Goal: Task Accomplishment & Management: Manage account settings

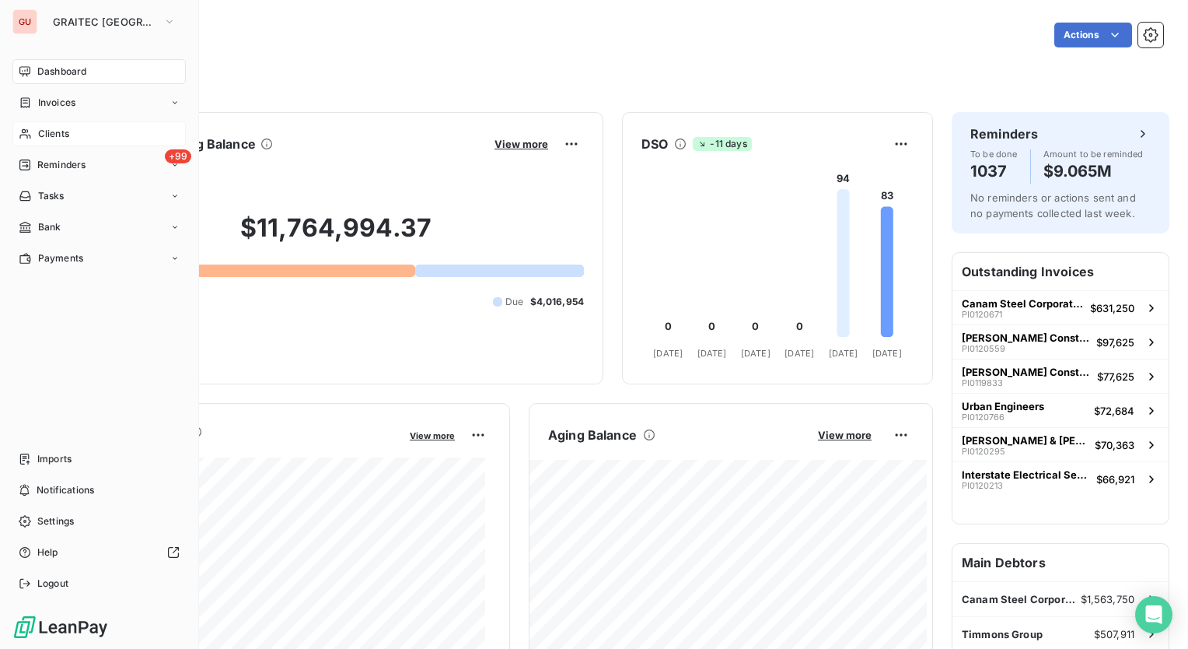
click at [48, 140] on span "Clients" at bounding box center [53, 134] width 31 height 14
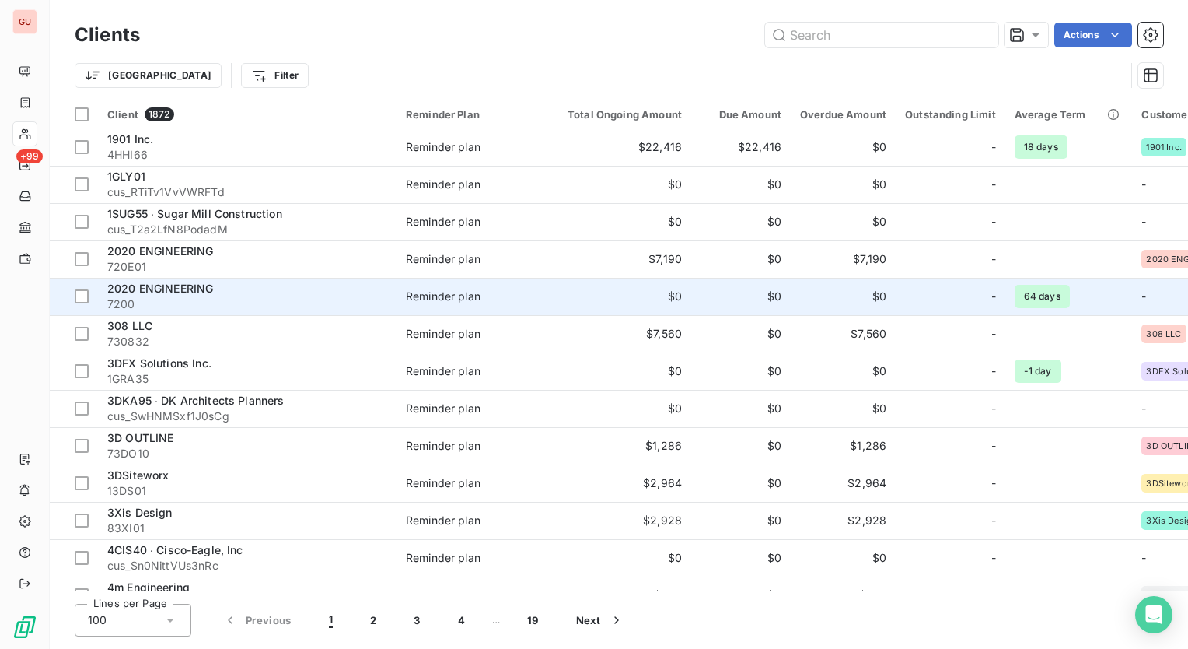
click at [214, 288] on div "2020 ENGINEERING" at bounding box center [247, 289] width 280 height 16
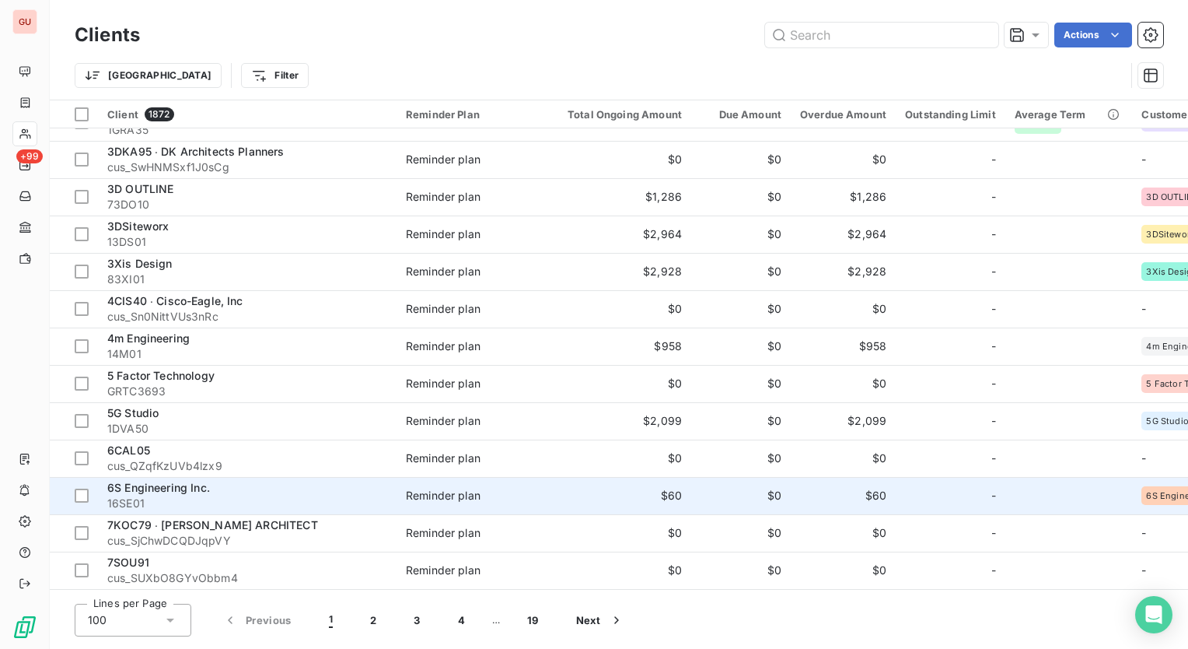
scroll to position [544, 0]
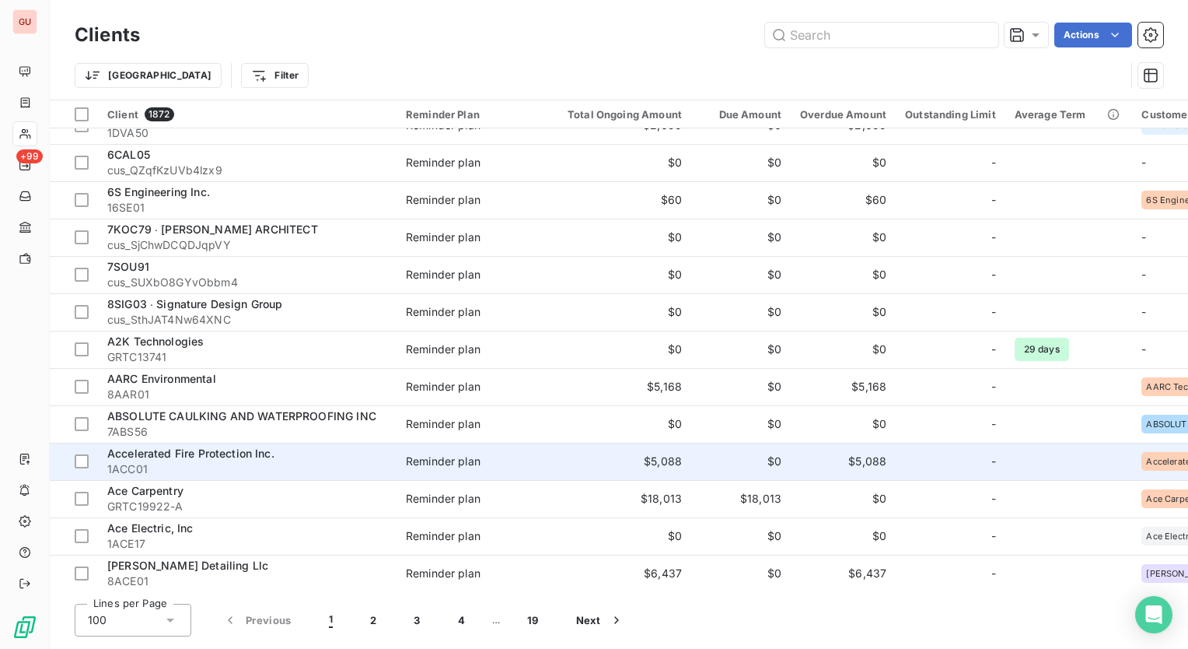
click at [206, 449] on span "Accelerated Fire Protection Inc." at bounding box center [190, 452] width 167 height 13
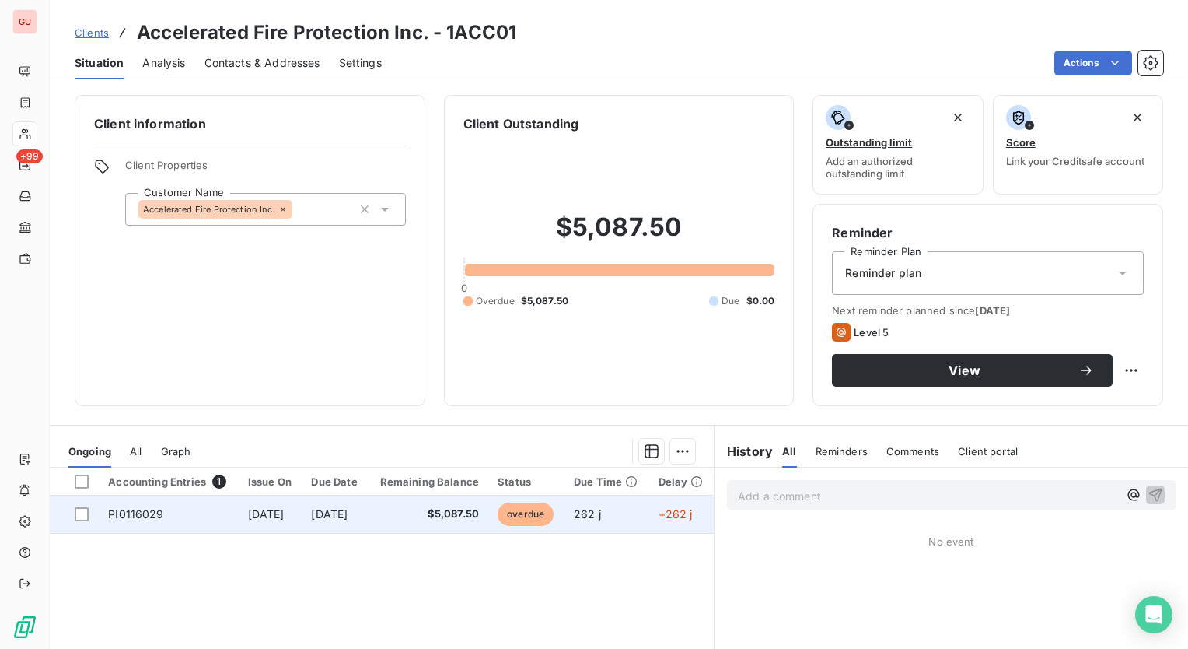
click at [285, 518] on span "[DATE]" at bounding box center [266, 513] width 37 height 13
click at [303, 531] on td "[DATE]" at bounding box center [271, 513] width 64 height 37
click at [261, 510] on span "[DATE]" at bounding box center [266, 513] width 37 height 13
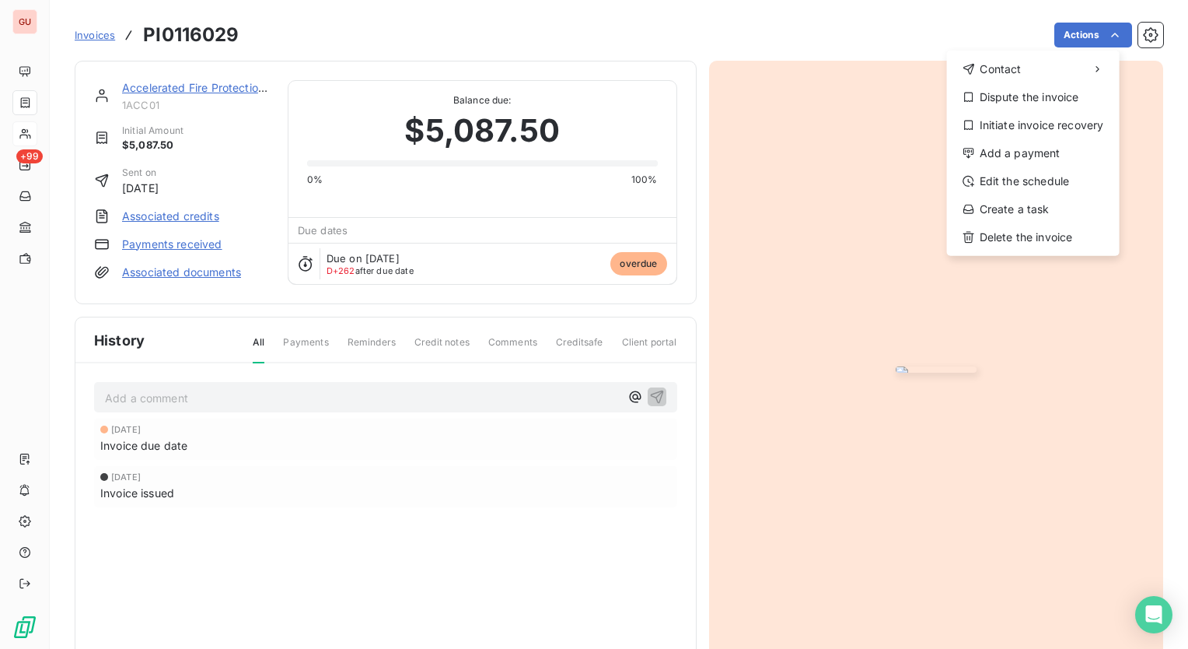
click at [1014, 338] on html "GU +99 Invoices PI0116029 Actions Contact Dispute the invoice Initiate invoice …" at bounding box center [594, 324] width 1188 height 649
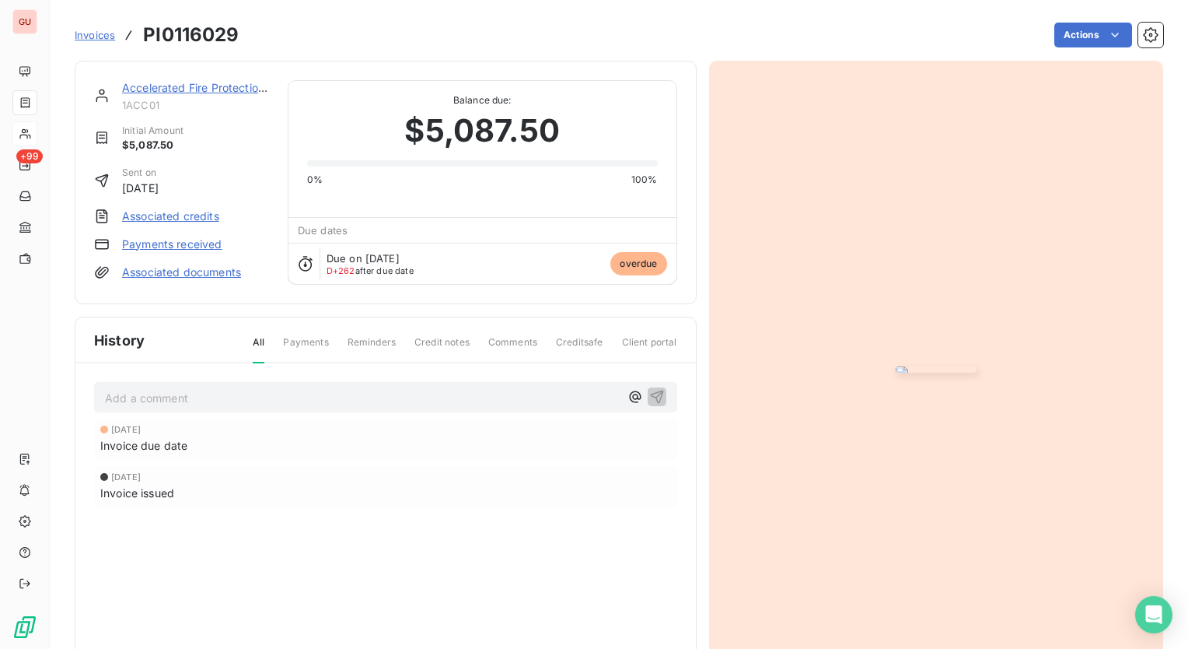
drag, startPoint x: 1014, startPoint y: 338, endPoint x: 893, endPoint y: 262, distance: 142.9
click at [896, 366] on img "button" at bounding box center [936, 369] width 81 height 6
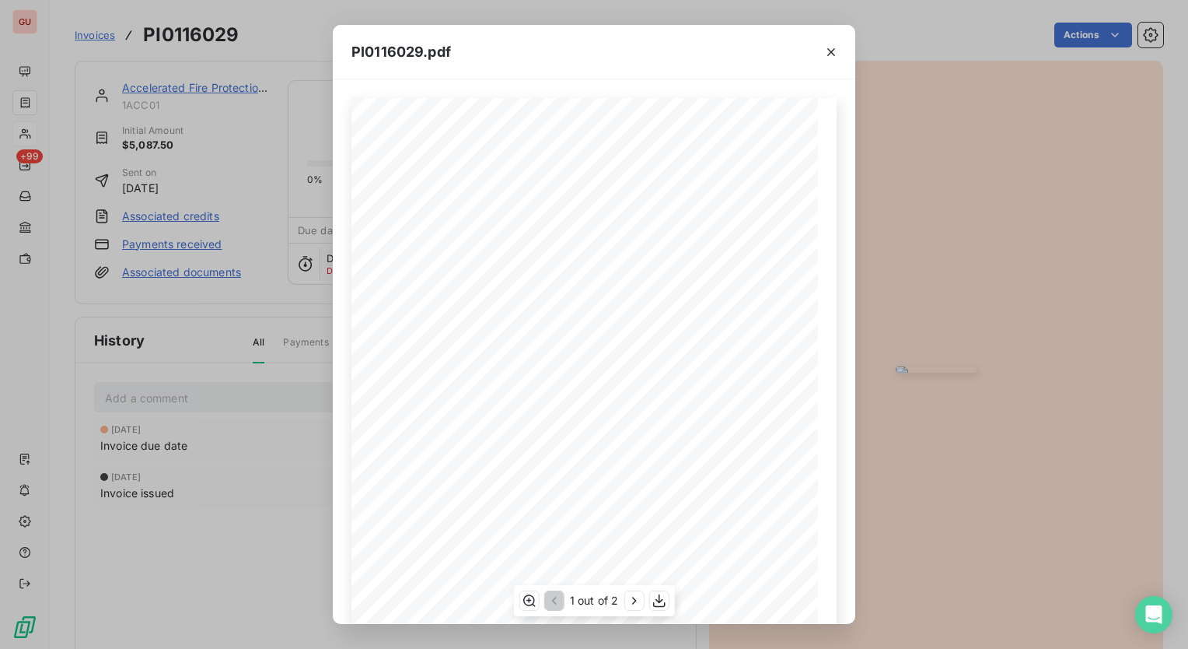
scroll to position [152, 0]
click at [834, 54] on icon "button" at bounding box center [832, 52] width 16 height 16
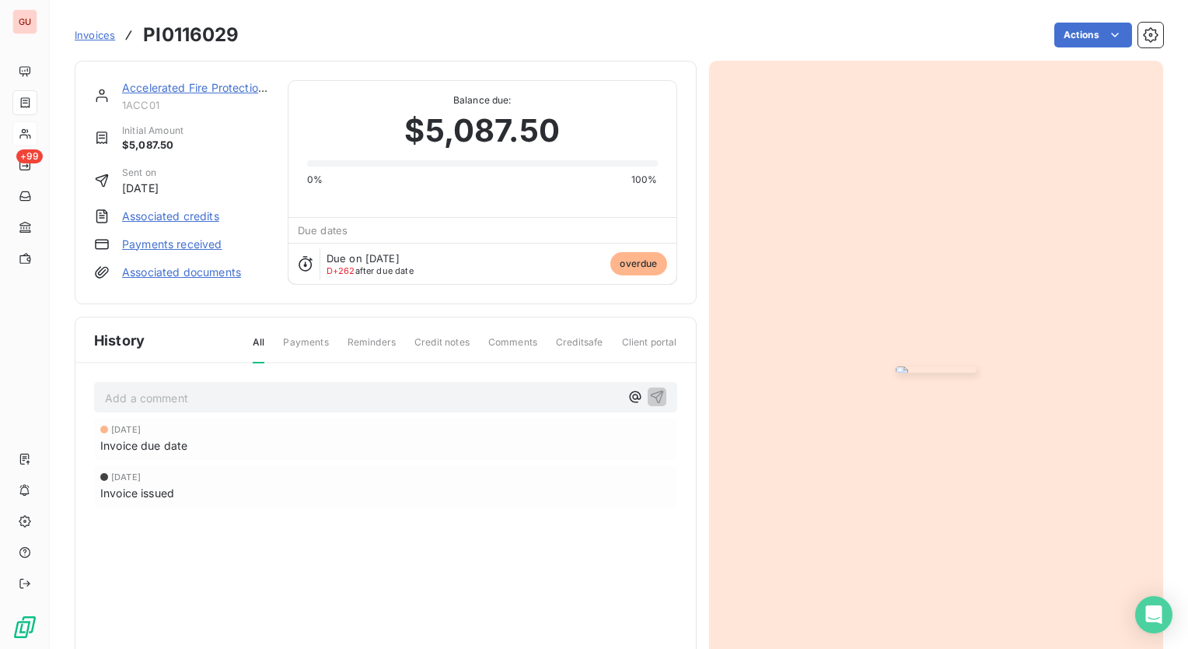
click at [896, 366] on img "button" at bounding box center [936, 369] width 81 height 6
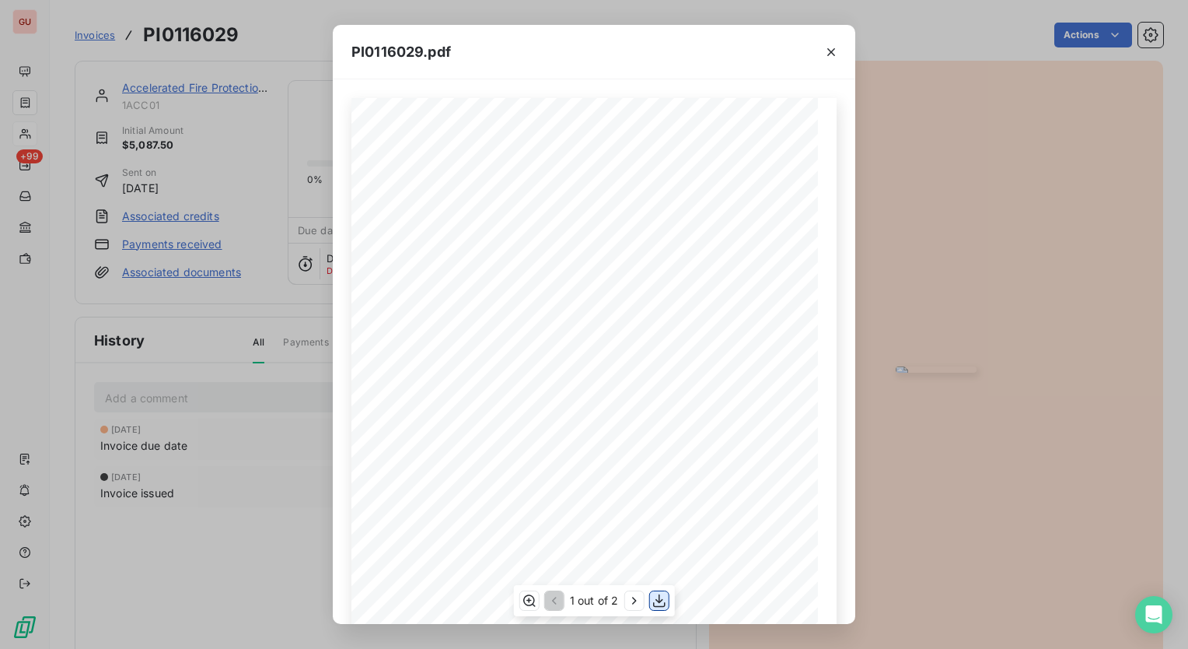
click at [662, 603] on icon "button" at bounding box center [659, 601] width 16 height 16
click at [1167, 117] on div "PI0116029.pdf Pos. Quantity Unit Item number / Item Name Net amount 1 1.00 pc(s…" at bounding box center [594, 324] width 1188 height 649
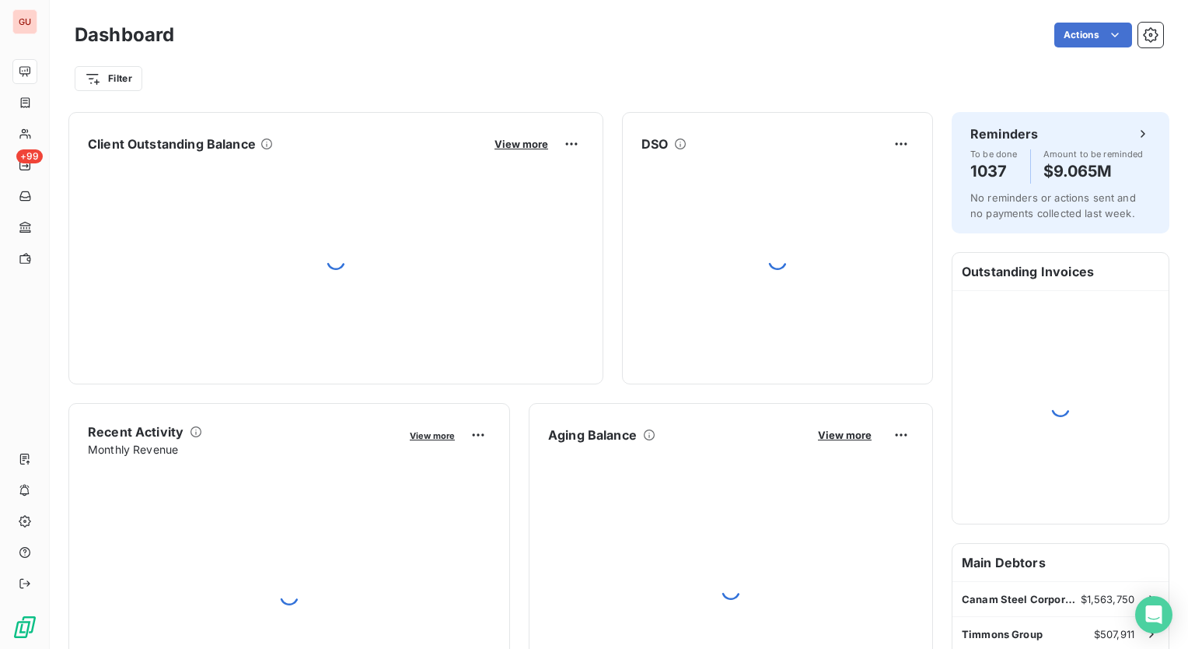
click at [462, 88] on div "Filter" at bounding box center [619, 79] width 1089 height 30
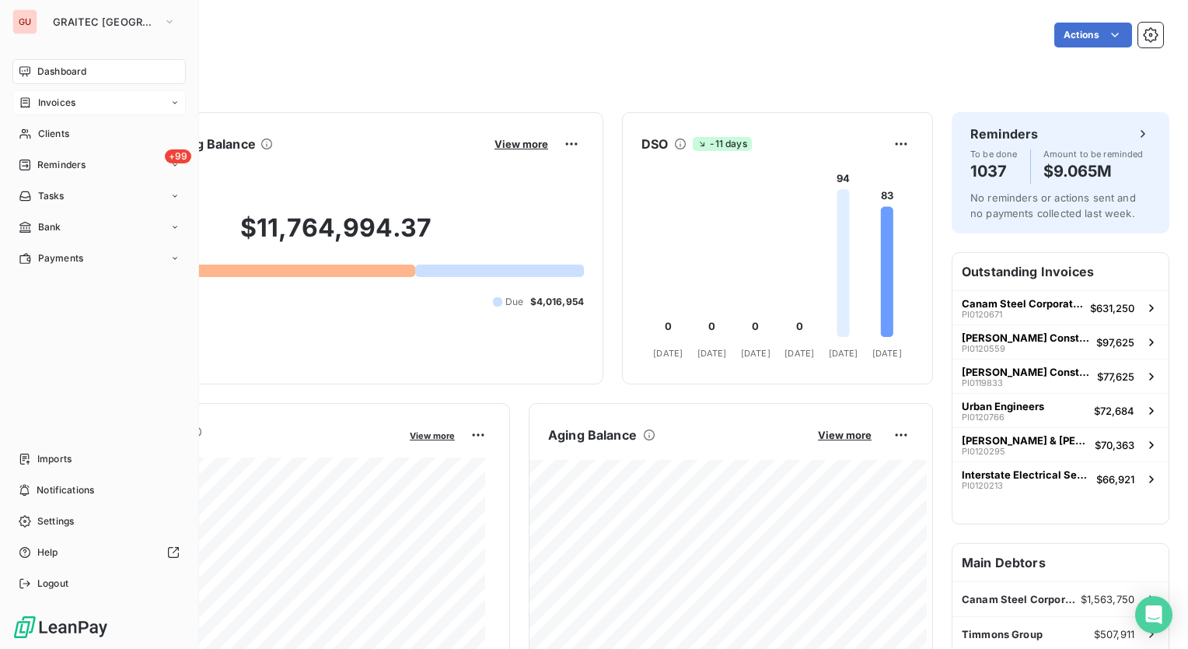
click at [88, 107] on div "Invoices" at bounding box center [98, 102] width 173 height 25
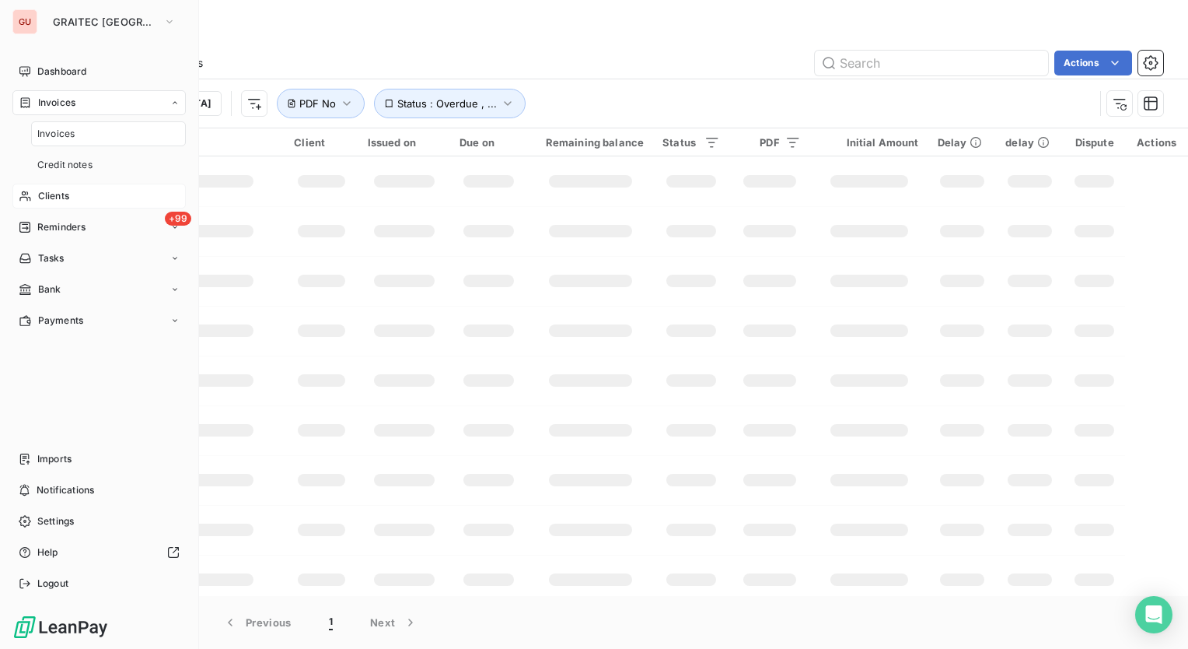
click at [64, 190] on span "Clients" at bounding box center [53, 196] width 31 height 14
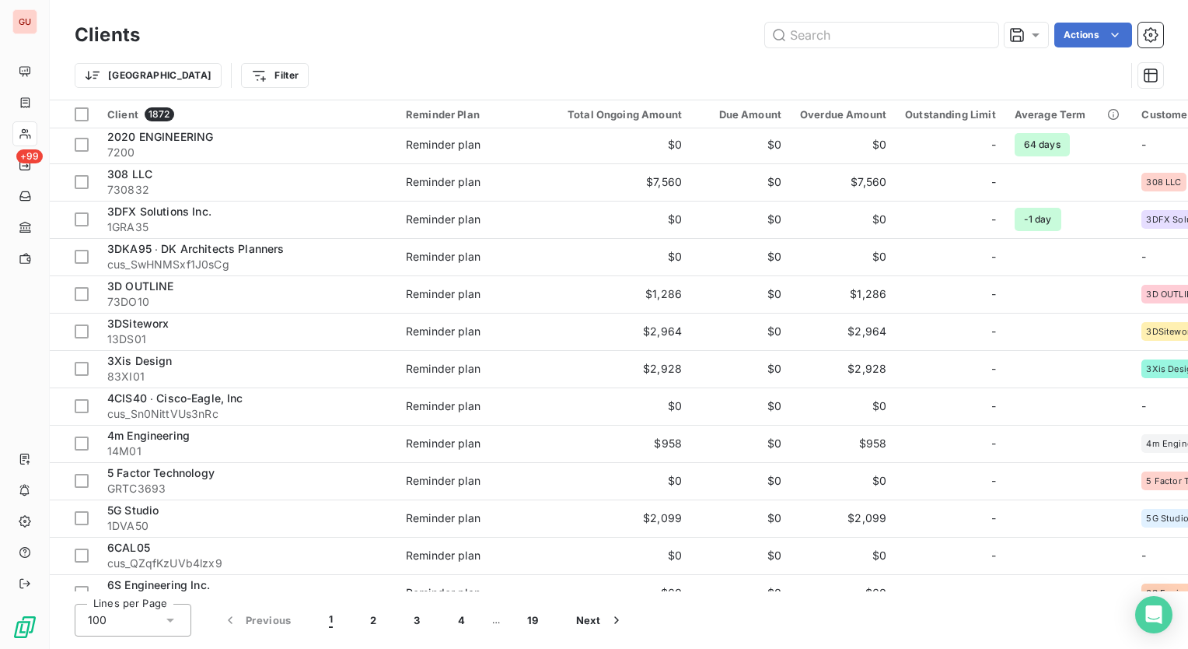
scroll to position [544, 0]
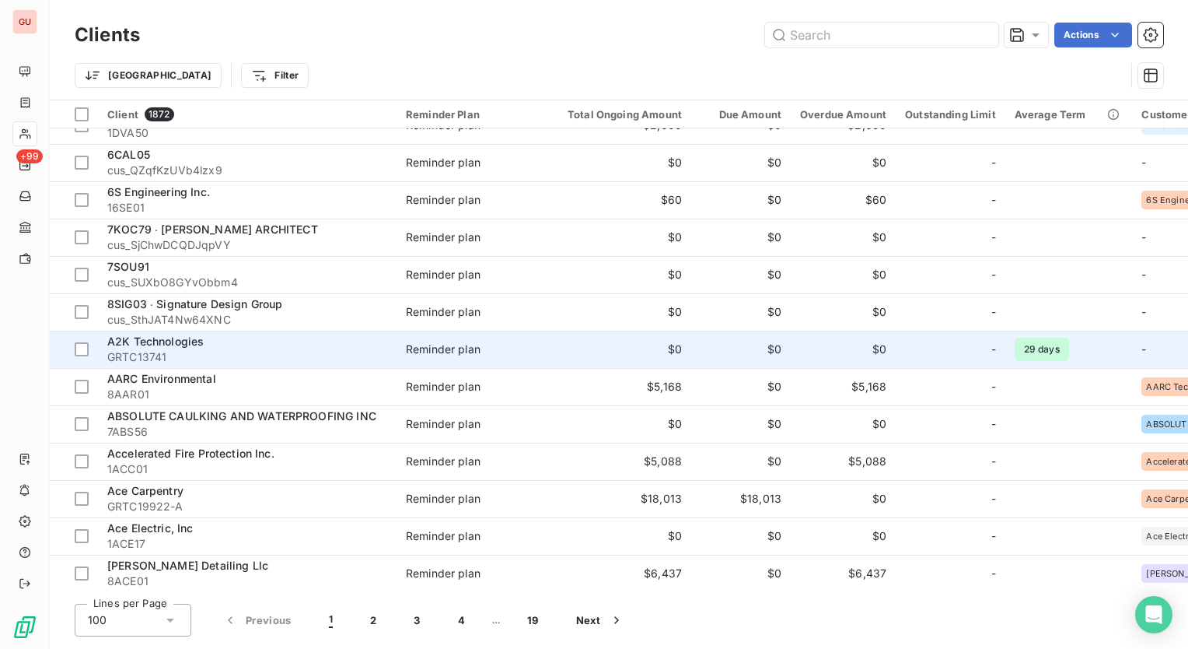
click at [164, 339] on span "A2K Technologies" at bounding box center [155, 340] width 96 height 13
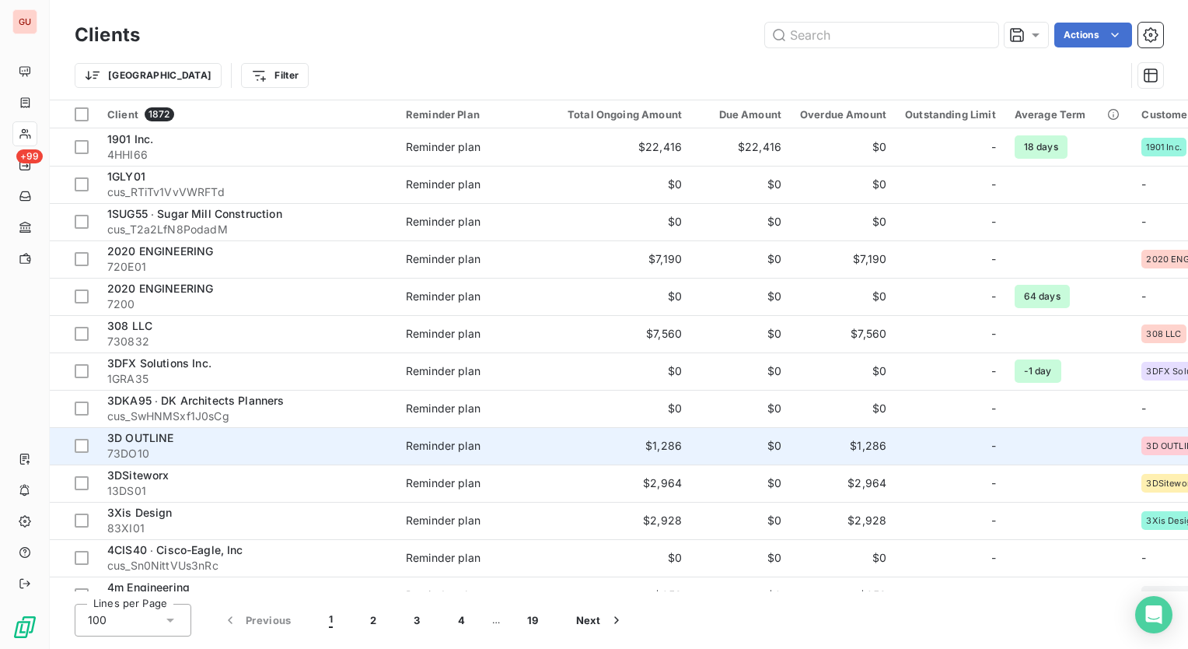
click at [159, 439] on span "3D OUTLINE" at bounding box center [140, 437] width 67 height 13
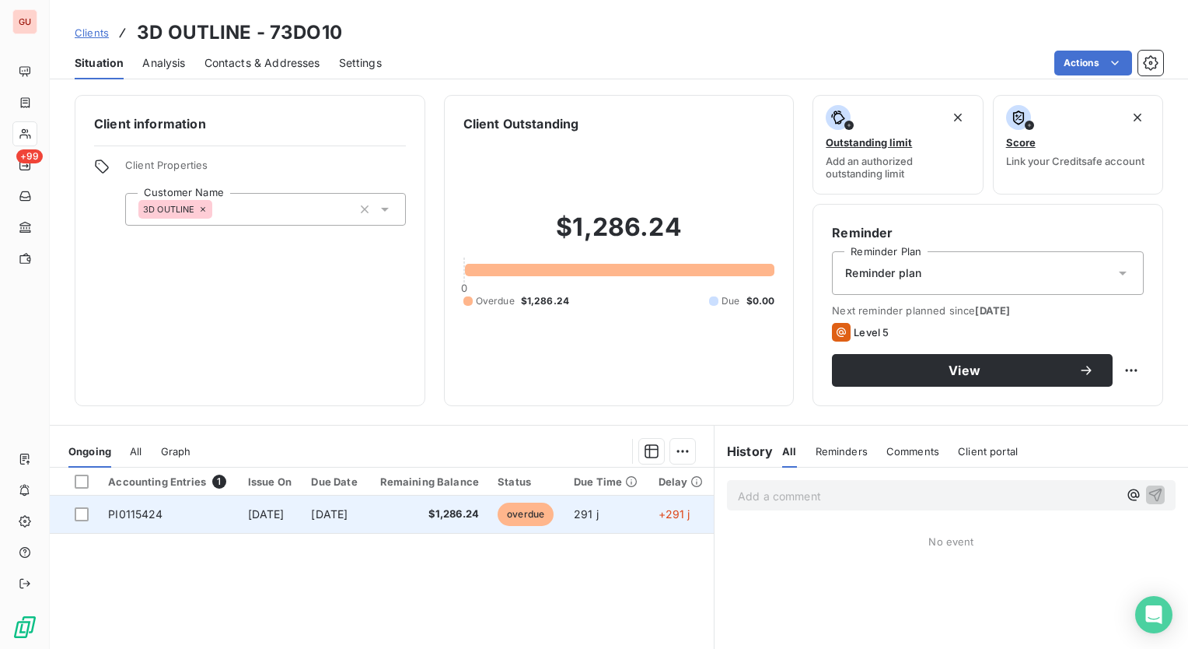
click at [145, 508] on span "PI0115424" at bounding box center [135, 513] width 54 height 13
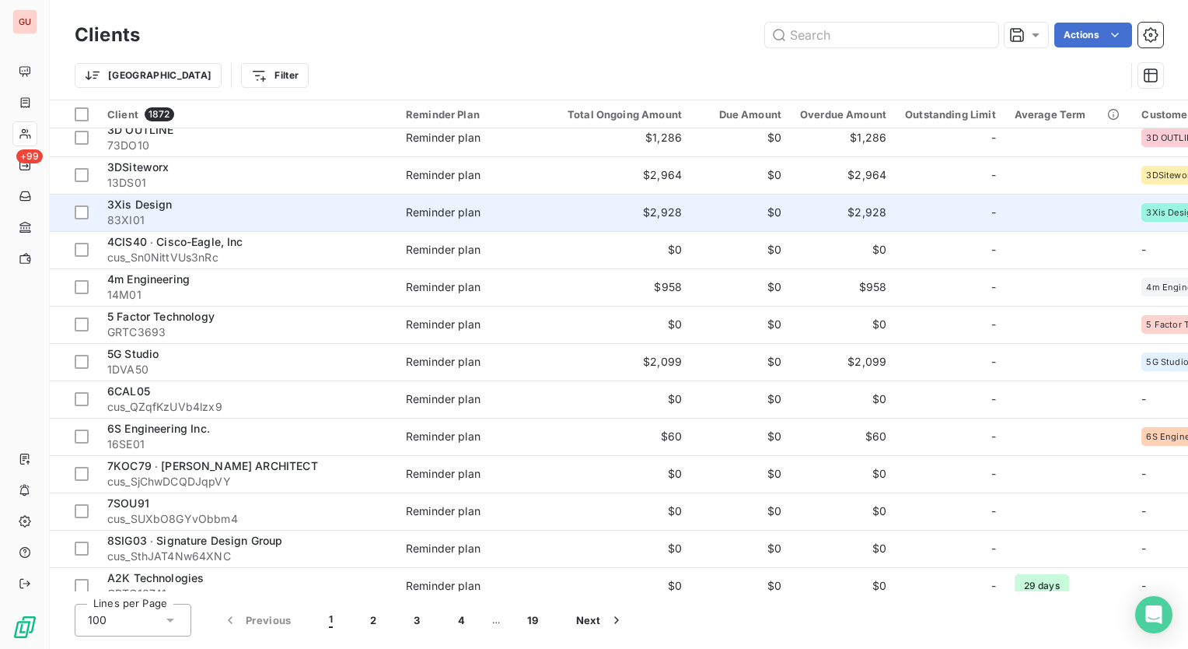
scroll to position [311, 0]
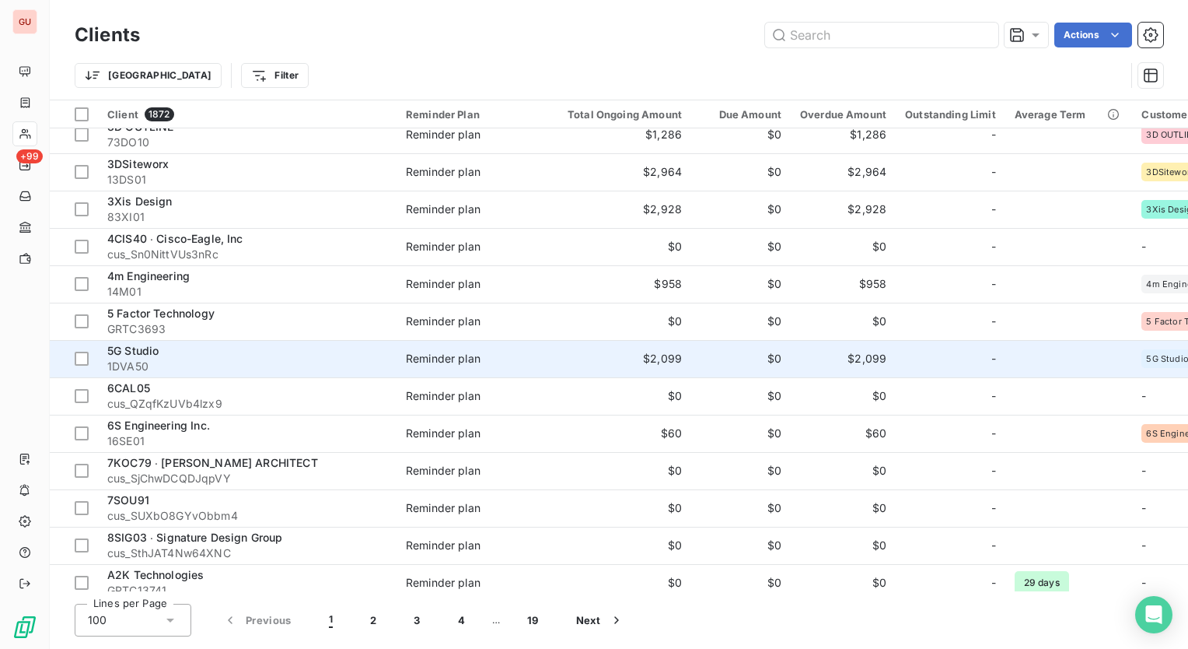
click at [152, 348] on span "5G Studio" at bounding box center [132, 350] width 51 height 13
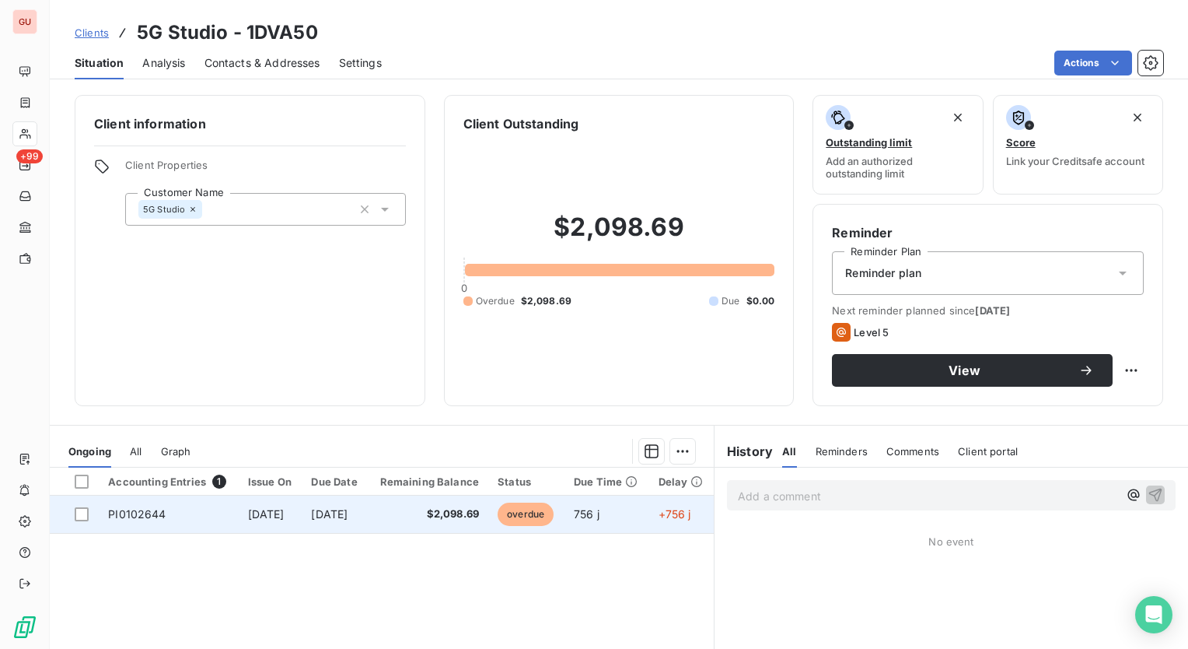
click at [135, 502] on td "PI0102644" at bounding box center [168, 513] width 139 height 37
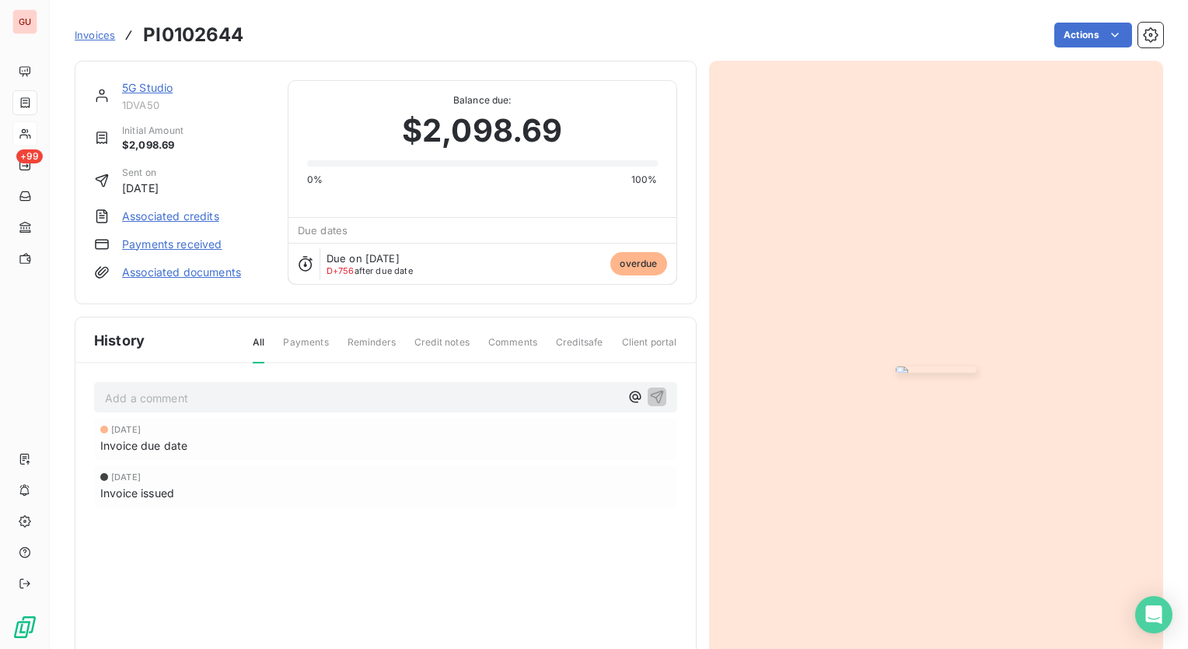
click at [976, 372] on img "button" at bounding box center [936, 369] width 81 height 6
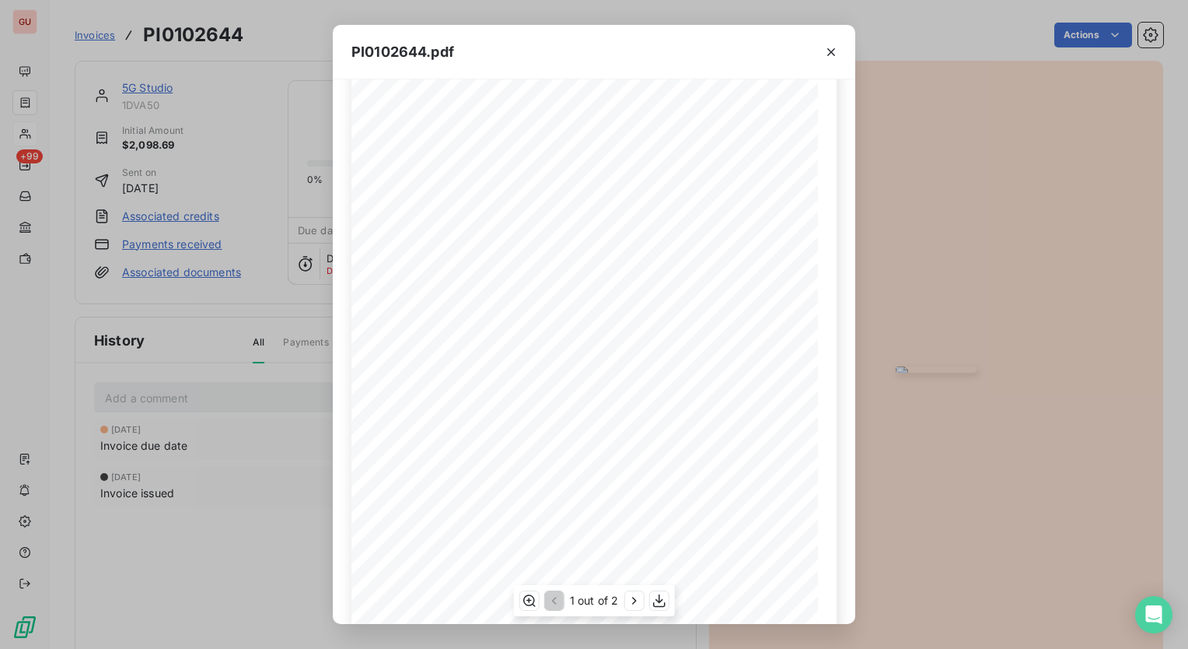
scroll to position [152, 0]
click at [836, 51] on icon "button" at bounding box center [832, 52] width 16 height 16
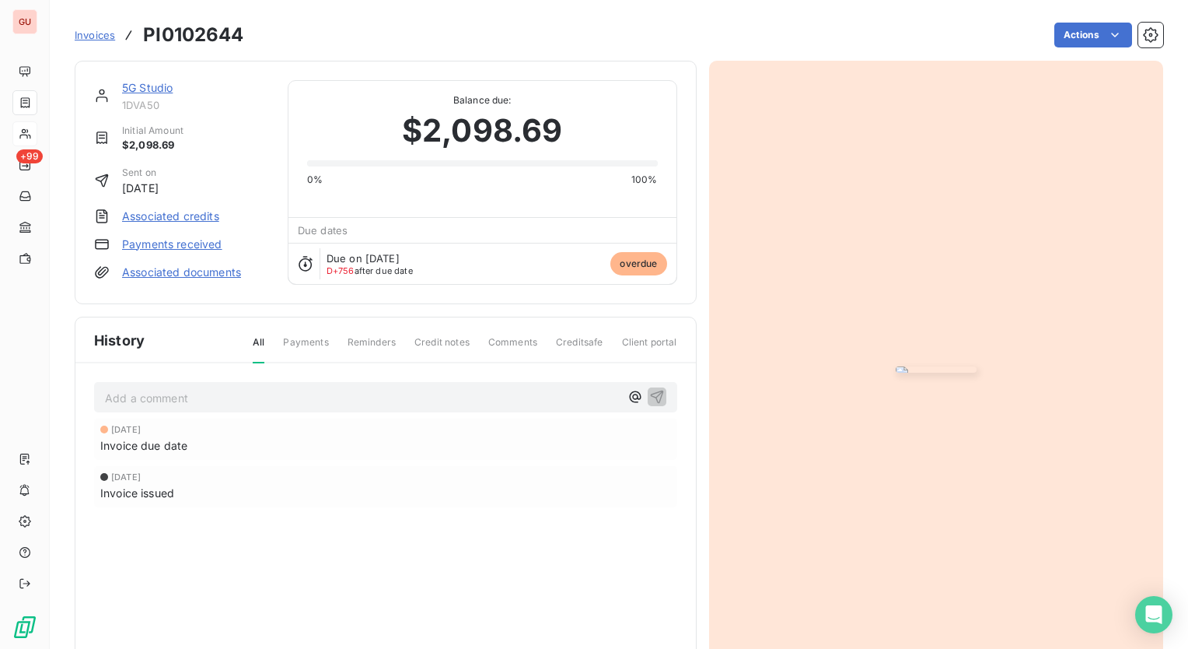
click at [90, 32] on span "Invoices" at bounding box center [95, 35] width 40 height 12
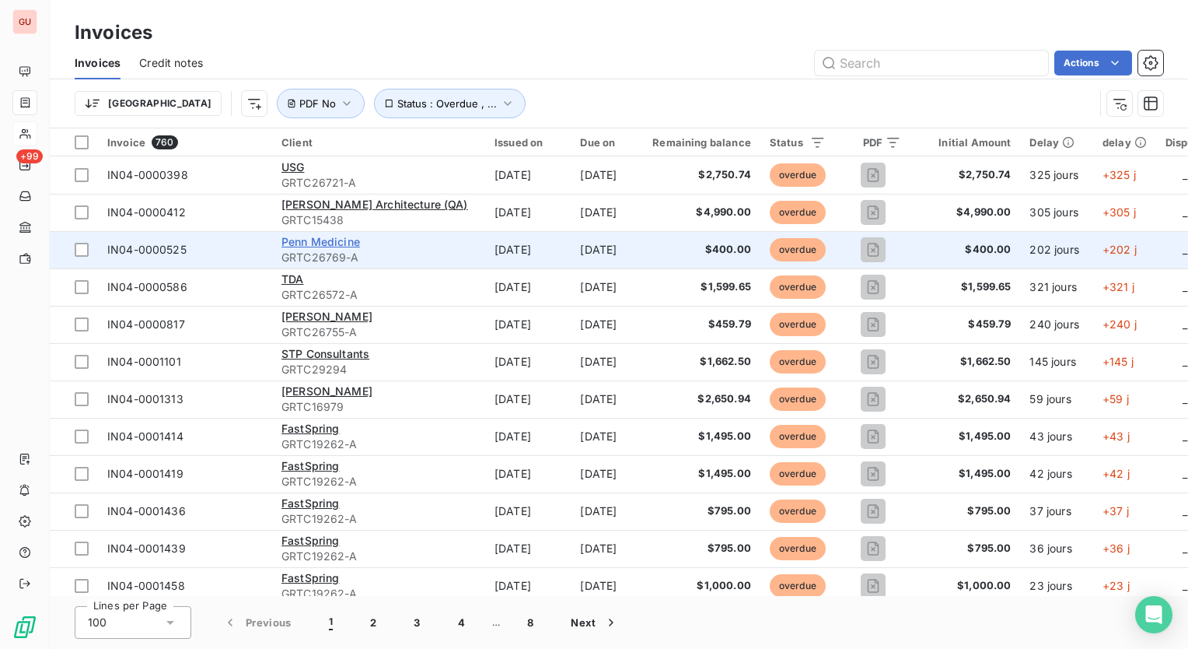
click at [310, 238] on span "Penn Medicine" at bounding box center [321, 241] width 79 height 13
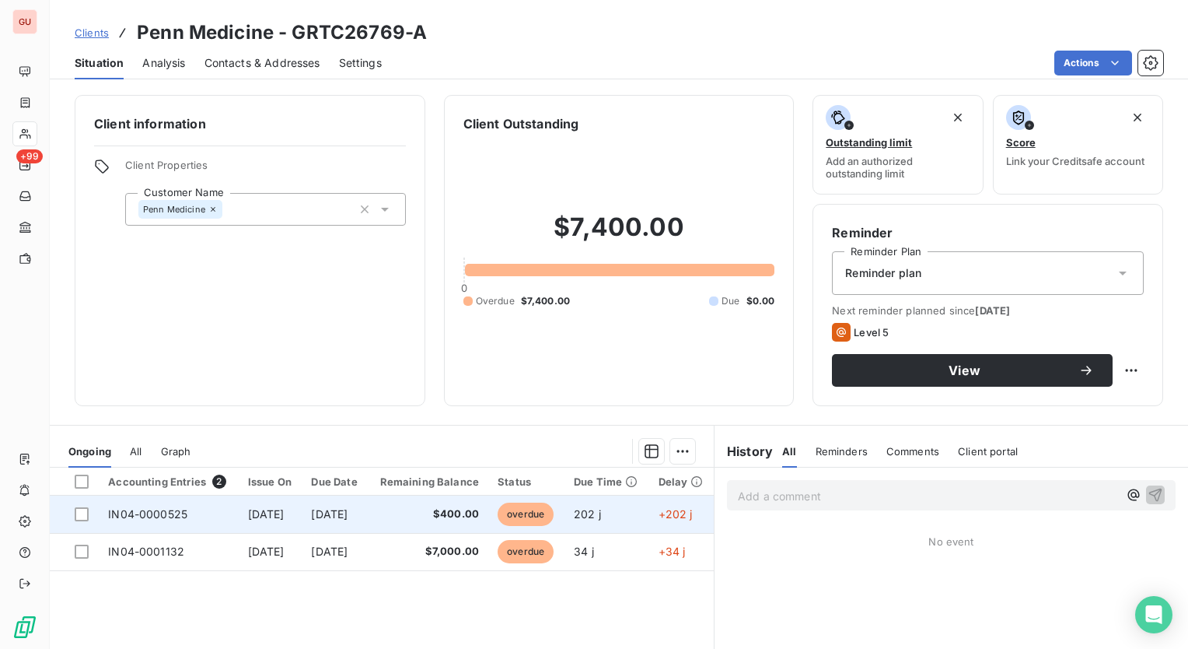
click at [148, 510] on span "IN04-0000525" at bounding box center [147, 513] width 79 height 13
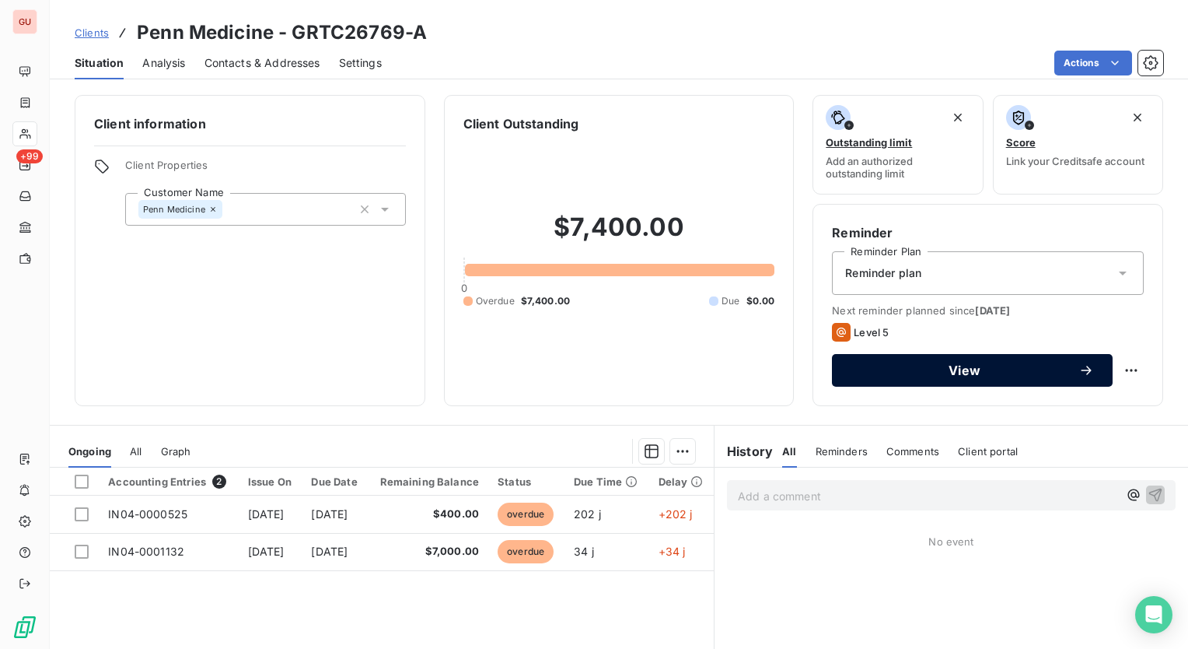
click at [964, 375] on span "View" at bounding box center [965, 370] width 228 height 12
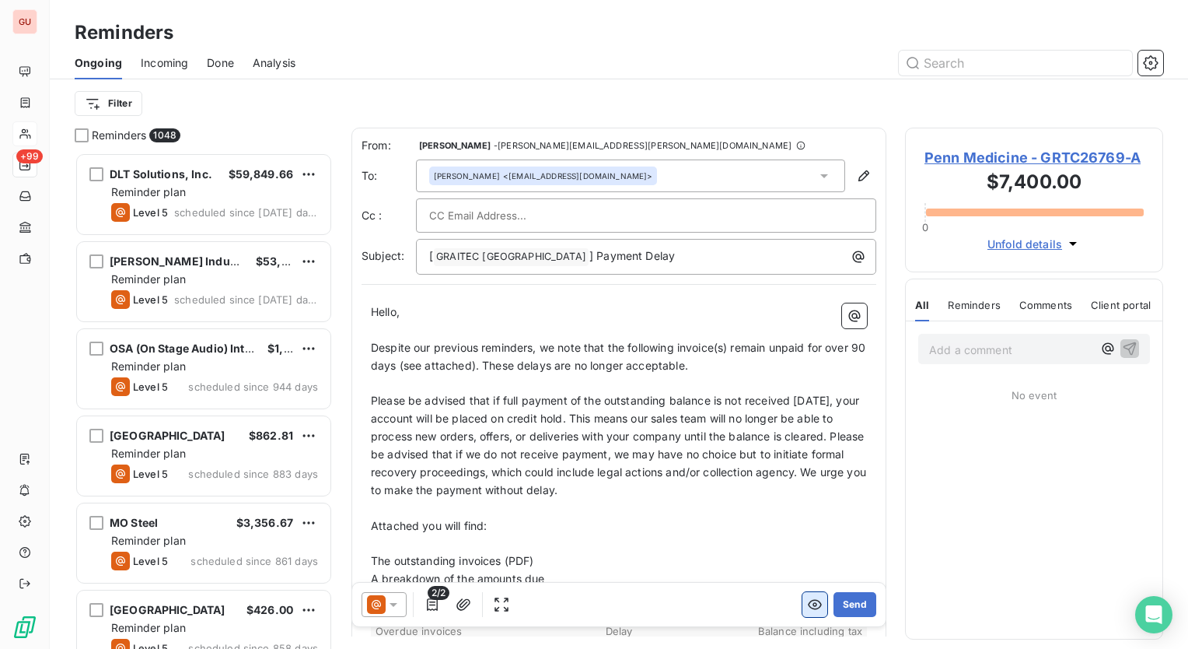
click at [807, 608] on icon "button" at bounding box center [815, 604] width 16 height 16
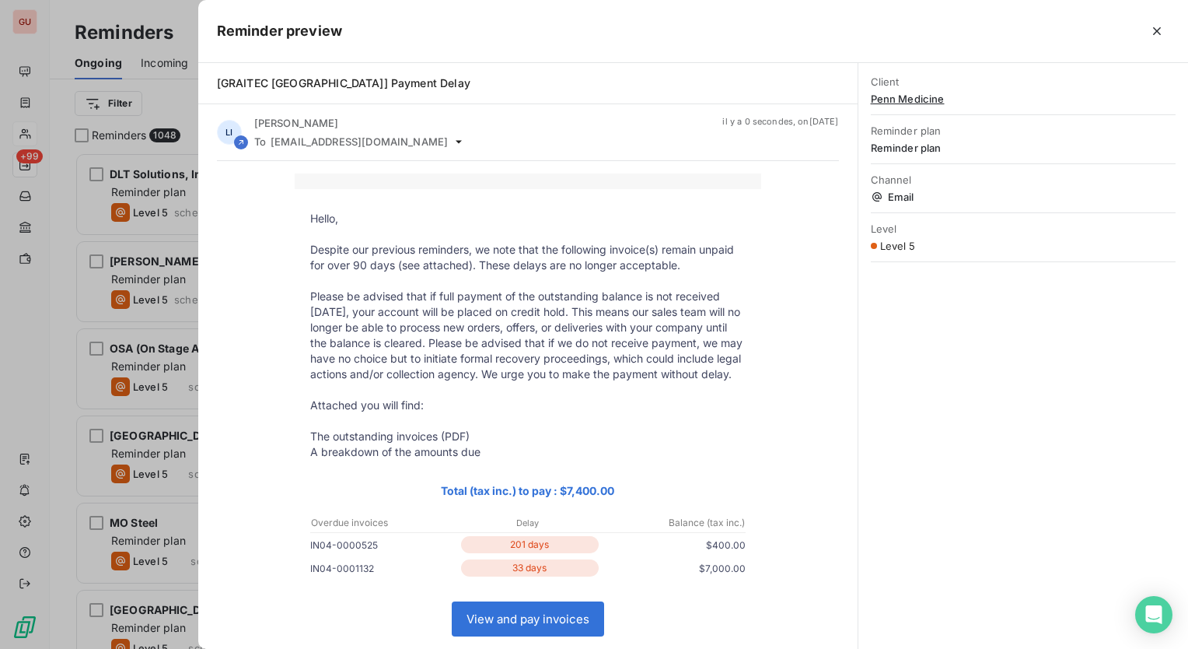
click at [1165, 36] on button "button" at bounding box center [1157, 31] width 25 height 25
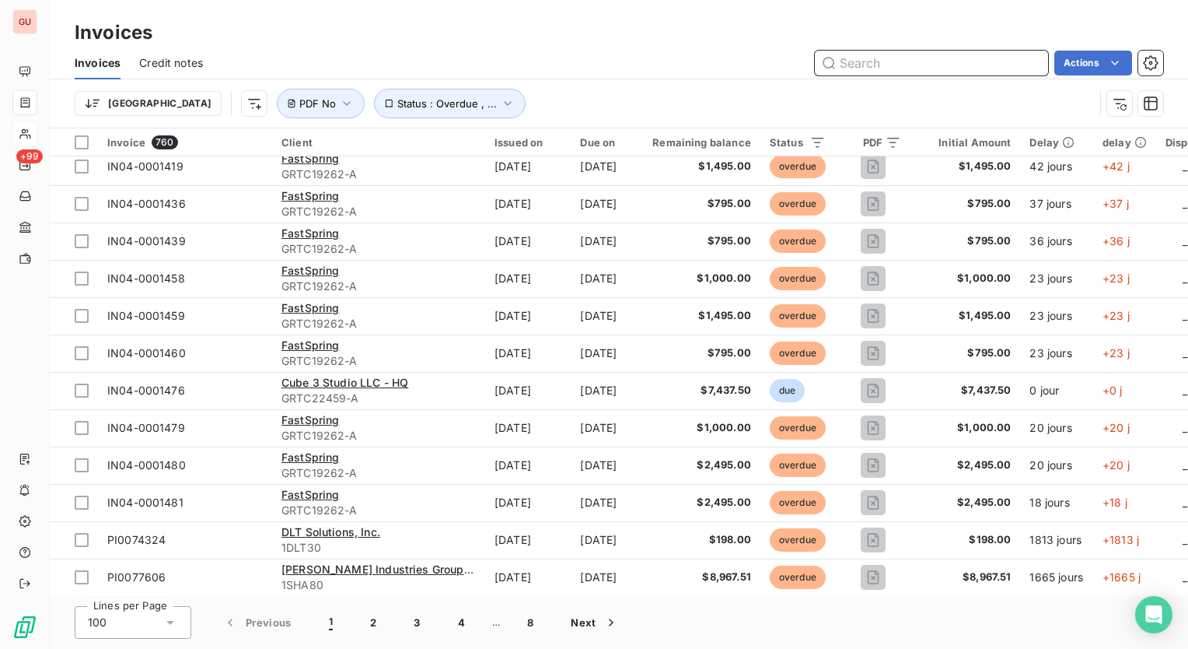
scroll to position [1089, 0]
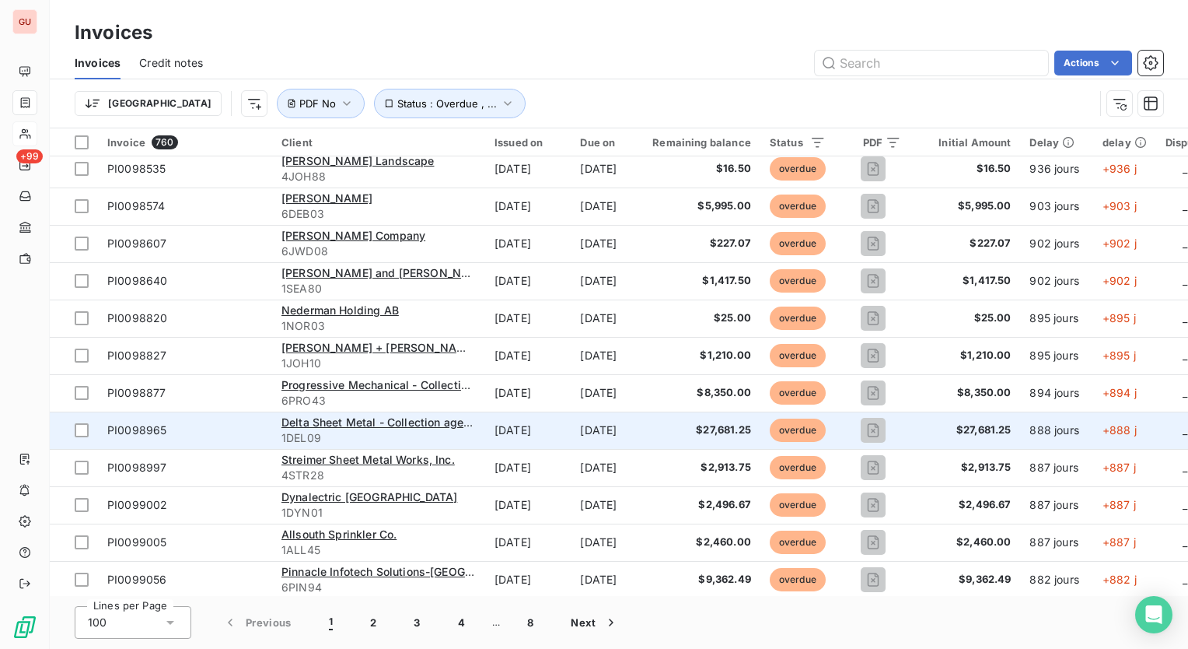
click at [128, 427] on span "PI0098965" at bounding box center [136, 429] width 59 height 13
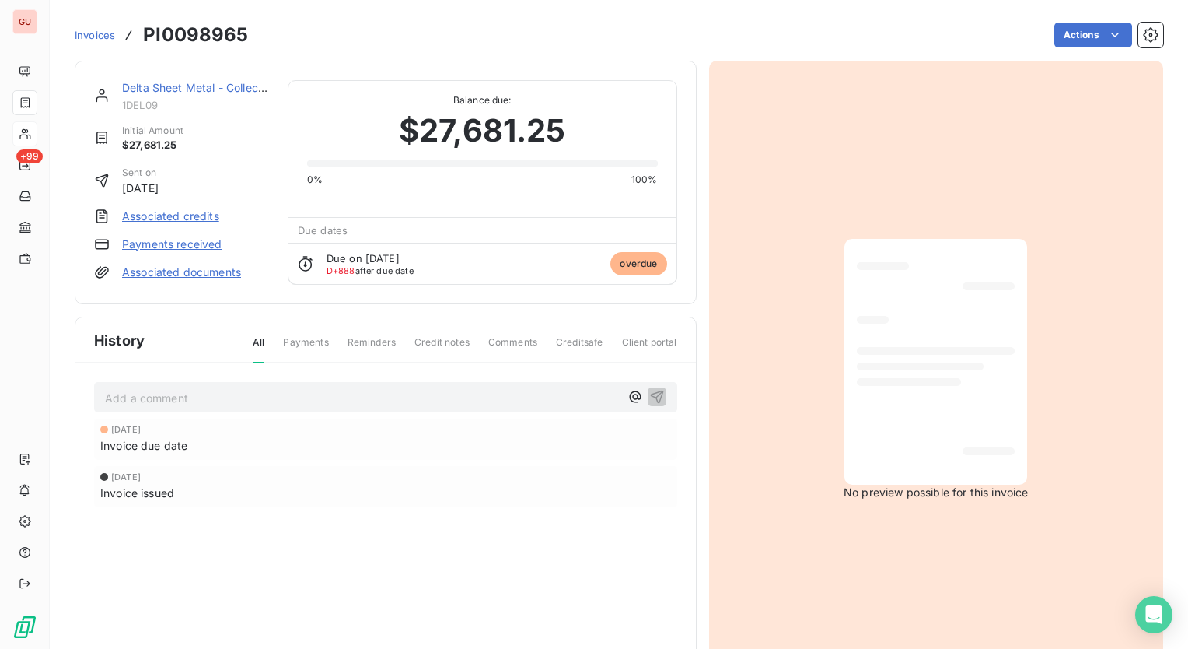
click at [159, 484] on span "Invoice issued" at bounding box center [137, 492] width 74 height 16
click at [167, 462] on div "Apr 12, 2023 Invoice due date Apr 12, 2023 Invoice issued" at bounding box center [385, 493] width 583 height 151
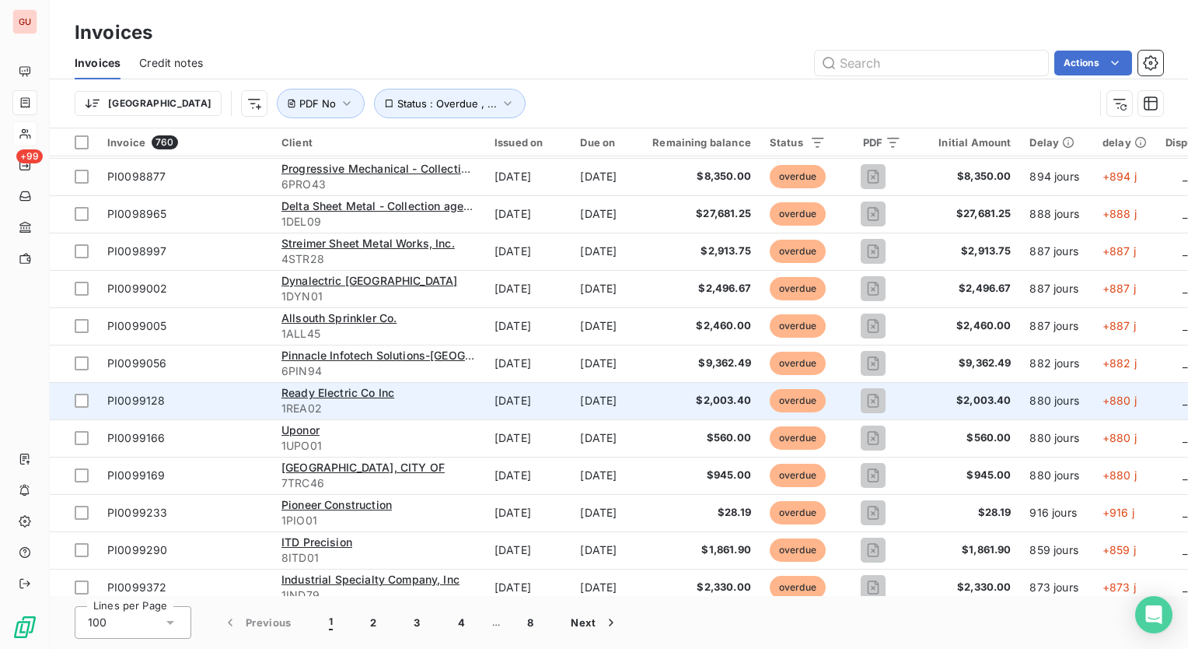
scroll to position [1322, 0]
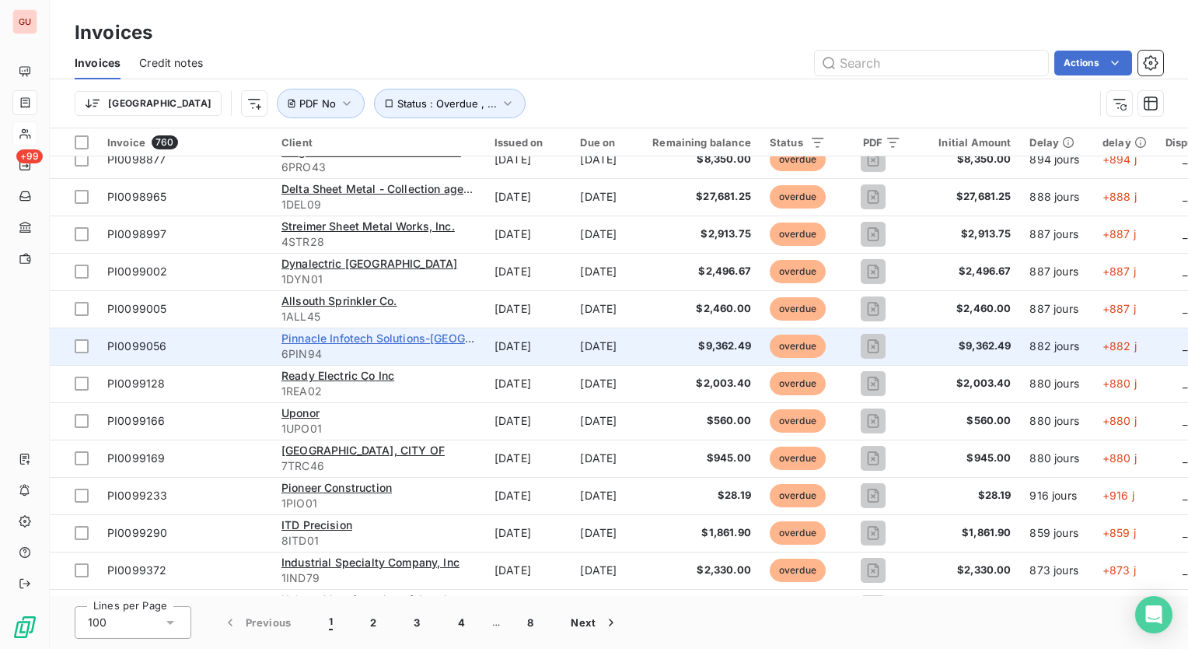
click at [394, 340] on span "Pinnacle Infotech Solutions-Jaipur" at bounding box center [412, 337] width 261 height 13
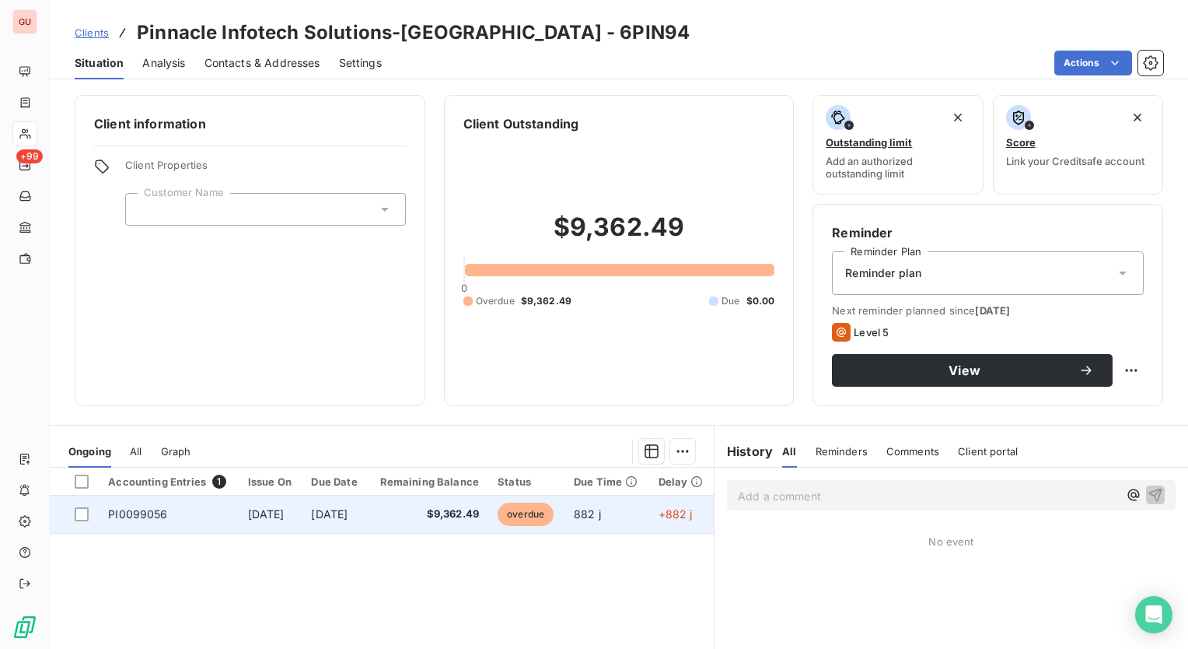
click at [153, 518] on span "PI0099056" at bounding box center [137, 513] width 59 height 13
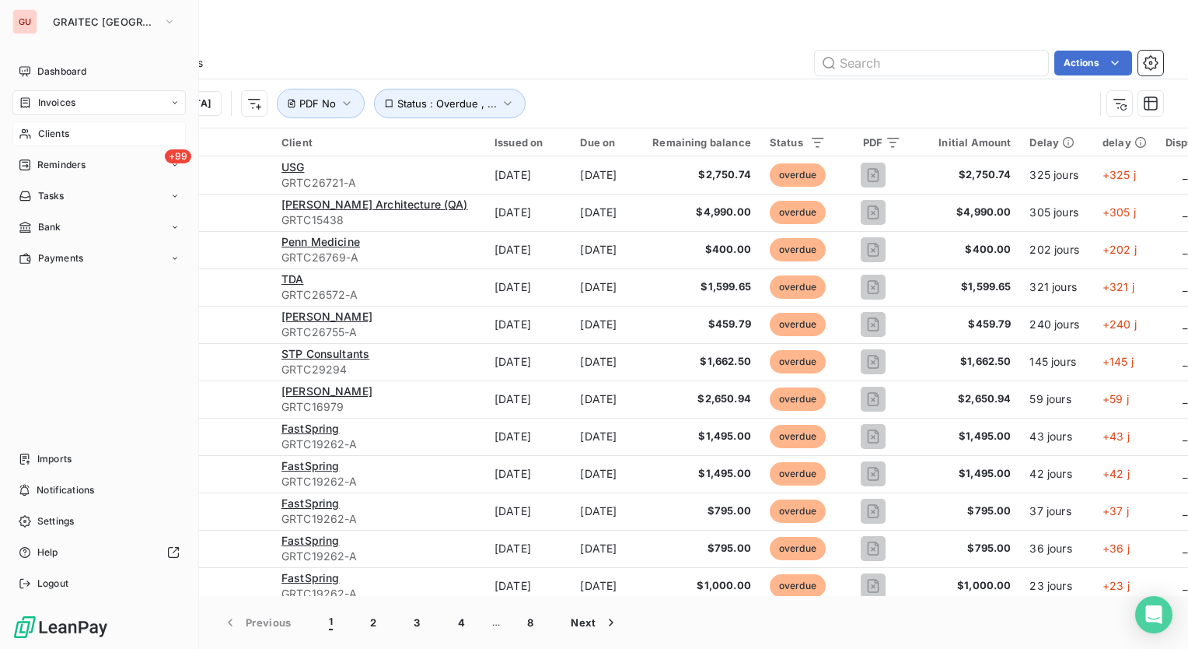
click at [39, 132] on span "Clients" at bounding box center [53, 134] width 31 height 14
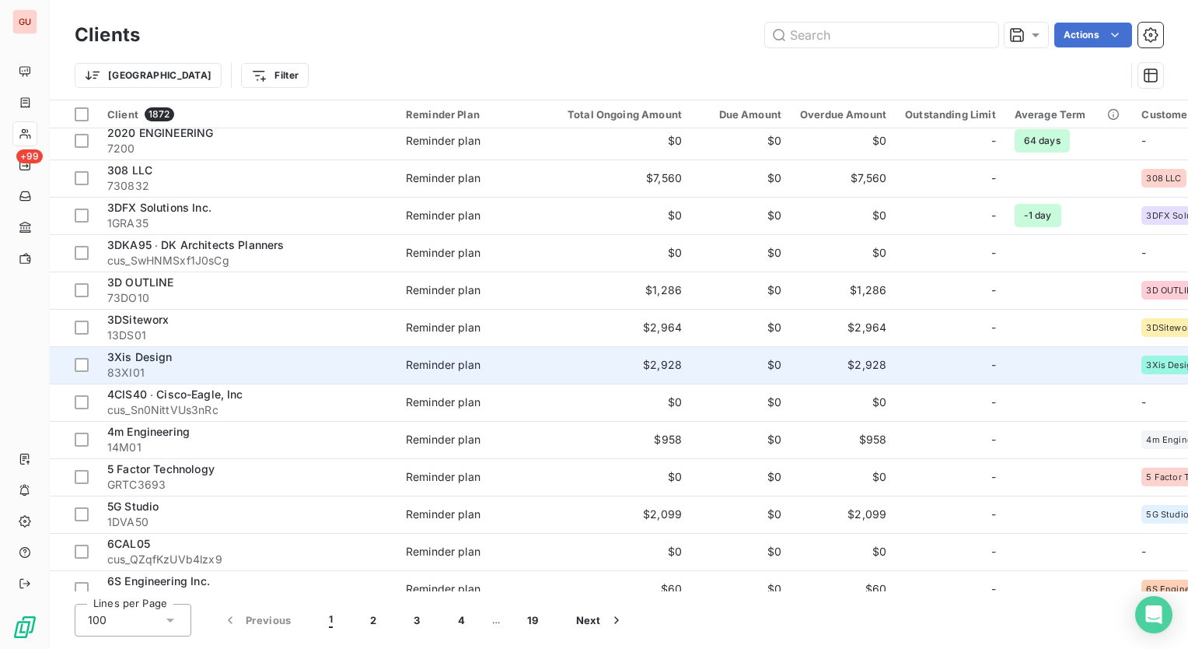
scroll to position [544, 0]
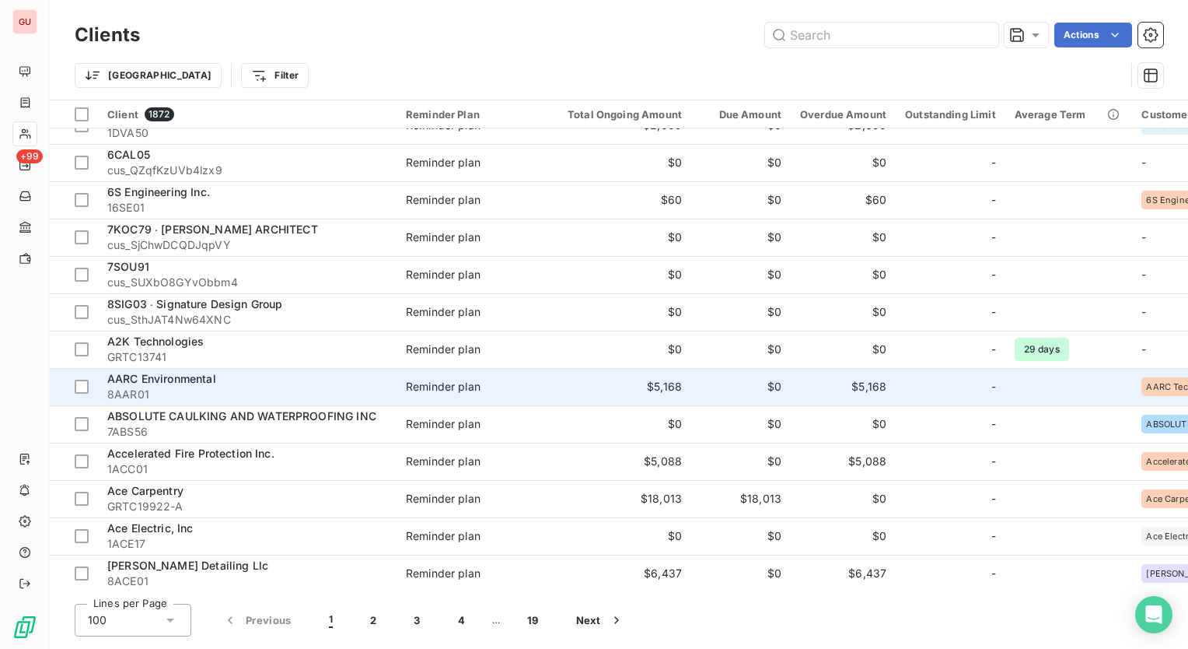
click at [165, 379] on span "AARC Environmental" at bounding box center [161, 378] width 109 height 13
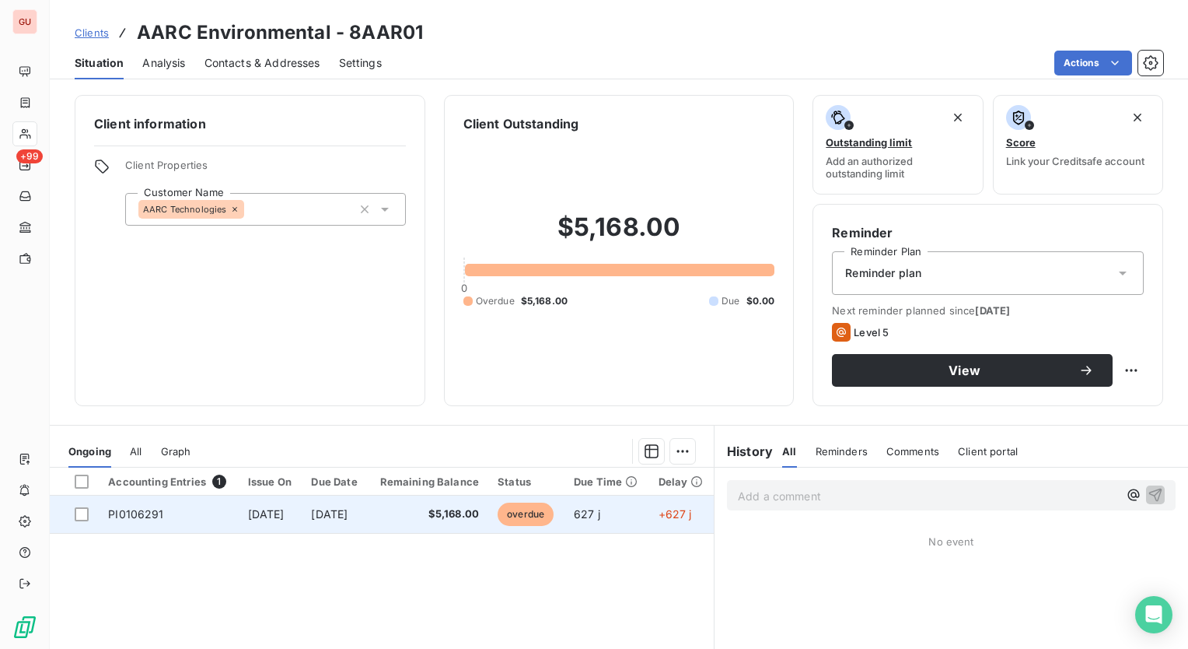
click at [247, 505] on td "Dec 29, 2023" at bounding box center [271, 513] width 64 height 37
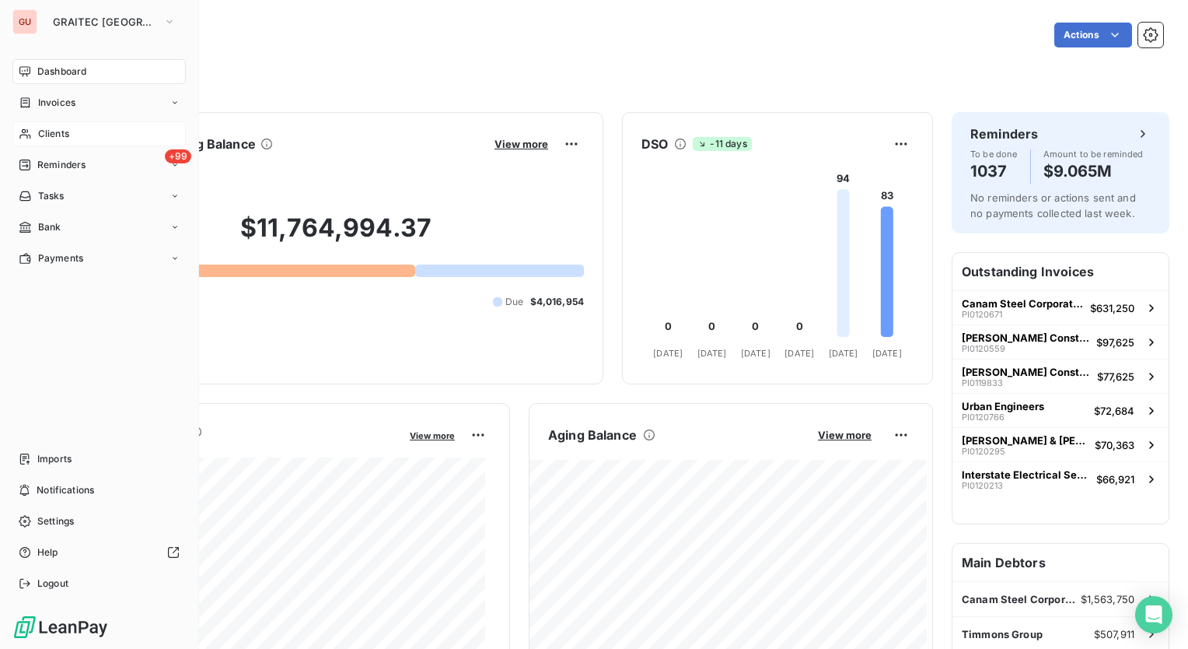
click at [58, 132] on span "Clients" at bounding box center [53, 134] width 31 height 14
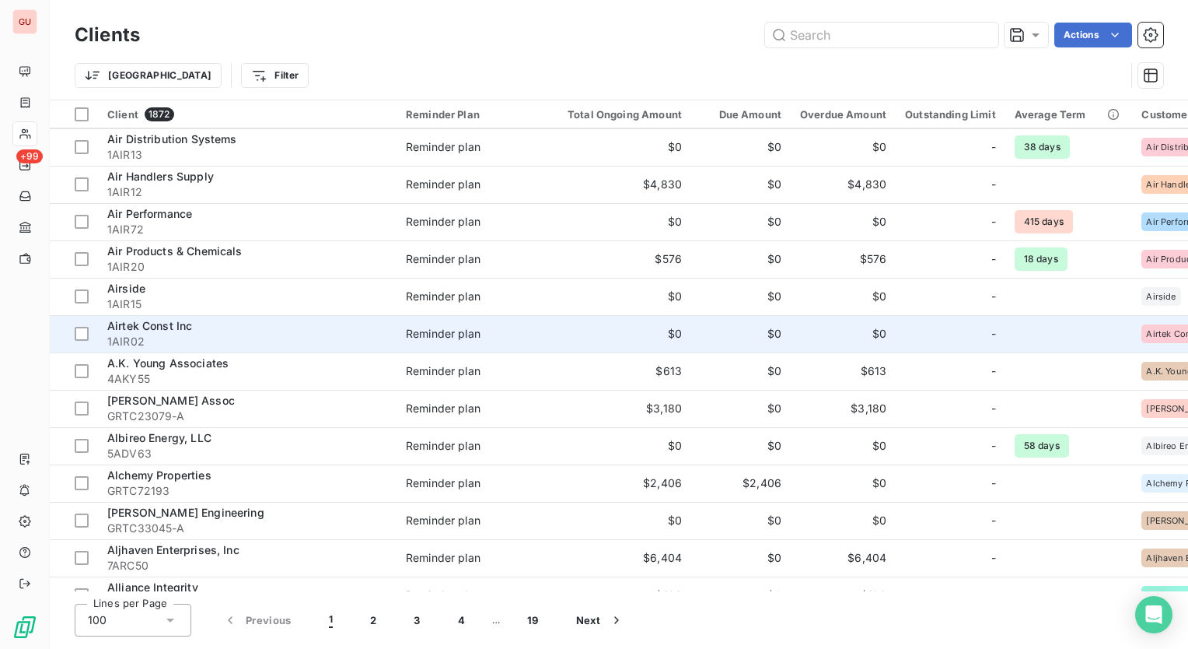
scroll to position [2333, 0]
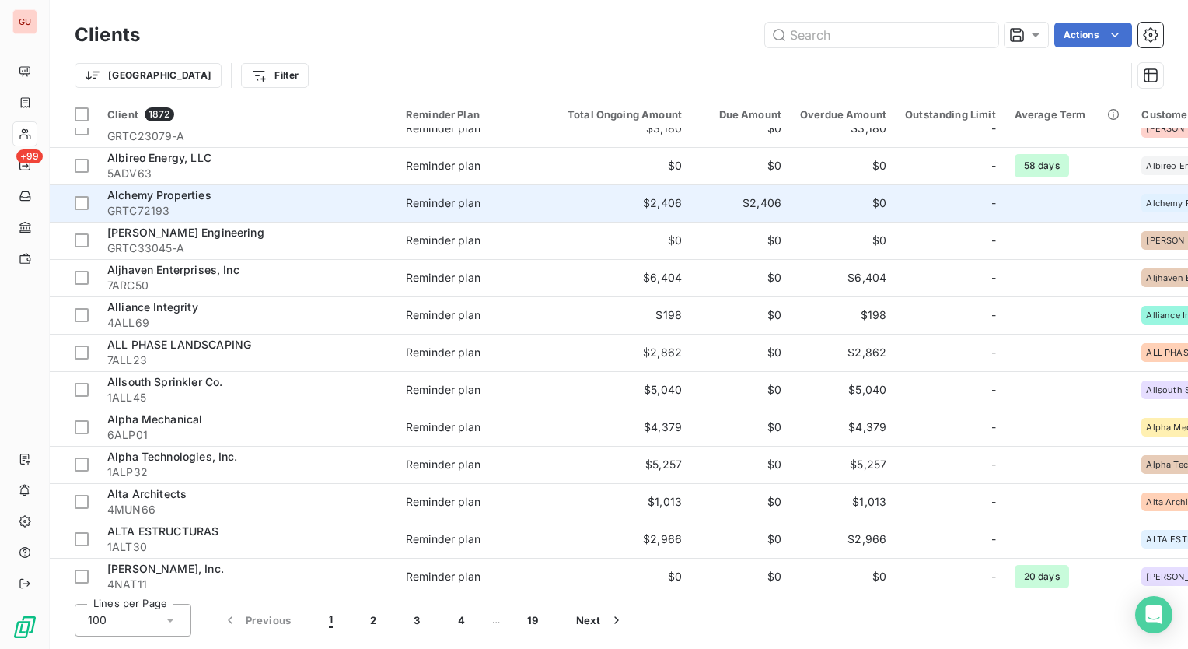
click at [143, 194] on span "Alchemy Properties" at bounding box center [159, 194] width 104 height 13
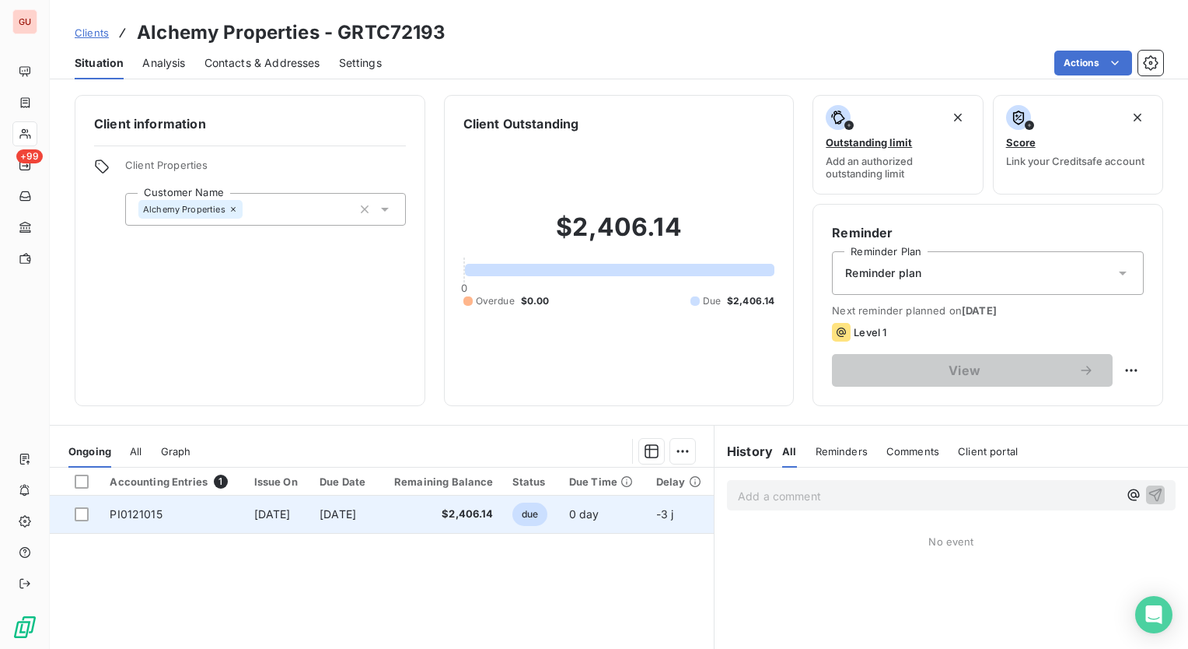
click at [264, 519] on span "Sep 19, 2025" at bounding box center [272, 513] width 37 height 13
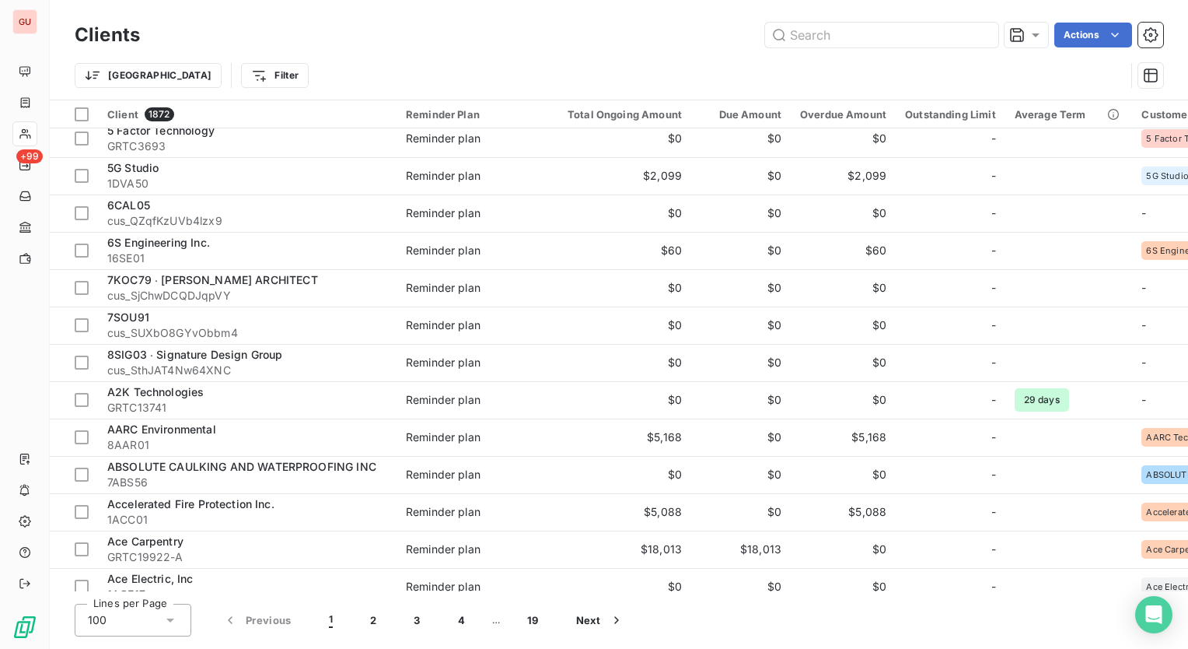
scroll to position [544, 0]
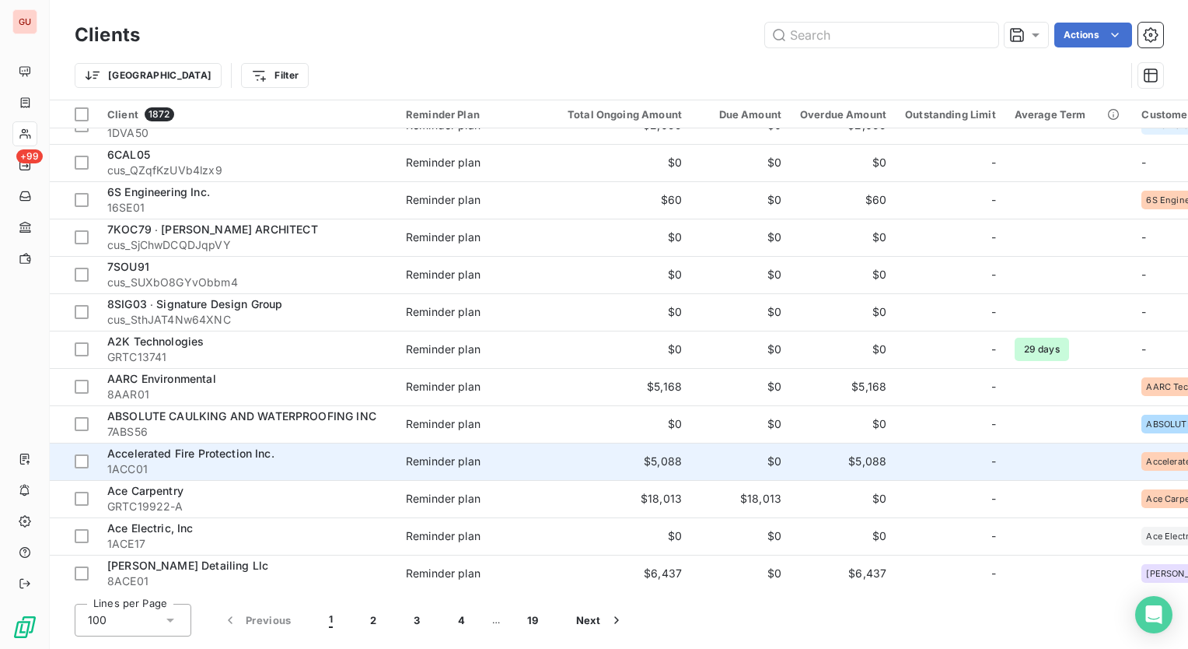
click at [244, 456] on span "Accelerated Fire Protection Inc." at bounding box center [190, 452] width 167 height 13
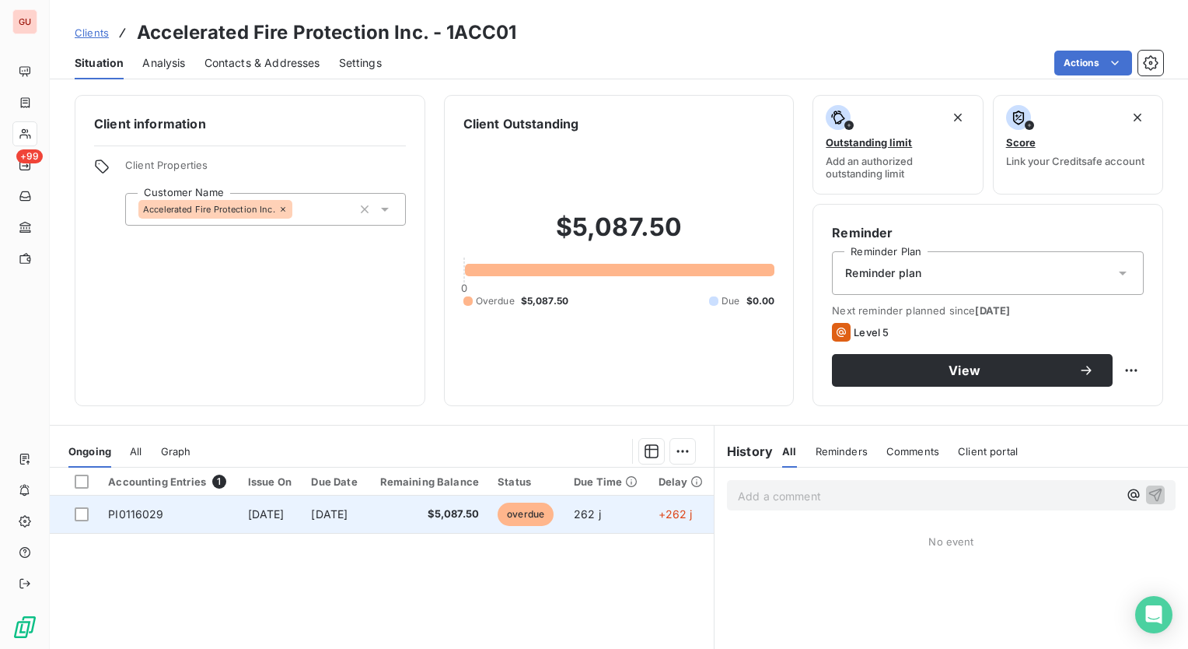
click at [257, 515] on span "Dec 28, 2024" at bounding box center [266, 513] width 37 height 13
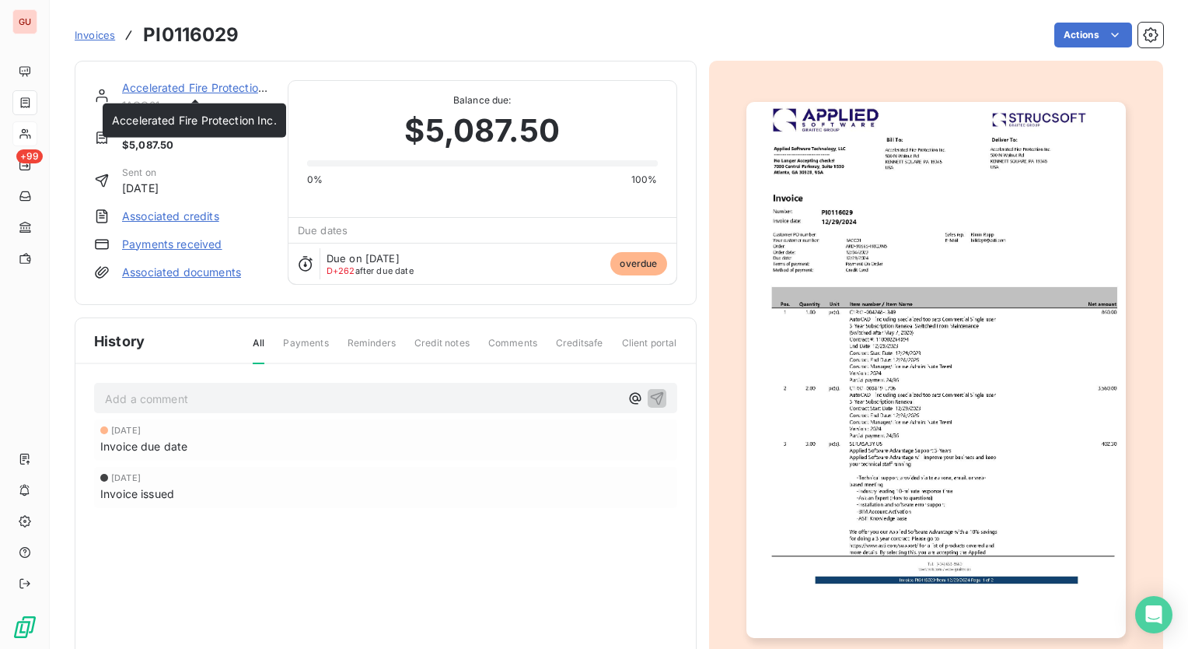
click at [188, 85] on link "Accelerated Fire Protection Inc." at bounding box center [204, 87] width 165 height 13
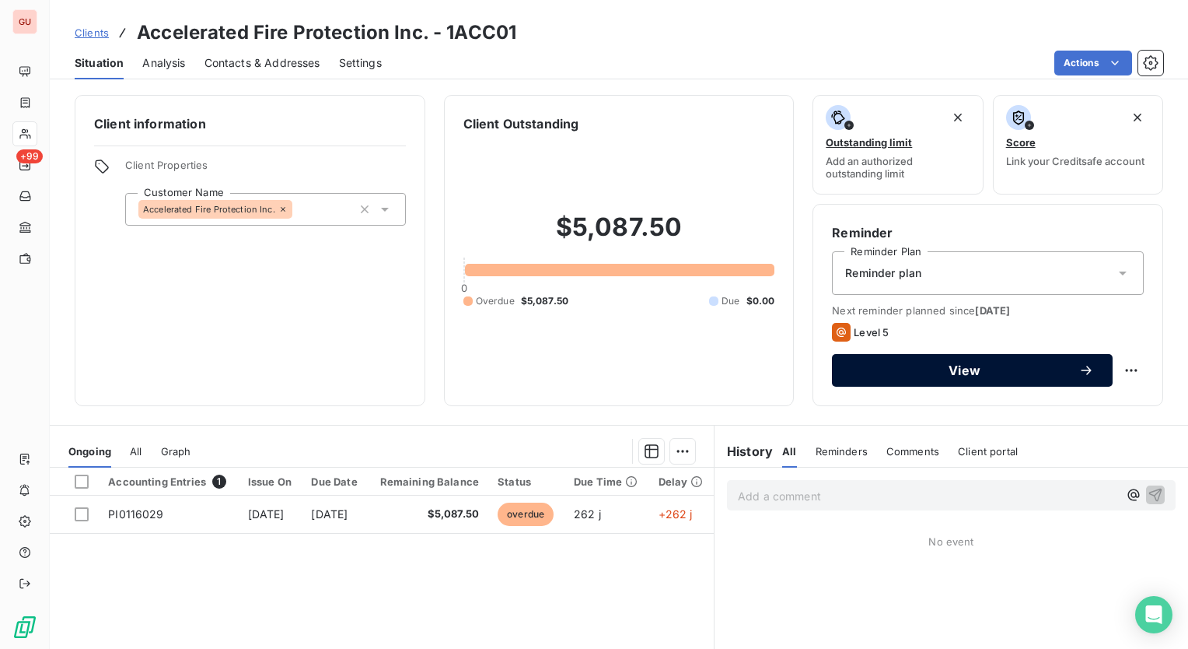
click at [989, 366] on span "View" at bounding box center [965, 370] width 228 height 12
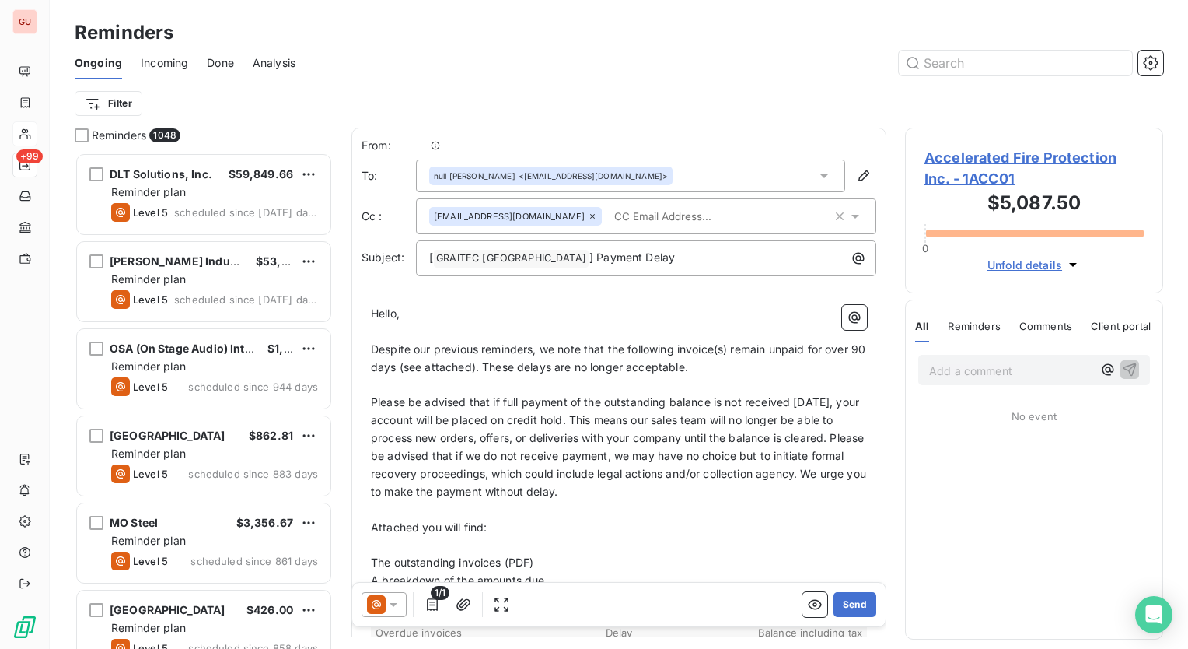
scroll to position [484, 246]
click at [807, 605] on icon "button" at bounding box center [815, 604] width 16 height 16
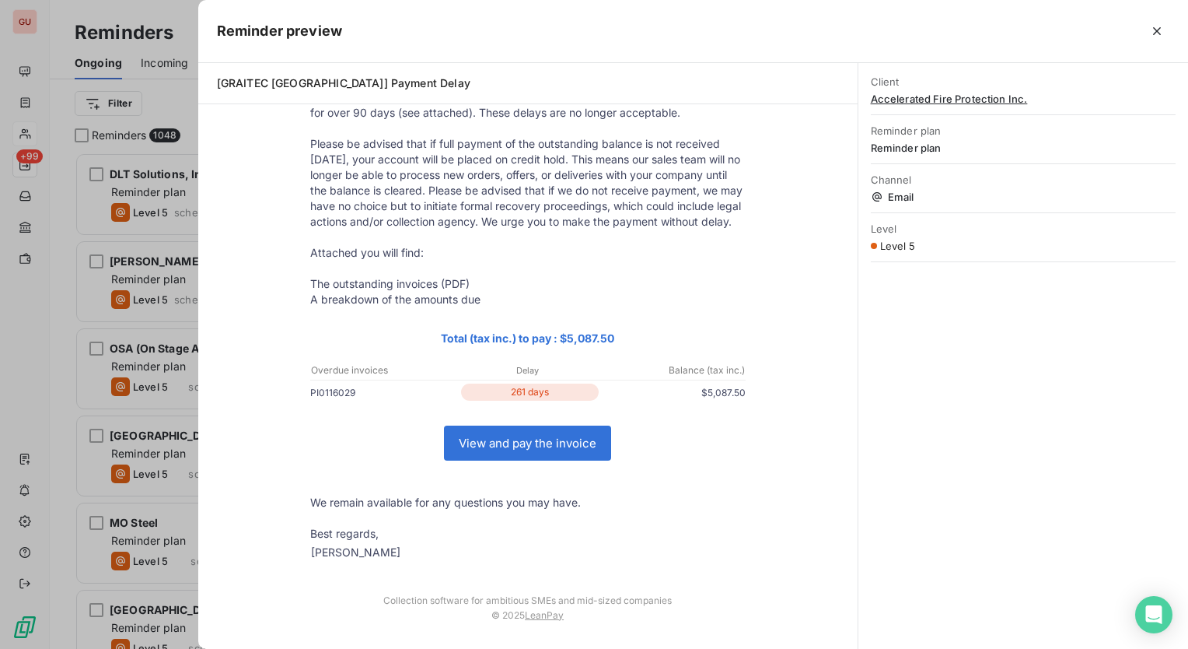
scroll to position [0, 0]
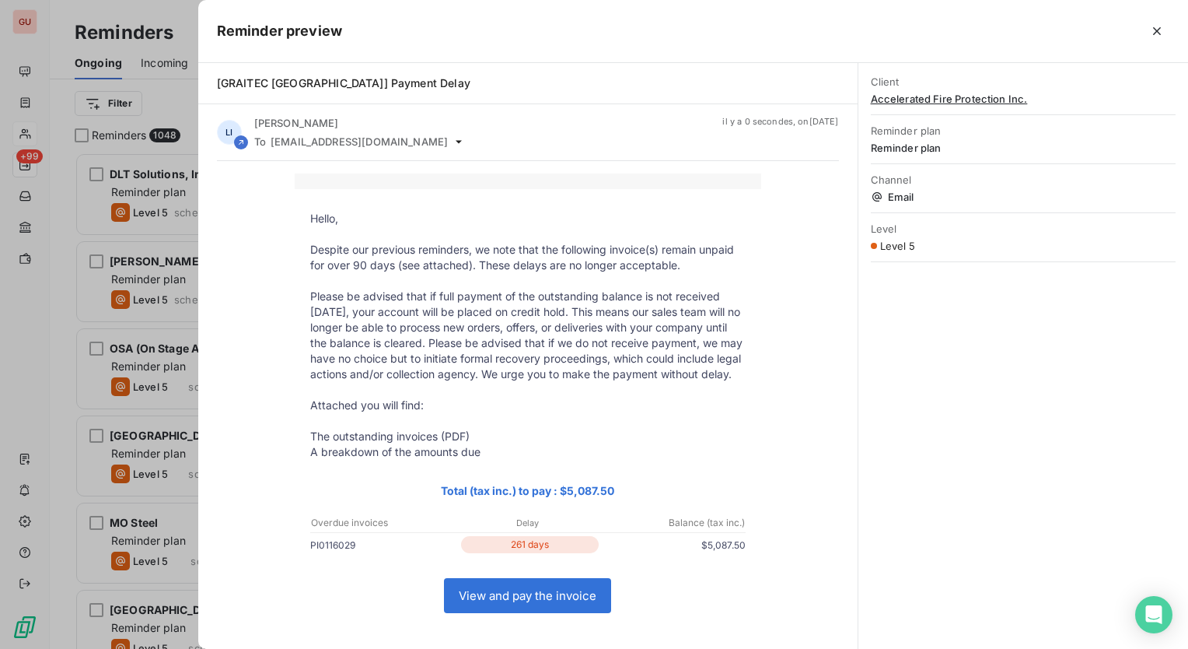
click at [512, 612] on link "View and pay the invoice" at bounding box center [528, 595] width 166 height 33
click at [1160, 29] on icon "button" at bounding box center [1157, 31] width 16 height 16
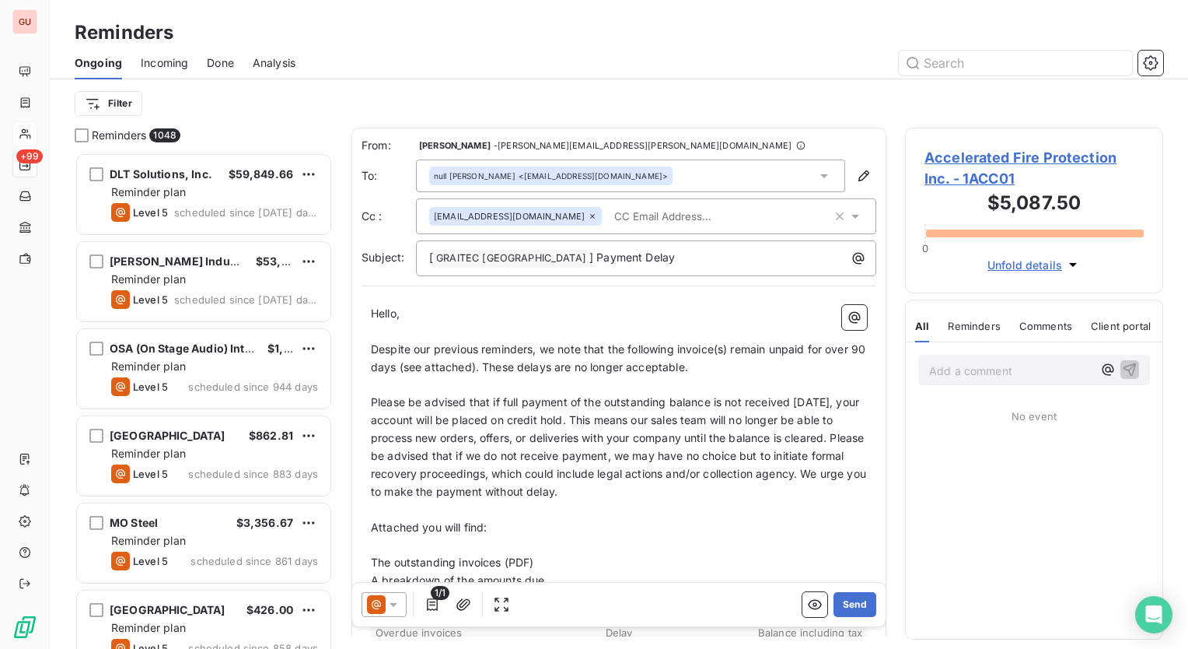
click at [397, 607] on icon at bounding box center [394, 604] width 16 height 16
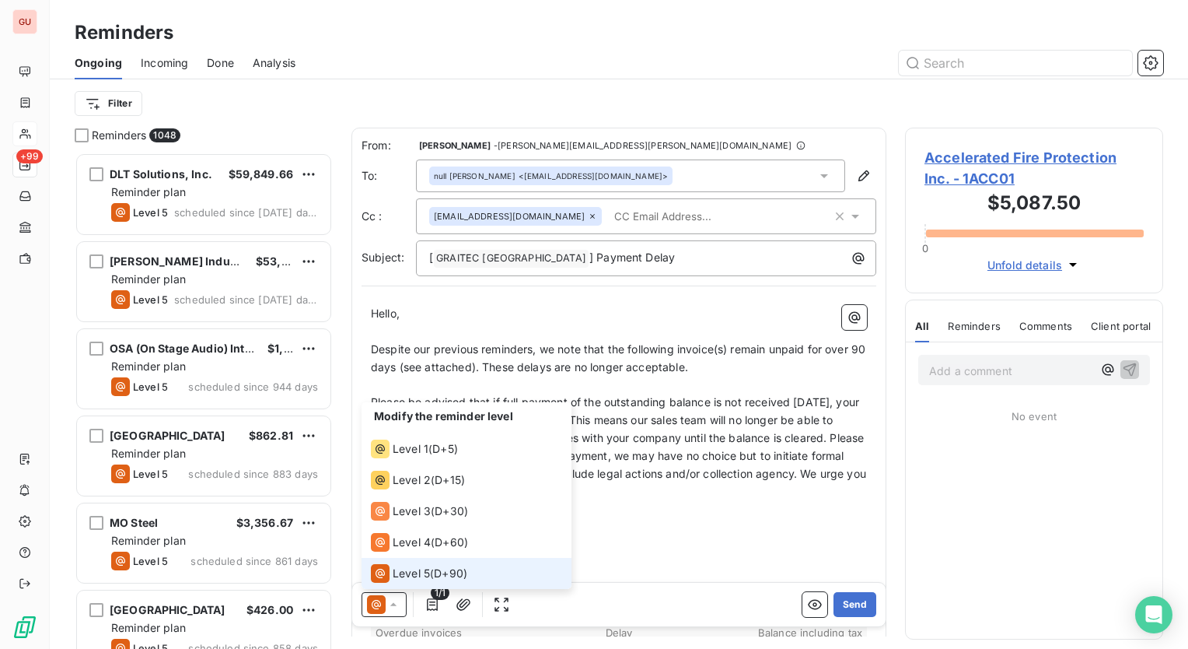
click at [397, 607] on icon at bounding box center [394, 604] width 16 height 16
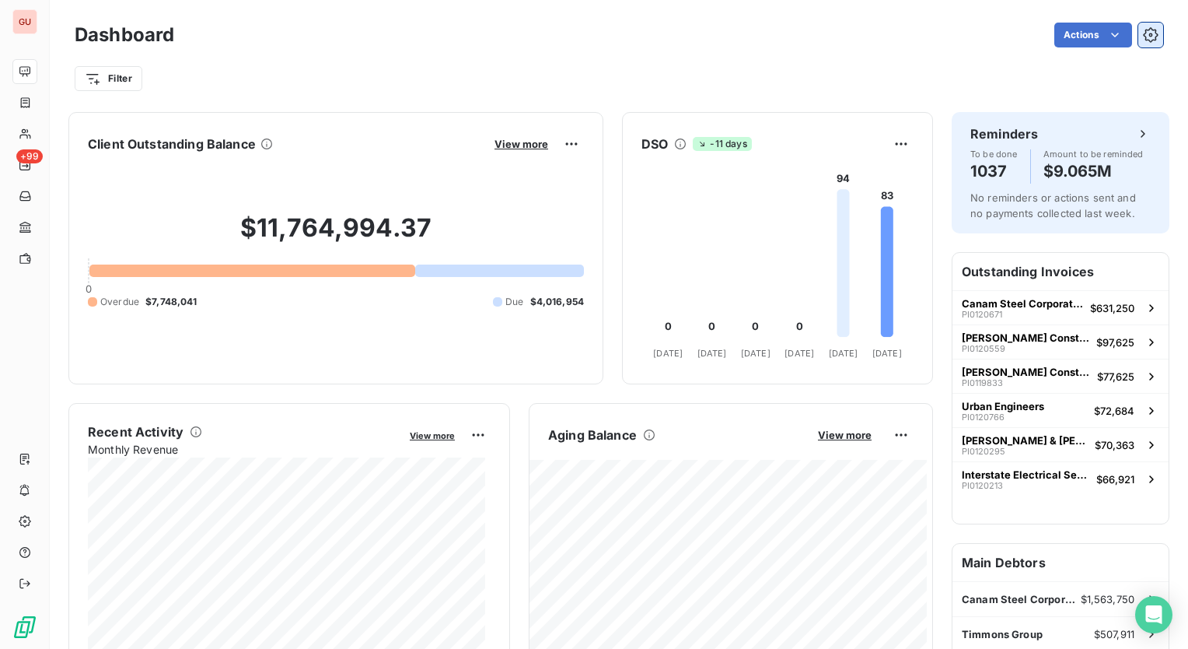
click at [1143, 36] on icon "button" at bounding box center [1151, 35] width 16 height 16
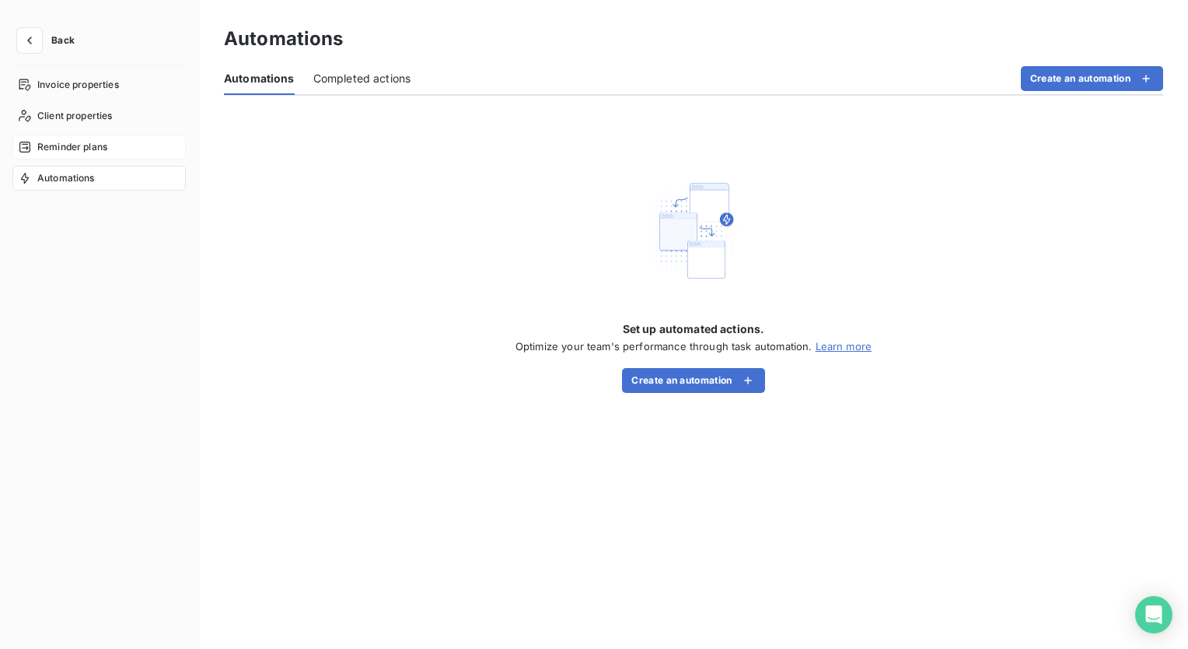
click at [65, 141] on span "Reminder plans" at bounding box center [72, 147] width 70 height 14
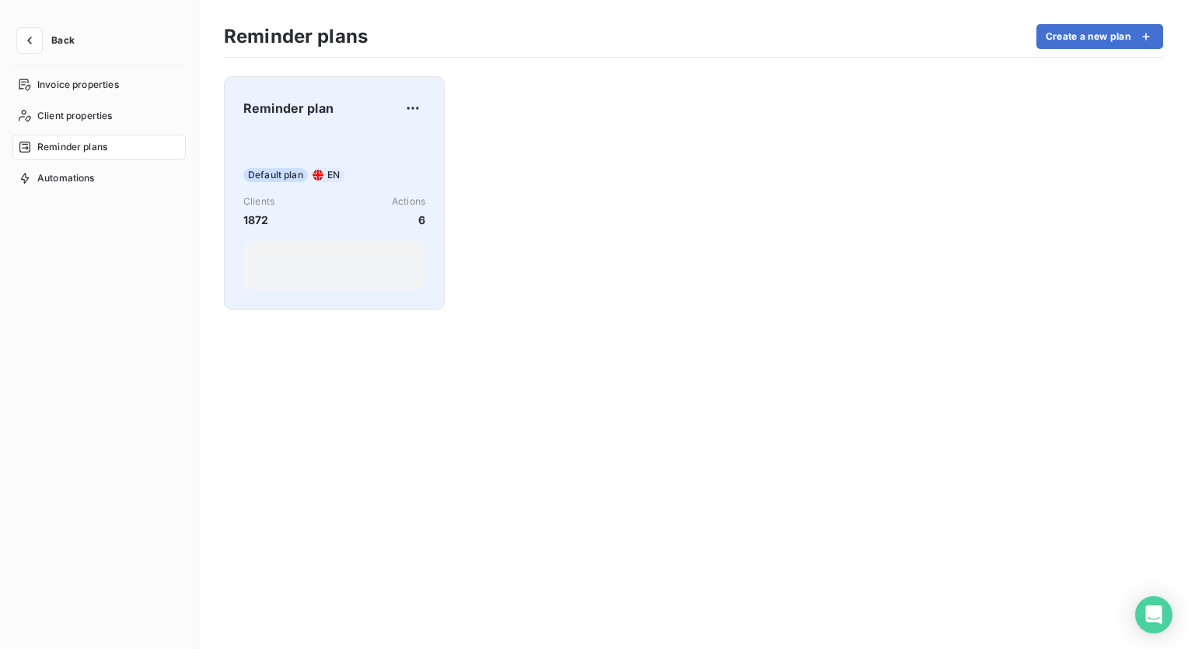
click at [308, 131] on div "Reminder plan Default plan EN Clients 1872 Actions 6" at bounding box center [334, 193] width 182 height 194
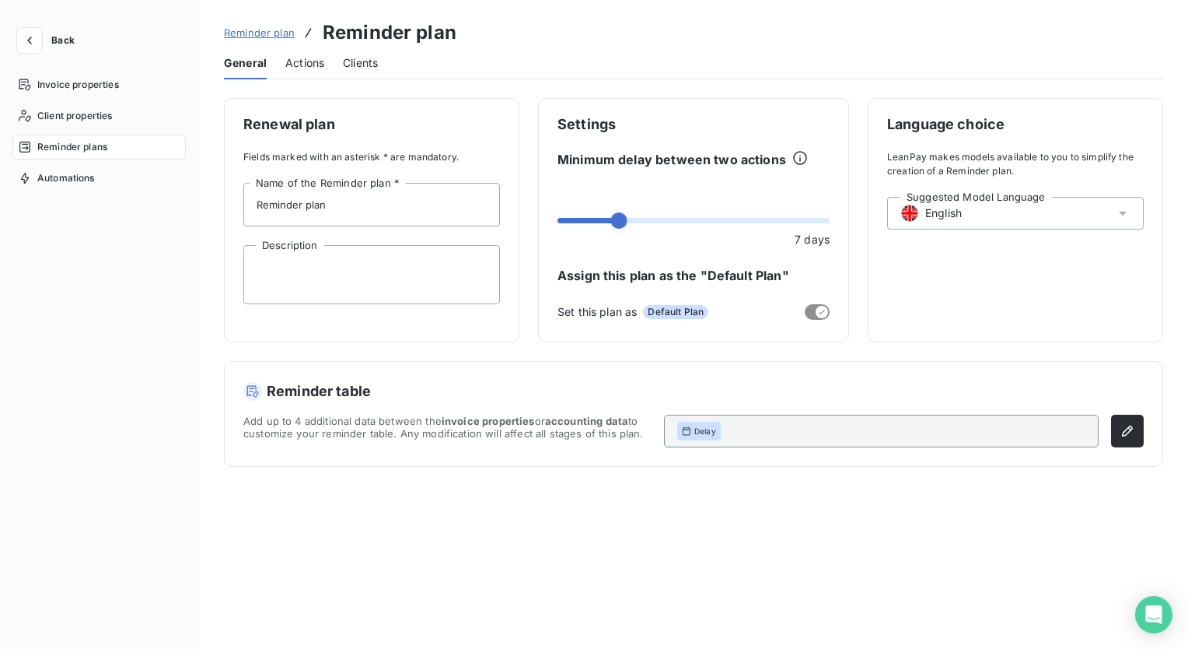
click at [292, 62] on span "Actions" at bounding box center [304, 63] width 39 height 16
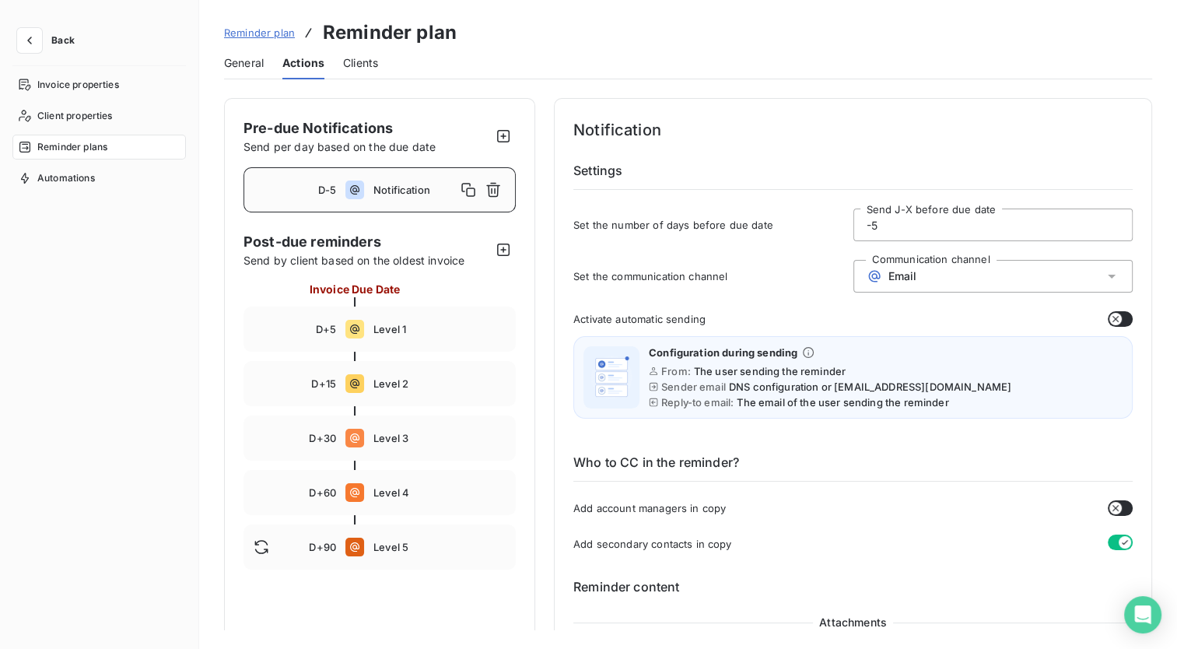
click at [382, 191] on span "Notification" at bounding box center [414, 190] width 82 height 12
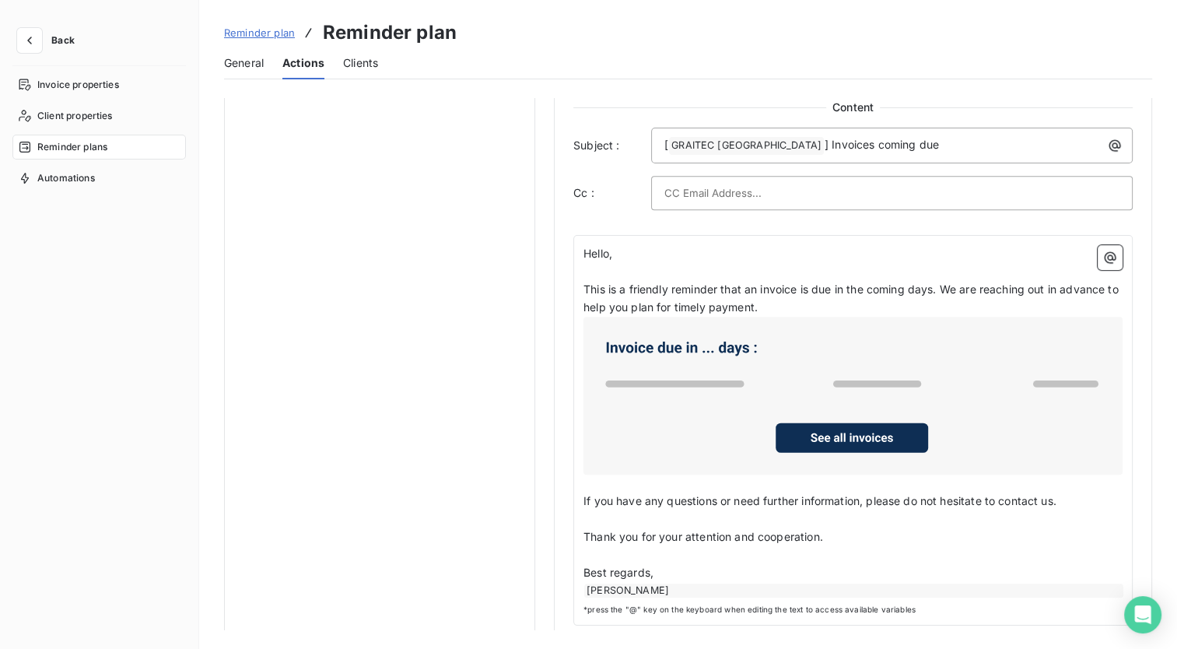
scroll to position [753, 0]
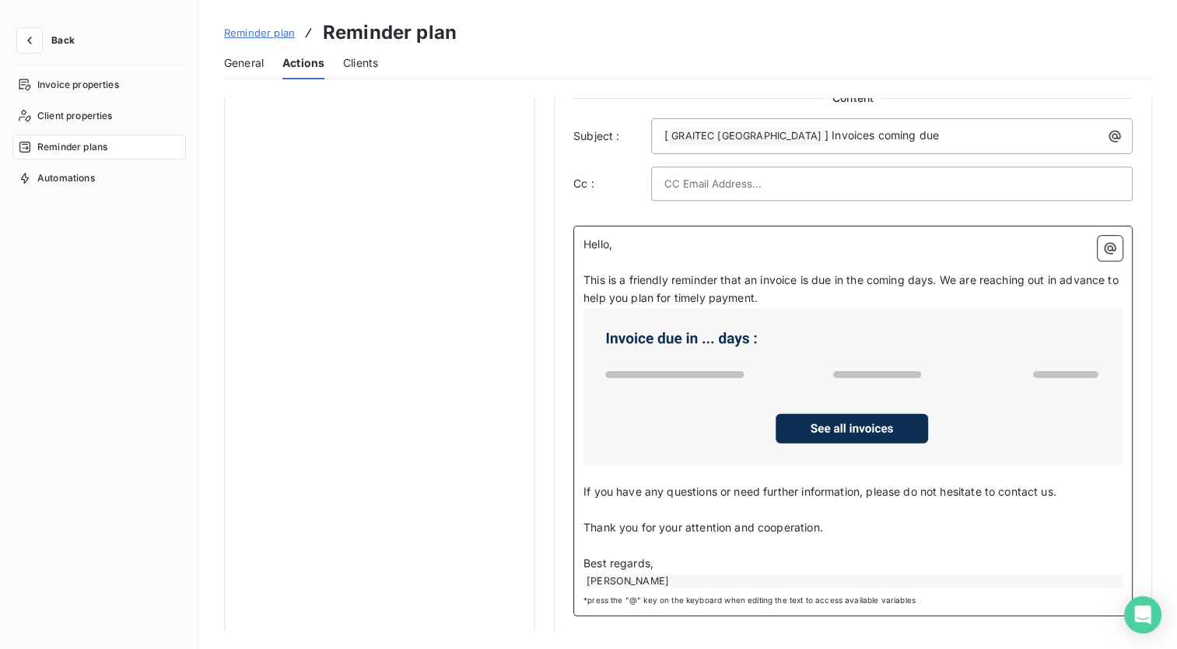
click at [873, 526] on p "Thank you for your attention and cooperation." at bounding box center [852, 528] width 539 height 18
click at [801, 582] on div "[PERSON_NAME]" at bounding box center [853, 581] width 539 height 14
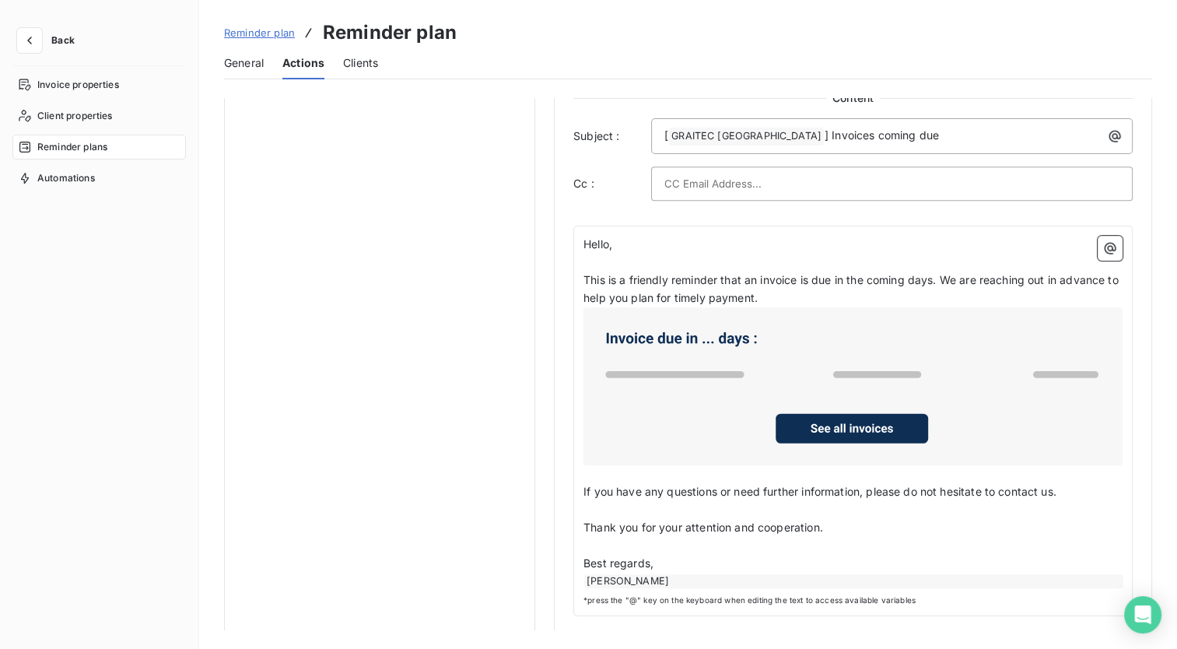
click at [1117, 580] on div "Hello, ﻿ This is a friendly reminder that an invoice is due in the coming days.…" at bounding box center [852, 421] width 559 height 390
click at [582, 596] on div "Hello, ﻿ This is a friendly reminder that an invoice is due in the coming days.…" at bounding box center [852, 421] width 559 height 390
click at [589, 594] on span "*press the "@" key on the keyboard when editing the text to access available va…" at bounding box center [852, 600] width 539 height 12
click at [586, 596] on span "*press the "@" key on the keyboard when editing the text to access available va…" at bounding box center [852, 600] width 539 height 12
click at [1123, 579] on div "Hello, ﻿ This is a friendly reminder that an invoice is due in the coming days.…" at bounding box center [852, 421] width 559 height 390
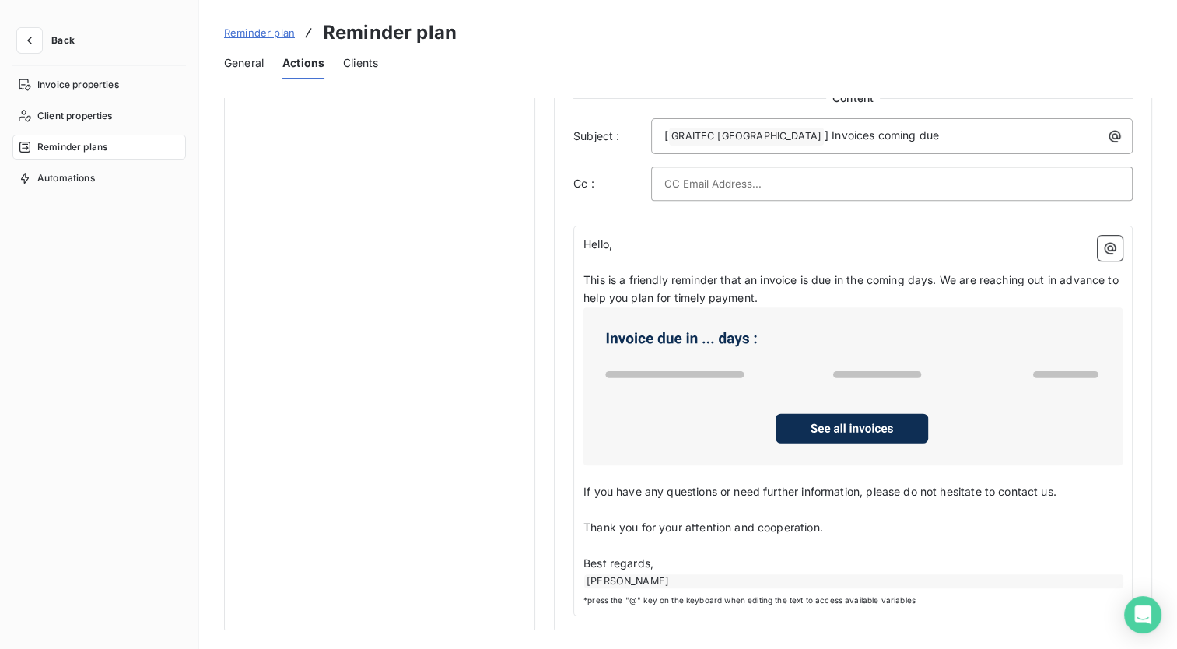
click at [1121, 576] on div "Hello, ﻿ This is a friendly reminder that an invoice is due in the coming days.…" at bounding box center [852, 421] width 559 height 390
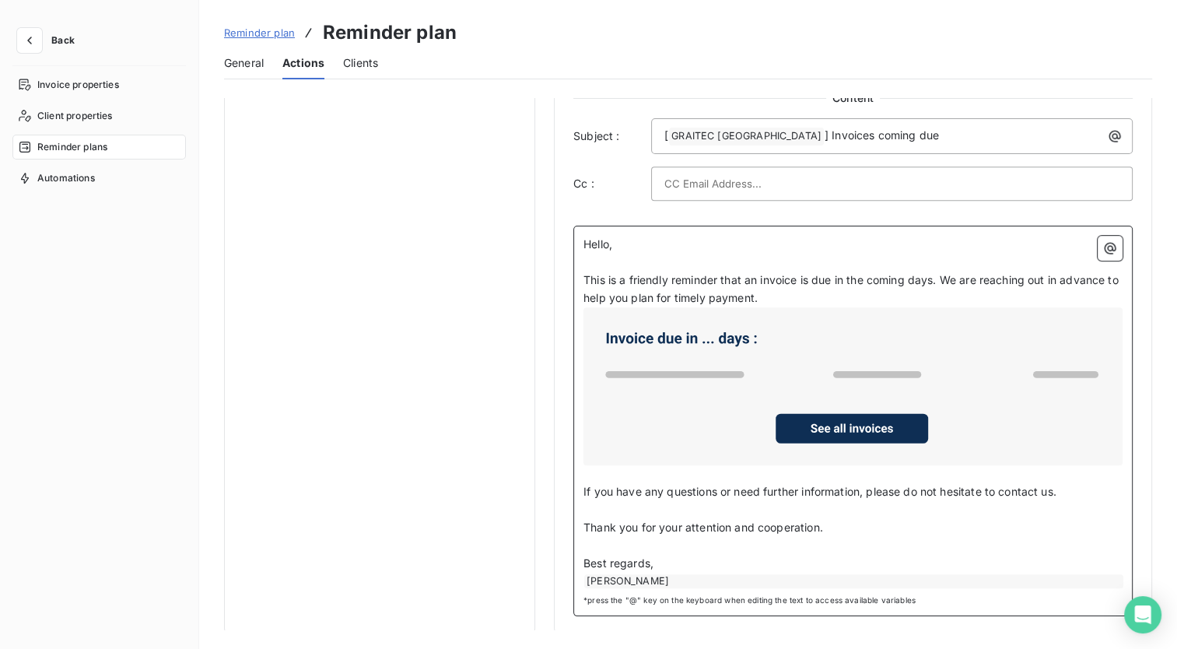
click at [716, 537] on p "﻿" at bounding box center [852, 546] width 539 height 18
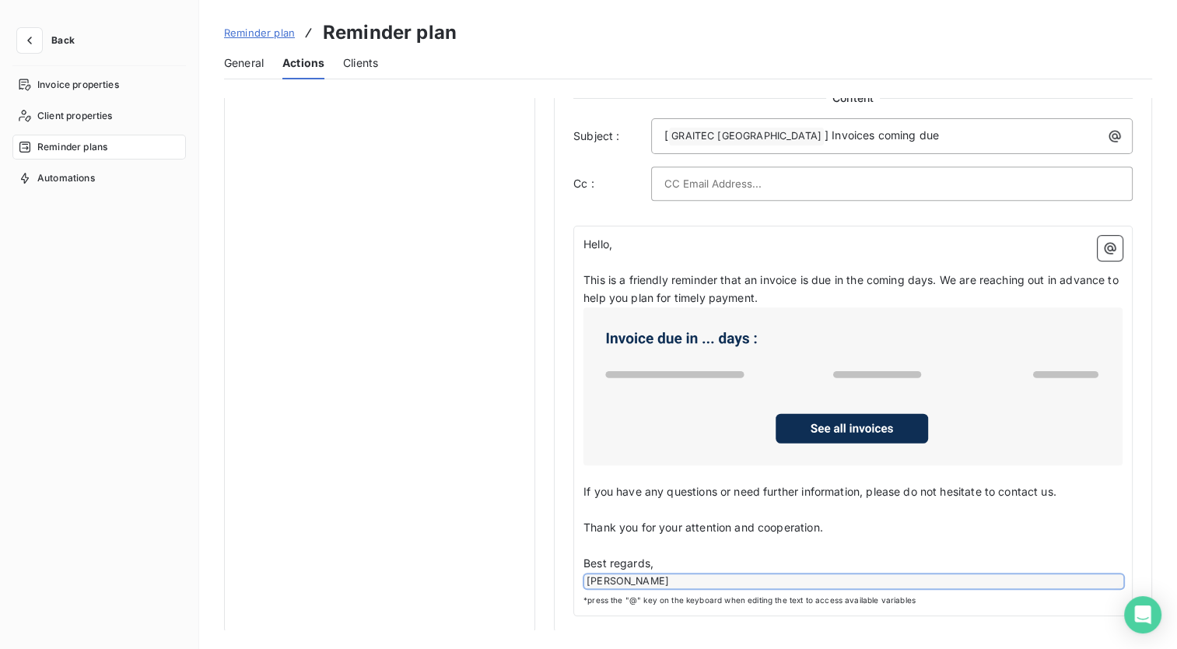
click at [702, 600] on span "*press the "@" key on the keyboard when editing the text to access available va…" at bounding box center [852, 600] width 539 height 12
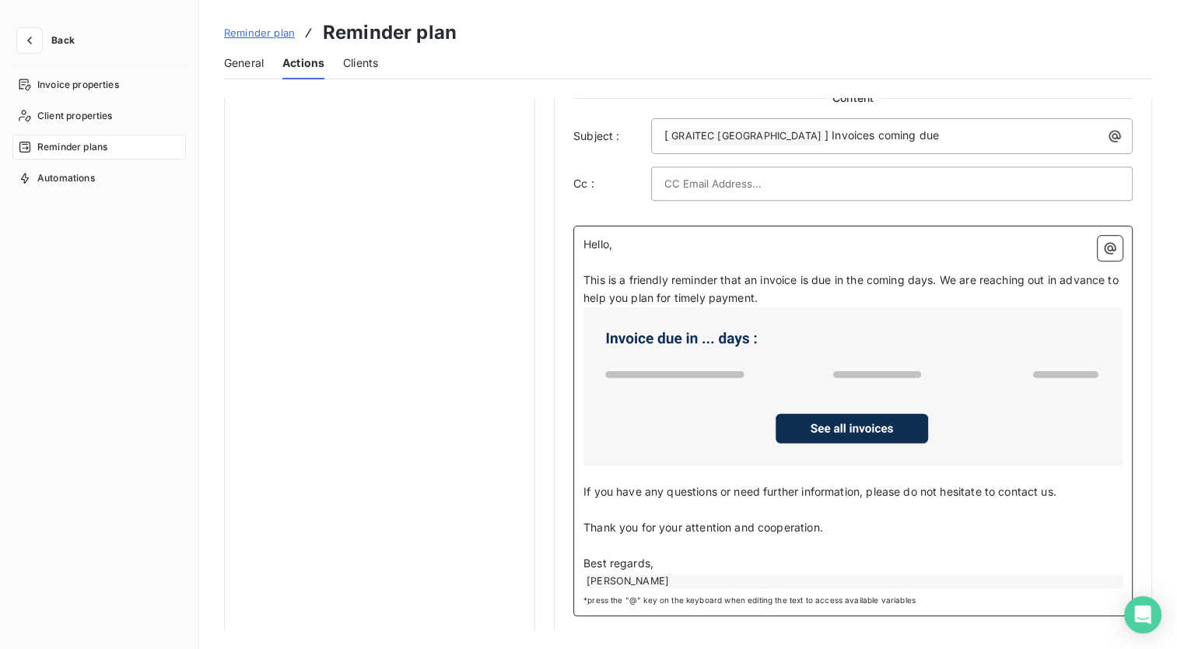
click at [1110, 575] on div "[PERSON_NAME]" at bounding box center [853, 581] width 539 height 14
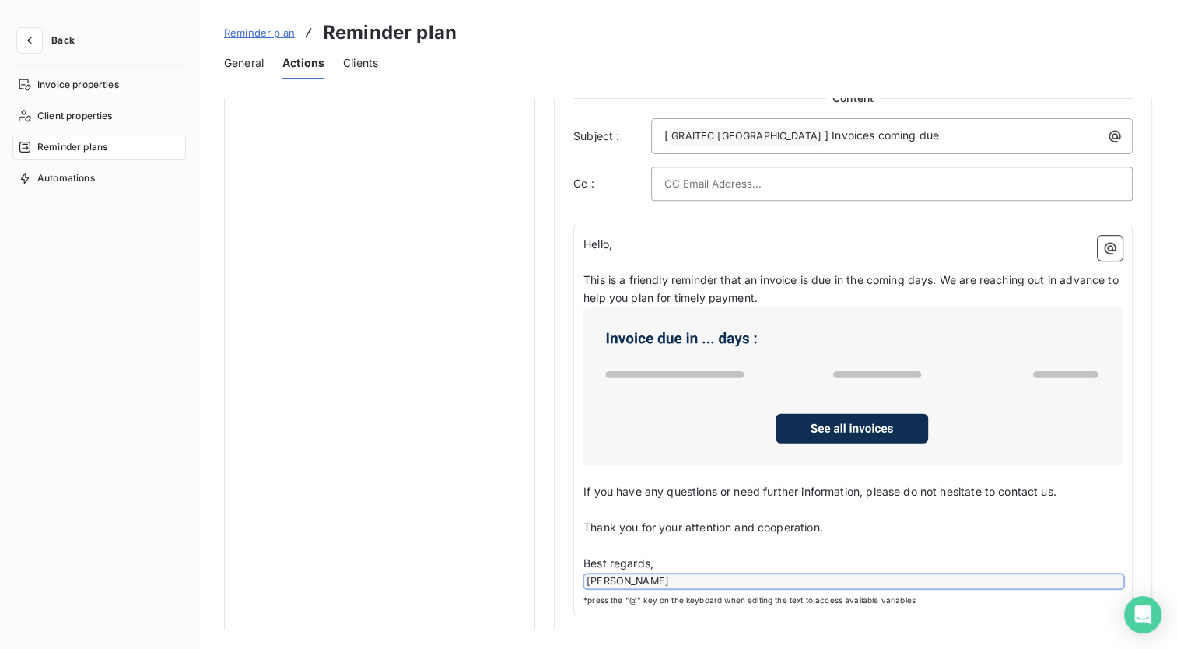
click at [999, 594] on span "*press the "@" key on the keyboard when editing the text to access available va…" at bounding box center [852, 600] width 539 height 12
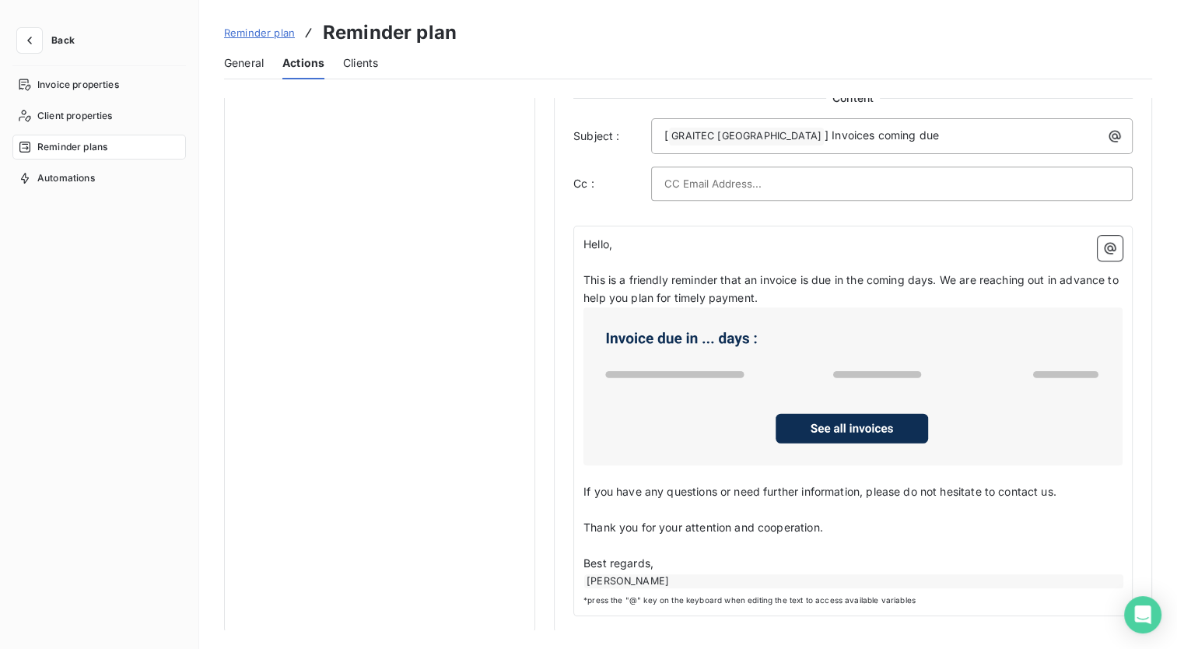
click at [999, 594] on span "*press the "@" key on the keyboard when editing the text to access available va…" at bounding box center [852, 600] width 539 height 12
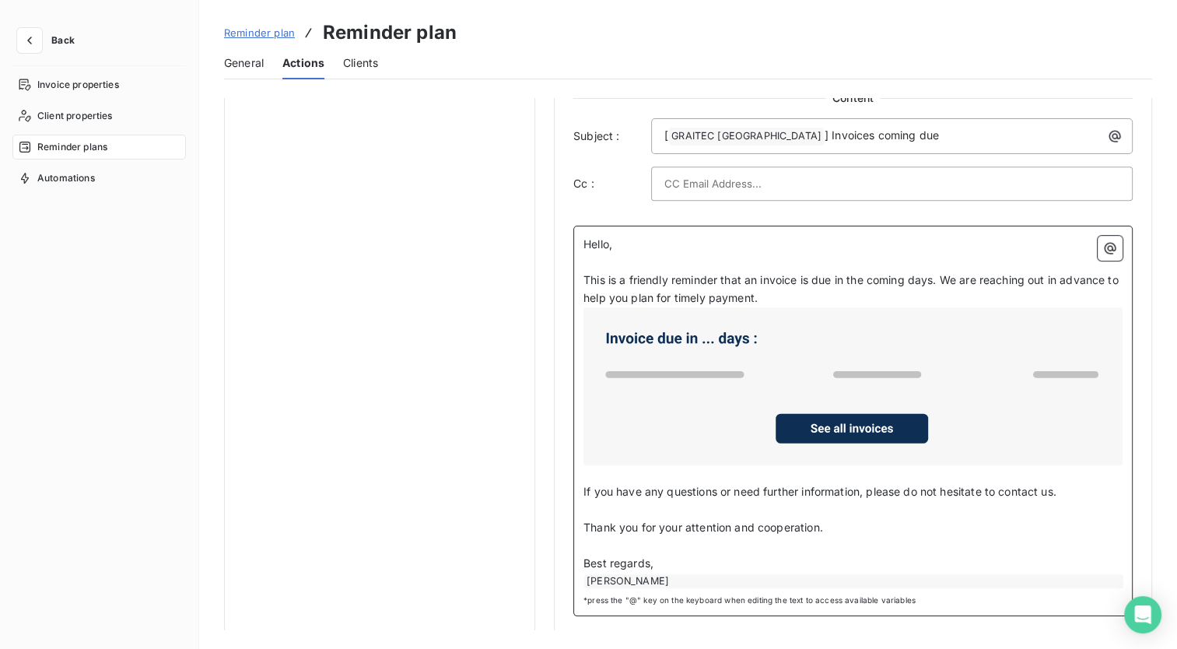
click at [901, 530] on p "Thank you for your attention and cooperation." at bounding box center [852, 528] width 539 height 18
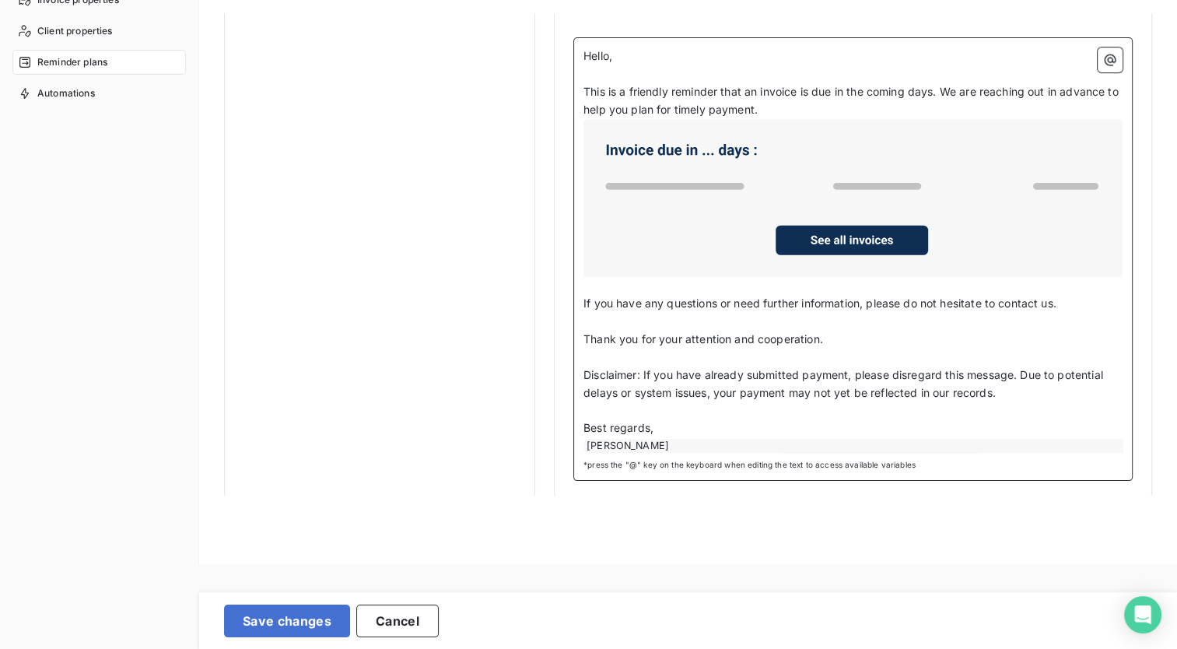
scroll to position [86, 0]
drag, startPoint x: 644, startPoint y: 367, endPoint x: 579, endPoint y: 366, distance: 65.3
click at [579, 366] on div "Hello, ﻿ This is a friendly reminder that an invoice is due in the coming days.…" at bounding box center [852, 257] width 559 height 443
drag, startPoint x: 607, startPoint y: 369, endPoint x: 722, endPoint y: 405, distance: 120.8
click at [722, 405] on p "﻿" at bounding box center [852, 409] width 539 height 18
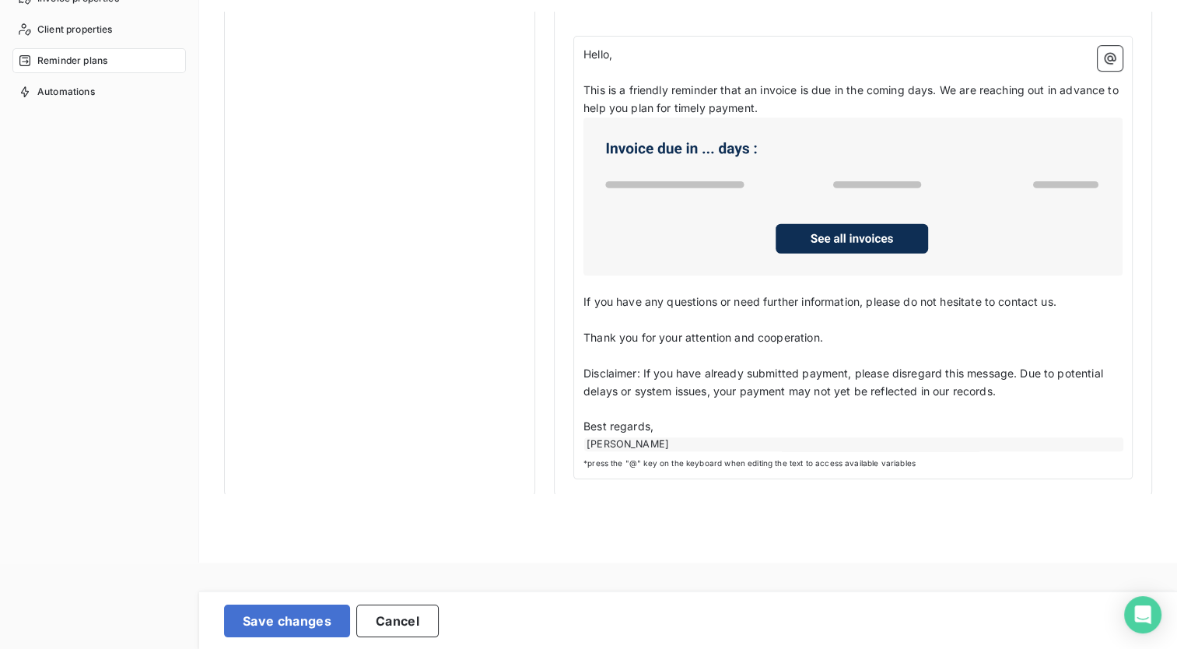
click at [680, 458] on span "*press the "@" key on the keyboard when editing the text to access available va…" at bounding box center [852, 463] width 539 height 12
click at [680, 457] on span "*press the "@" key on the keyboard when editing the text to access available va…" at bounding box center [852, 463] width 539 height 12
click at [660, 459] on span "*press the "@" key on the keyboard when editing the text to access available va…" at bounding box center [852, 463] width 539 height 12
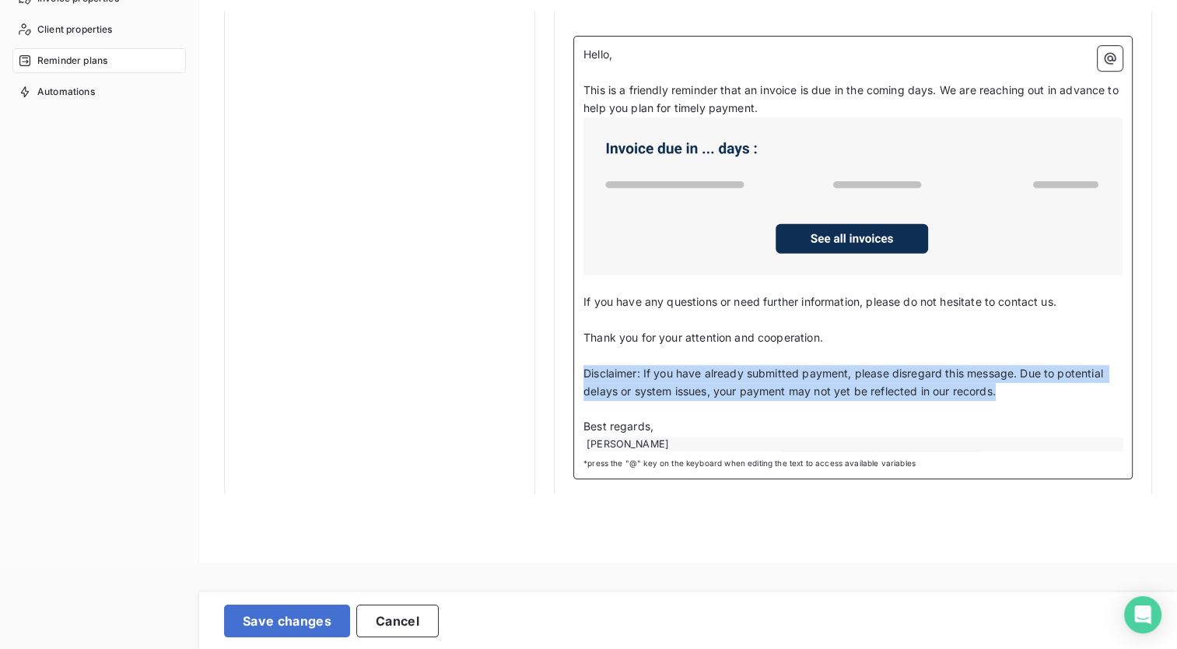
drag, startPoint x: 585, startPoint y: 366, endPoint x: 1030, endPoint y: 391, distance: 446.3
click at [1030, 391] on p "Disclaimer: If you have already submitted payment, please disregard this messag…" at bounding box center [852, 383] width 539 height 36
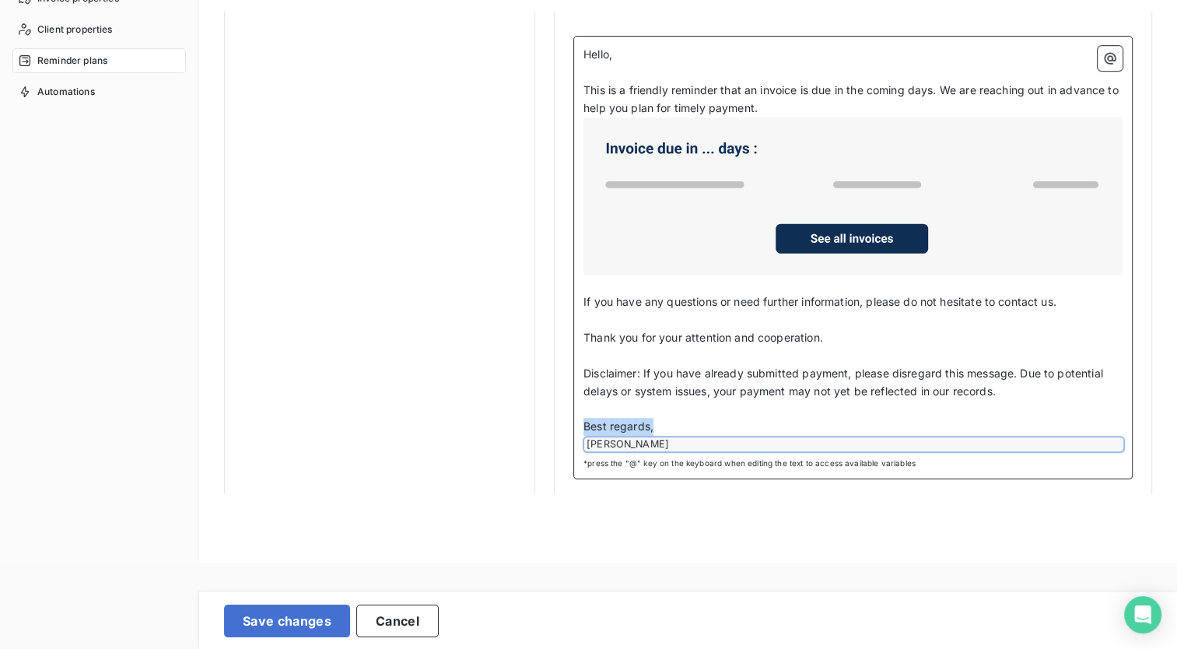
drag, startPoint x: 582, startPoint y: 420, endPoint x: 1012, endPoint y: 446, distance: 430.1
click at [1012, 446] on div "Hello, ﻿ This is a friendly reminder that an invoice is due in the coming days.…" at bounding box center [852, 248] width 539 height 405
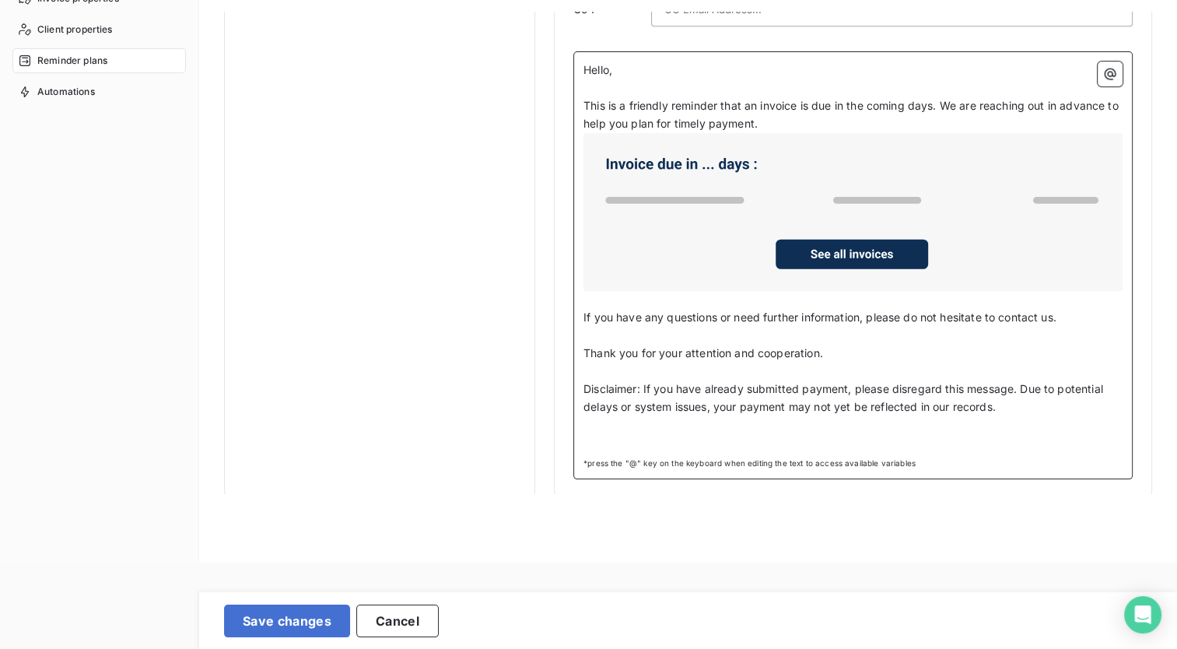
click at [866, 352] on p "Thank you for your attention and cooperation." at bounding box center [852, 354] width 539 height 18
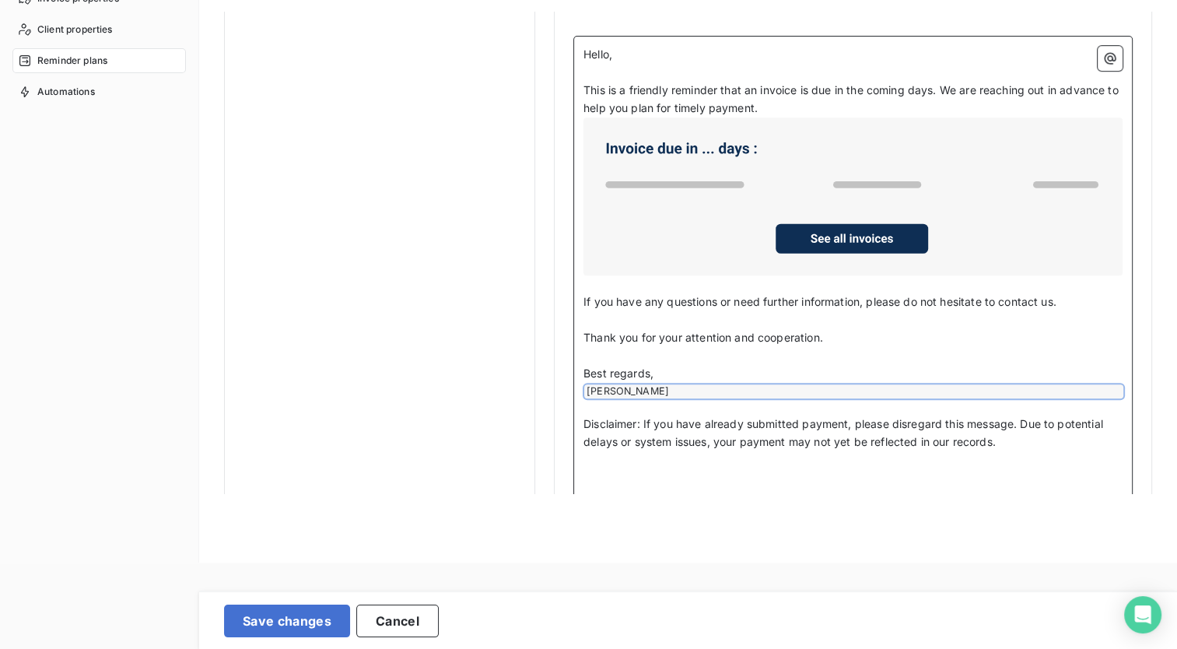
click at [646, 475] on p "﻿" at bounding box center [852, 478] width 539 height 18
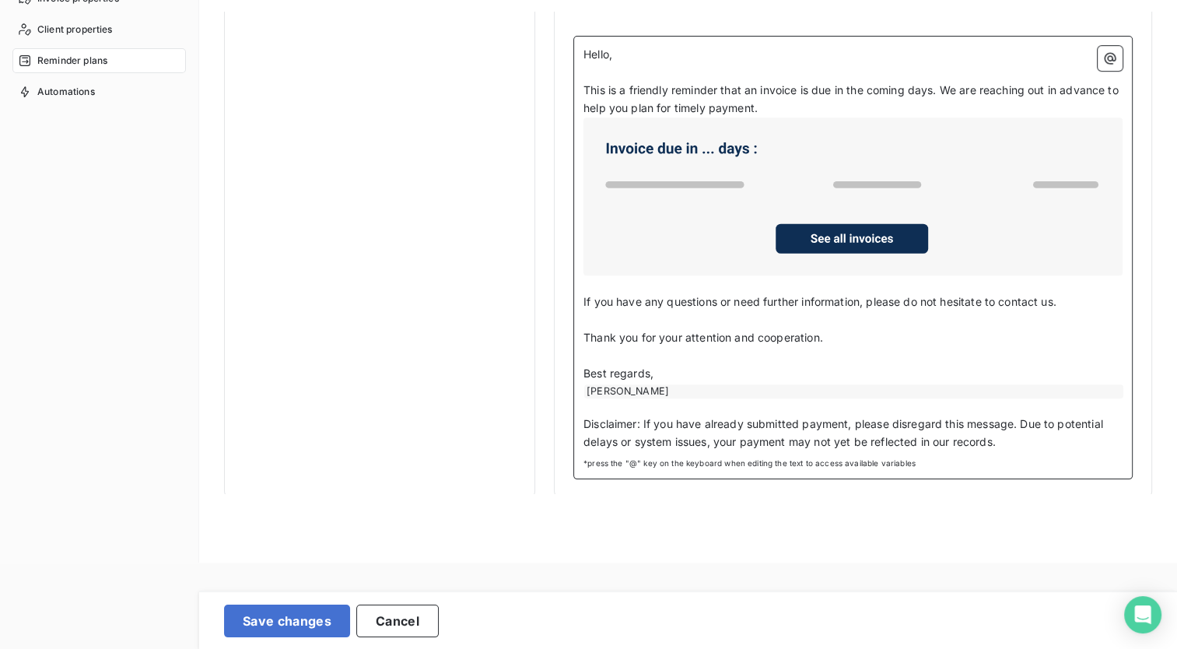
click at [676, 384] on div "[PERSON_NAME]" at bounding box center [853, 391] width 539 height 14
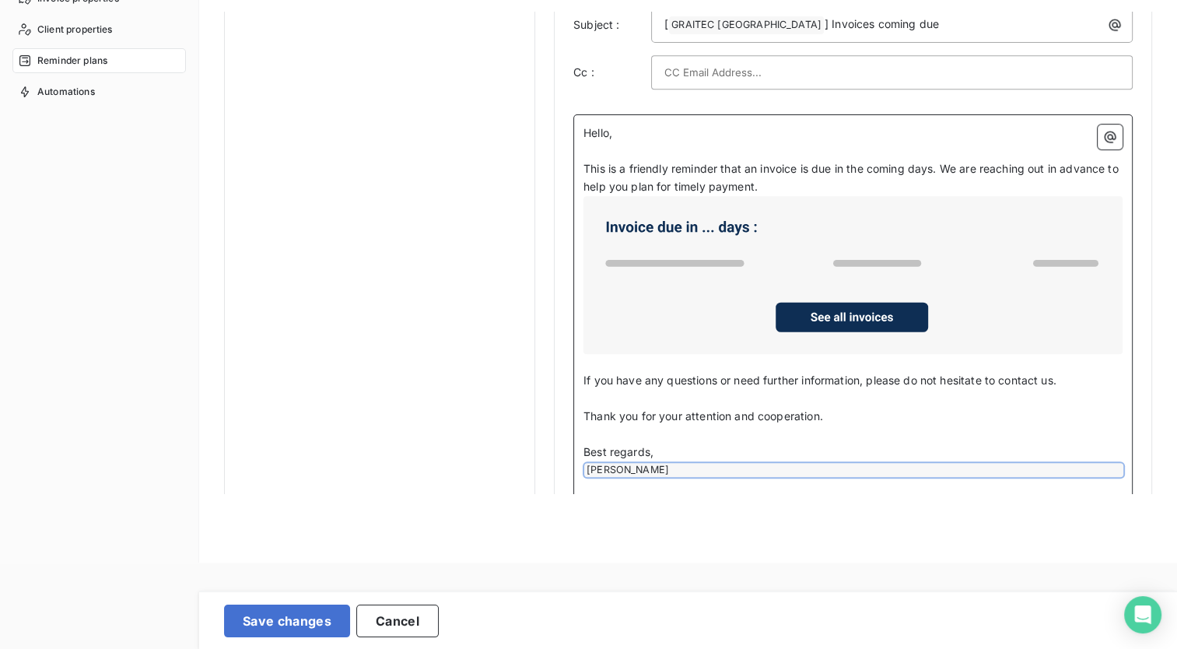
scroll to position [779, 0]
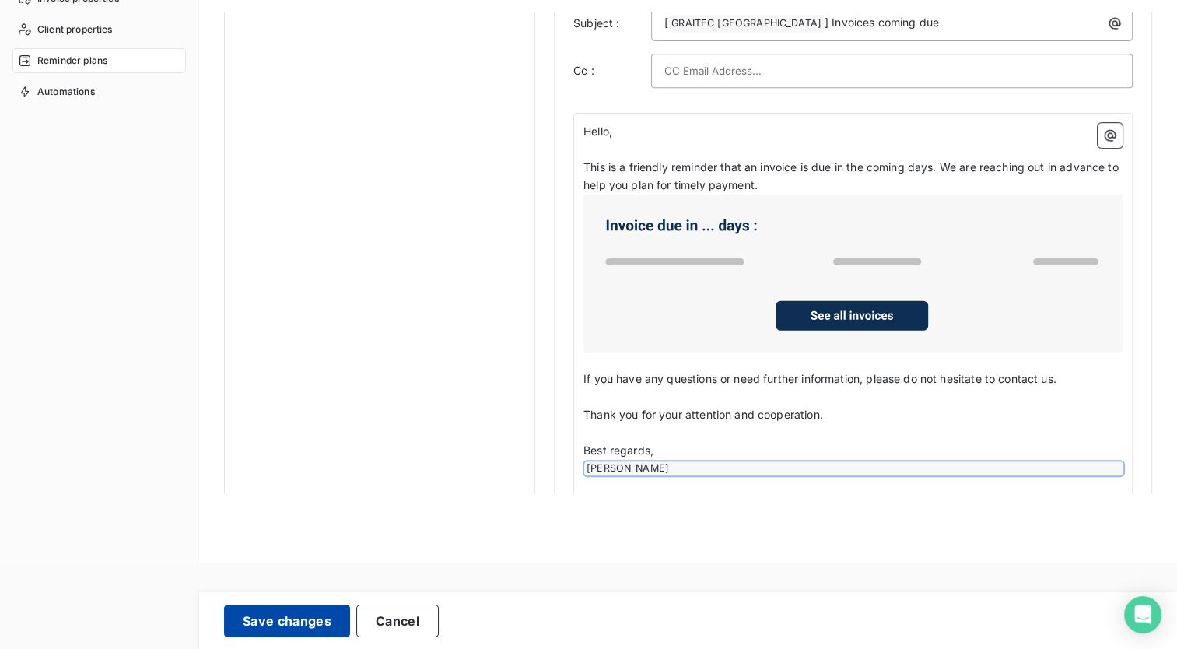
click at [263, 619] on button "Save changes" at bounding box center [287, 620] width 126 height 33
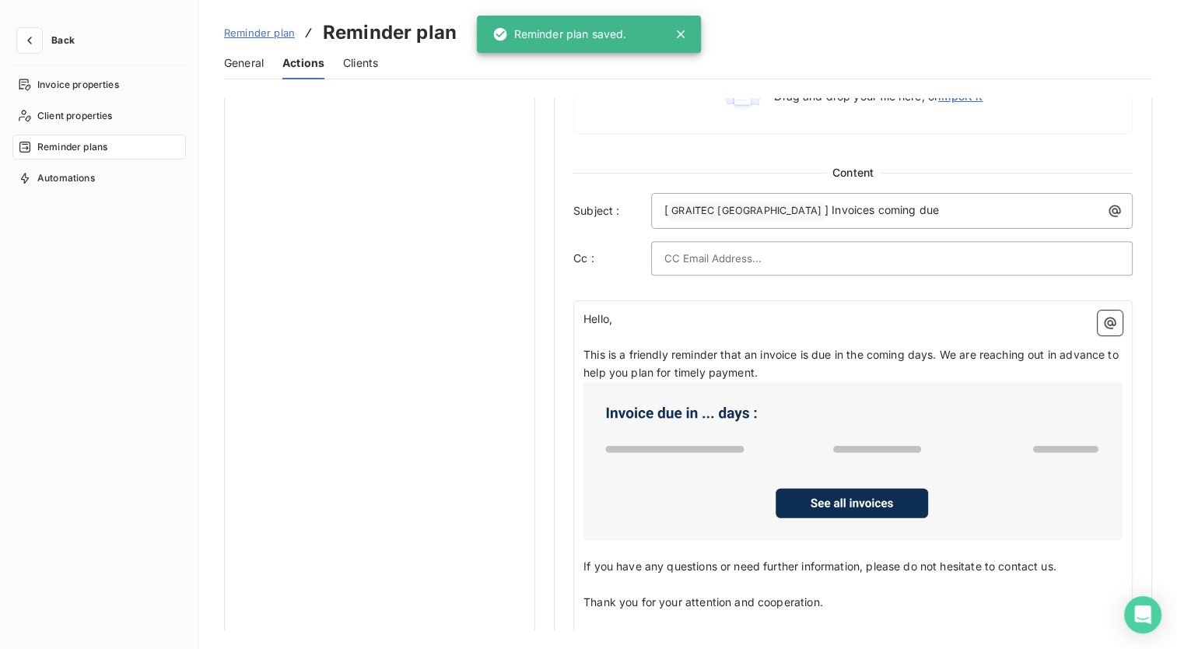
scroll to position [806, 0]
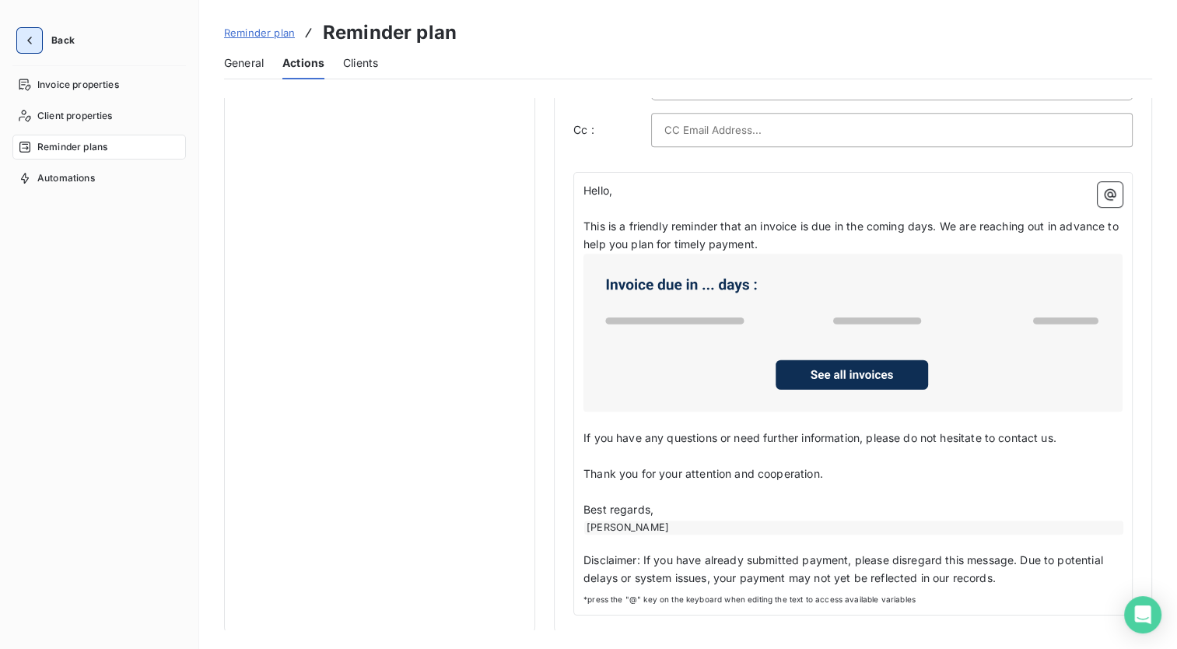
click at [26, 33] on icon "button" at bounding box center [30, 41] width 16 height 16
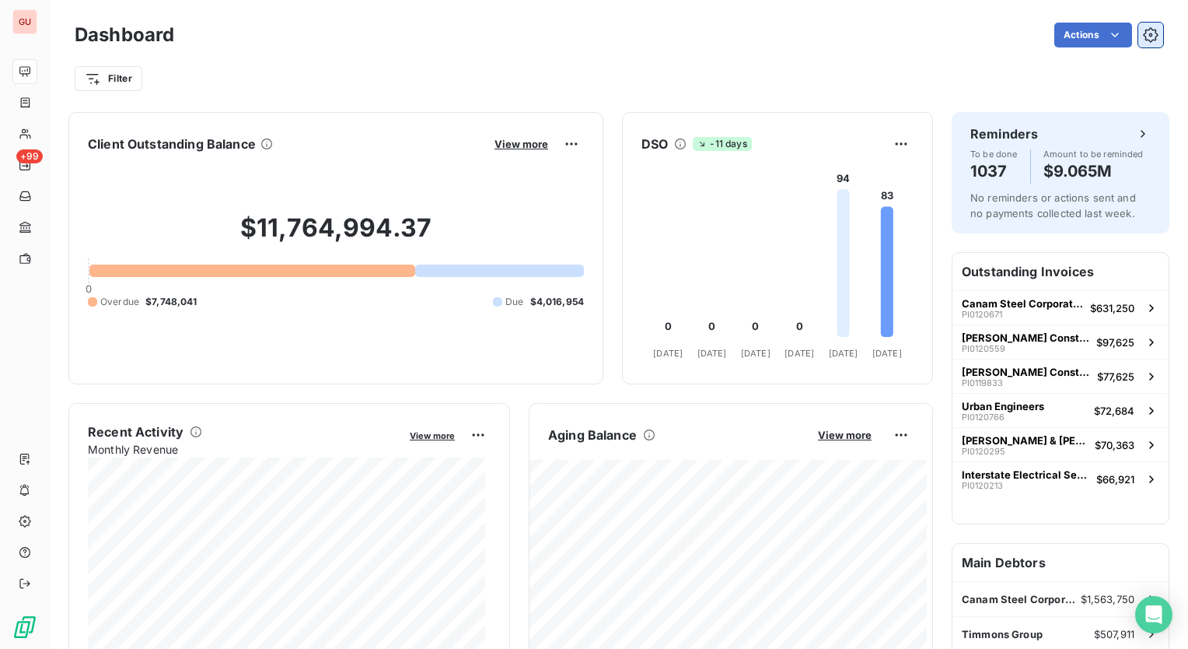
click at [1143, 33] on icon "button" at bounding box center [1151, 35] width 16 height 16
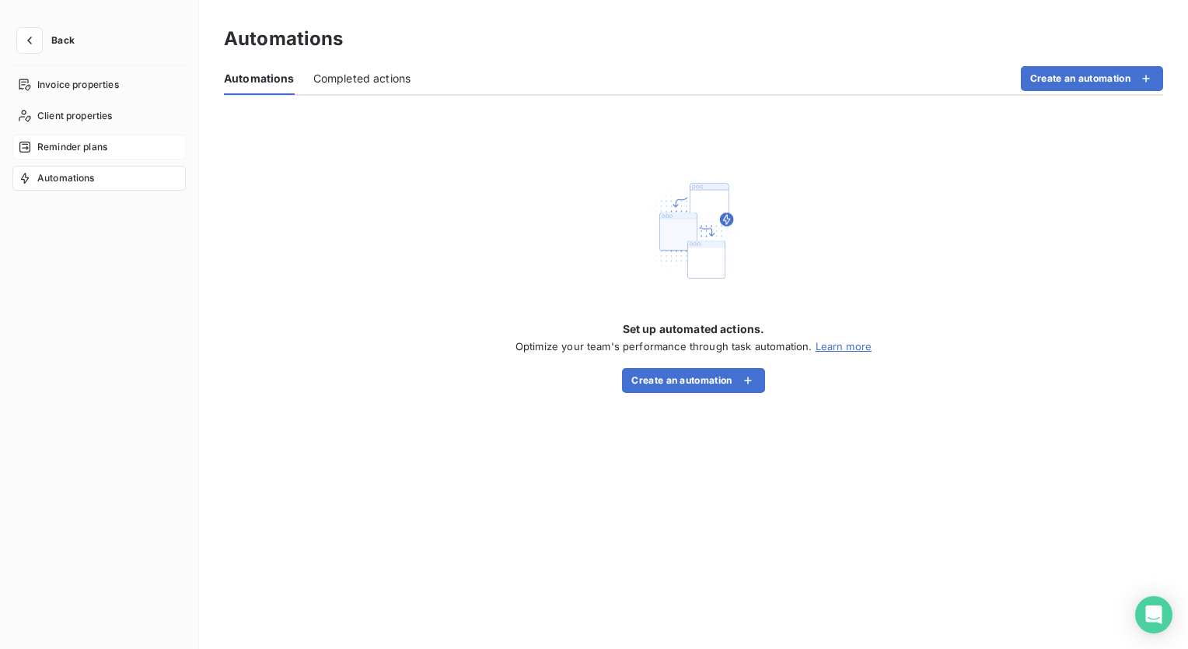
click at [37, 145] on span "Reminder plans" at bounding box center [72, 147] width 70 height 14
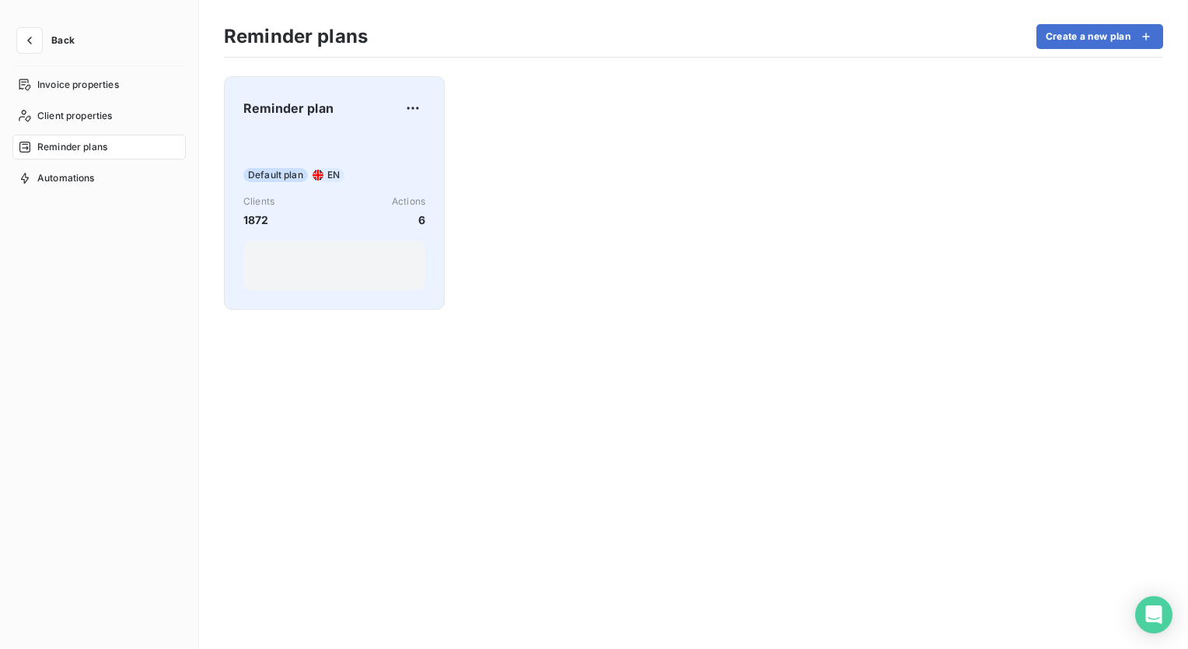
click at [284, 115] on span "Reminder plan" at bounding box center [288, 108] width 90 height 19
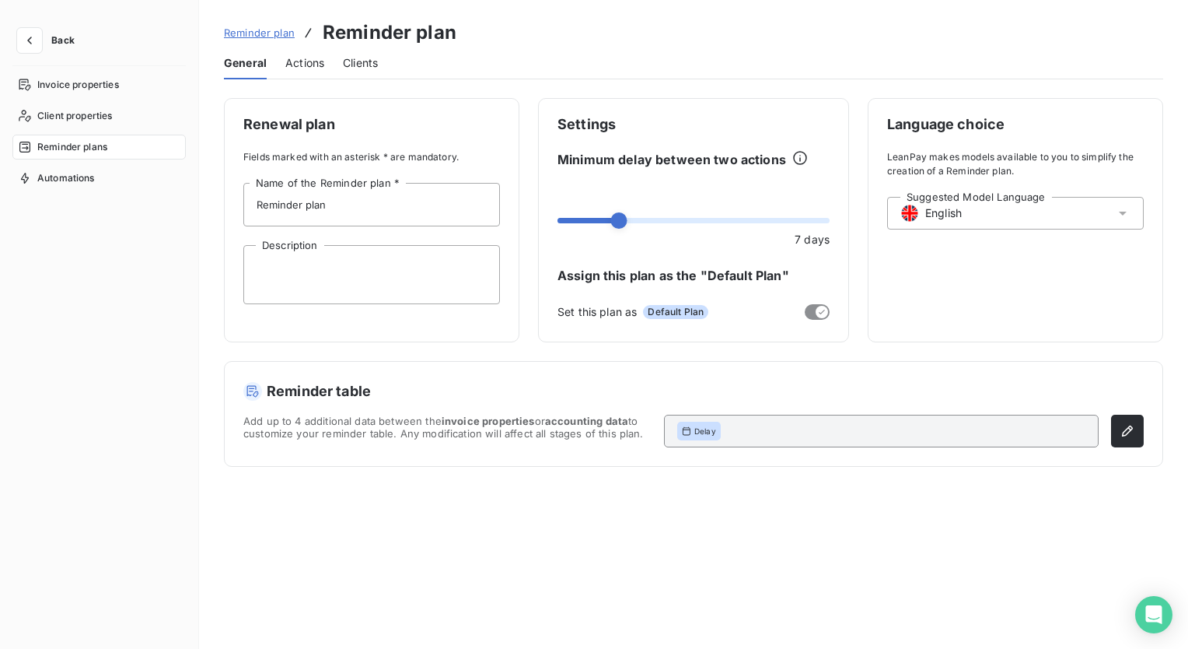
click at [317, 65] on span "Actions" at bounding box center [304, 63] width 39 height 16
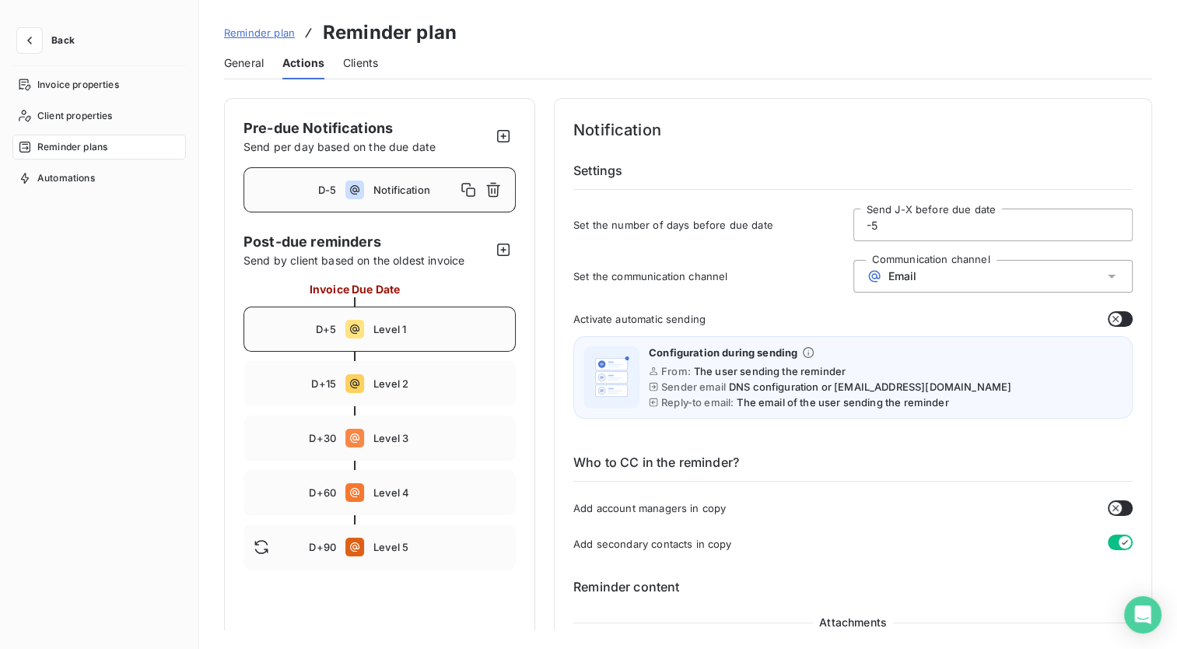
click at [364, 330] on div "D+5 Level 1" at bounding box center [379, 328] width 272 height 45
type input "5"
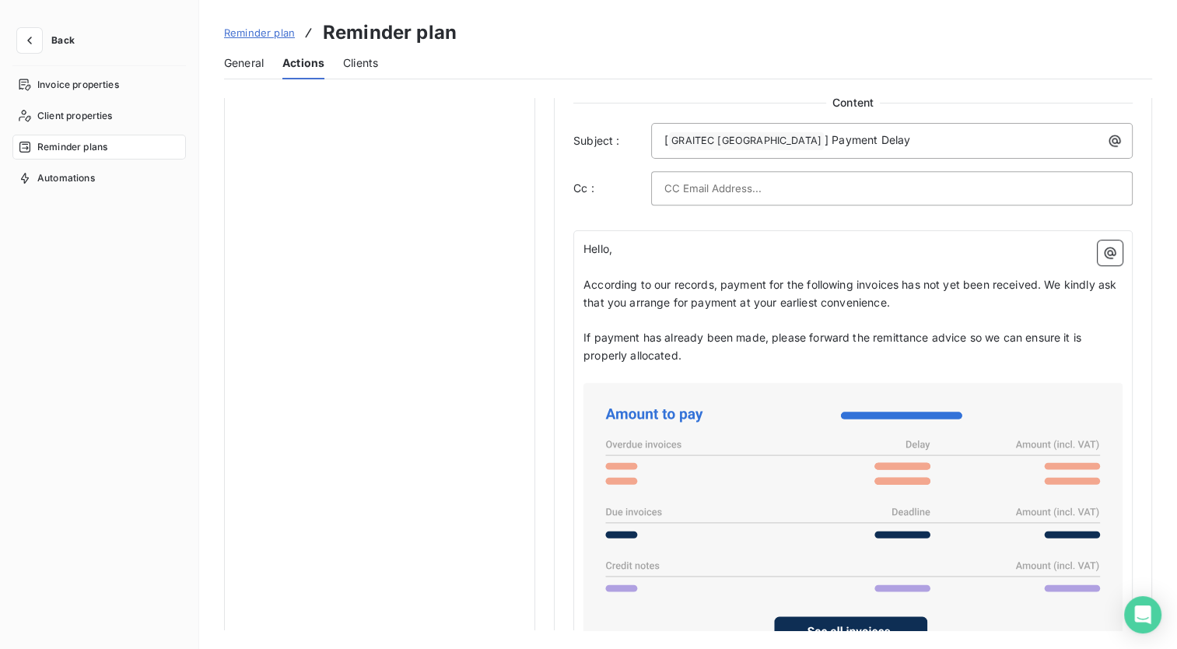
scroll to position [1100, 0]
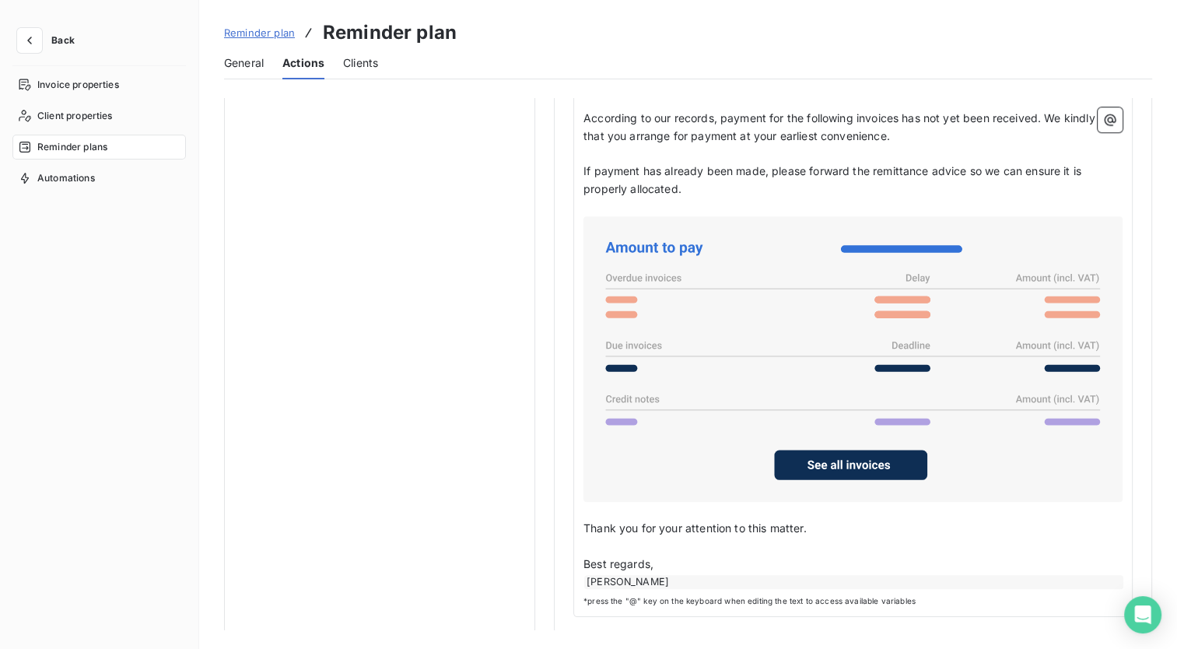
click at [707, 596] on span "*press the "@" key on the keyboard when editing the text to access available va…" at bounding box center [852, 601] width 539 height 12
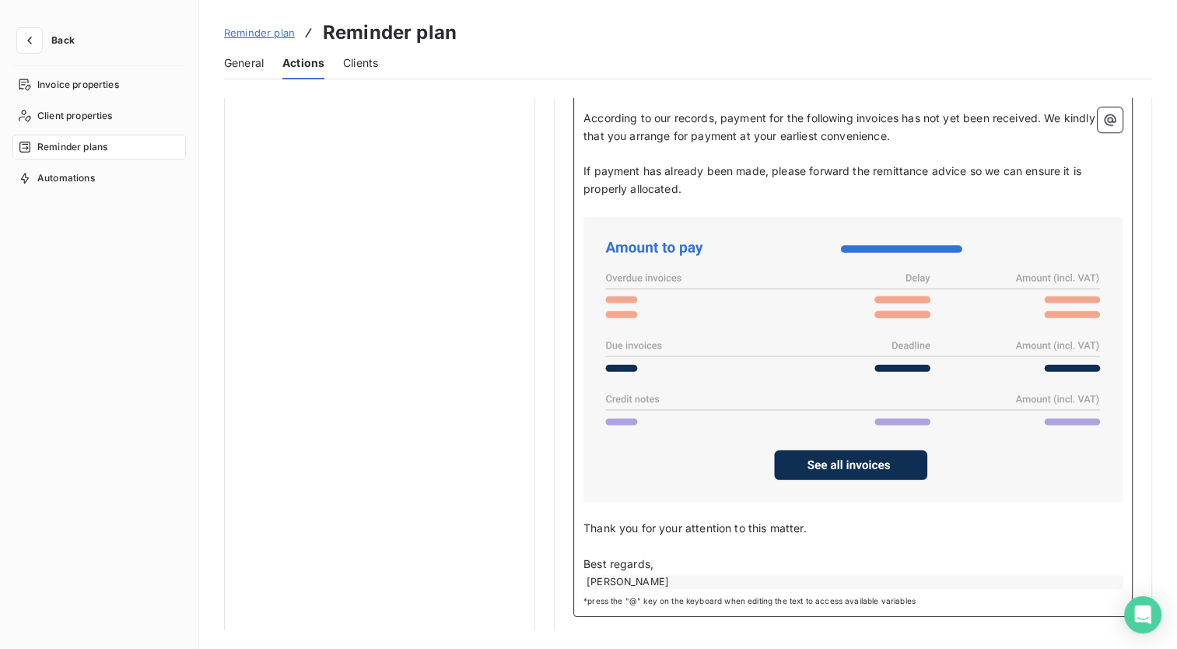
click at [853, 524] on p "Thank you for your attention to this matter." at bounding box center [852, 528] width 539 height 18
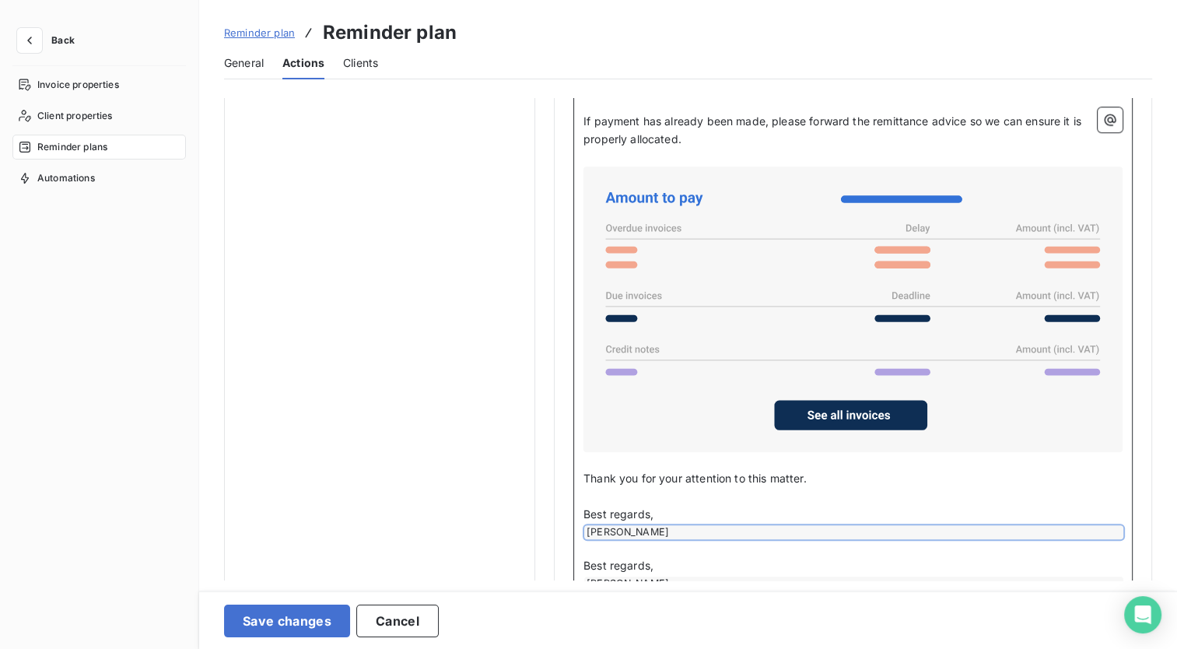
scroll to position [1201, 0]
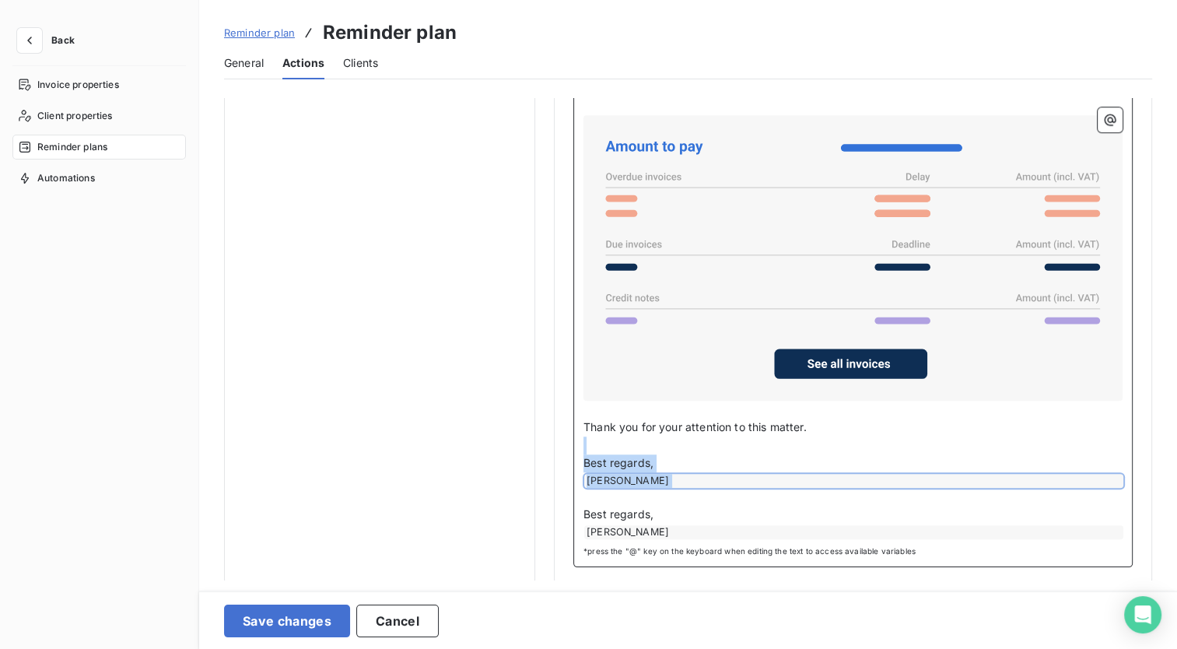
drag, startPoint x: 584, startPoint y: 446, endPoint x: 604, endPoint y: 490, distance: 48.7
click at [604, 490] on div "Hello, ﻿ According to our records, payment for the following invoices has not y…" at bounding box center [852, 256] width 539 height 566
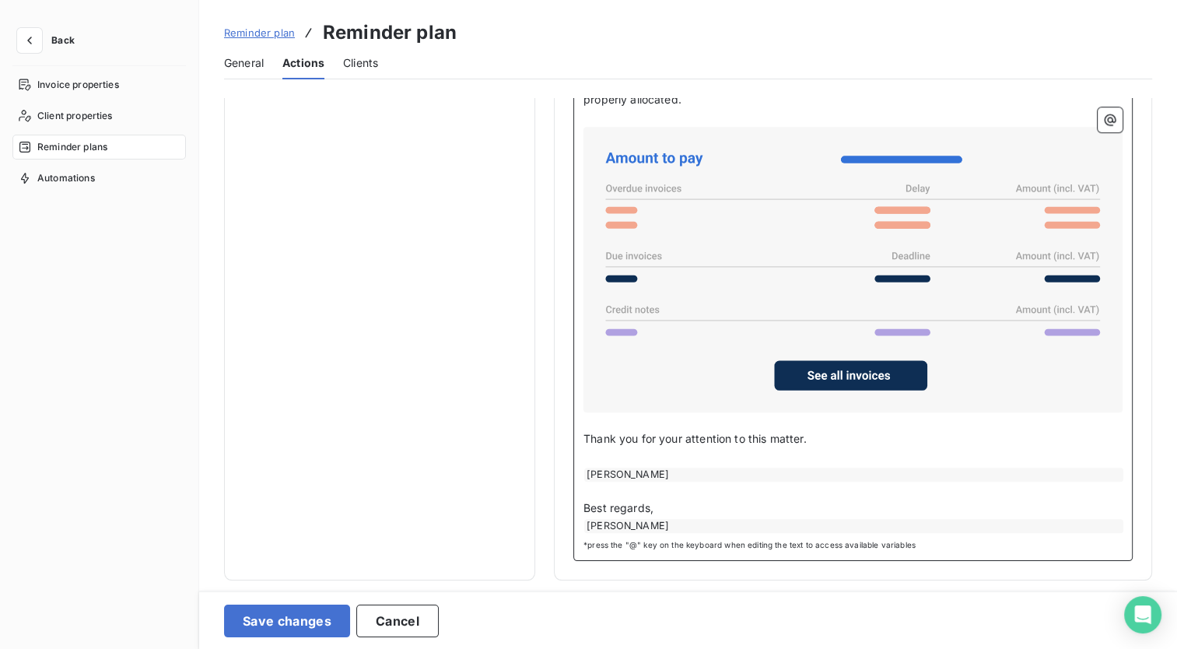
scroll to position [1183, 0]
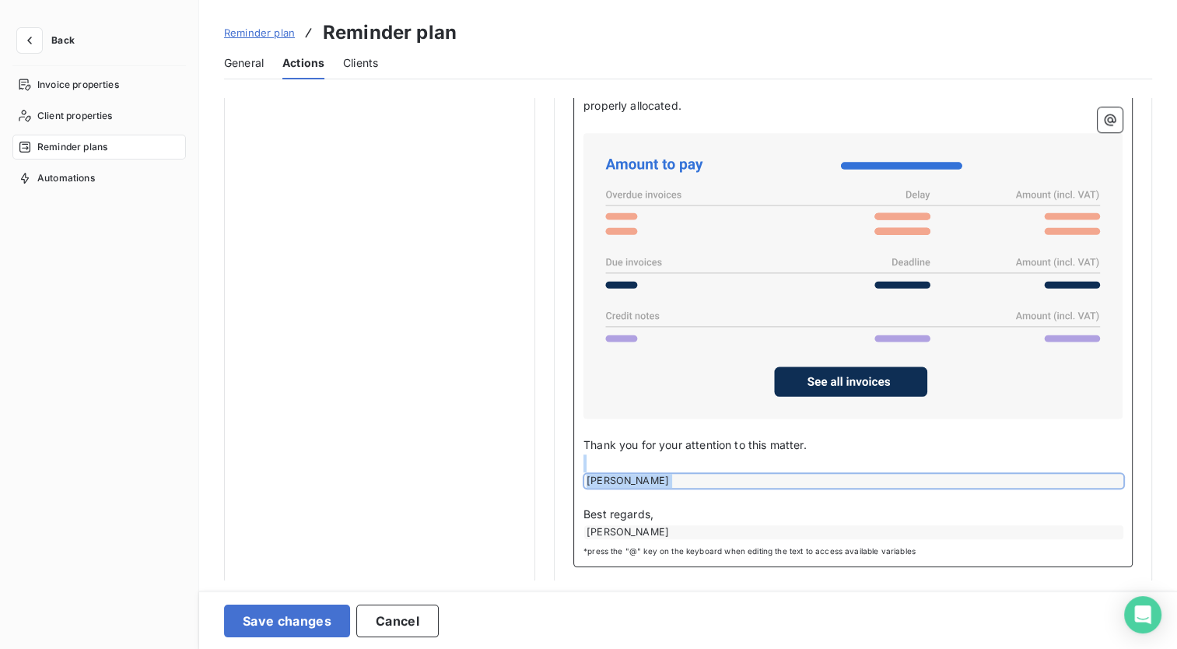
drag, startPoint x: 591, startPoint y: 459, endPoint x: 597, endPoint y: 491, distance: 33.2
click at [597, 491] on div "Hello, ﻿ According to our records, payment for the following invoices has not y…" at bounding box center [852, 265] width 539 height 548
drag, startPoint x: 921, startPoint y: 493, endPoint x: 631, endPoint y: 463, distance: 291.6
click at [631, 463] on div "Hello, ﻿ According to our records, payment for the following invoices has not y…" at bounding box center [852, 265] width 539 height 548
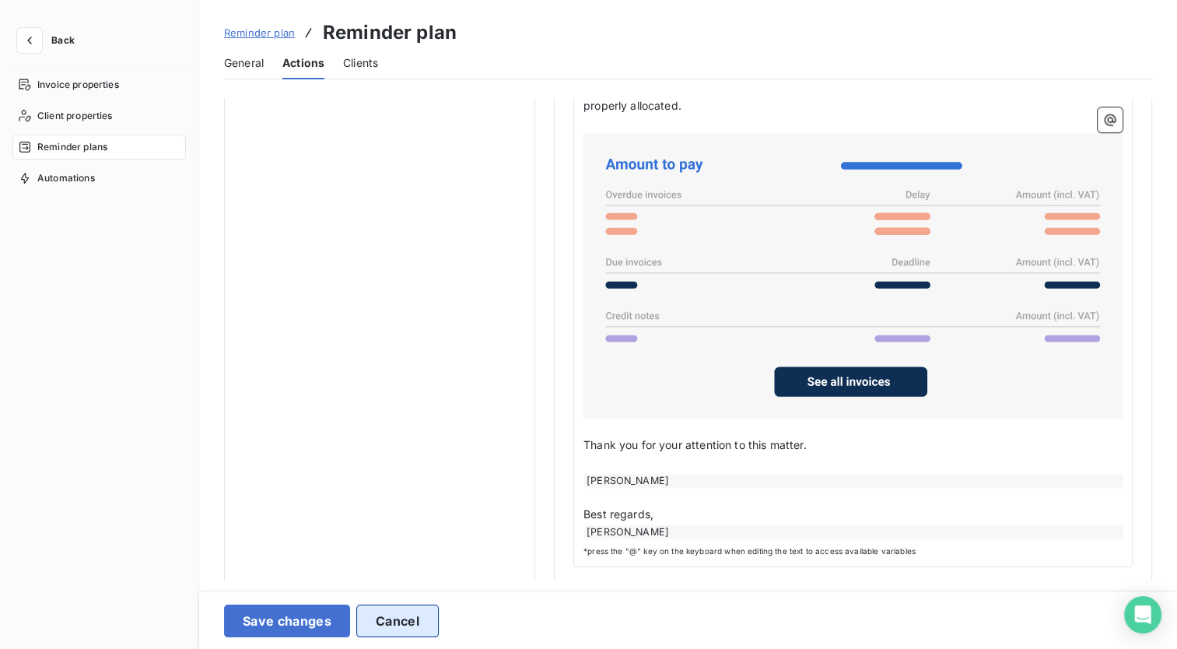
click at [408, 633] on button "Cancel" at bounding box center [397, 620] width 82 height 33
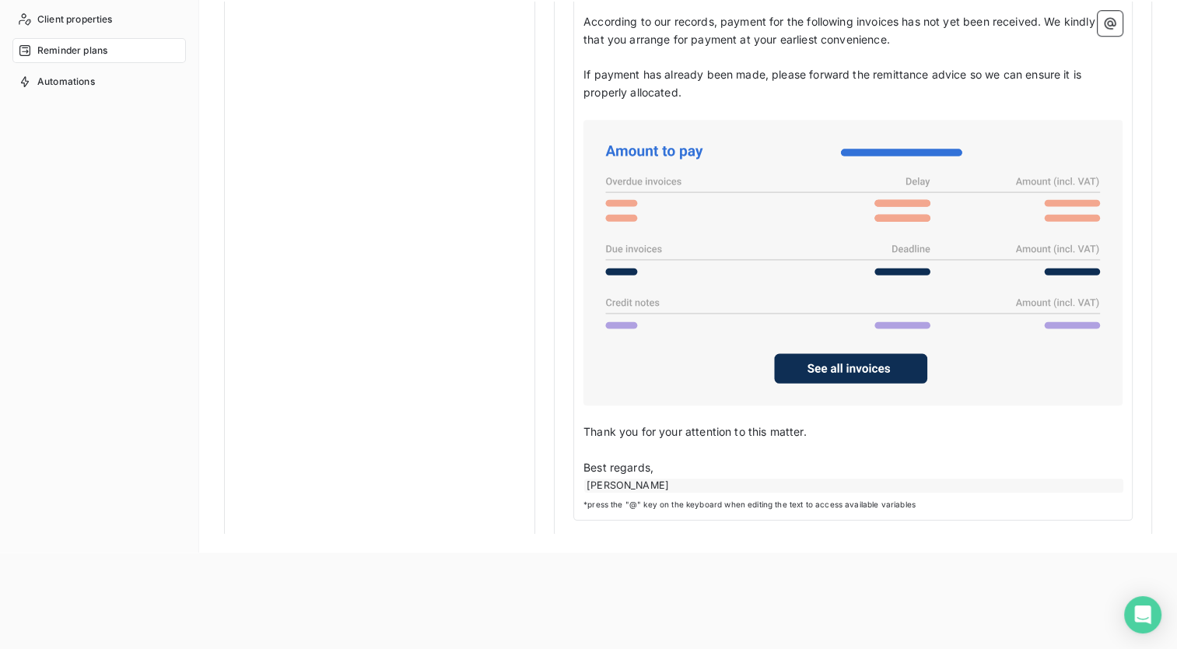
scroll to position [233, 0]
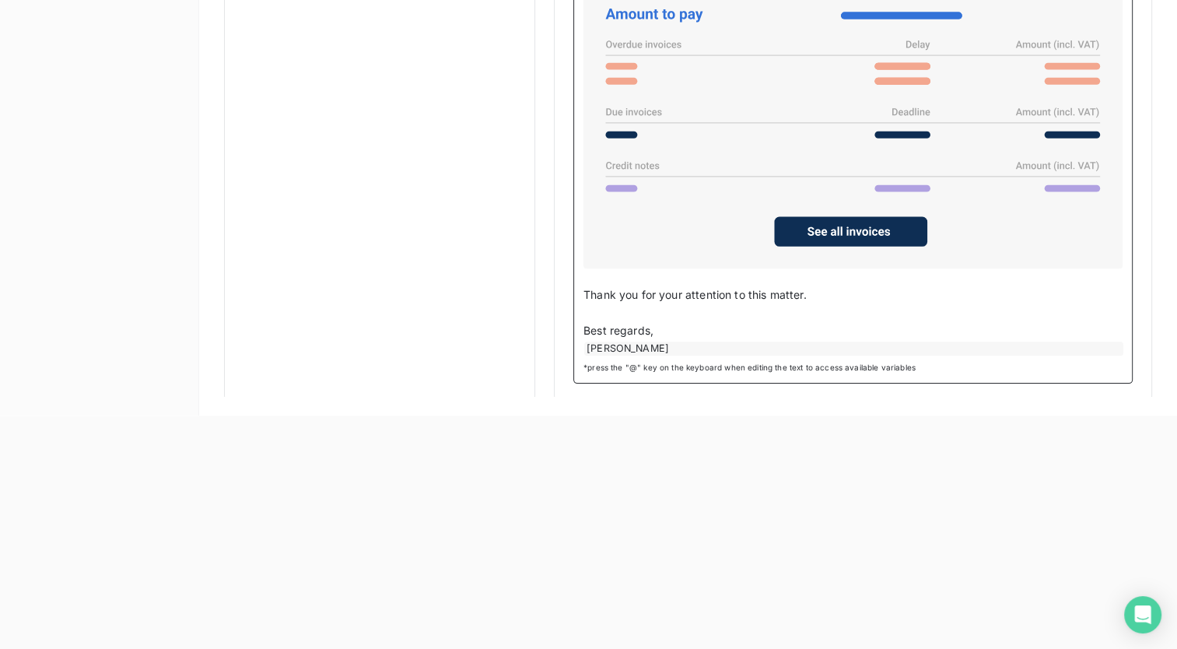
click at [845, 289] on p "Thank you for your attention to this matter." at bounding box center [852, 295] width 539 height 18
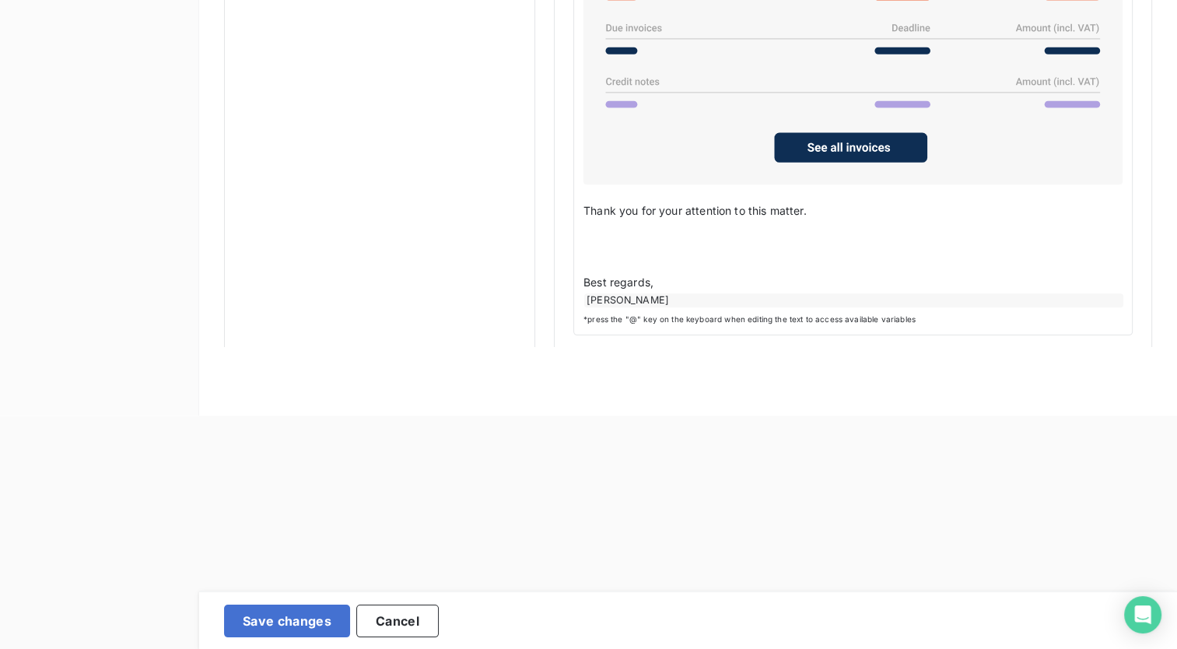
scroll to position [1185, 0]
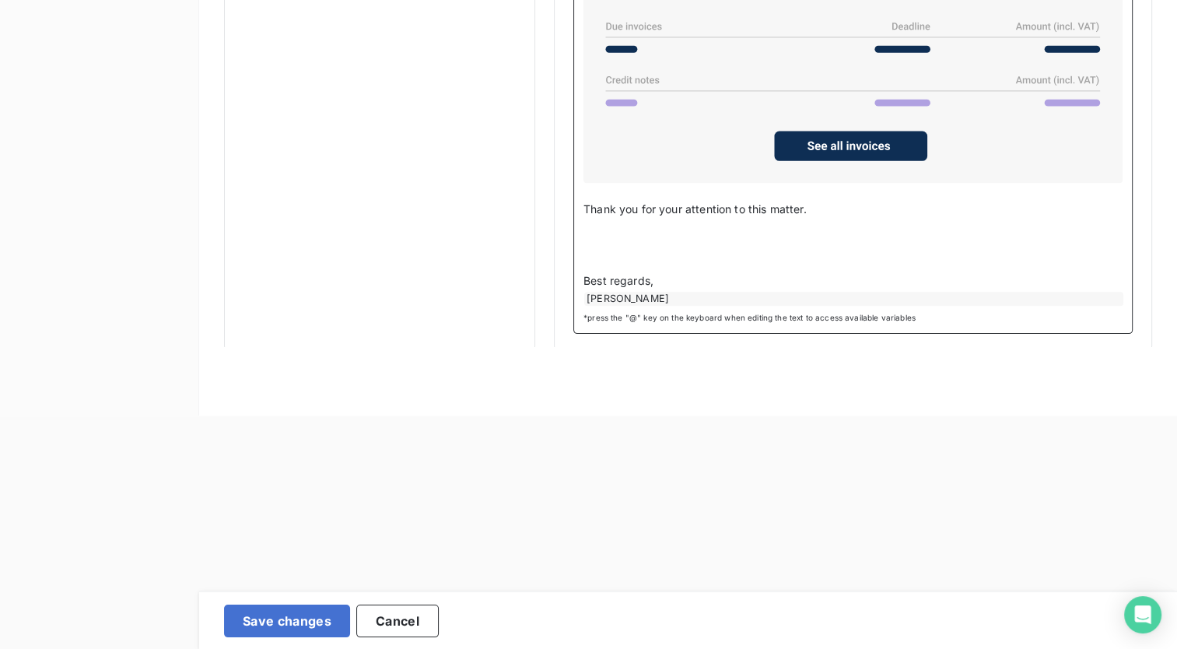
click at [594, 241] on p "﻿" at bounding box center [852, 245] width 539 height 18
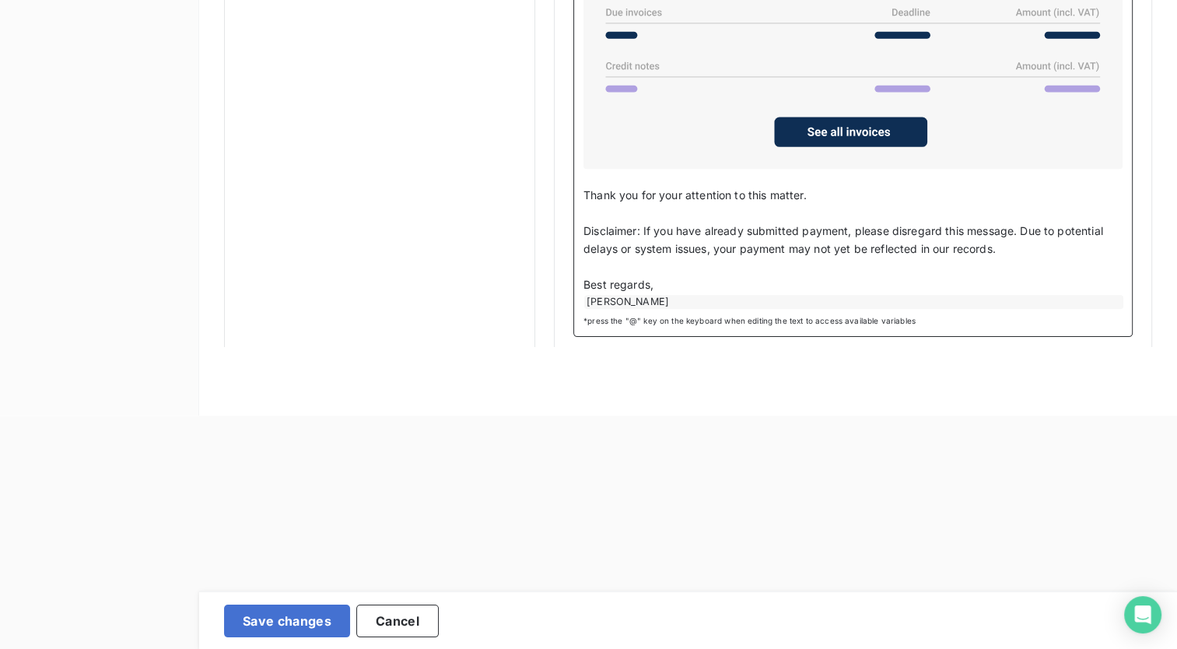
scroll to position [1203, 0]
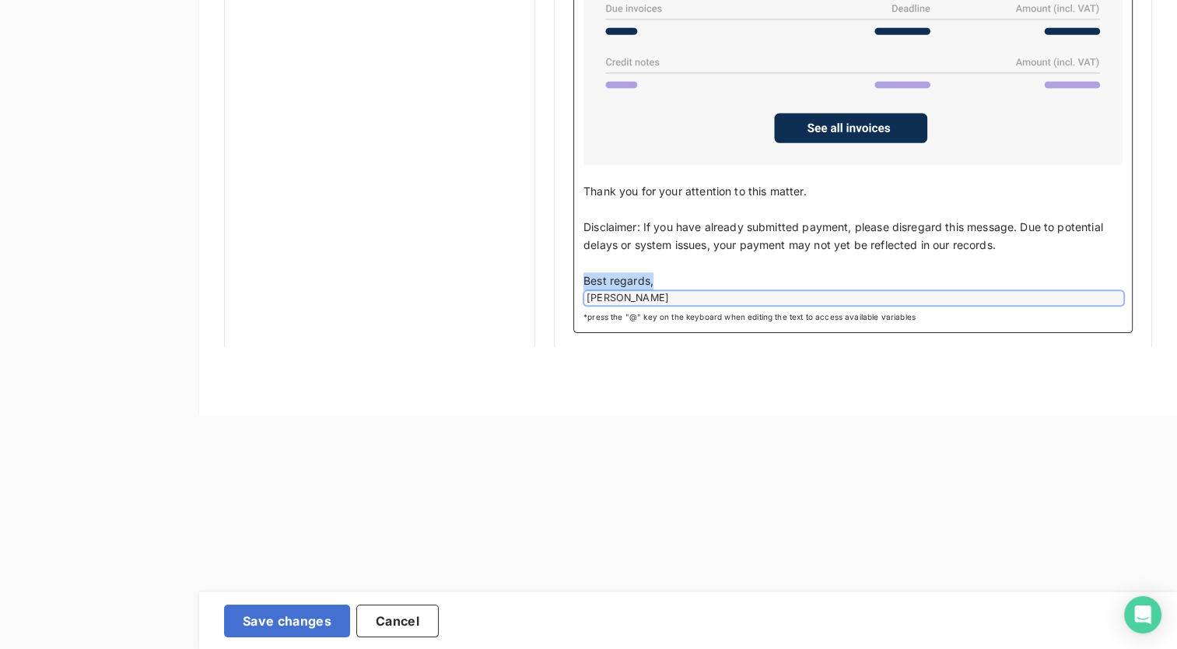
drag, startPoint x: 585, startPoint y: 274, endPoint x: 1072, endPoint y: 308, distance: 488.0
click at [1058, 290] on div "Hello, ﻿ According to our records, payment for the following invoices has not y…" at bounding box center [852, 21] width 539 height 568
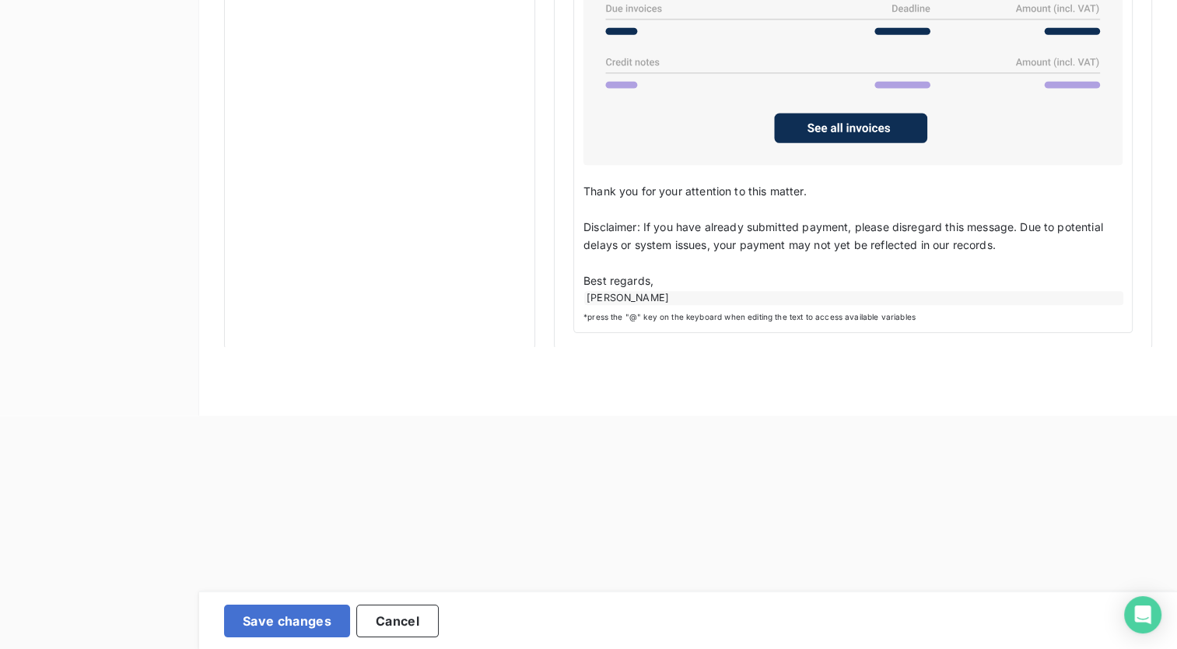
drag, startPoint x: 1074, startPoint y: 319, endPoint x: 626, endPoint y: 295, distance: 448.6
click at [1033, 317] on div "Hello, ﻿ According to our records, payment for the following invoices has not y…" at bounding box center [852, 30] width 559 height 606
drag, startPoint x: 674, startPoint y: 290, endPoint x: 596, endPoint y: 265, distance: 82.4
click at [593, 265] on div "Hello, ﻿ According to our records, payment for the following invoices has not y…" at bounding box center [852, 21] width 539 height 568
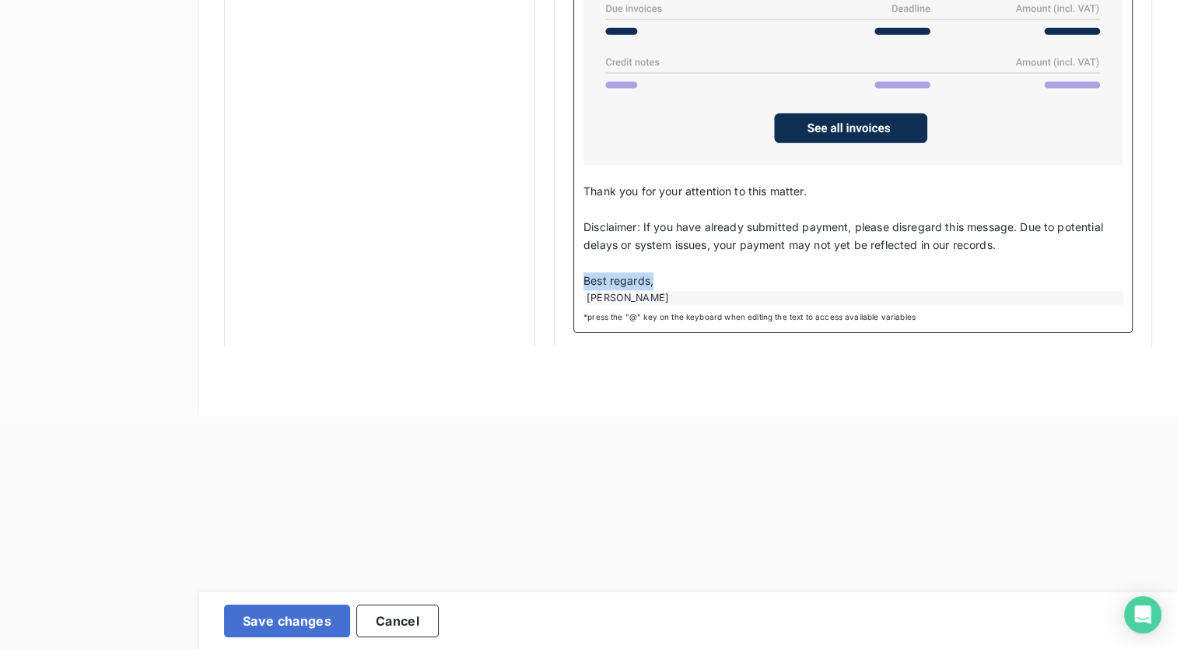
drag, startPoint x: 690, startPoint y: 278, endPoint x: 566, endPoint y: 271, distance: 123.8
click at [843, 183] on p "Thank you for your attention to this matter." at bounding box center [852, 192] width 539 height 18
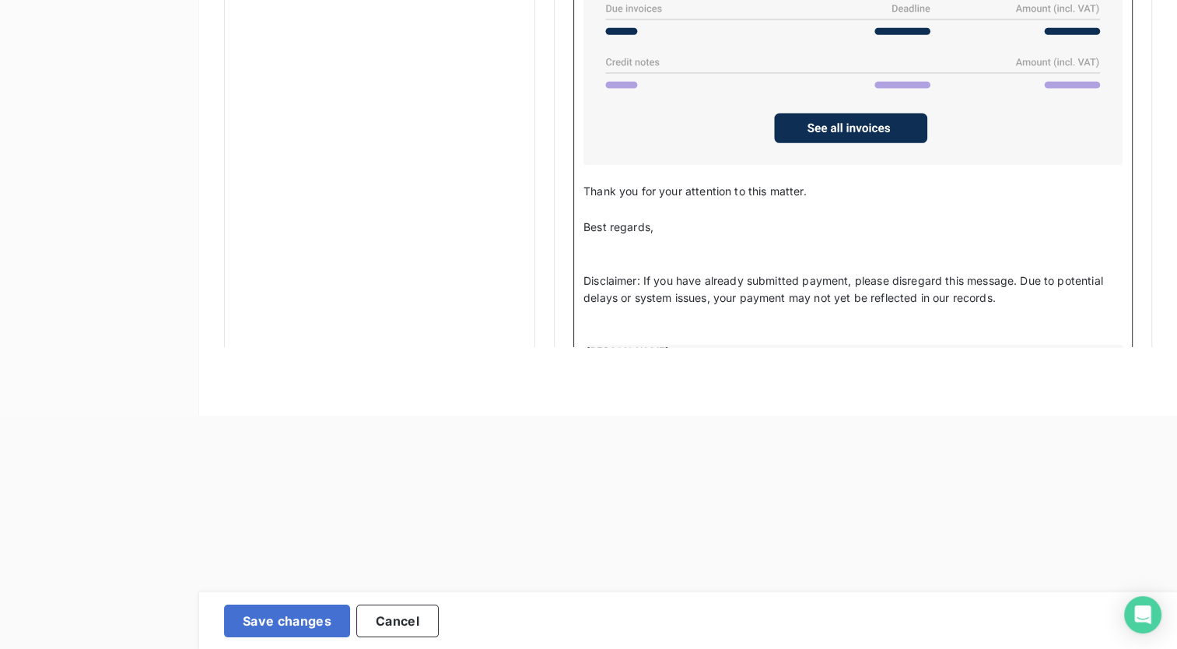
scroll to position [1256, 0]
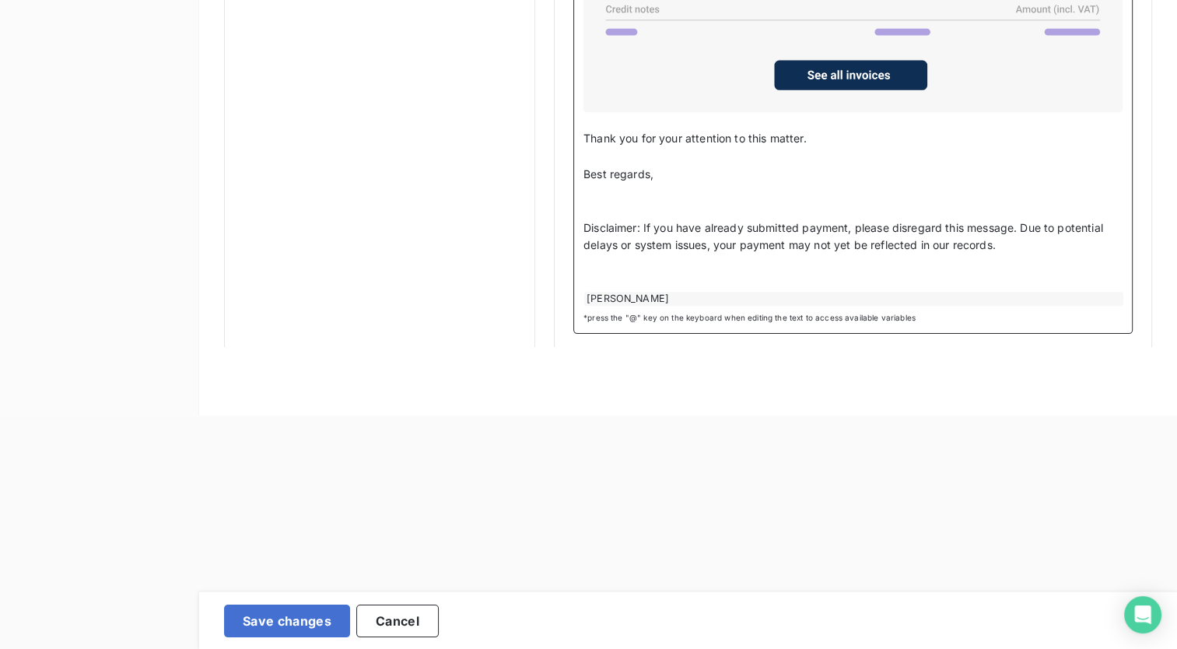
drag, startPoint x: 697, startPoint y: 292, endPoint x: 569, endPoint y: 292, distance: 127.5
click at [635, 188] on p "﻿" at bounding box center [852, 193] width 539 height 18
drag, startPoint x: 678, startPoint y: 195, endPoint x: 568, endPoint y: 194, distance: 110.4
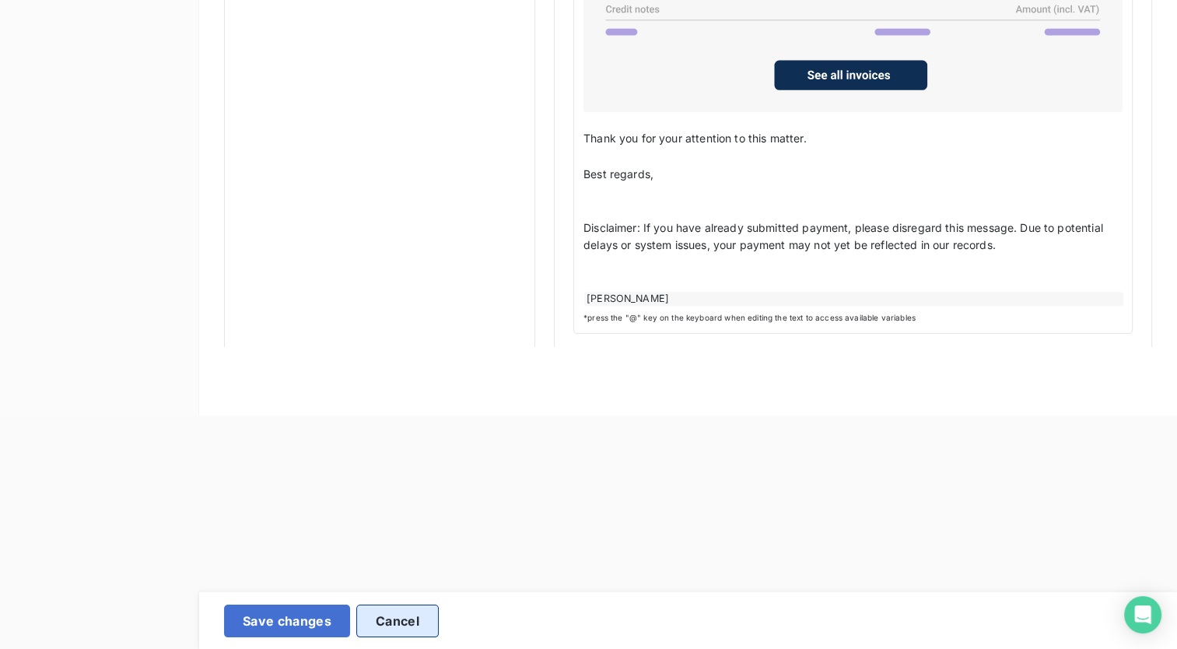
click at [399, 608] on button "Cancel" at bounding box center [397, 620] width 82 height 33
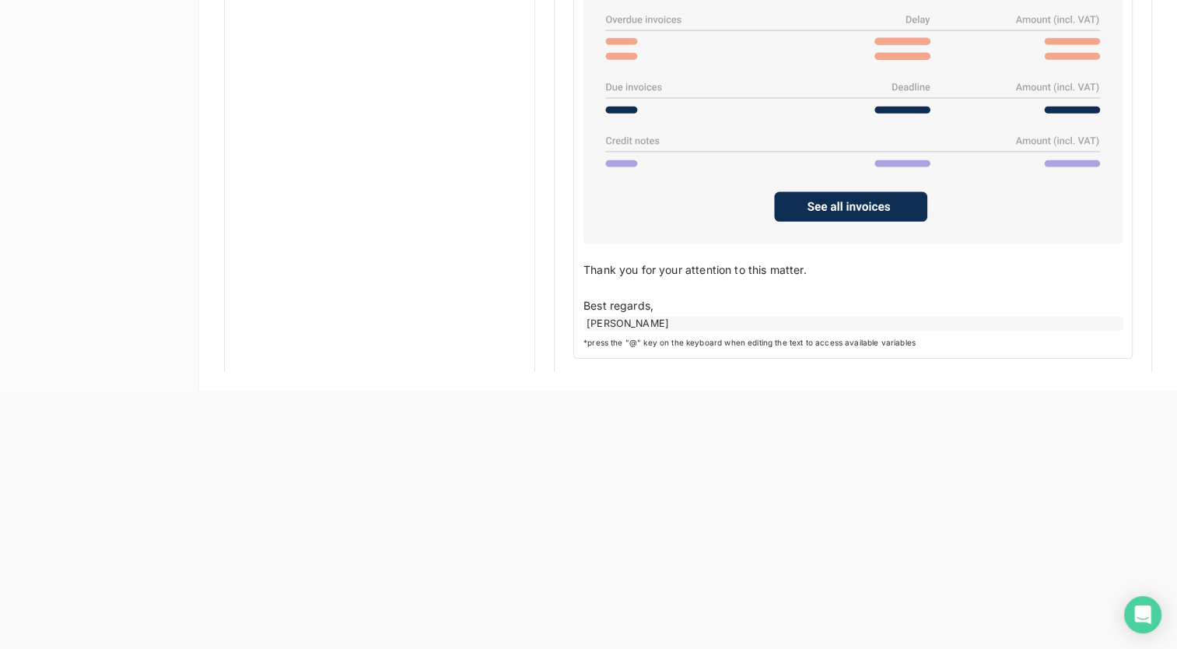
scroll to position [271, 0]
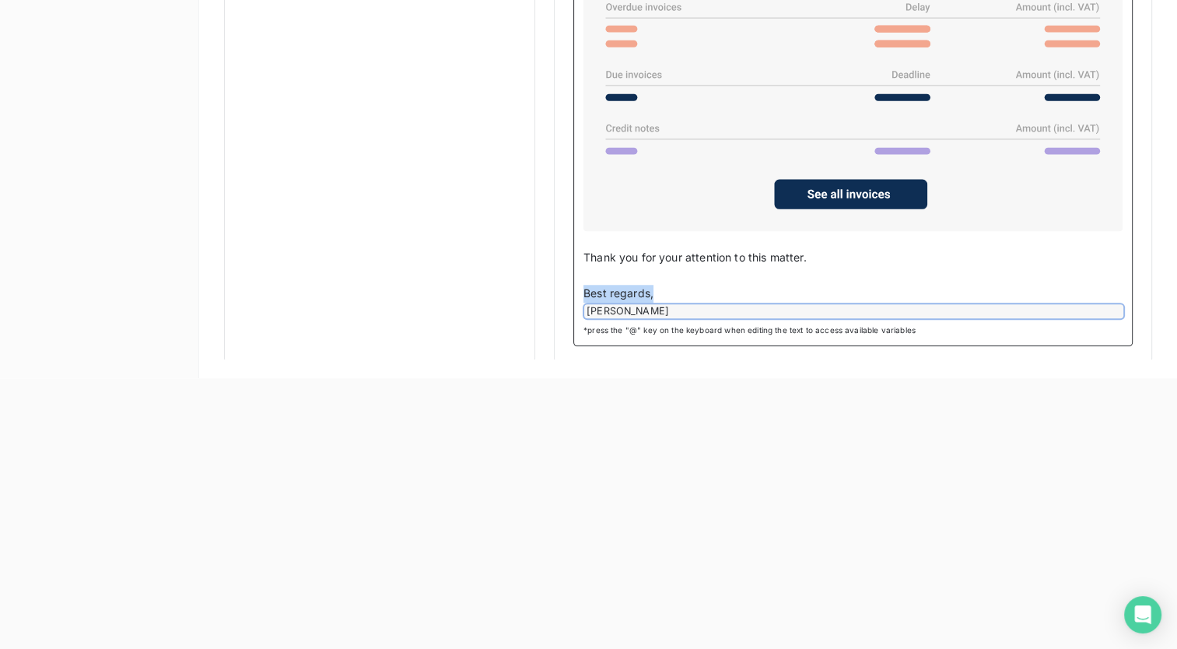
drag, startPoint x: 600, startPoint y: 310, endPoint x: 1070, endPoint y: 300, distance: 469.8
click at [1070, 300] on div "Hello, ﻿ According to our records, payment for the following invoices has not y…" at bounding box center [852, 60] width 539 height 515
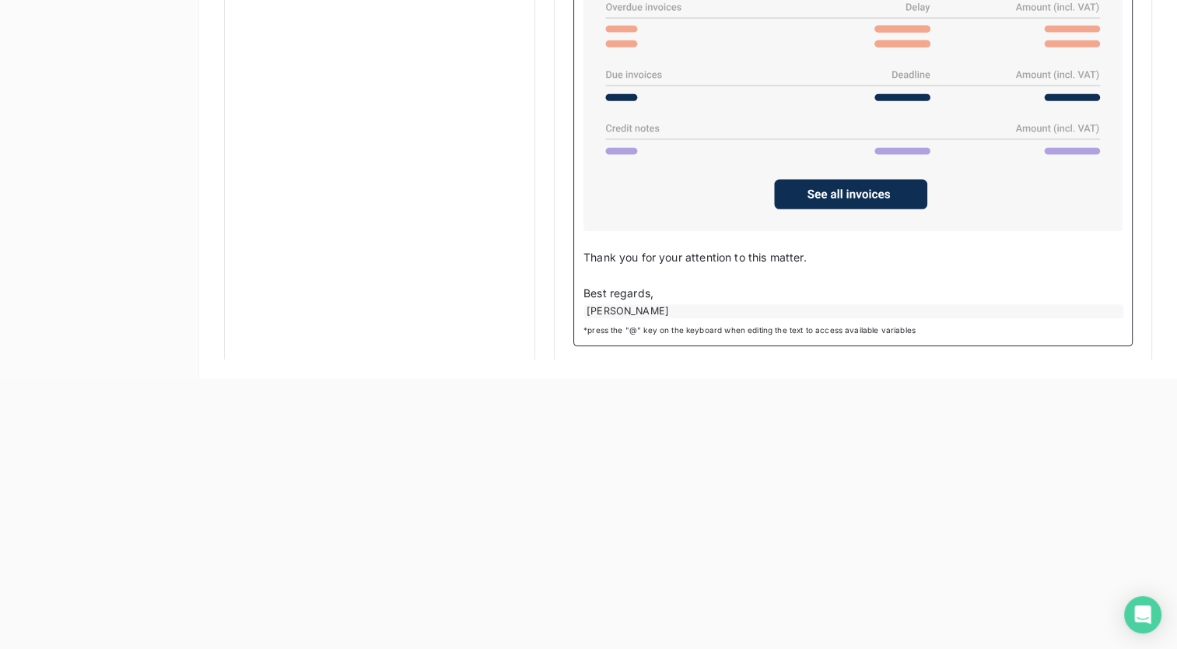
drag, startPoint x: 1070, startPoint y: 303, endPoint x: 869, endPoint y: 281, distance: 201.8
click at [869, 285] on p "Best regards," at bounding box center [852, 294] width 539 height 18
click at [751, 330] on div "Hello, ﻿ According to our records, payment for the following invoices has not y…" at bounding box center [852, 69] width 559 height 553
drag, startPoint x: 751, startPoint y: 330, endPoint x: 931, endPoint y: 318, distance: 180.0
click at [931, 318] on div "Hello, ﻿ According to our records, payment for the following invoices has not y…" at bounding box center [852, 69] width 559 height 553
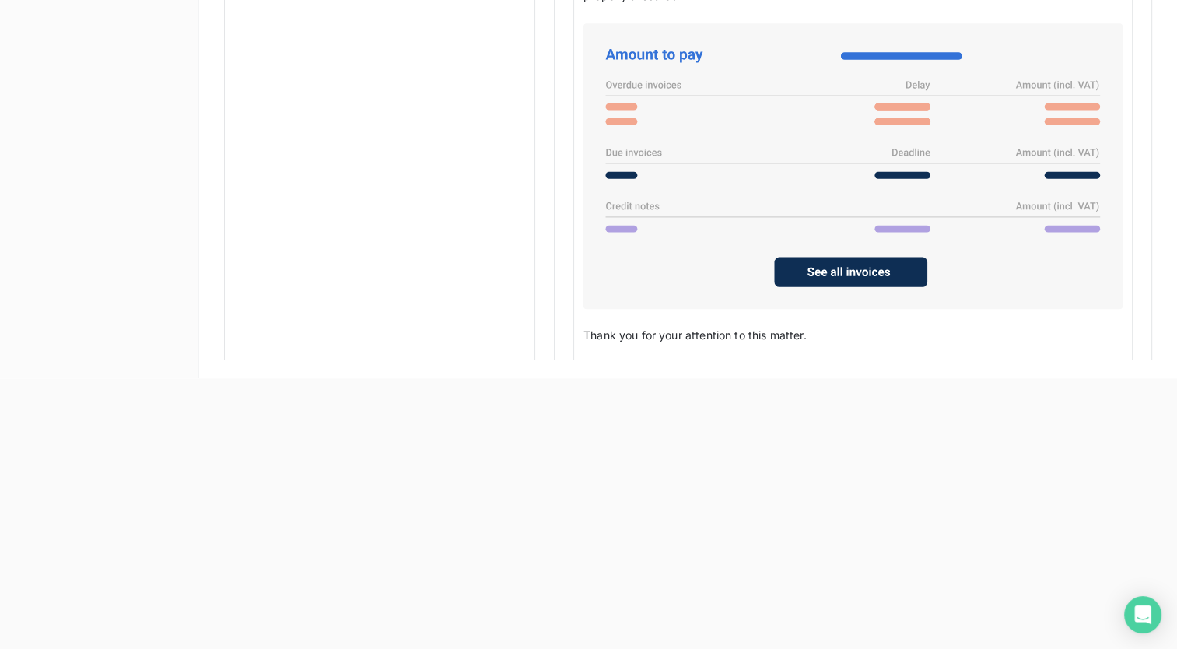
scroll to position [1100, 0]
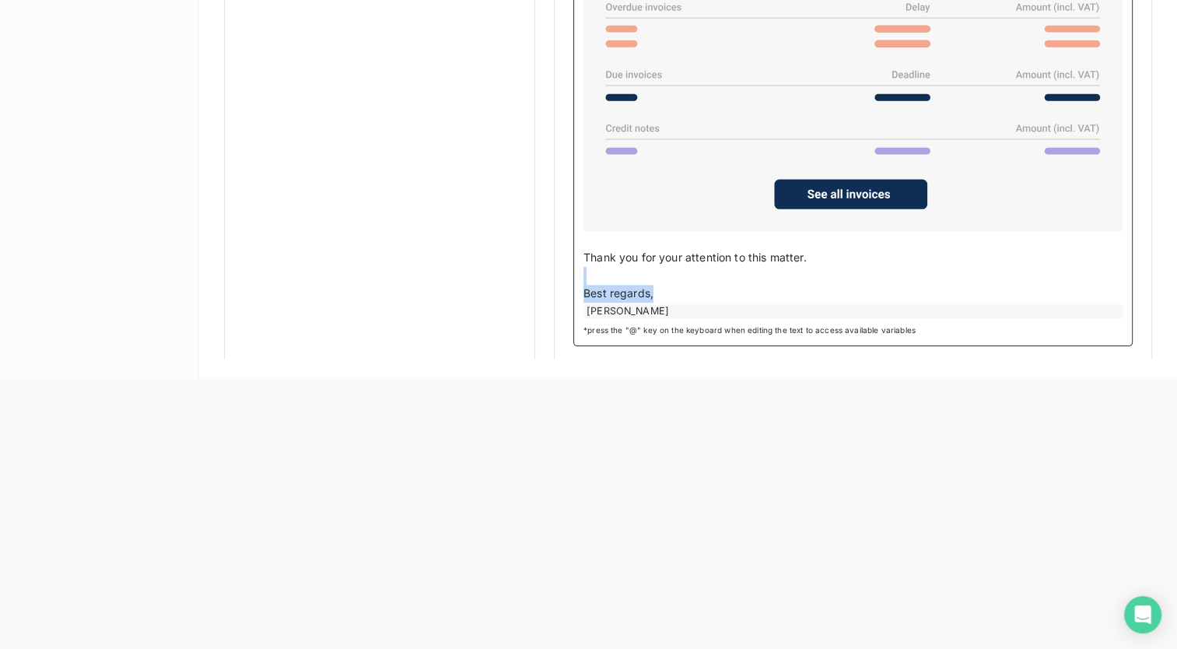
drag, startPoint x: 593, startPoint y: 269, endPoint x: 821, endPoint y: 323, distance: 234.8
click at [821, 323] on div "Hello, ﻿ According to our records, payment for the following invoices has not y…" at bounding box center [852, 69] width 559 height 553
click at [740, 285] on p "Best regards," at bounding box center [852, 294] width 539 height 18
click at [845, 256] on p "Thank you for your attention to this matter." at bounding box center [852, 258] width 539 height 18
click at [583, 250] on span "Thank you for your attention to this matter." at bounding box center [694, 256] width 223 height 13
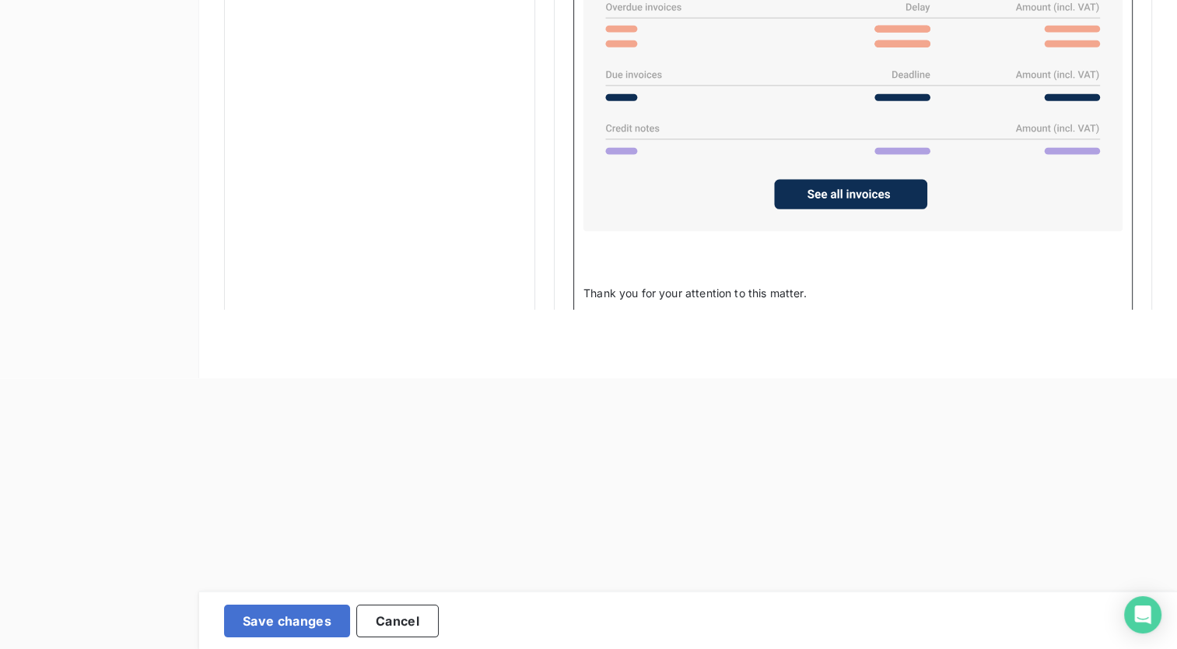
click at [594, 249] on p "﻿" at bounding box center [852, 258] width 539 height 18
drag, startPoint x: 676, startPoint y: 253, endPoint x: 561, endPoint y: 257, distance: 114.4
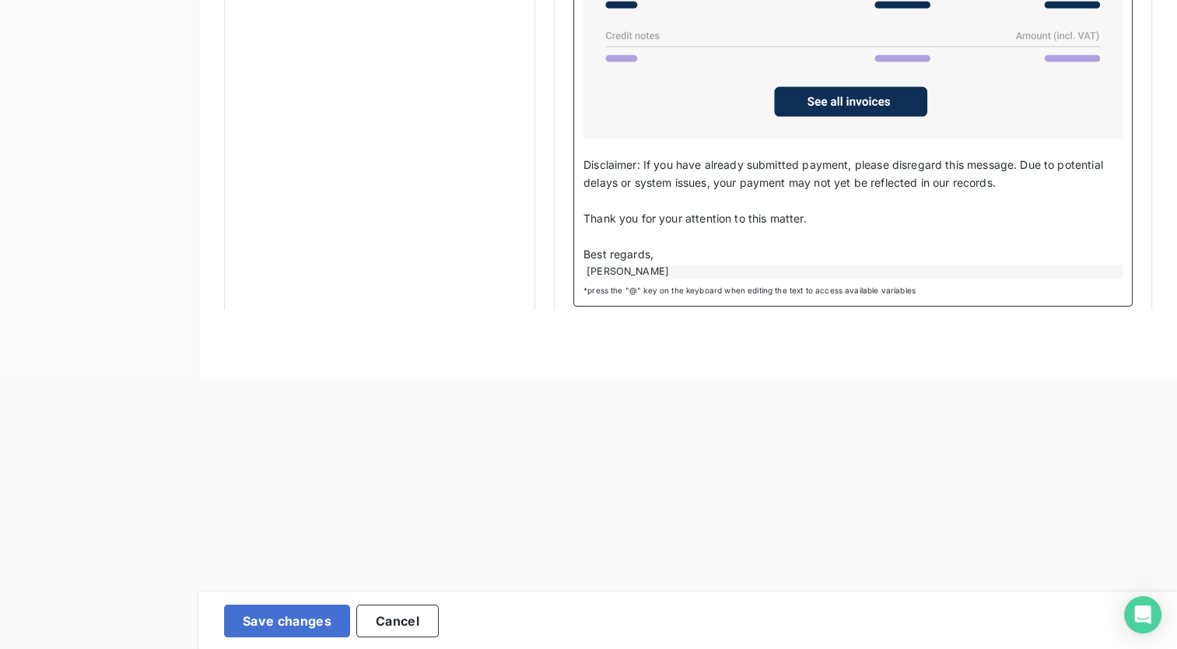
scroll to position [1203, 0]
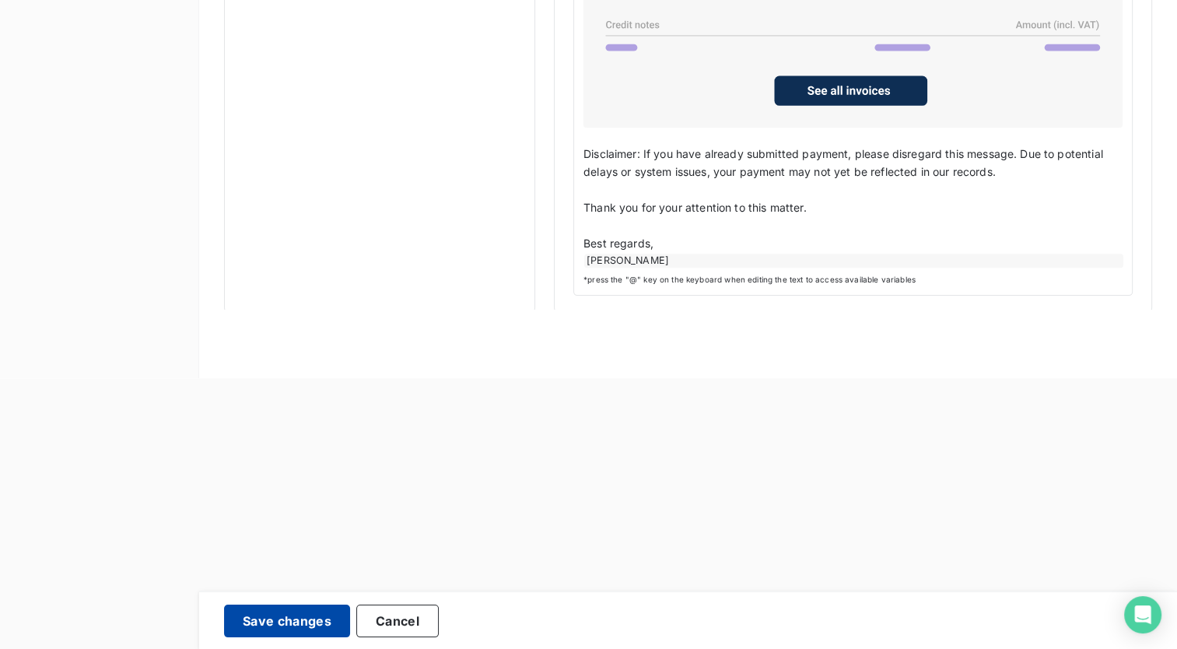
click at [253, 623] on button "Save changes" at bounding box center [287, 620] width 126 height 33
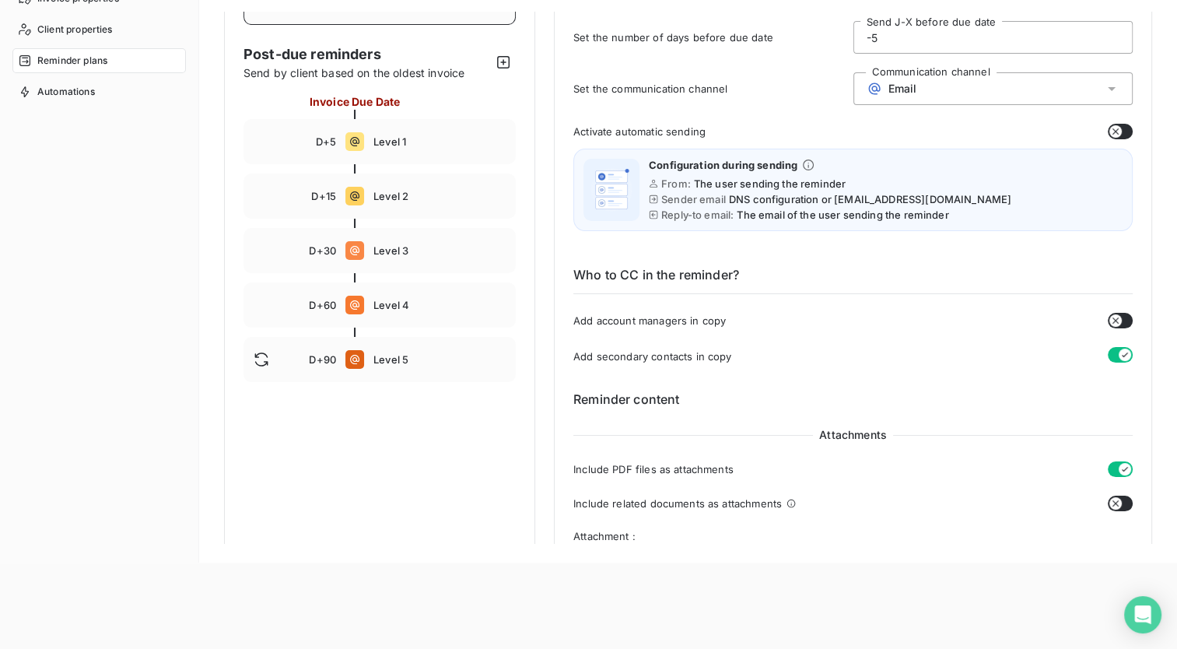
scroll to position [30, 0]
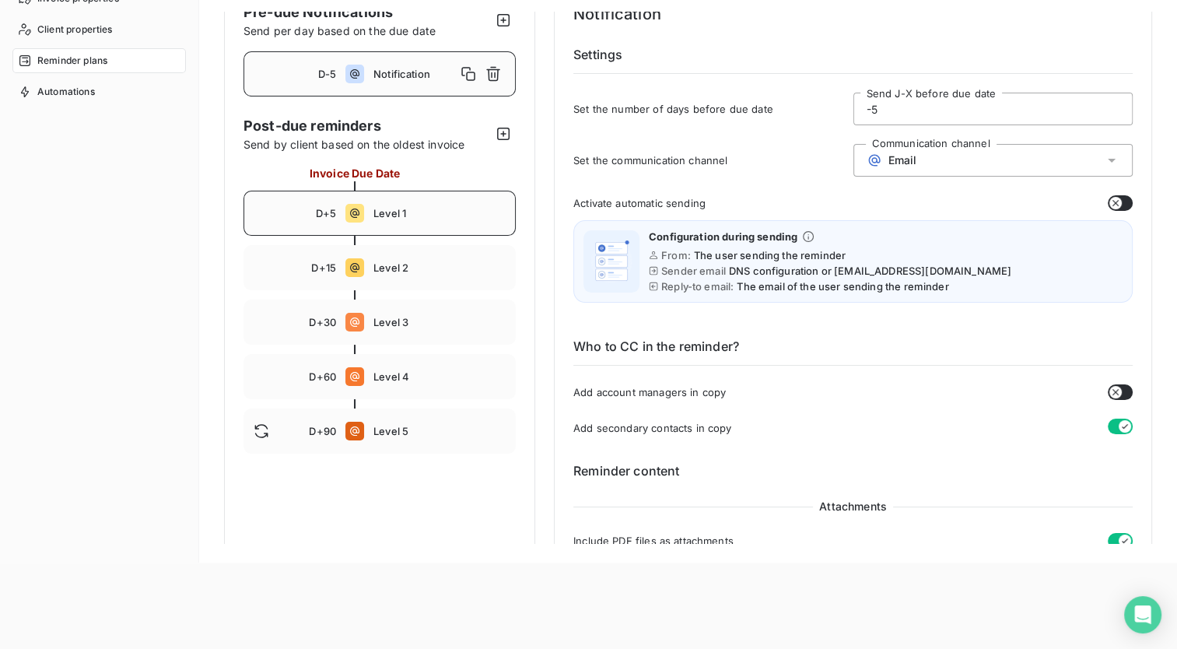
click at [418, 220] on div "D+5 Level 1" at bounding box center [379, 213] width 272 height 45
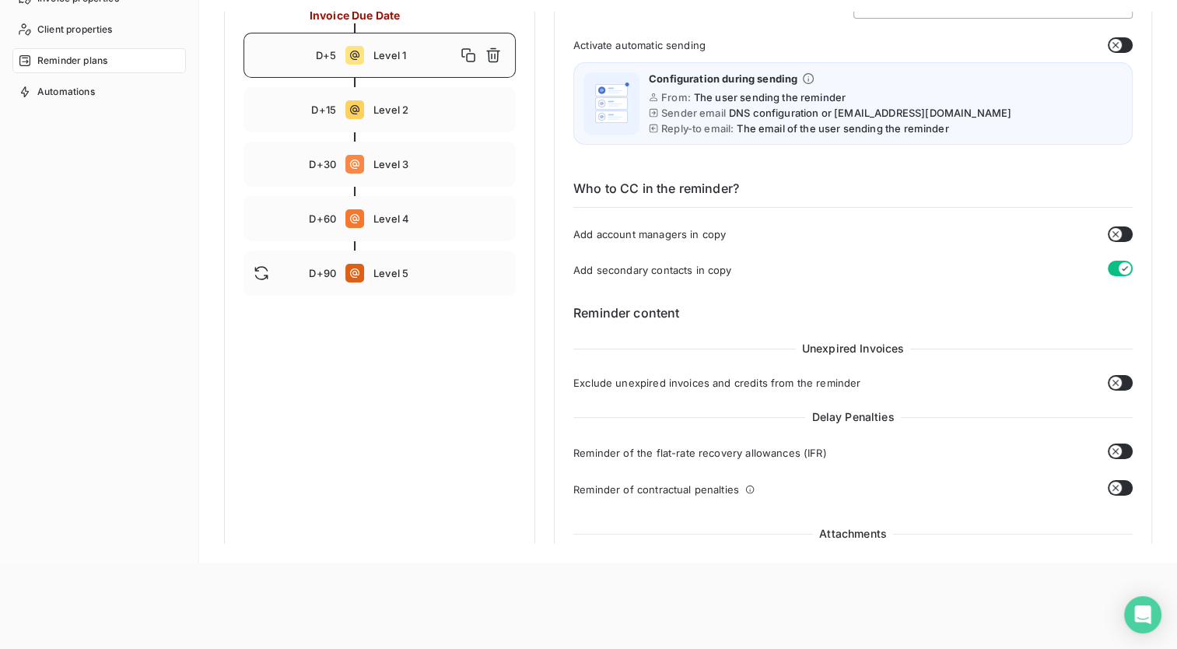
scroll to position [0, 0]
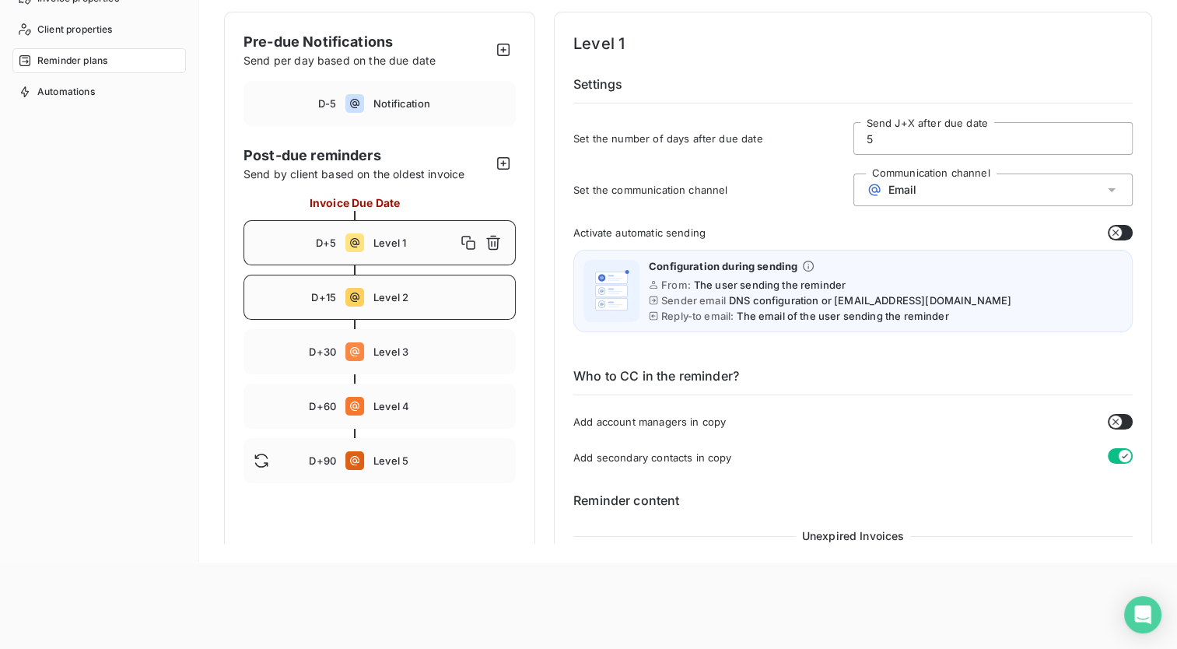
click at [366, 289] on div "D+15 Level 2" at bounding box center [379, 297] width 272 height 45
type input "15"
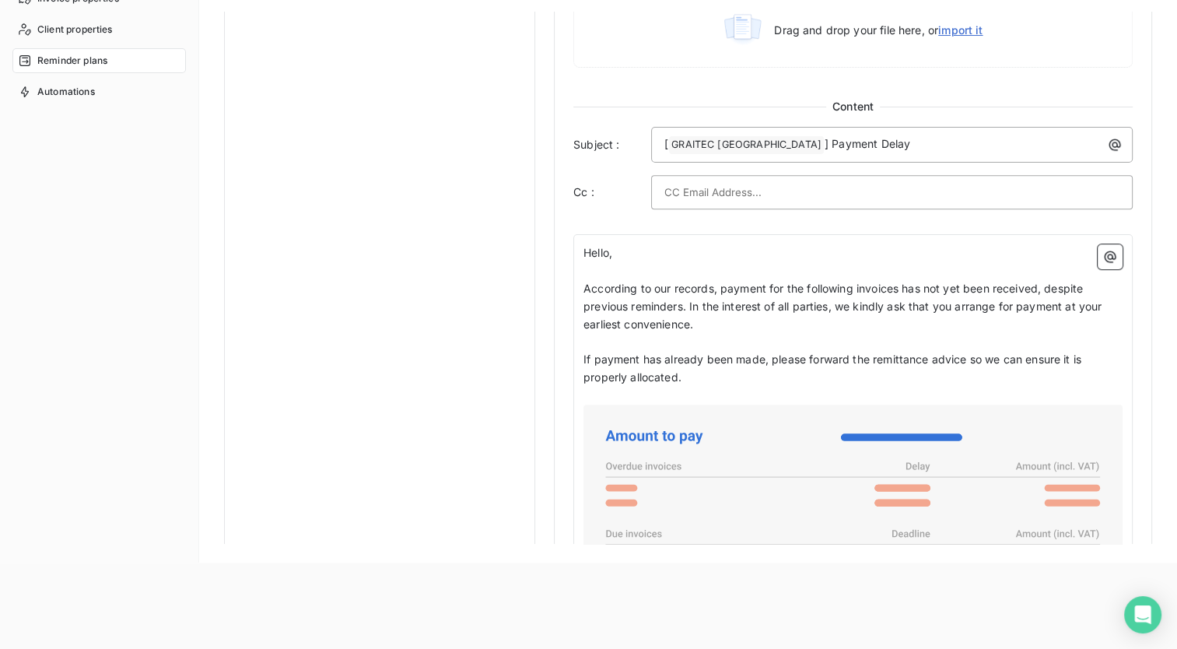
scroll to position [1117, 0]
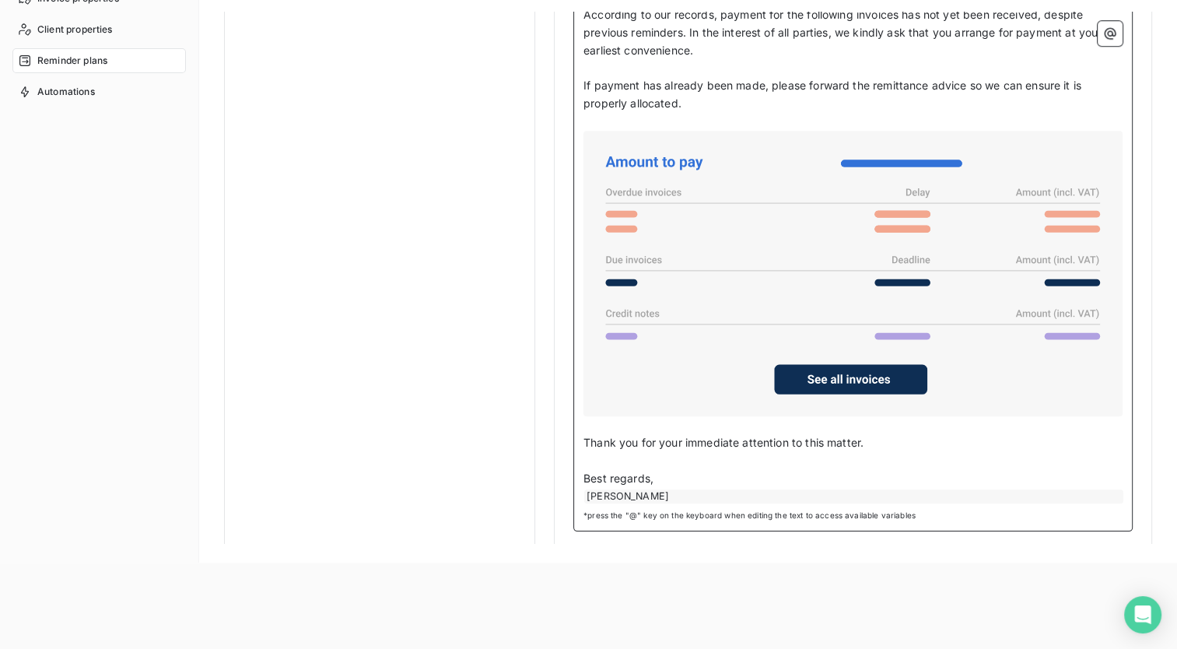
click at [583, 435] on span "Thank you for your immediate attention to this matter." at bounding box center [723, 441] width 280 height 13
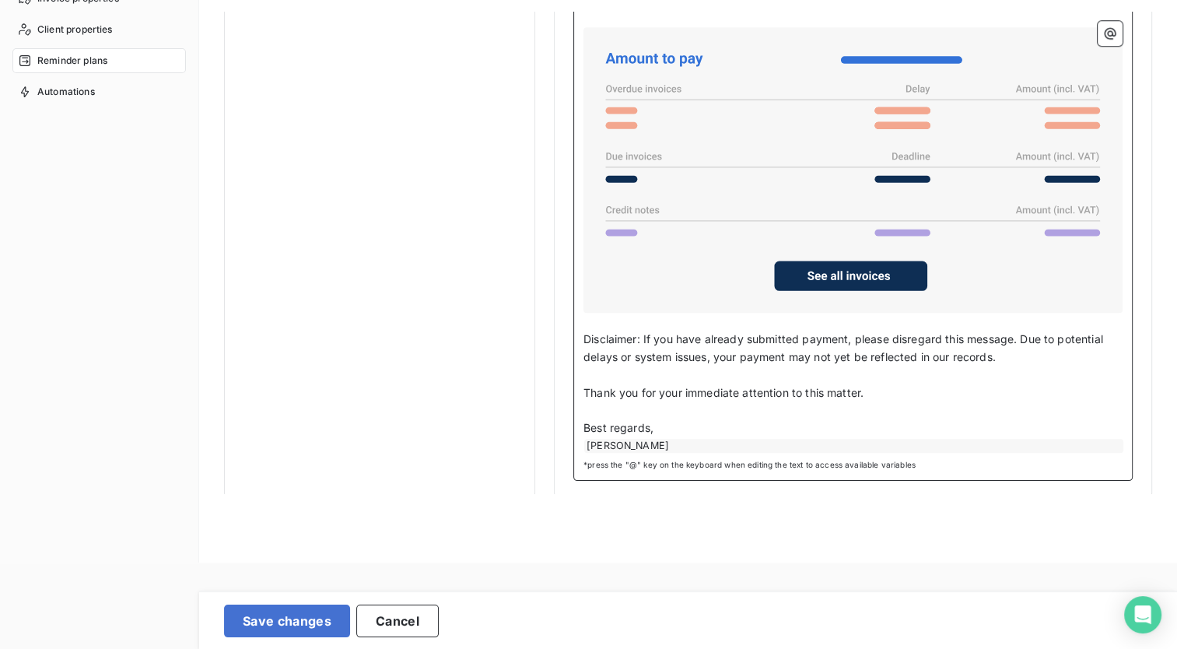
scroll to position [443, 0]
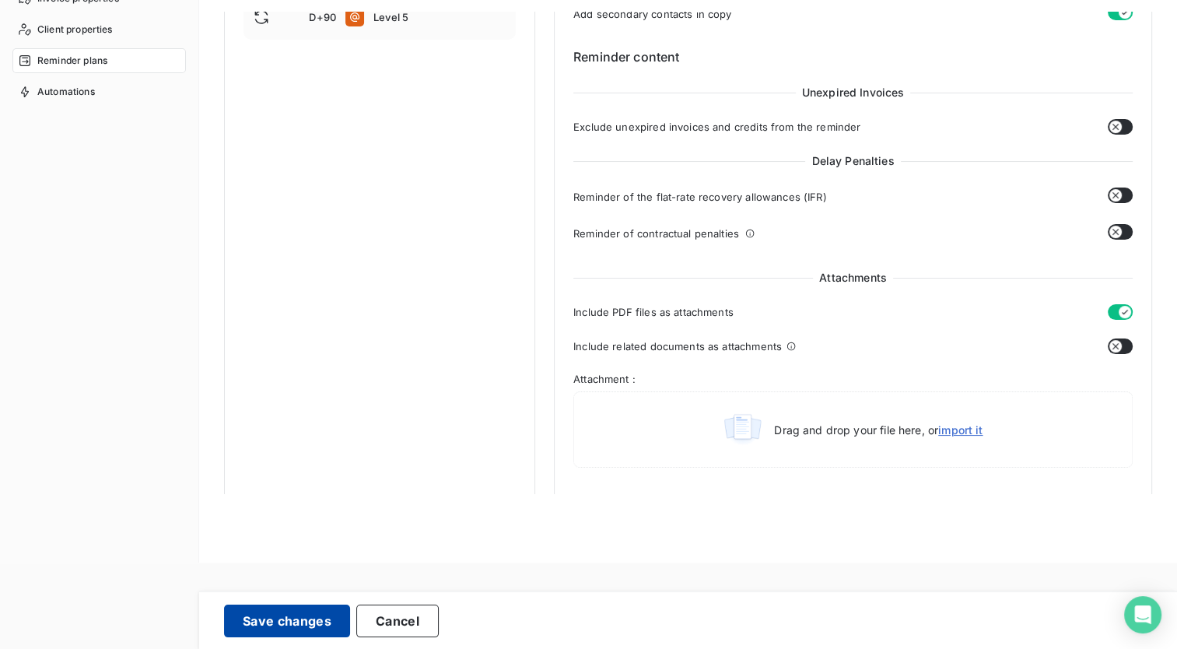
click at [265, 621] on button "Save changes" at bounding box center [287, 620] width 126 height 33
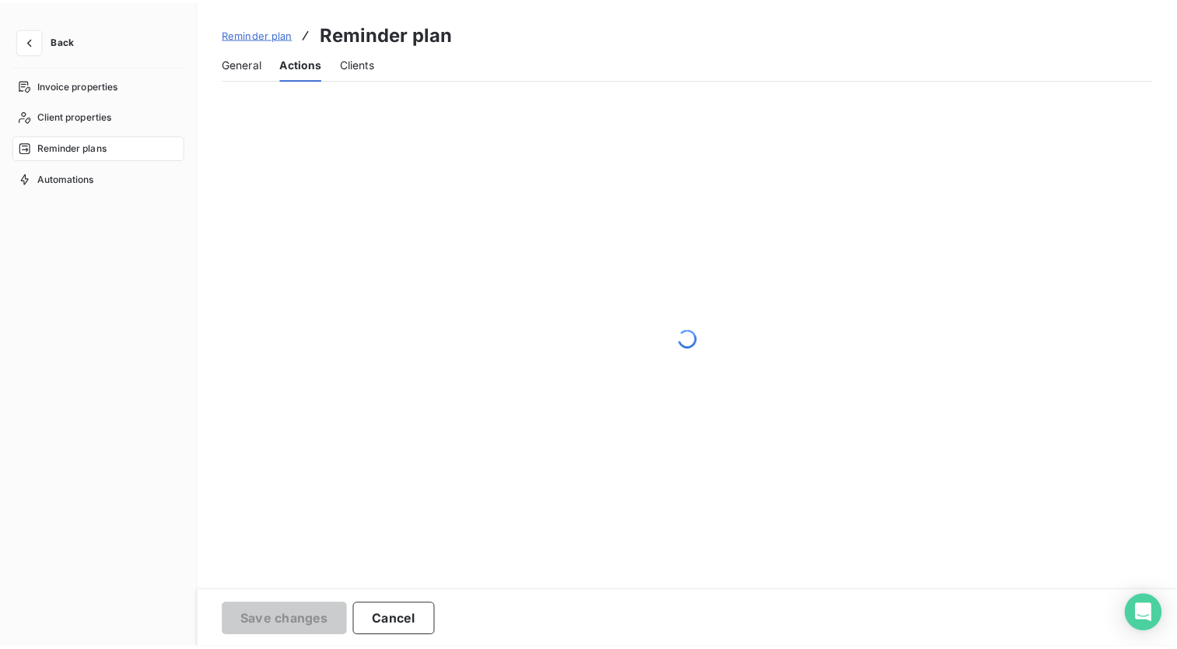
scroll to position [7, 0]
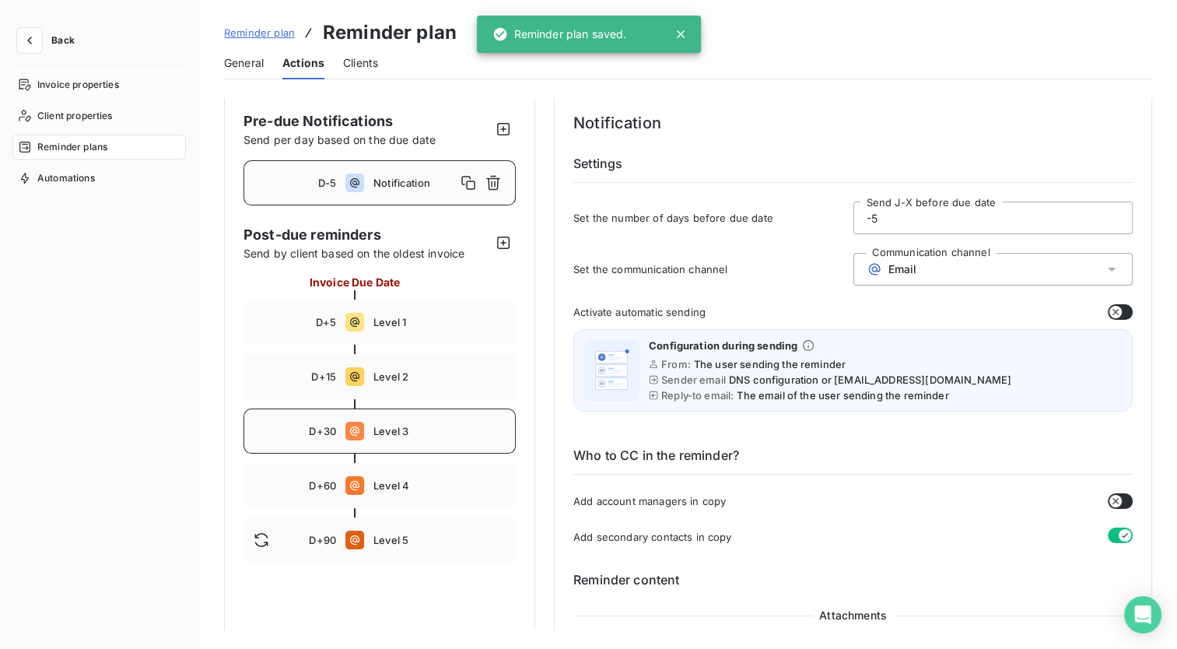
click at [425, 438] on div "D+30 Level 3" at bounding box center [379, 430] width 272 height 45
type input "30"
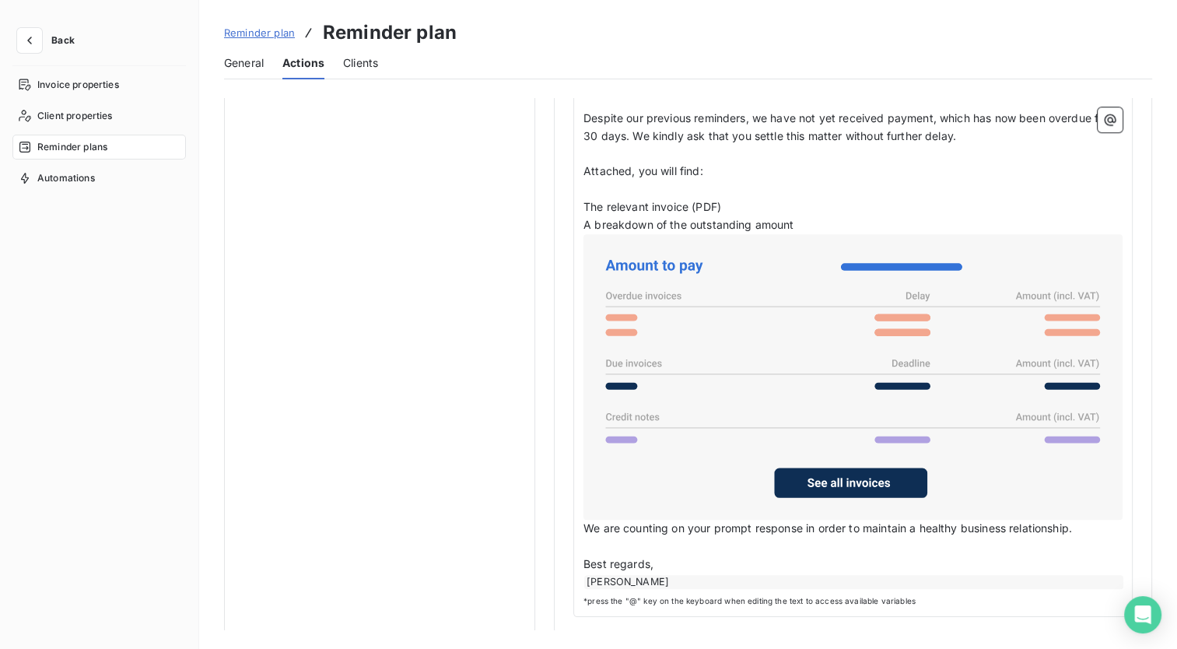
scroll to position [271, 0]
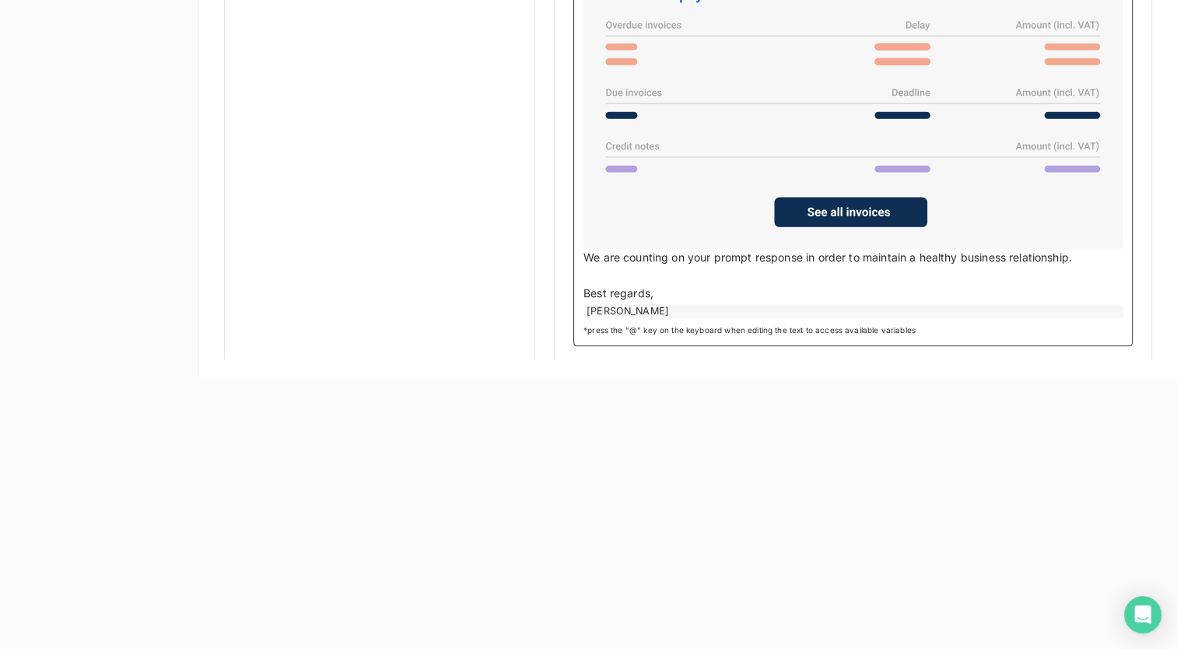
click at [585, 250] on span "We are counting on your prompt response in order to maintain a healthy business…" at bounding box center [827, 256] width 488 height 13
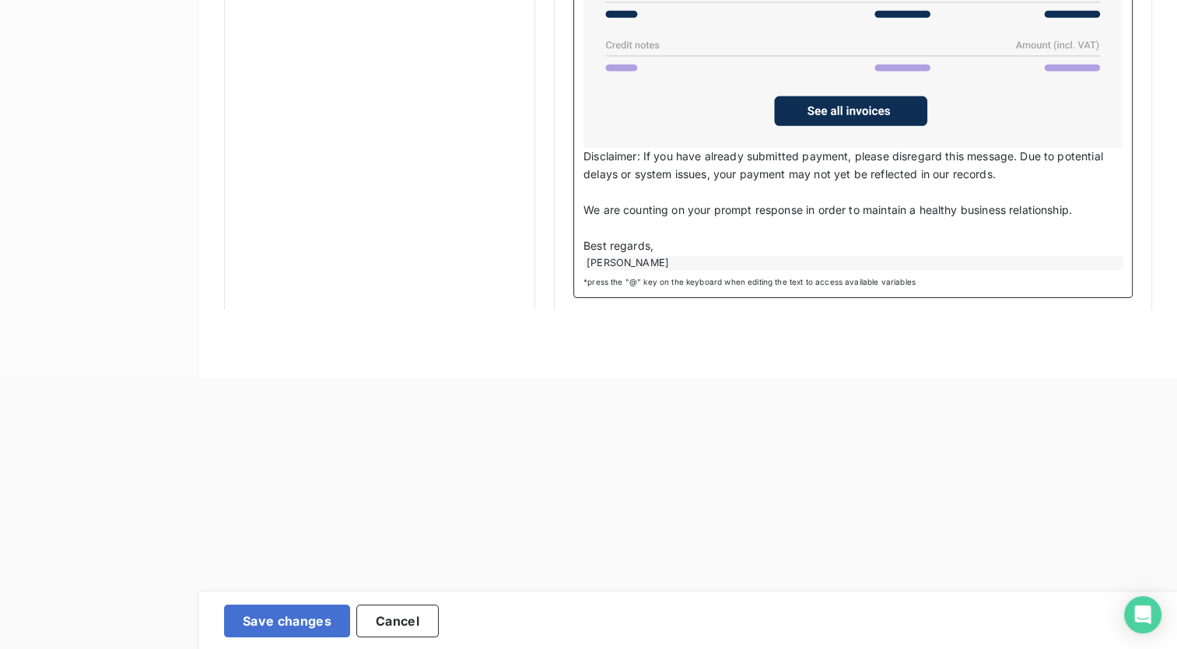
scroll to position [1203, 0]
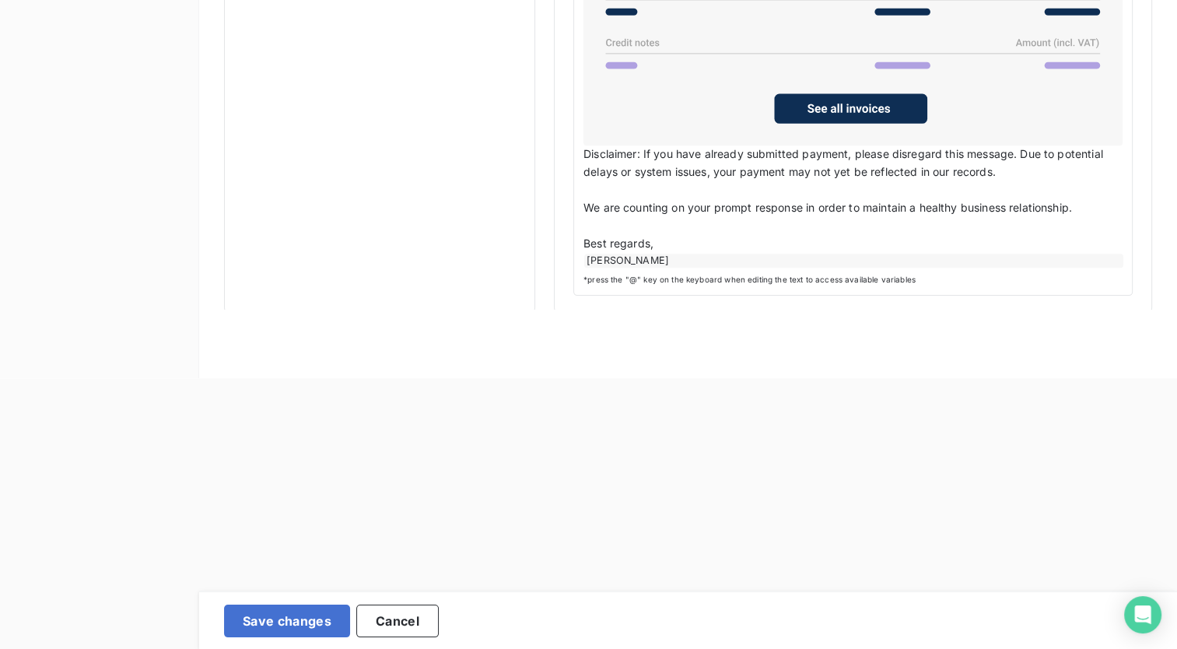
click at [585, 148] on span "Disclaimer: If you have already submitted payment, please disregard this messag…" at bounding box center [844, 162] width 523 height 31
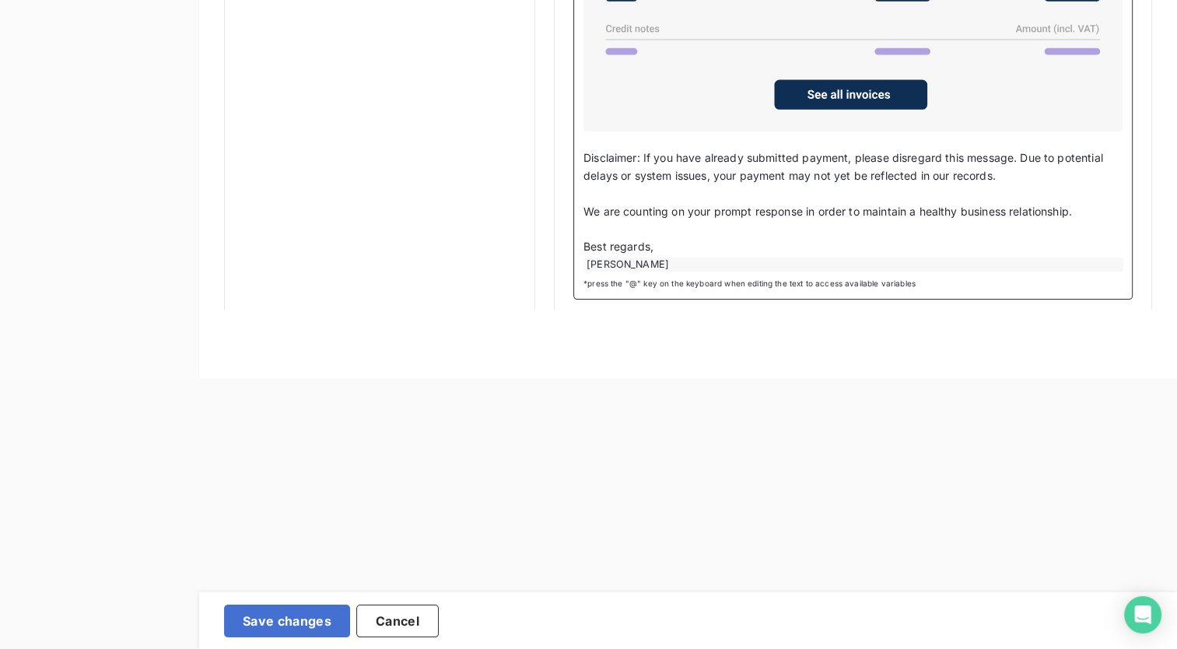
scroll to position [1220, 0]
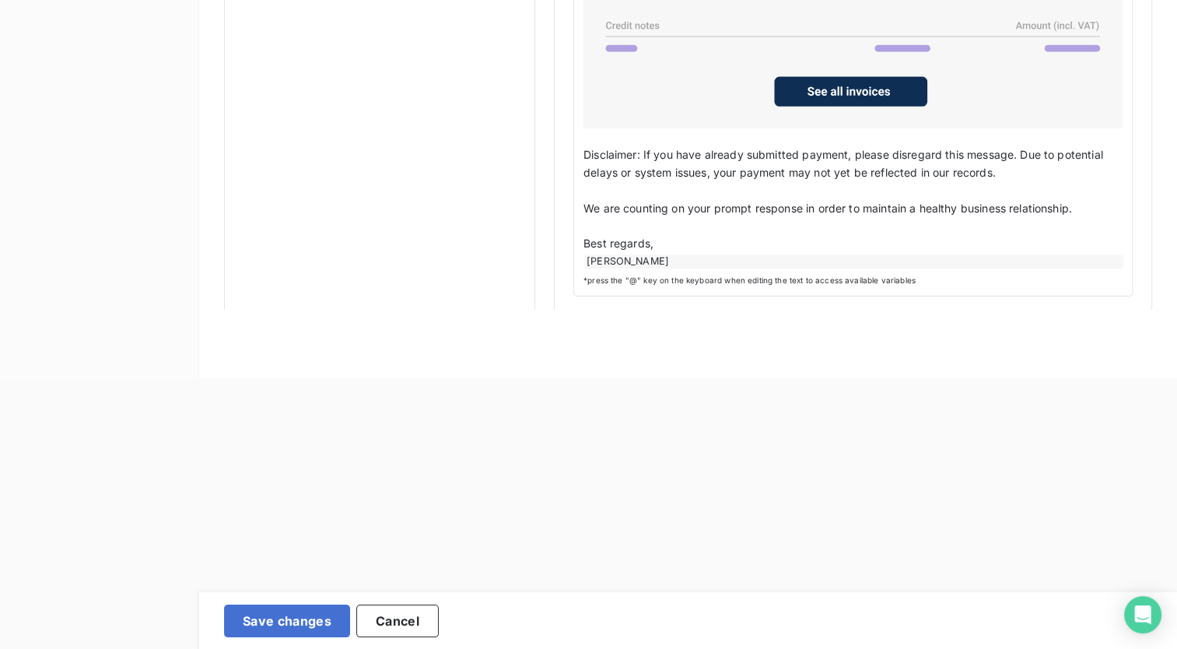
drag, startPoint x: 579, startPoint y: 235, endPoint x: 684, endPoint y: 250, distance: 105.2
drag, startPoint x: 684, startPoint y: 250, endPoint x: 587, endPoint y: 233, distance: 97.9
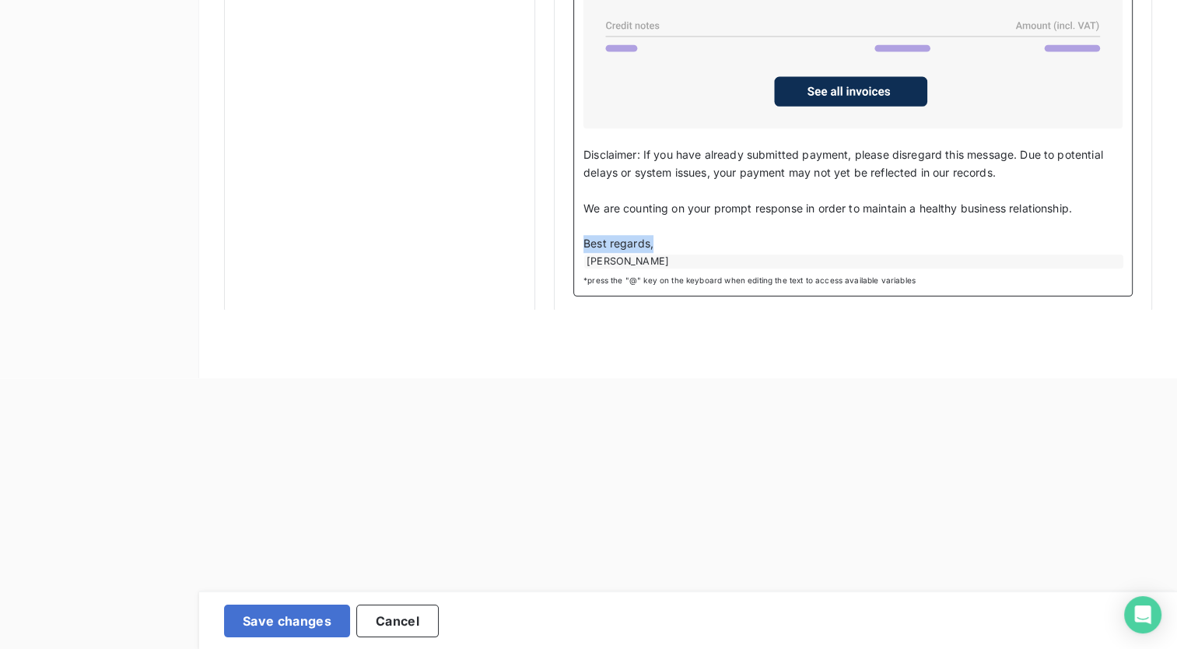
drag, startPoint x: 585, startPoint y: 234, endPoint x: 748, endPoint y: 263, distance: 165.8
click at [731, 226] on p "﻿" at bounding box center [852, 227] width 539 height 18
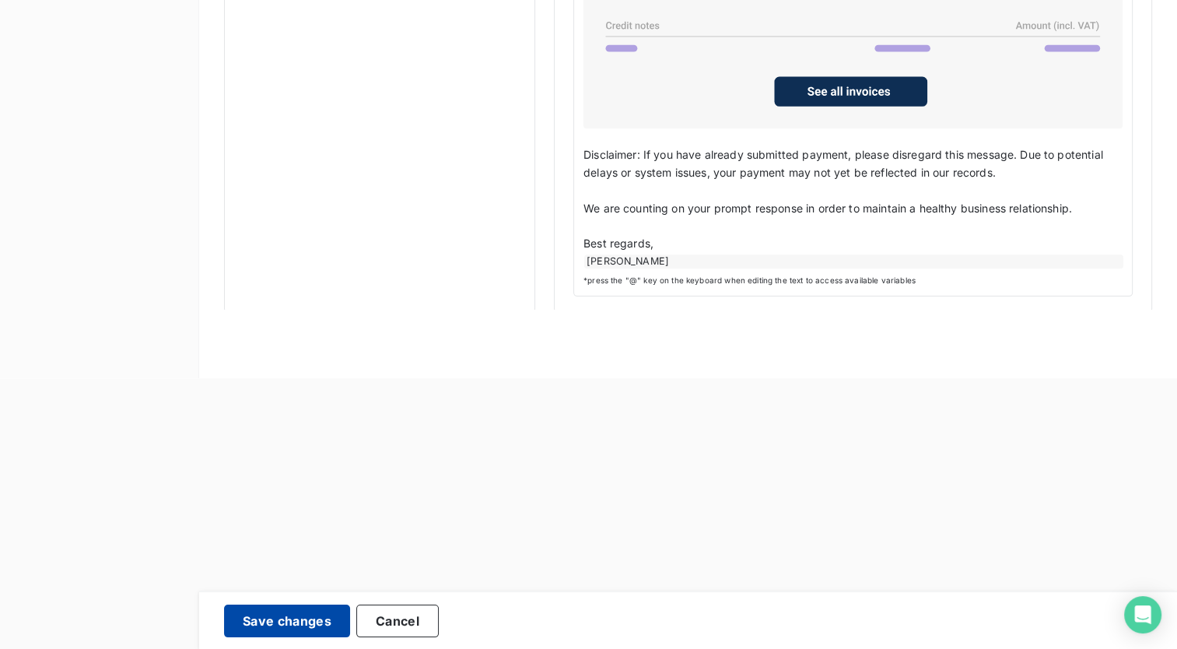
click at [261, 617] on button "Save changes" at bounding box center [287, 620] width 126 height 33
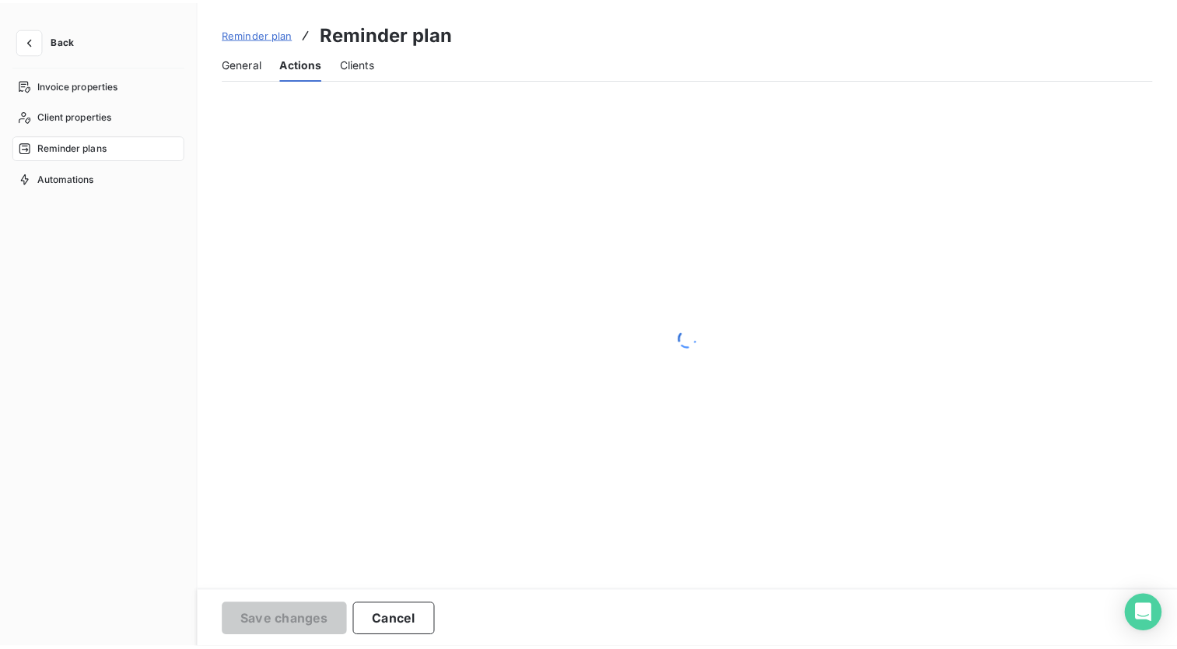
scroll to position [7, 0]
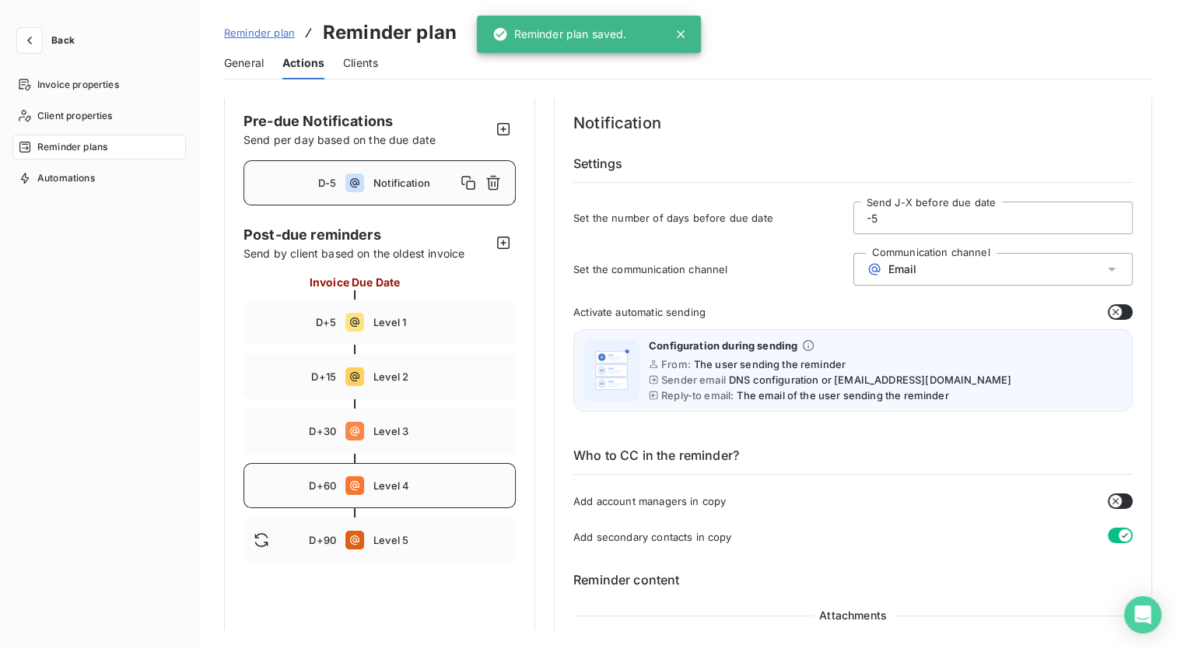
click at [407, 470] on div "D+60 Level 4" at bounding box center [379, 485] width 272 height 45
type input "60"
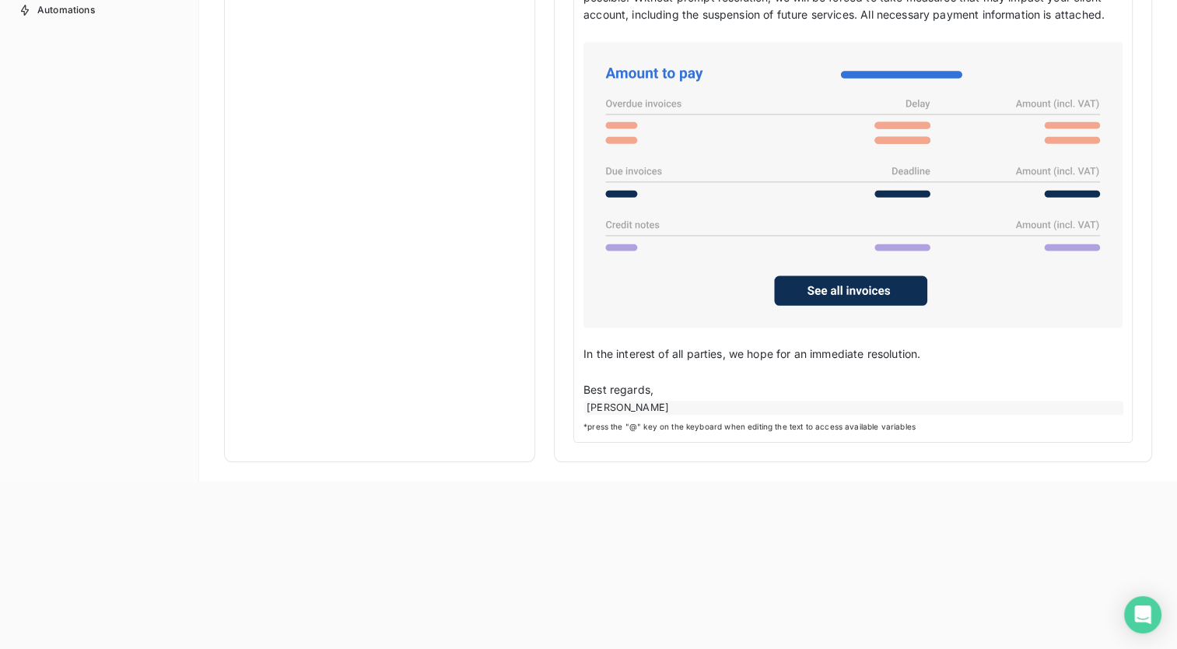
scroll to position [271, 0]
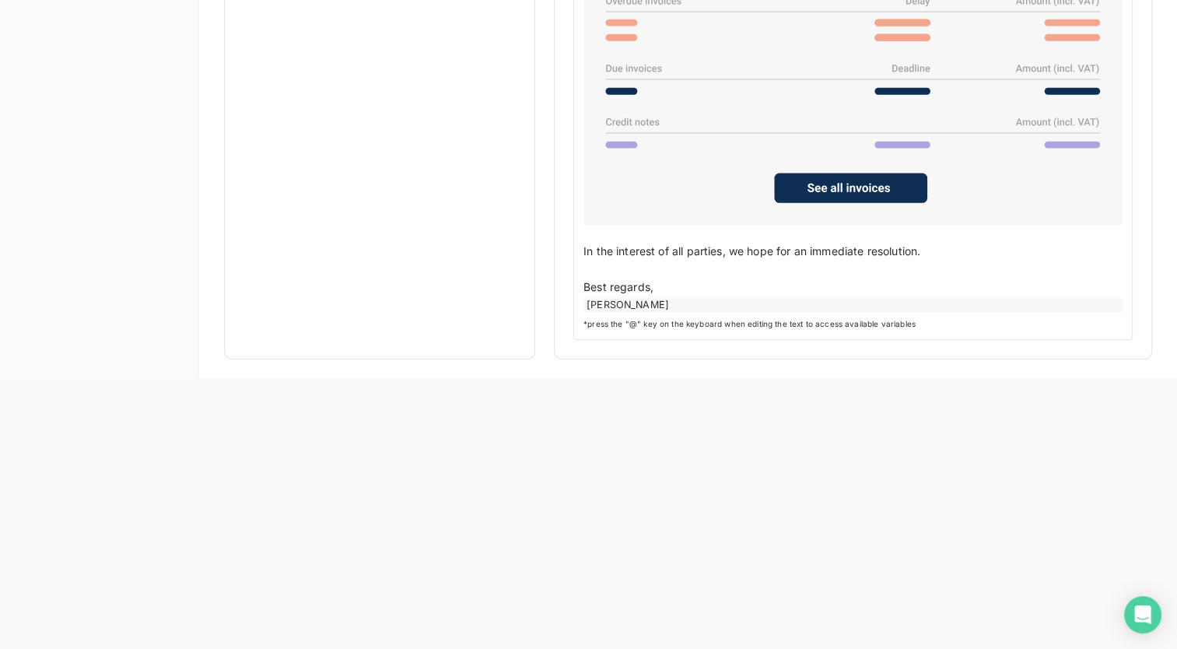
click at [582, 249] on div "Hello, ﻿ We regret to inform you that the attached invoices remain unpaid, now …" at bounding box center [852, 72] width 559 height 535
click at [582, 247] on div "Hello, ﻿ We regret to inform you that the attached invoices remain unpaid, now …" at bounding box center [852, 72] width 559 height 535
click at [583, 250] on span "In the interest of all parties, we hope for an immediate resolution." at bounding box center [751, 250] width 337 height 13
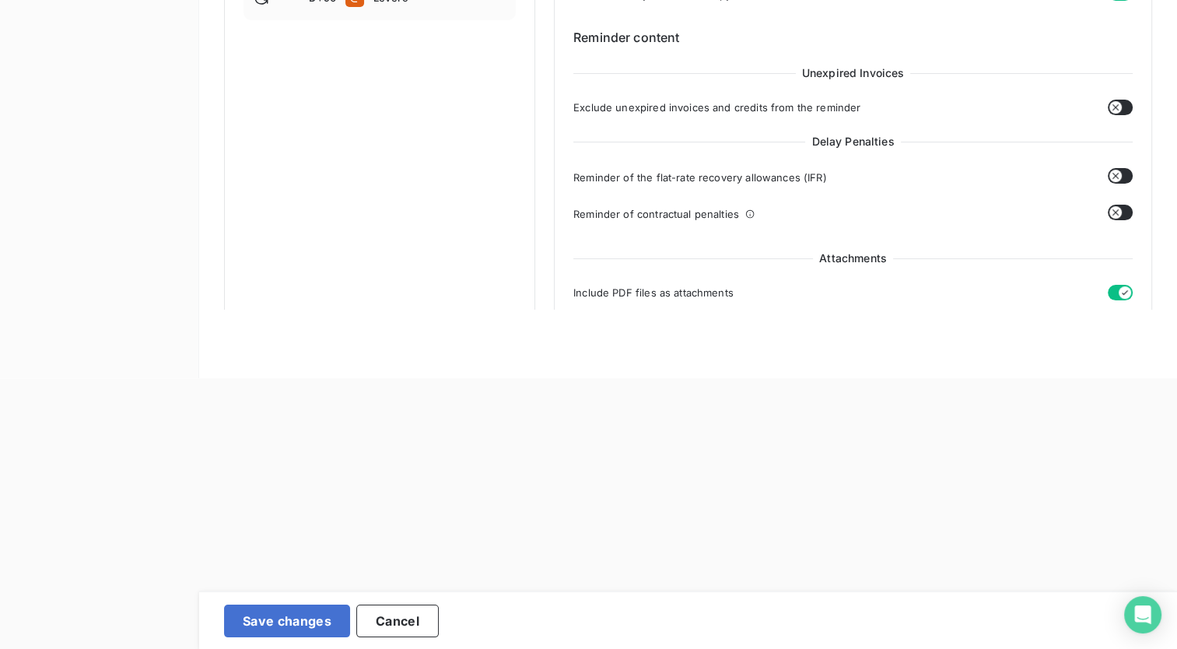
scroll to position [0, 0]
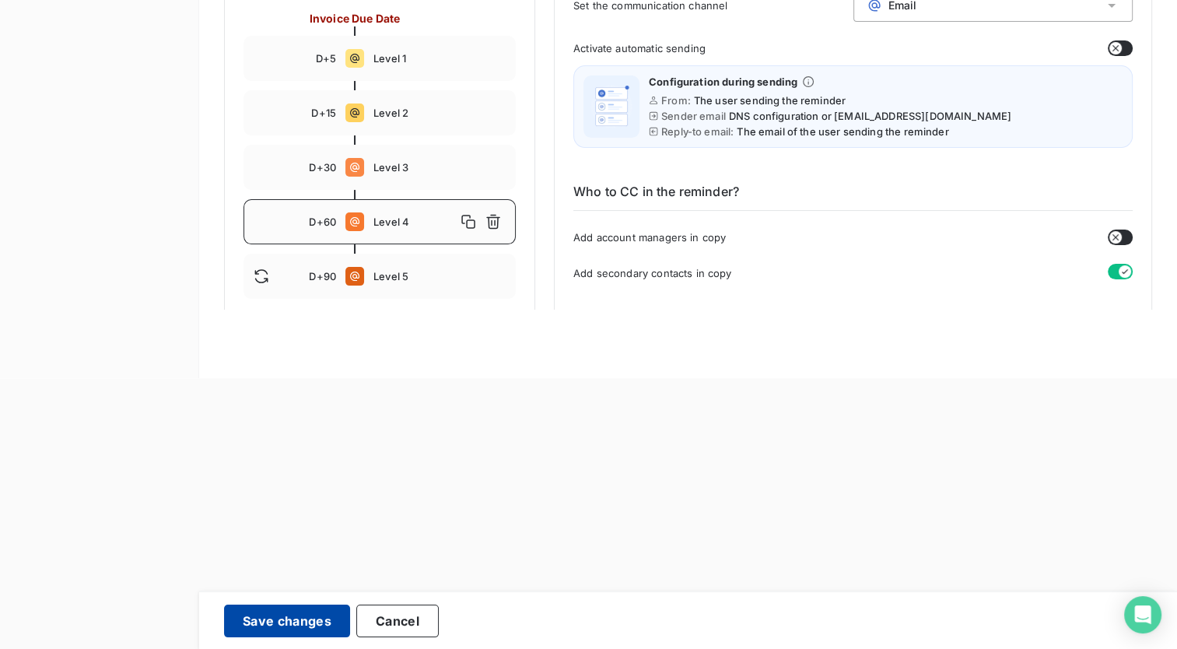
click at [240, 613] on button "Save changes" at bounding box center [287, 620] width 126 height 33
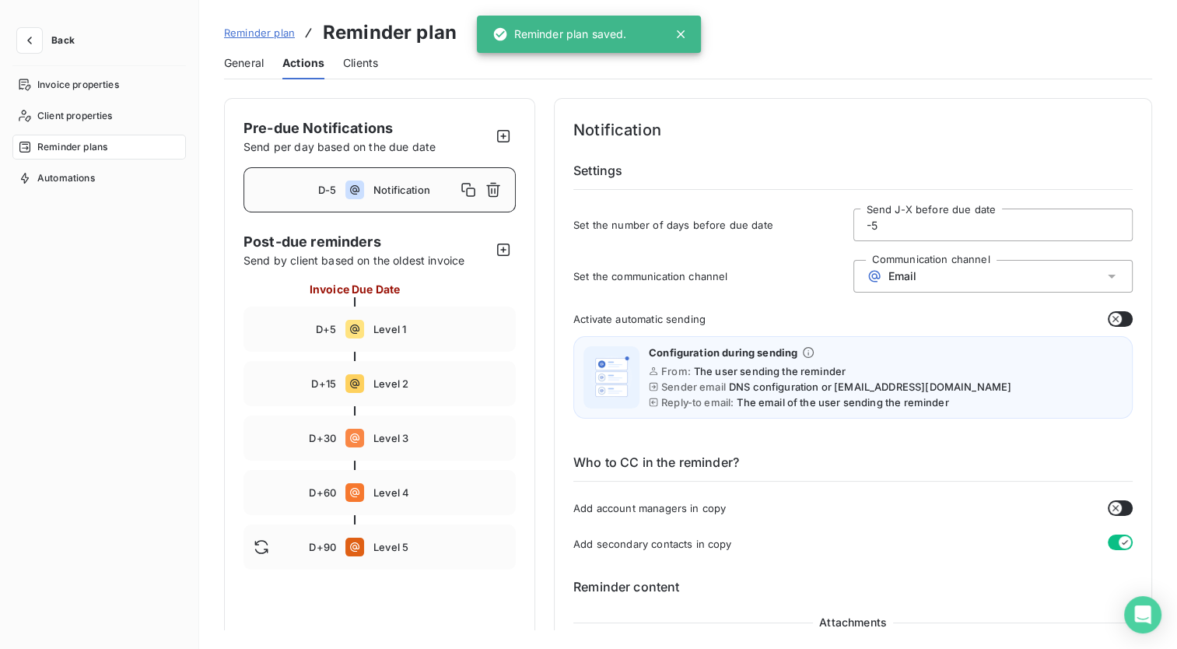
scroll to position [389, 0]
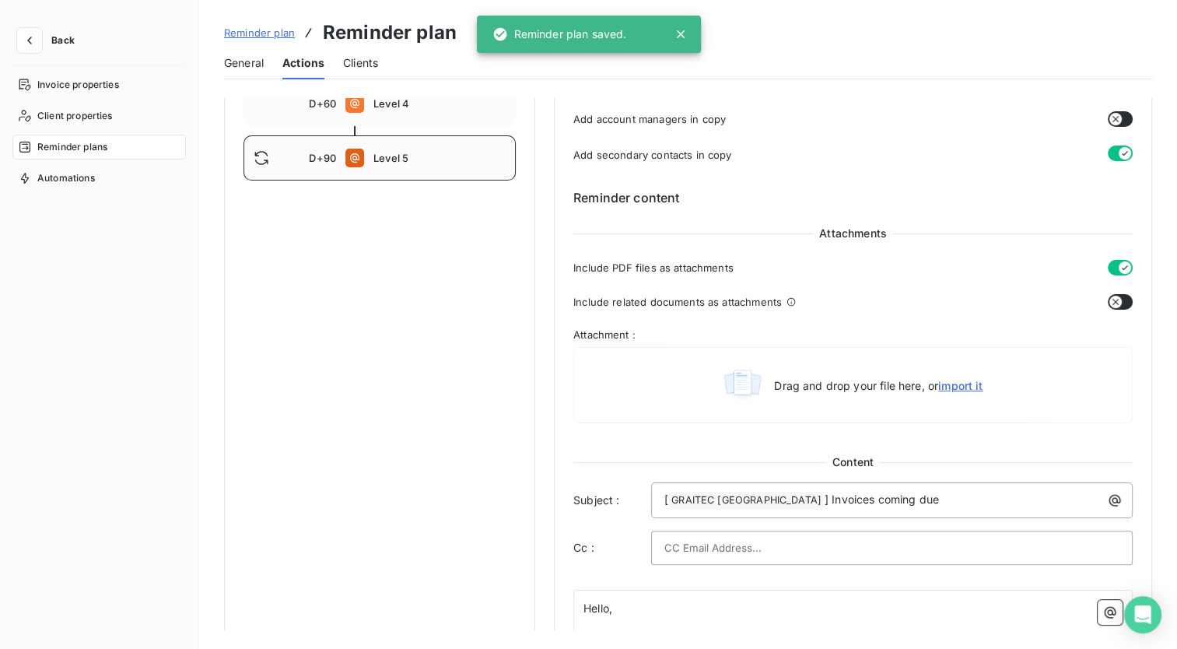
click at [392, 150] on div "D+90 Level 5" at bounding box center [379, 157] width 272 height 45
type input "90"
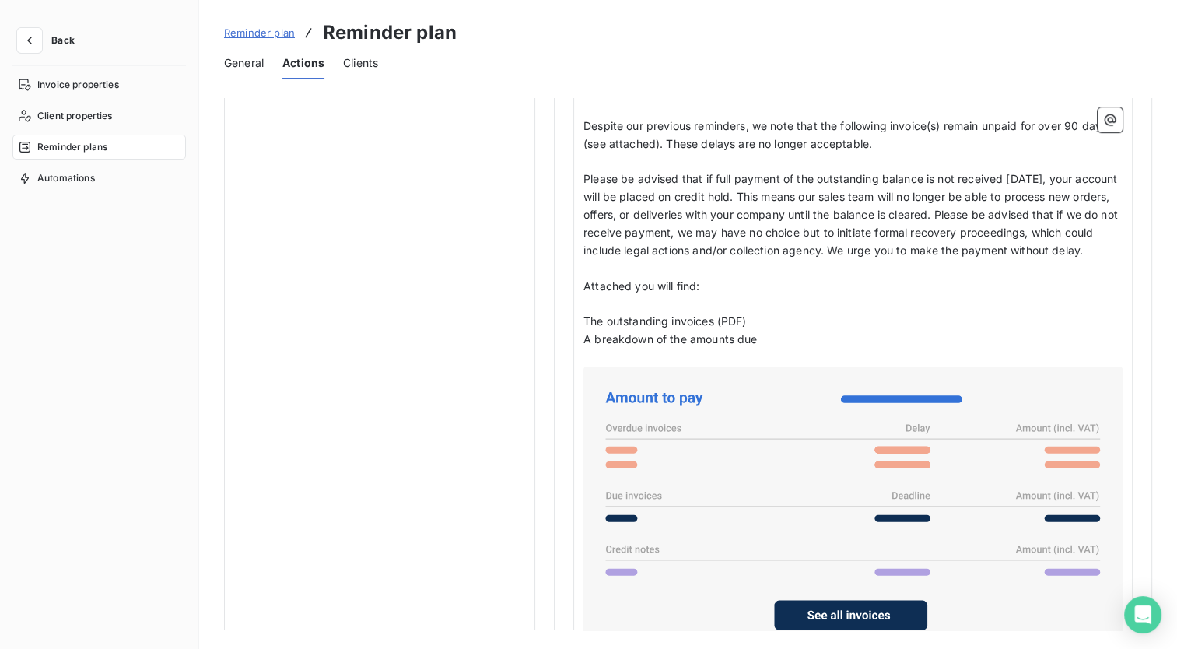
scroll to position [1260, 0]
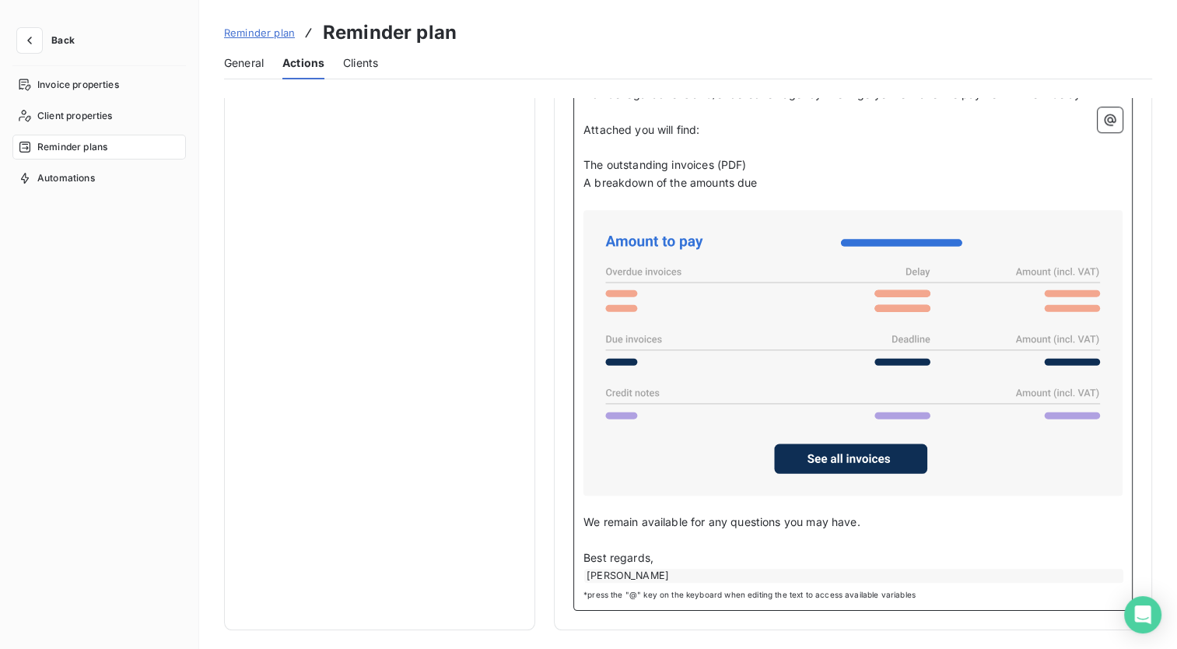
click at [587, 523] on span "We remain available for any questions you may have." at bounding box center [721, 521] width 277 height 13
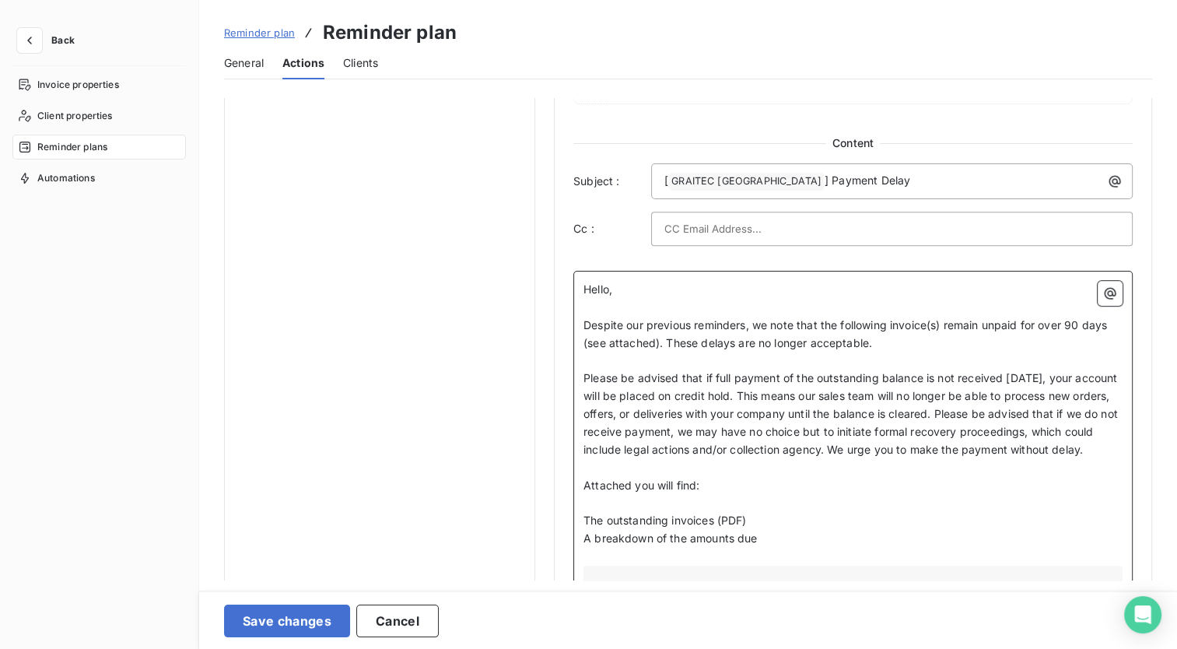
scroll to position [818, 0]
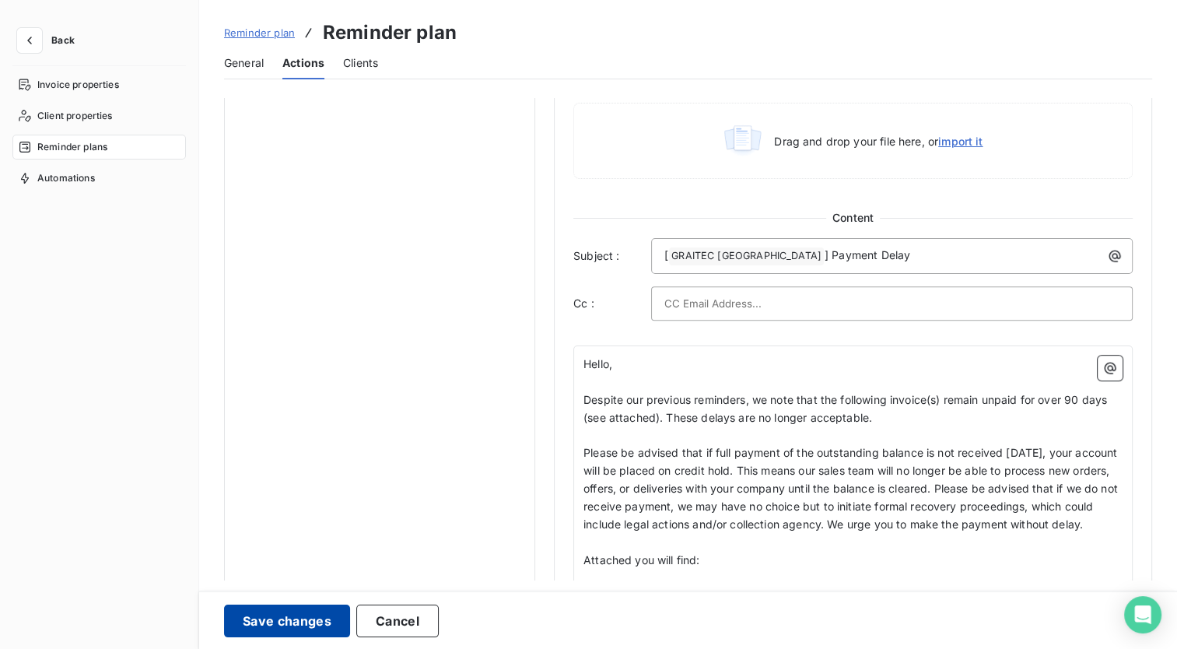
click at [261, 625] on button "Save changes" at bounding box center [287, 620] width 126 height 33
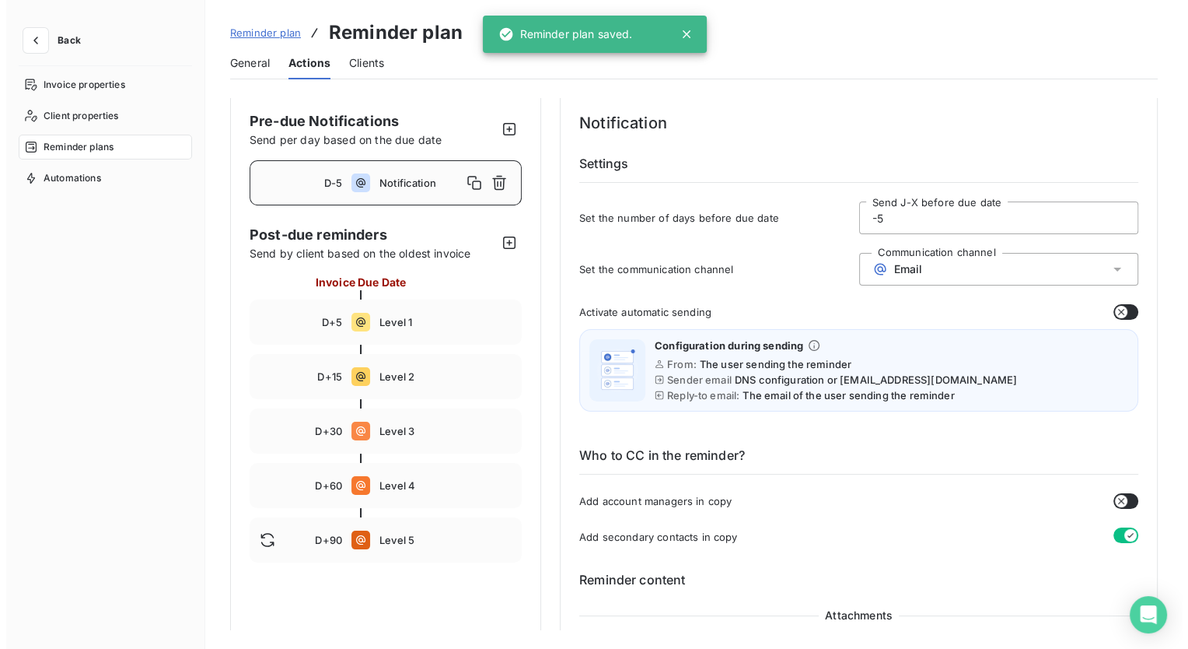
scroll to position [0, 0]
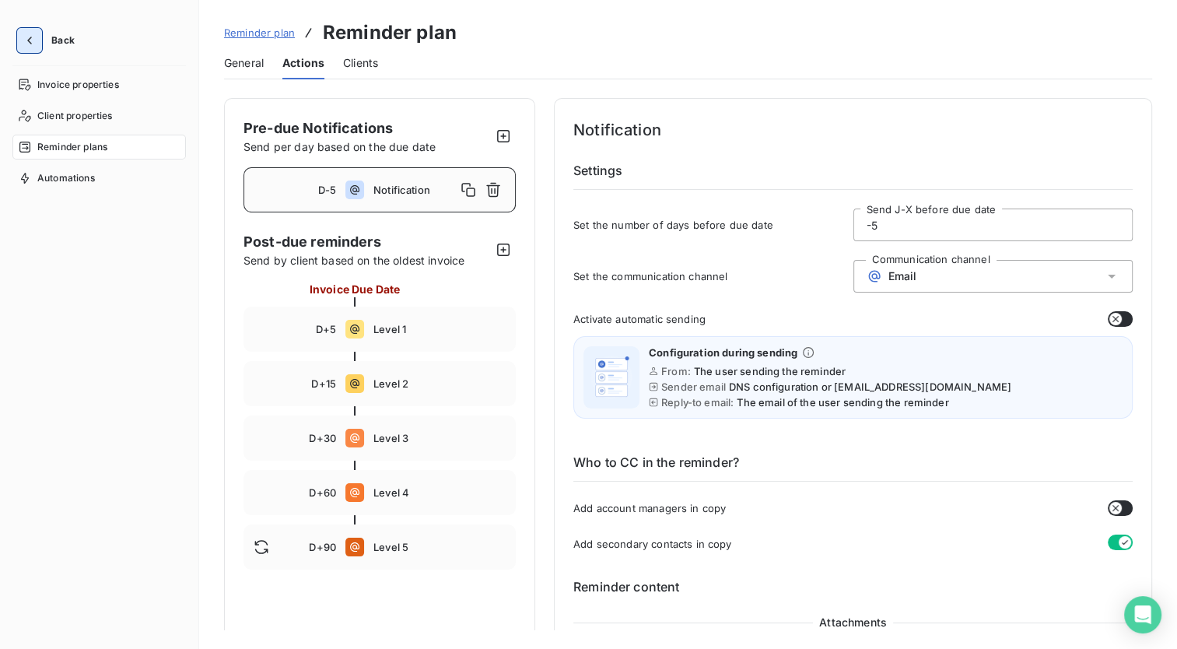
click at [26, 35] on icon "button" at bounding box center [30, 41] width 16 height 16
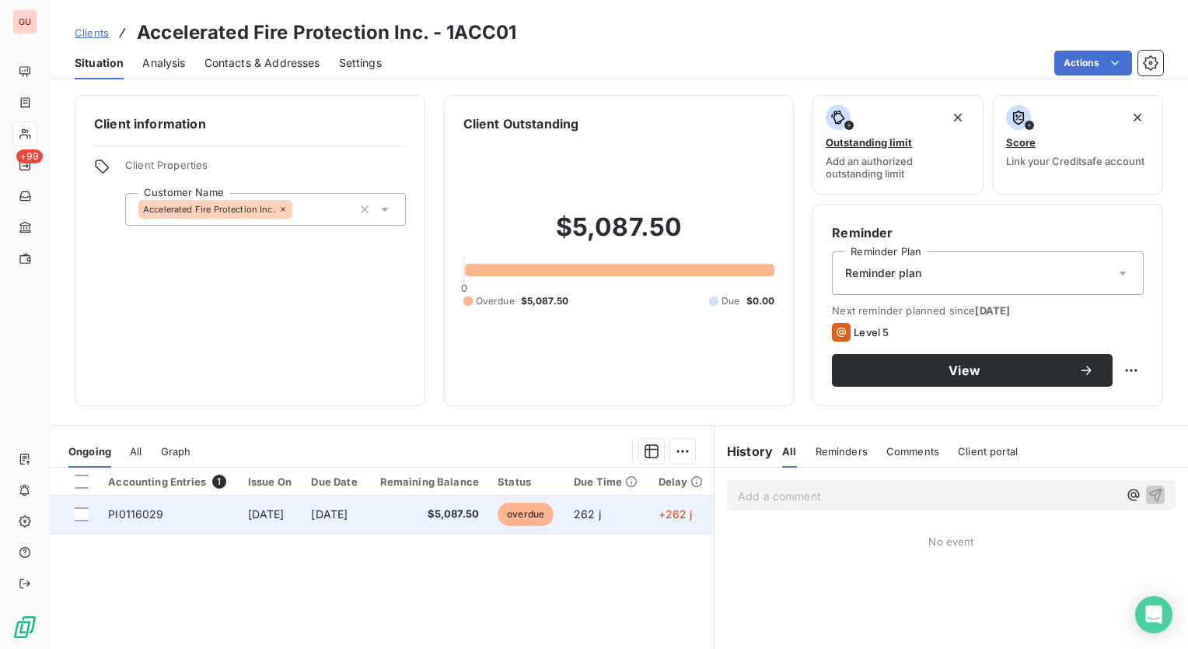
click at [159, 515] on span "PI0116029" at bounding box center [135, 513] width 55 height 13
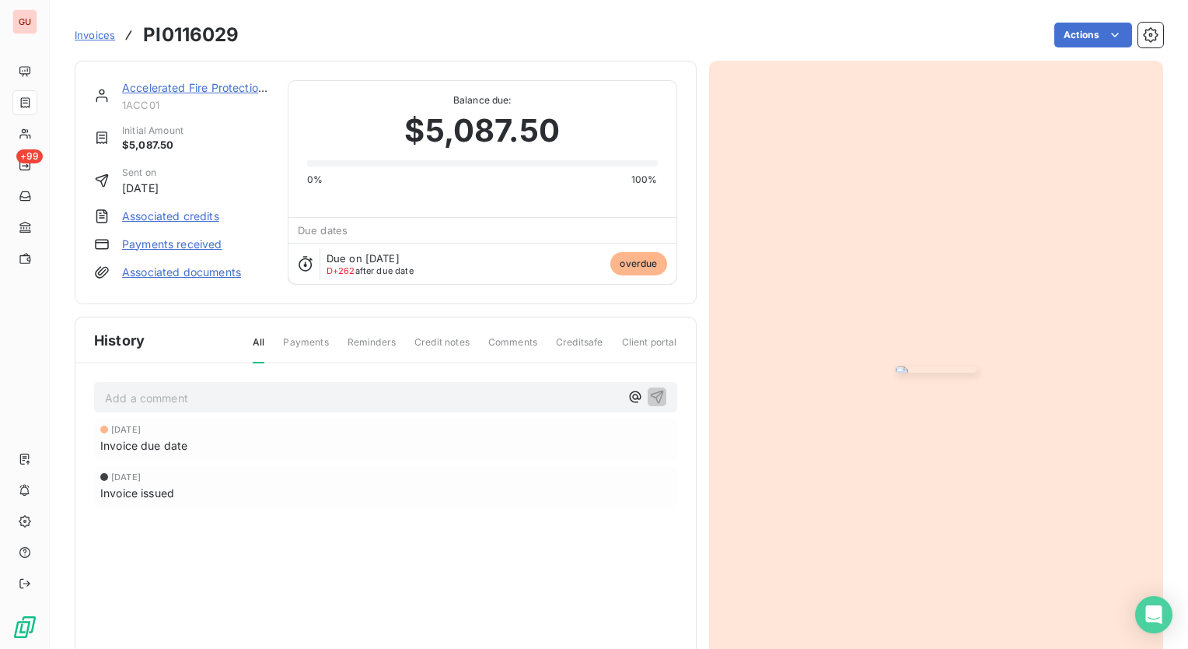
click at [902, 366] on img "button" at bounding box center [936, 369] width 81 height 6
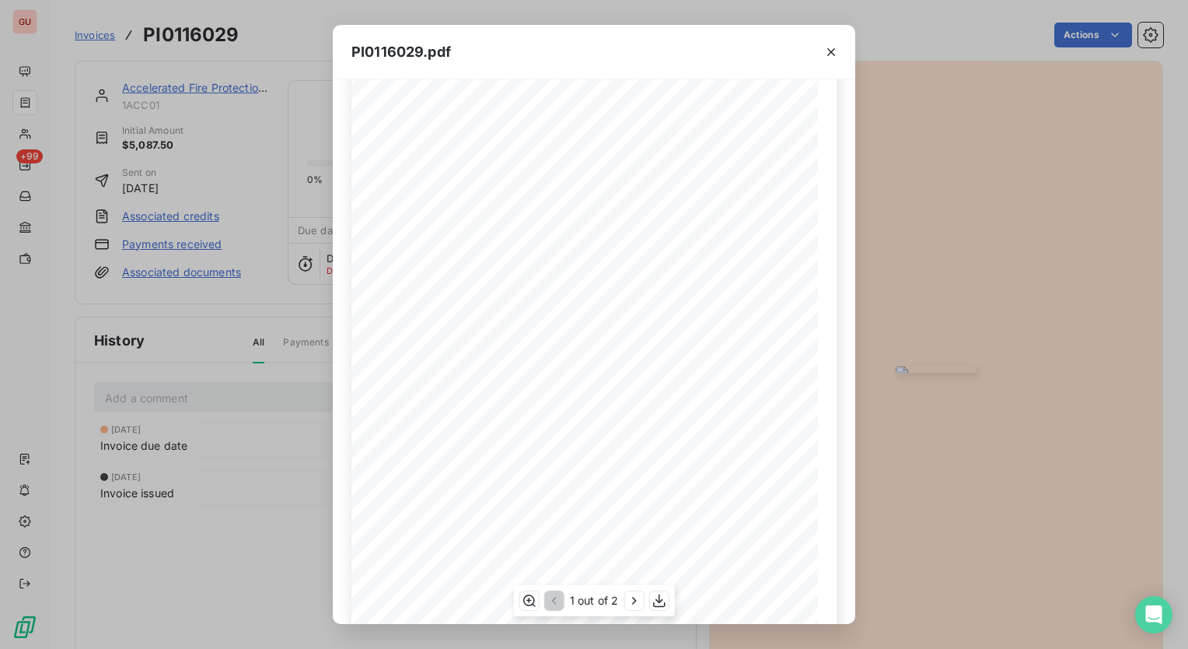
scroll to position [152, 0]
click at [834, 48] on icon "button" at bounding box center [831, 52] width 8 height 8
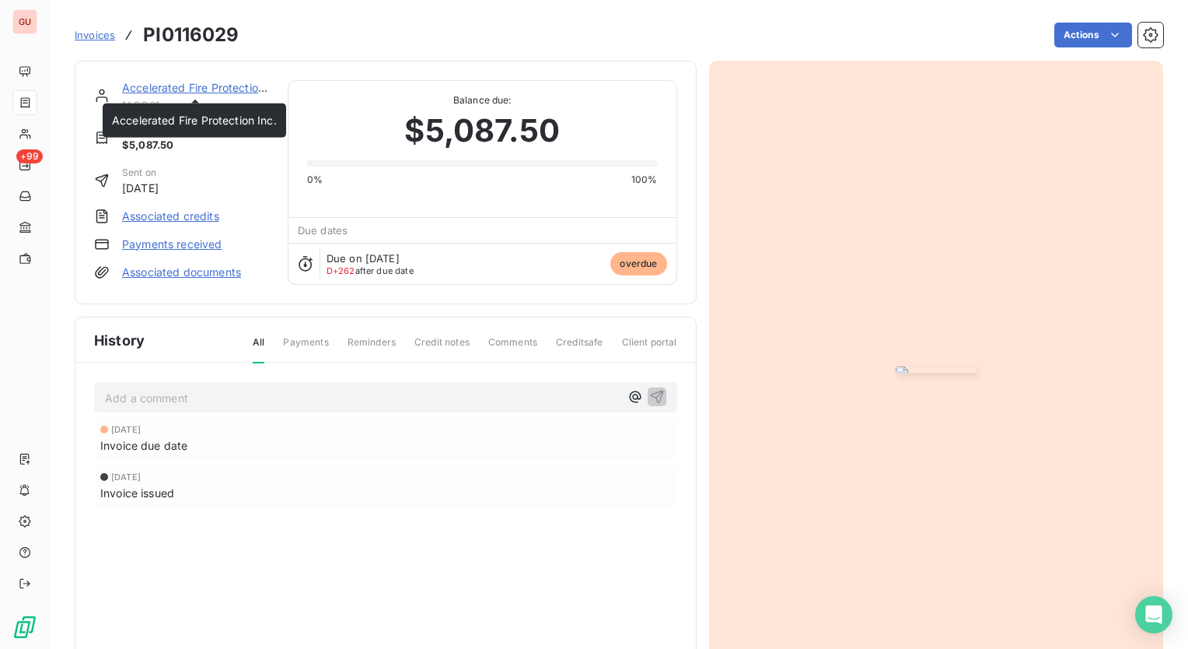
click at [201, 89] on link "Accelerated Fire Protection Inc." at bounding box center [204, 87] width 165 height 13
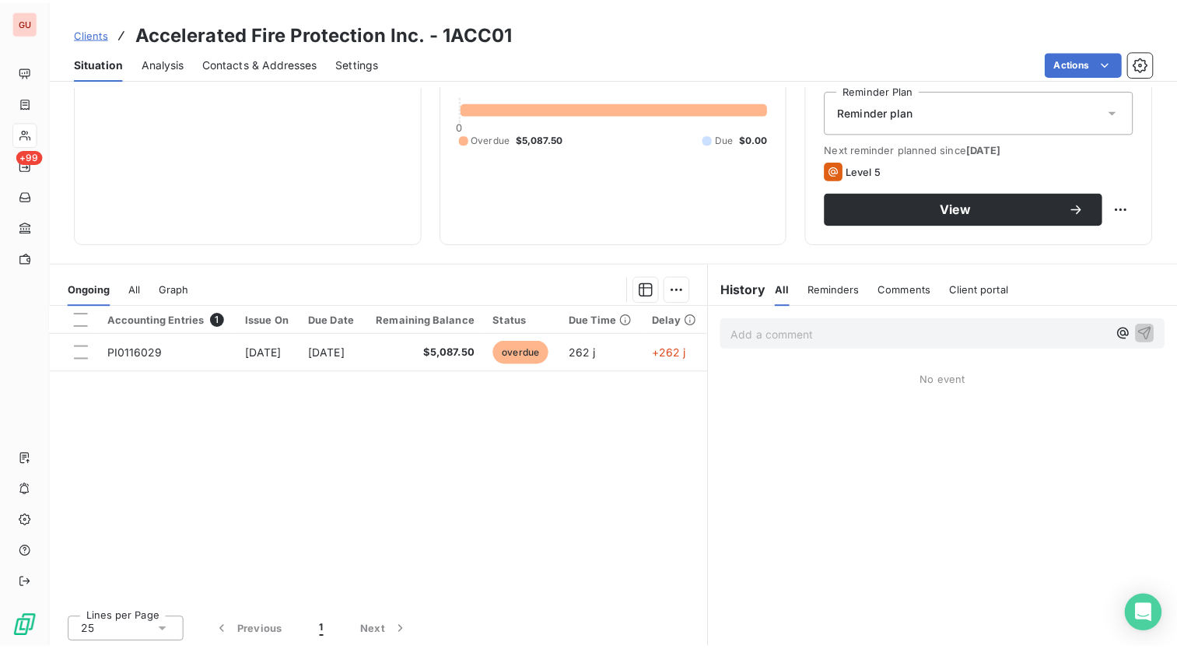
scroll to position [164, 0]
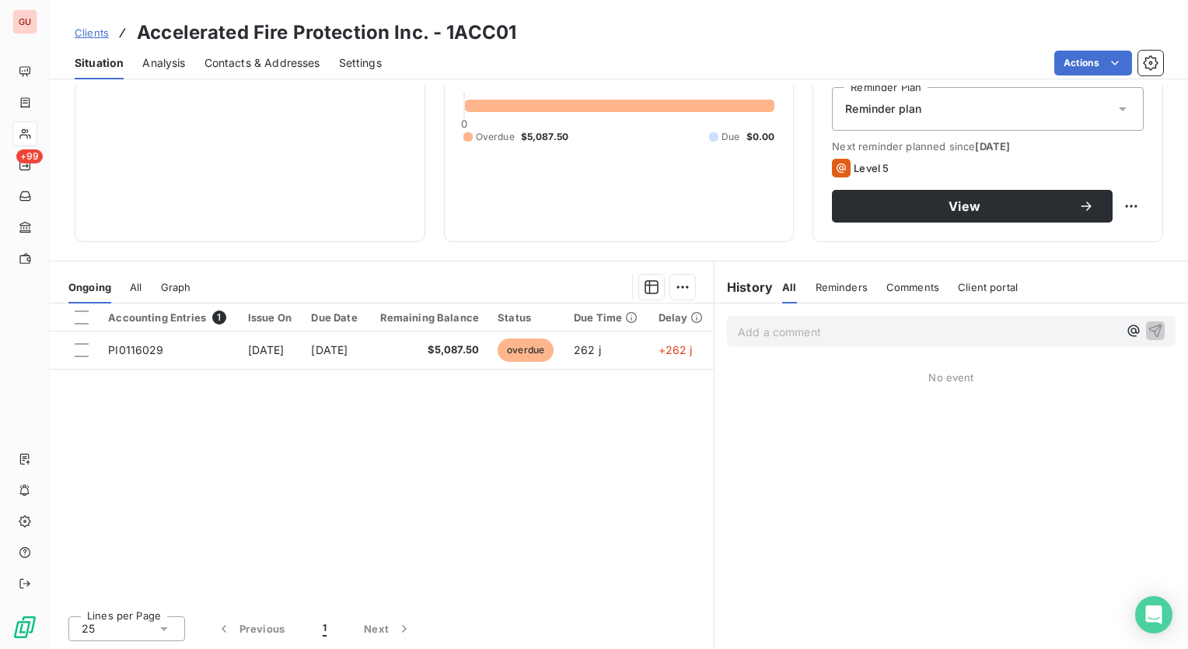
click at [916, 287] on span "Comments" at bounding box center [913, 287] width 53 height 12
click at [783, 288] on span "All" at bounding box center [788, 287] width 12 height 12
click at [908, 286] on span "Comments" at bounding box center [913, 287] width 53 height 12
click at [903, 334] on p "Add a comment ﻿" at bounding box center [928, 331] width 380 height 19
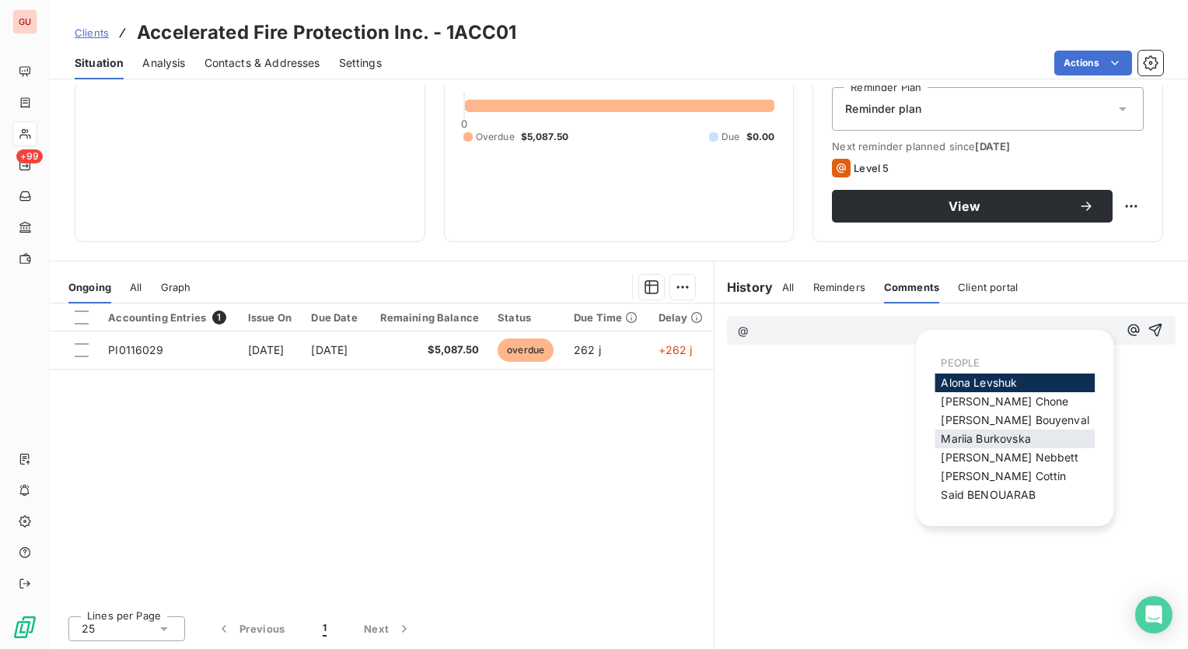
click at [1063, 437] on div "Mariia Burkovska" at bounding box center [1015, 438] width 160 height 19
click at [987, 443] on span "Mariia Burkovska" at bounding box center [985, 438] width 89 height 13
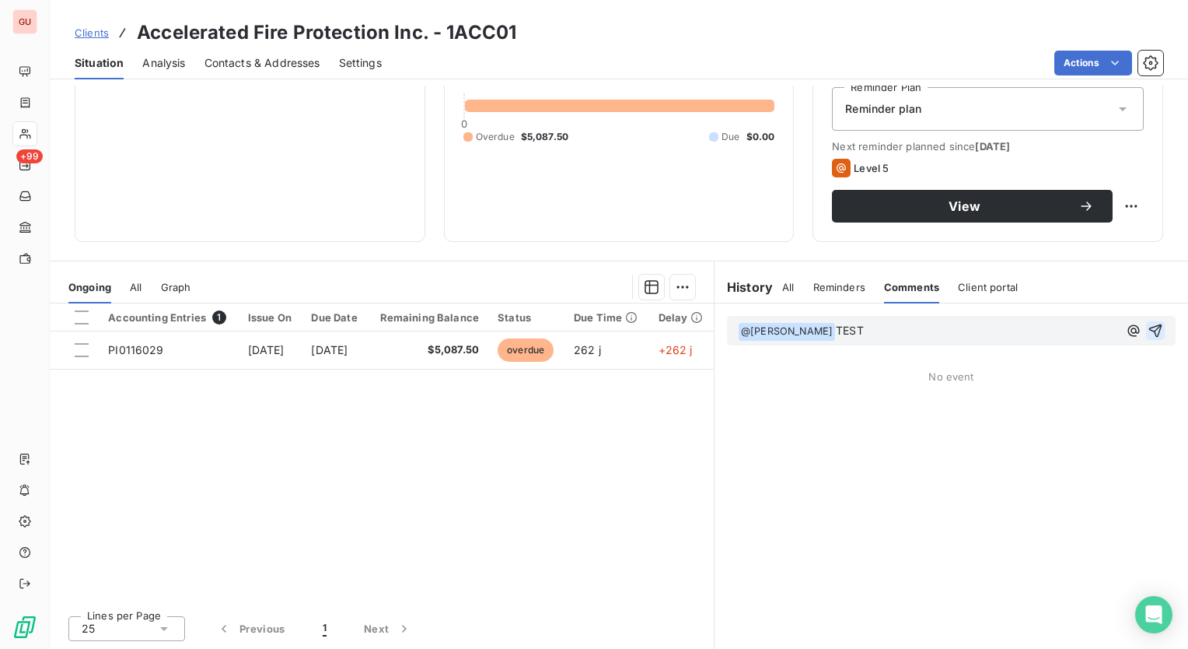
click at [1149, 331] on icon "button" at bounding box center [1155, 330] width 13 height 13
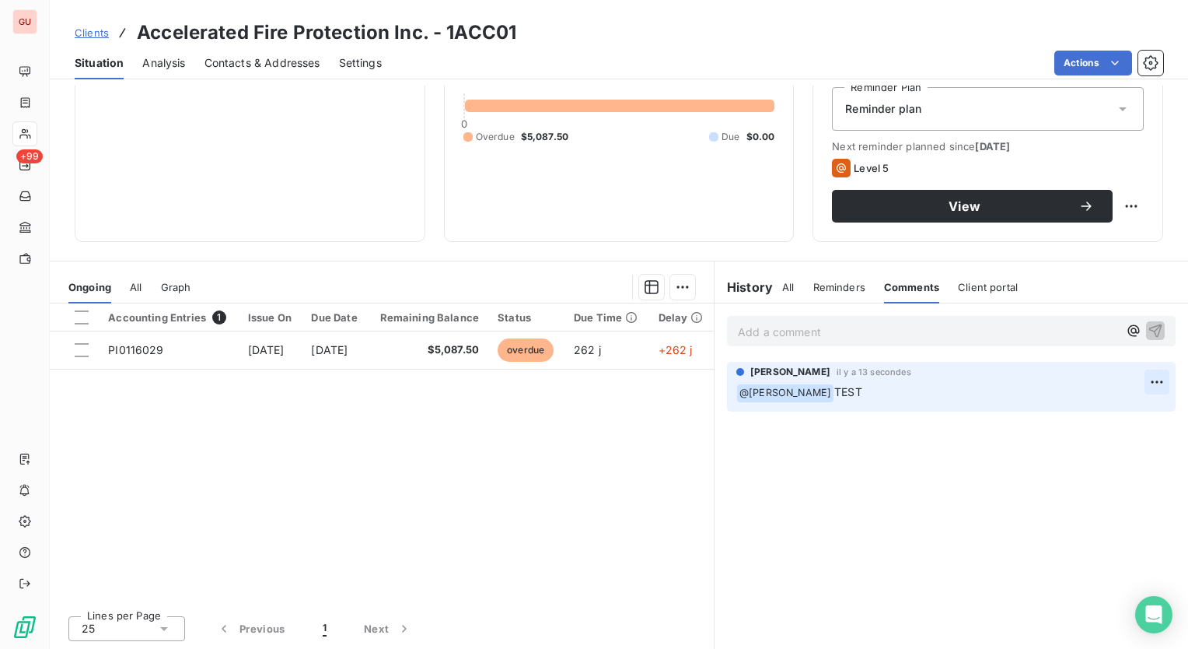
click at [1146, 375] on html "GU +99 Clients Accelerated Fire Protection Inc. - 1ACC01 Situation Analysis Con…" at bounding box center [594, 324] width 1188 height 649
click at [141, 352] on html "GU +99 Clients Accelerated Fire Protection Inc. - 1ACC01 Situation Analysis Con…" at bounding box center [594, 324] width 1188 height 649
click at [141, 352] on span "PI0116029" at bounding box center [135, 349] width 55 height 13
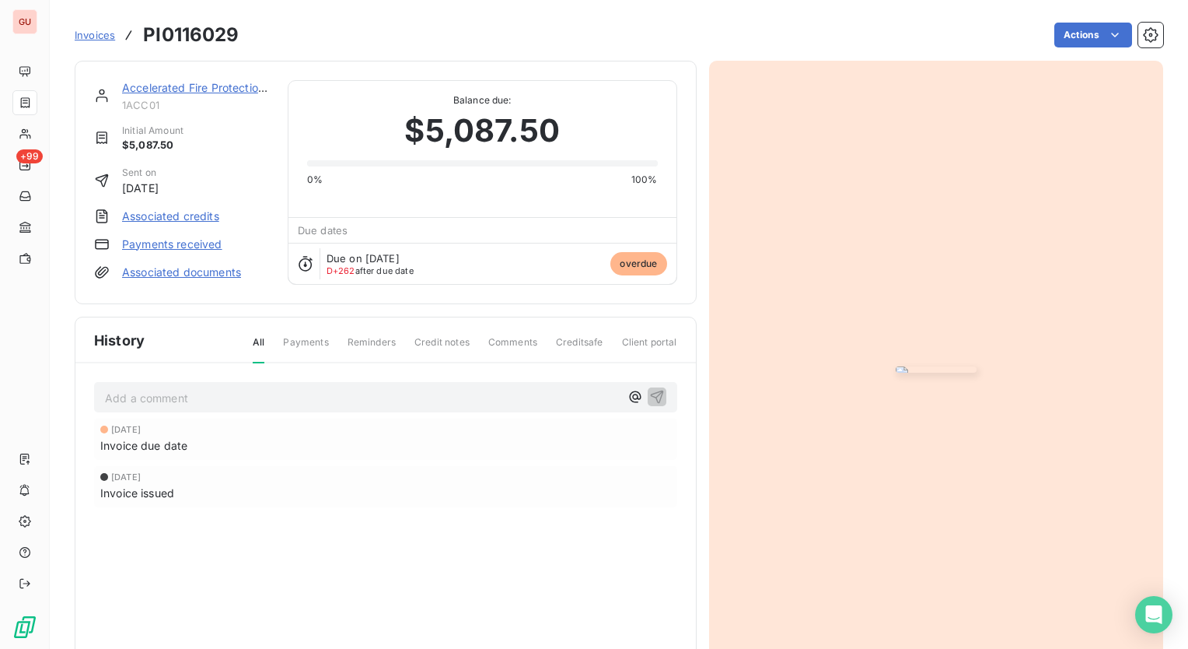
click at [141, 352] on div "History All Payments Reminders Credit notes Comments Creditsafe Client portal" at bounding box center [385, 340] width 621 height 46
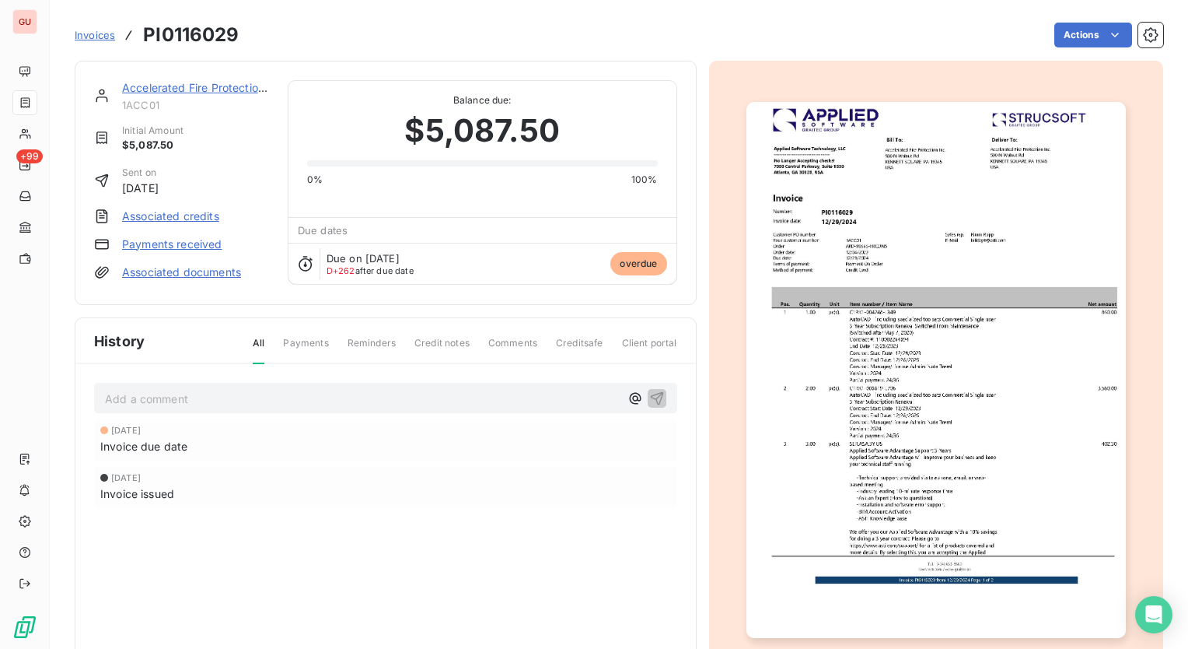
click at [167, 92] on link "Accelerated Fire Protection Inc." at bounding box center [204, 87] width 165 height 13
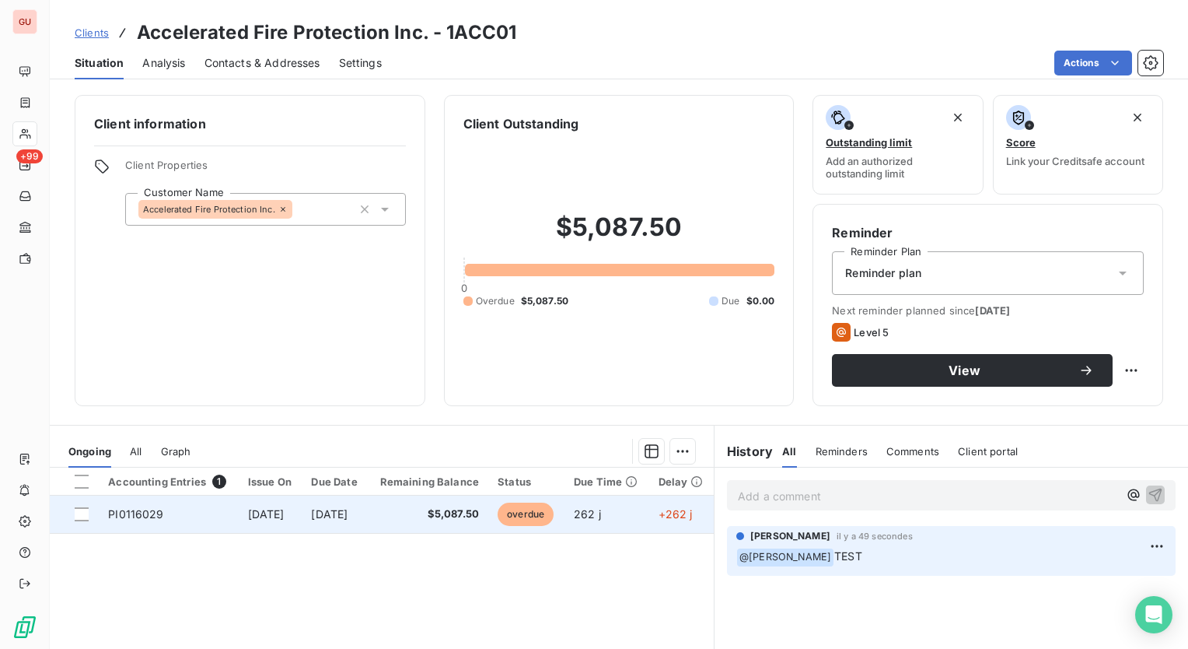
click at [180, 518] on td "PI0116029" at bounding box center [168, 513] width 139 height 37
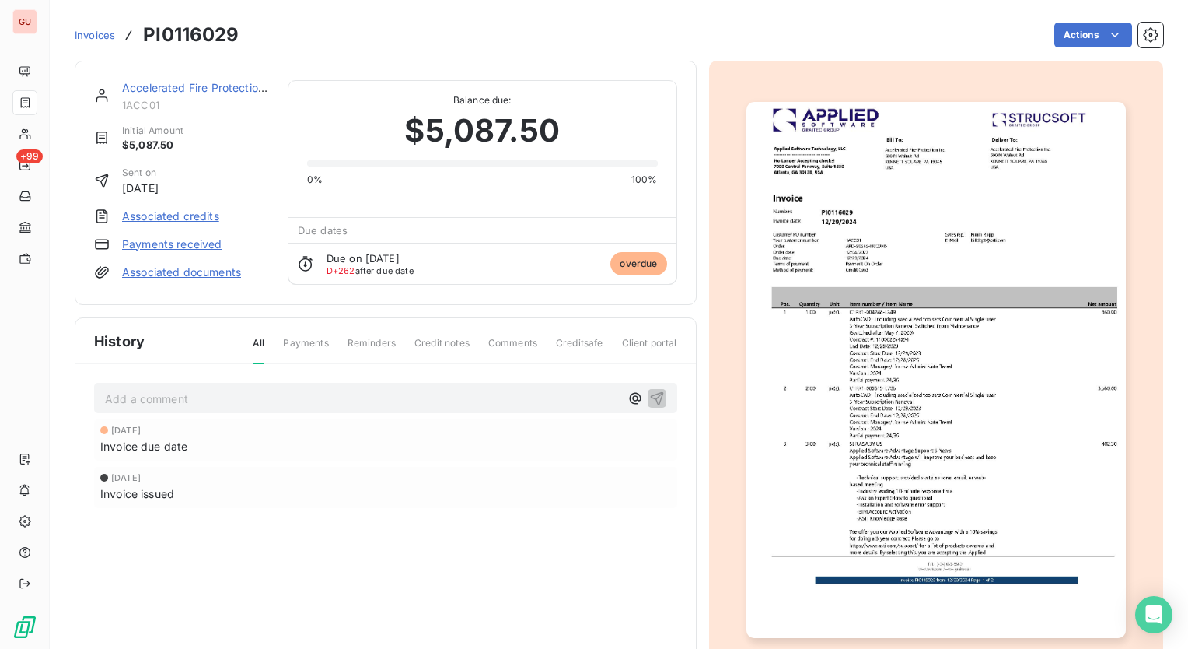
click at [180, 518] on div "Dec 28, 2024 Invoice due date Dec 28, 2024 Invoice issued" at bounding box center [385, 494] width 583 height 151
click at [927, 450] on img "button" at bounding box center [936, 370] width 379 height 536
click at [224, 89] on link "Accelerated Fire Protection Inc." at bounding box center [204, 87] width 165 height 13
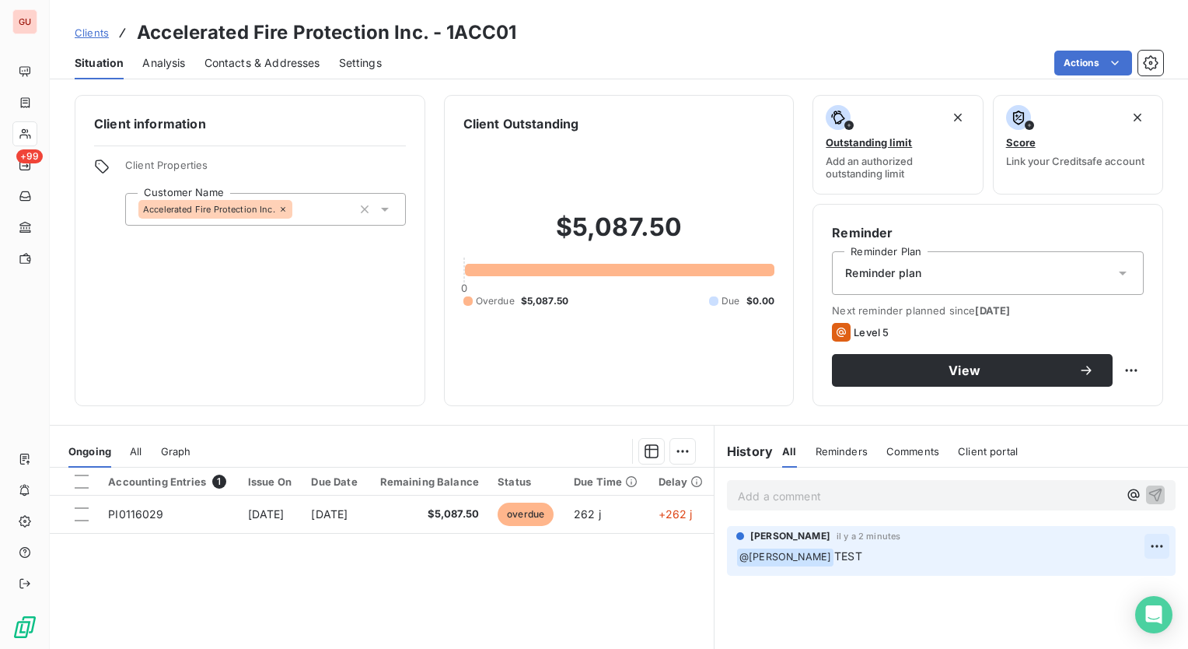
click at [1145, 546] on html "GU +99 Clients Accelerated Fire Protection Inc. - 1ACC01 Situation Analysis Con…" at bounding box center [594, 324] width 1188 height 649
click at [1094, 606] on div "Delete" at bounding box center [1108, 608] width 87 height 25
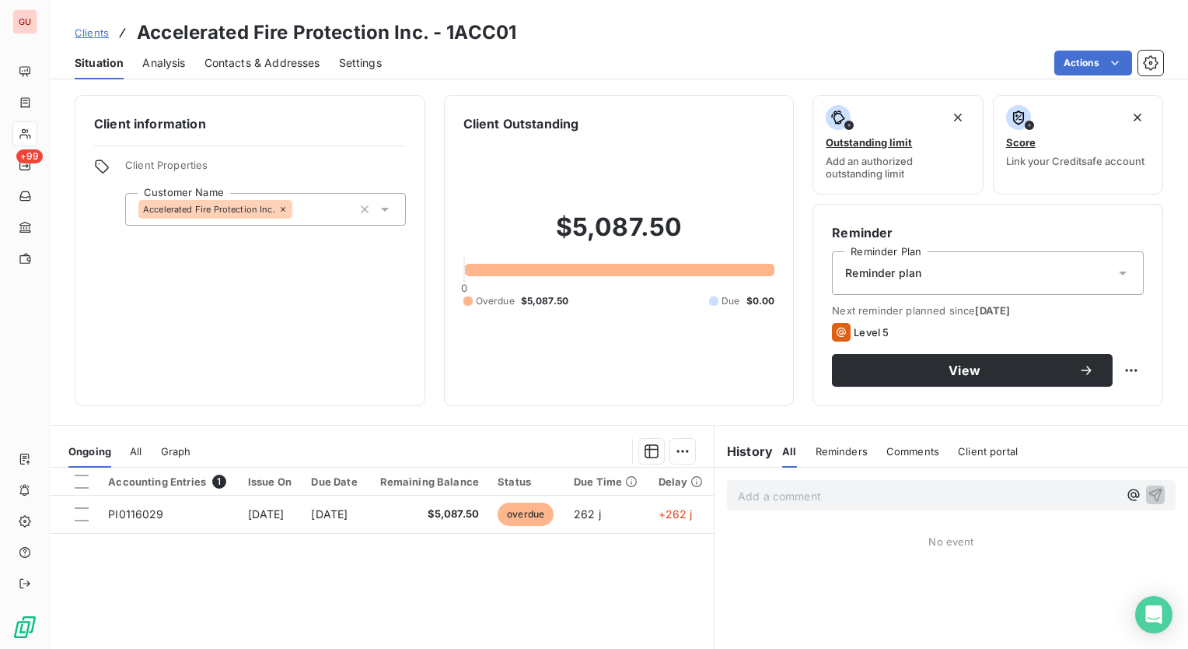
click at [893, 493] on p "Add a comment ﻿" at bounding box center [928, 495] width 380 height 19
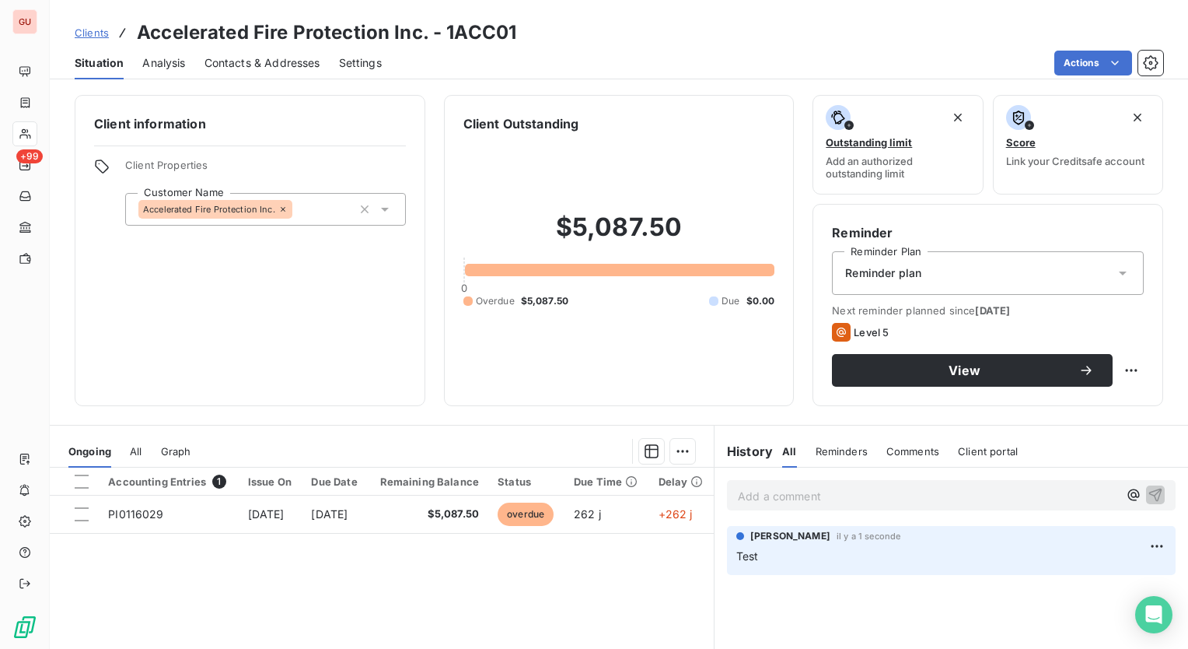
click at [894, 459] on div "Comments" at bounding box center [913, 451] width 53 height 33
click at [788, 451] on div "All Reminders Comments Client portal" at bounding box center [900, 451] width 236 height 33
click at [782, 451] on span "All" at bounding box center [788, 451] width 12 height 12
click at [1143, 542] on html "GU +99 Clients Accelerated Fire Protection Inc. - 1ACC01 Situation Analysis Con…" at bounding box center [594, 324] width 1188 height 649
click at [1107, 606] on div "Delete" at bounding box center [1108, 608] width 87 height 25
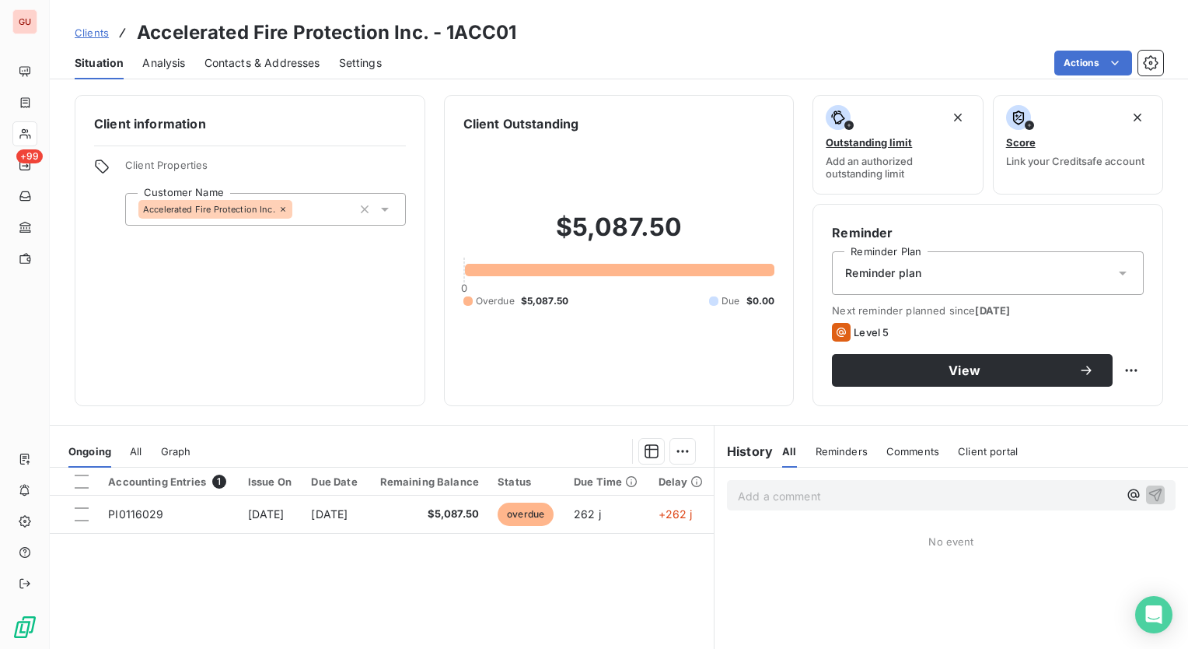
click at [834, 453] on span "Reminders" at bounding box center [842, 451] width 52 height 12
click at [827, 490] on p "Add a comment ﻿" at bounding box center [928, 495] width 380 height 19
click at [1126, 490] on icon "button" at bounding box center [1134, 495] width 16 height 16
click at [848, 537] on div "No event" at bounding box center [952, 539] width 474 height 12
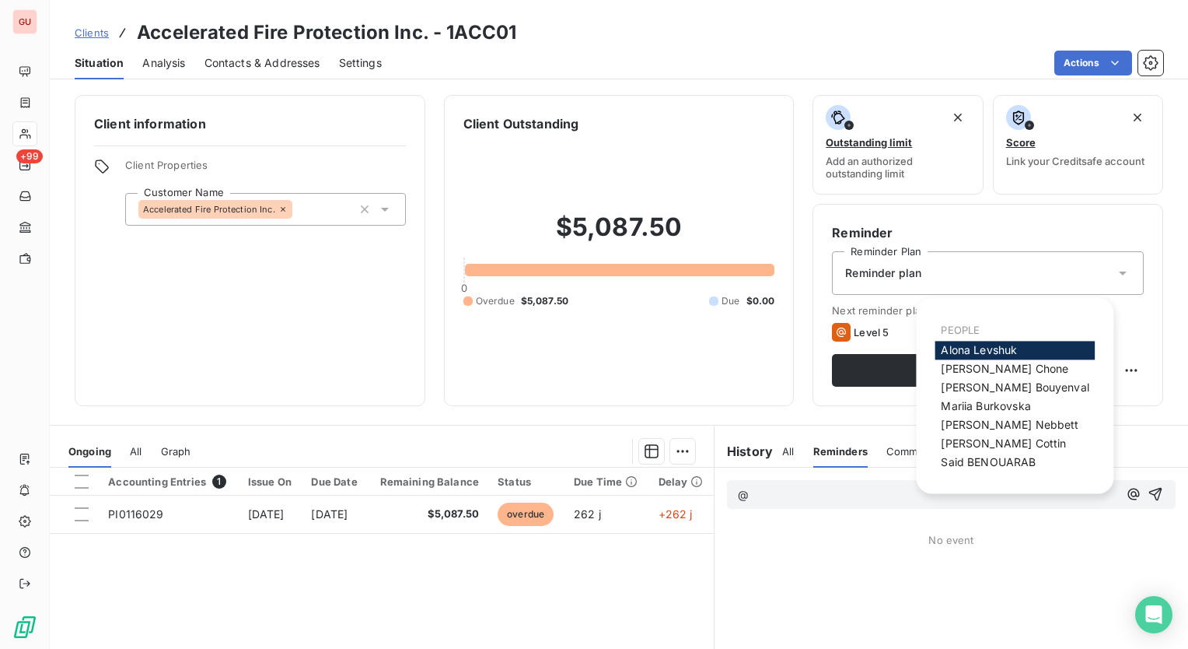
click at [761, 489] on p "@" at bounding box center [928, 495] width 380 height 18
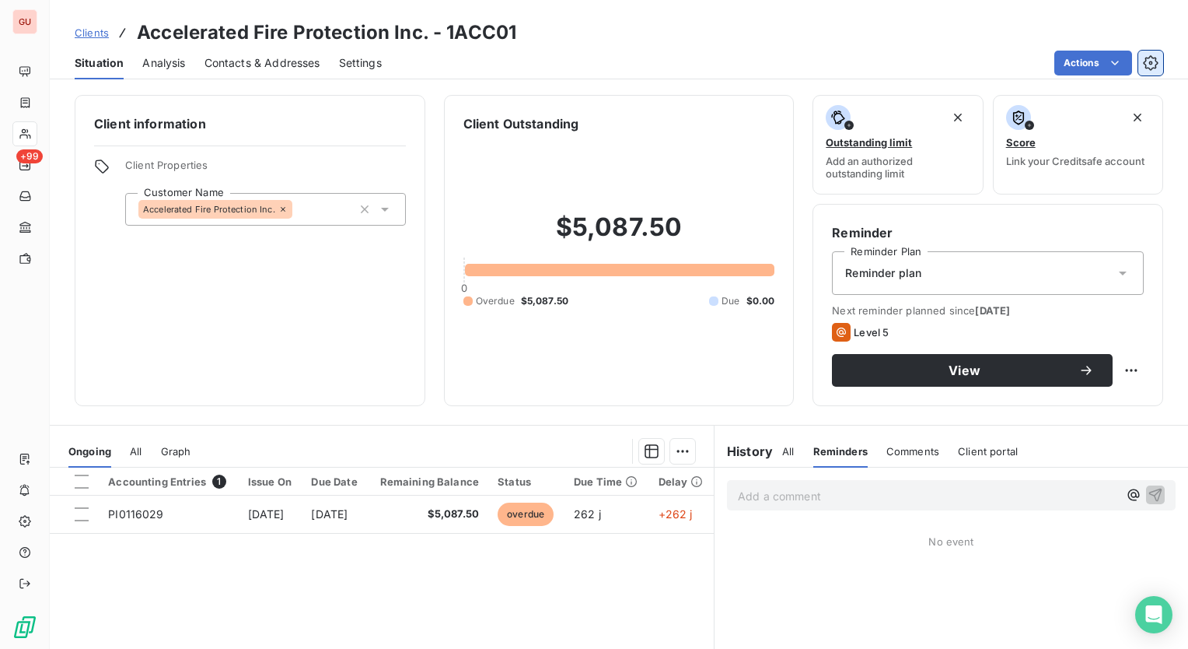
click at [1149, 62] on icon "button" at bounding box center [1151, 63] width 4 height 4
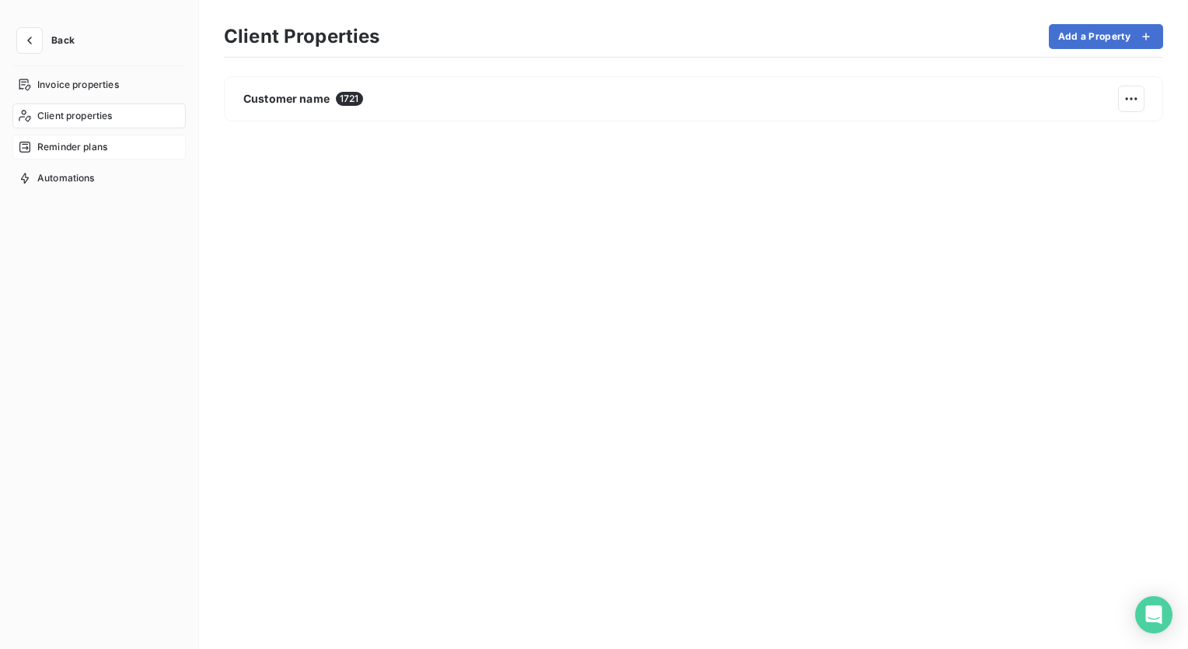
click at [51, 145] on span "Reminder plans" at bounding box center [72, 147] width 70 height 14
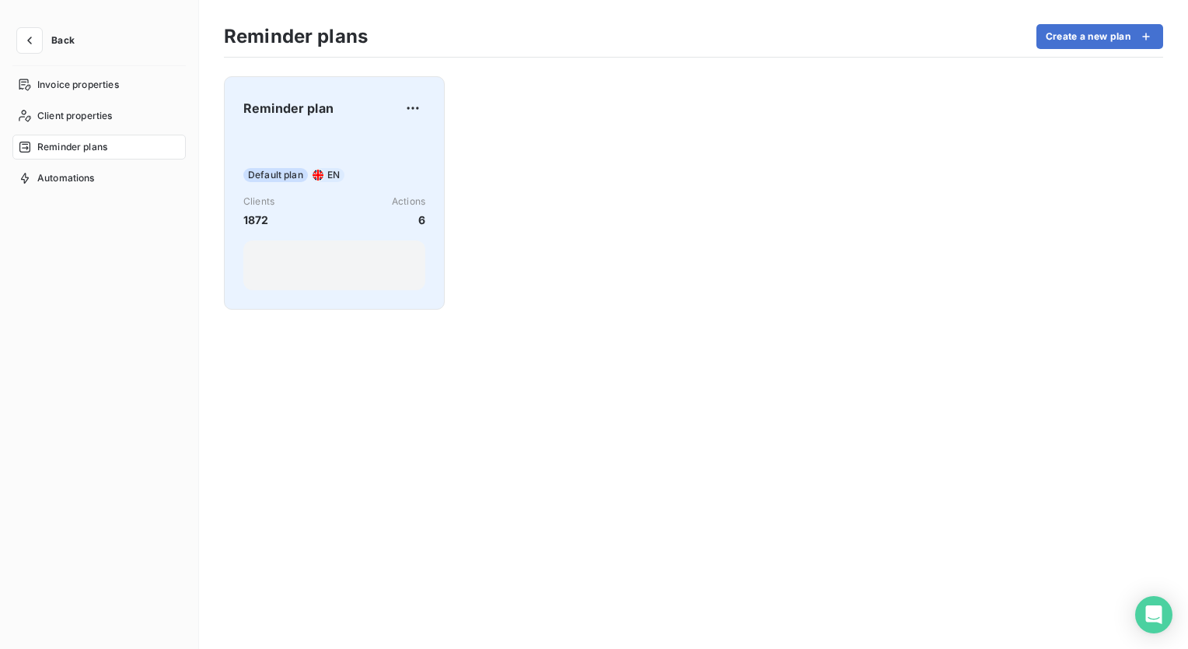
click at [291, 131] on div "Reminder plan Default plan EN Clients 1872 Actions 6" at bounding box center [334, 193] width 182 height 194
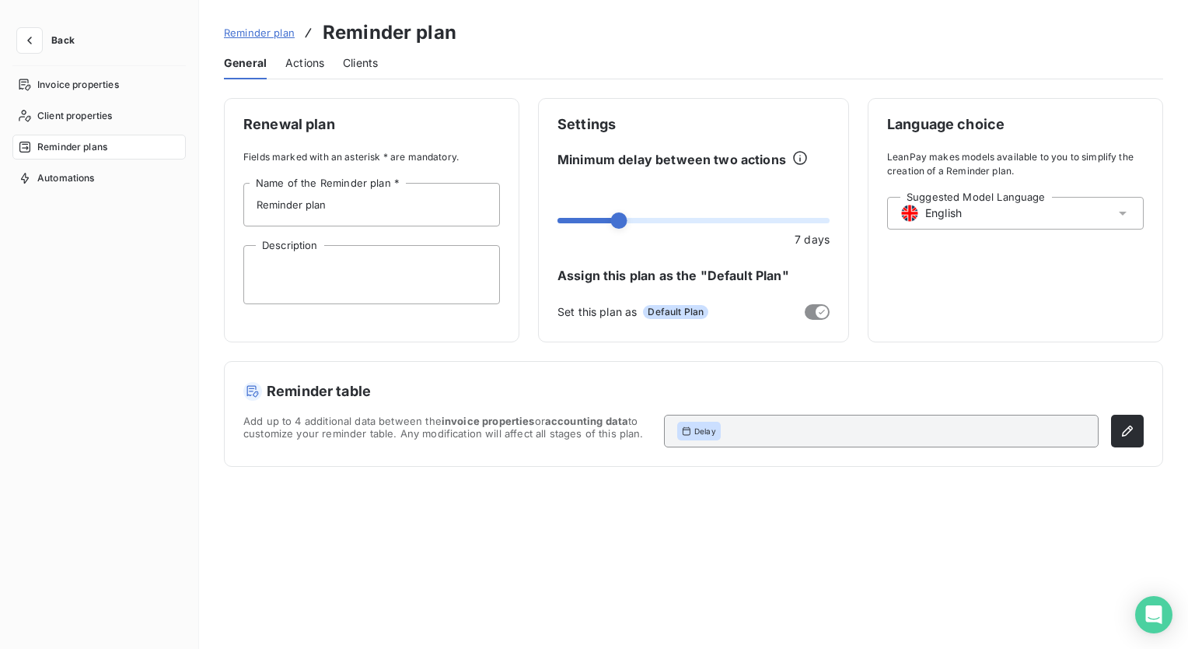
click at [301, 58] on span "Actions" at bounding box center [304, 63] width 39 height 16
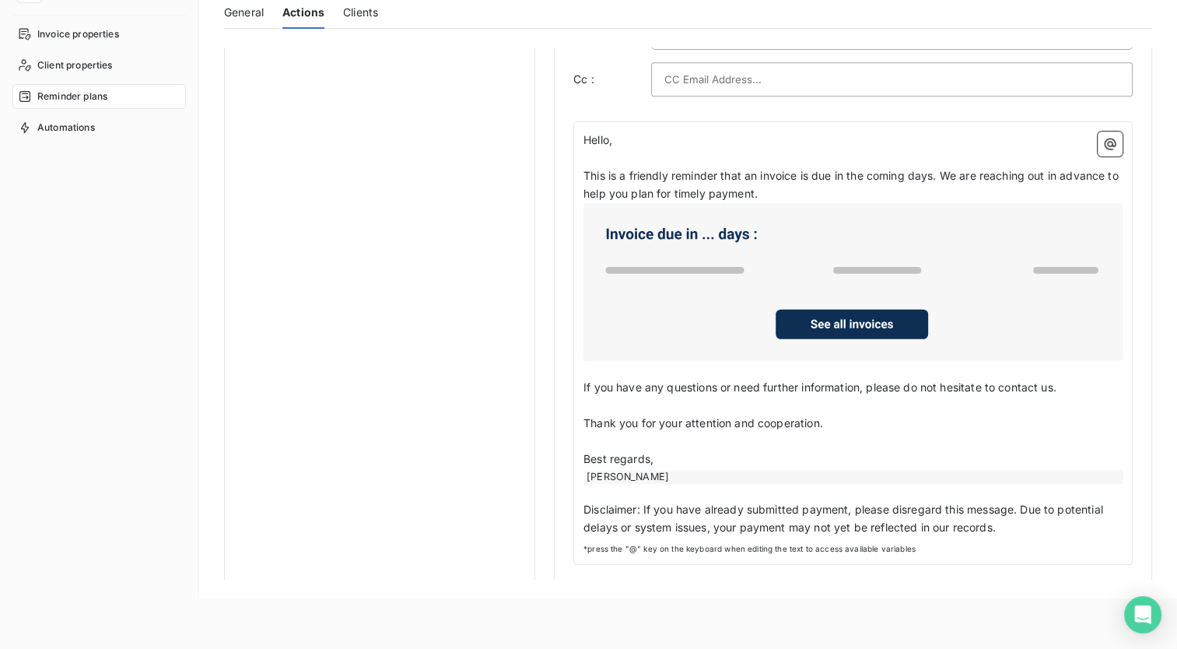
scroll to position [78, 0]
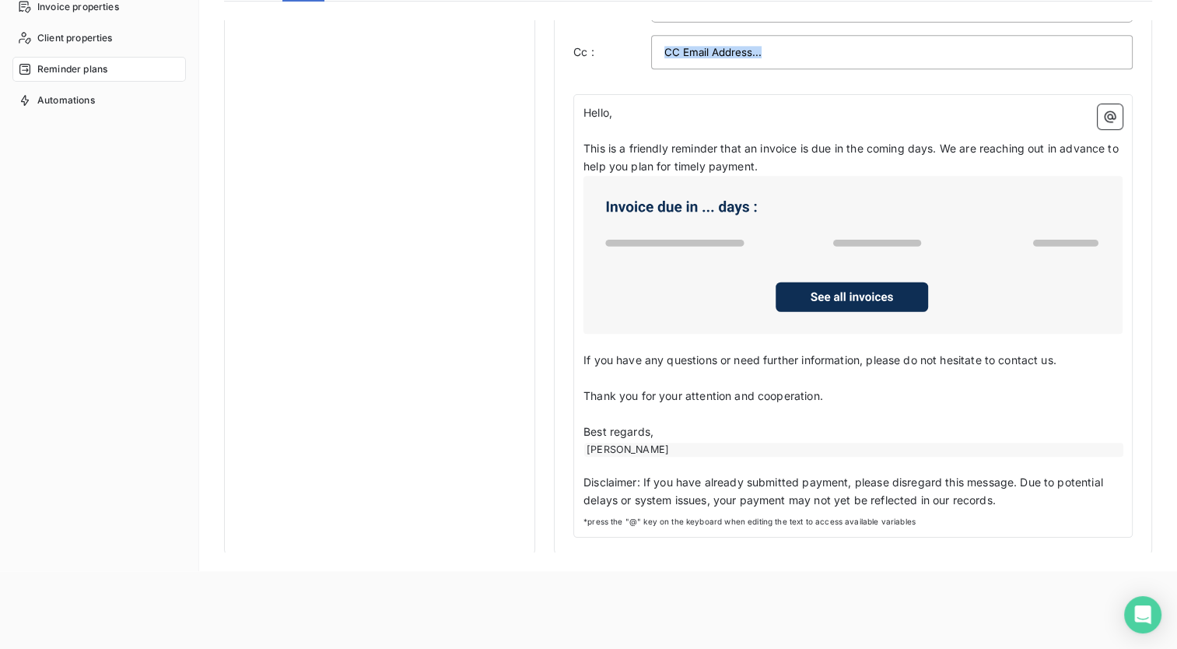
drag, startPoint x: 582, startPoint y: 474, endPoint x: 605, endPoint y: 475, distance: 23.3
click at [605, 475] on div "Hello, ﻿ This is a friendly reminder that an invoice is due in the coming days.…" at bounding box center [852, 315] width 559 height 443
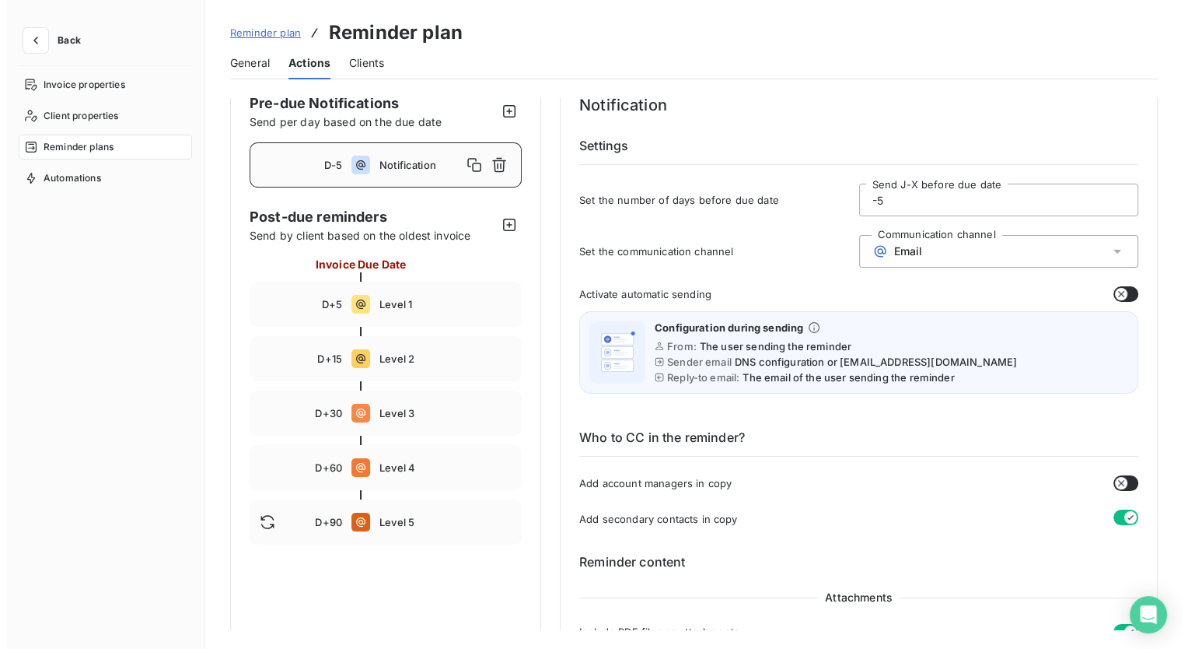
scroll to position [0, 0]
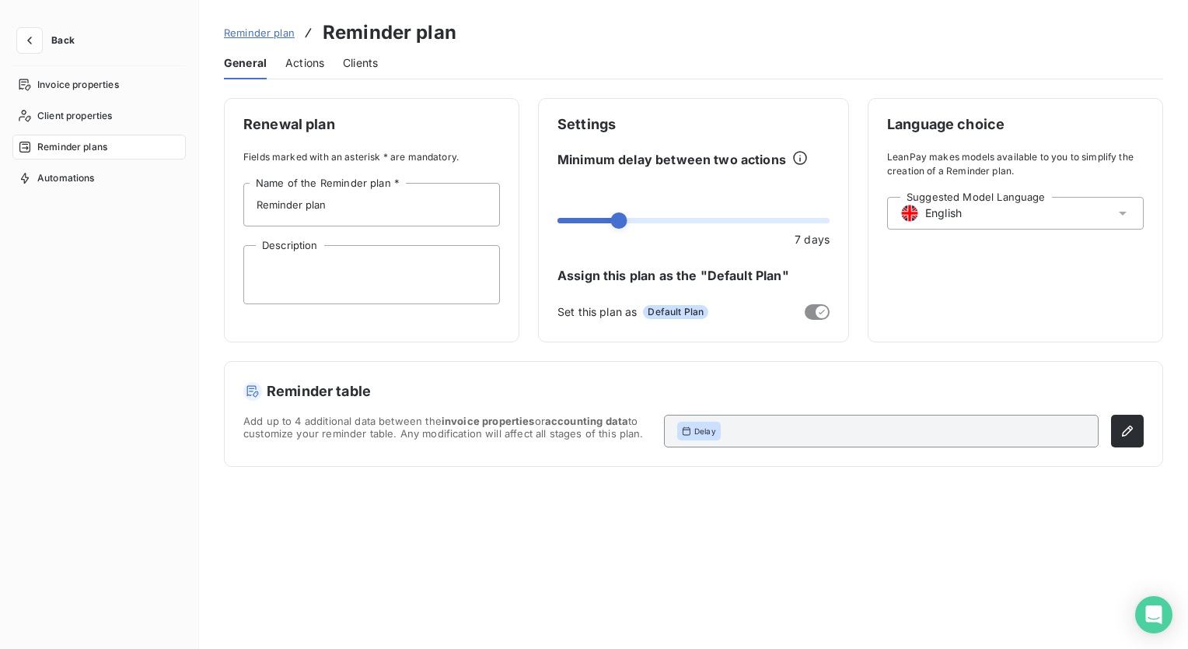
click at [306, 62] on span "Actions" at bounding box center [304, 63] width 39 height 16
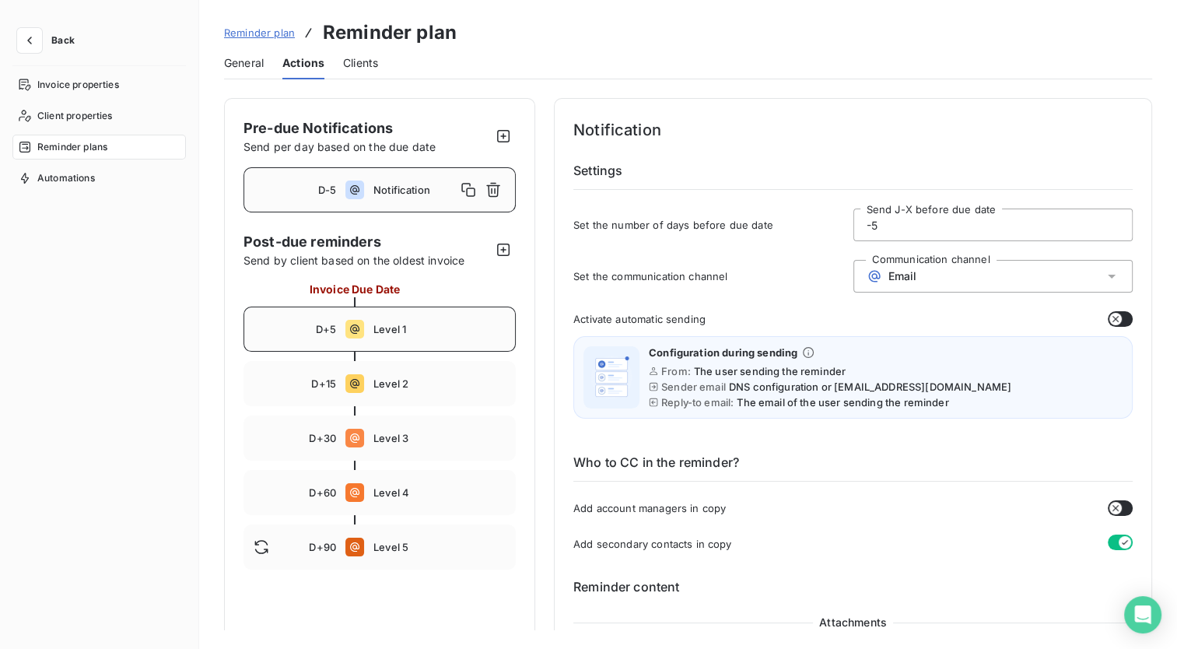
click at [428, 334] on span "Level 1" at bounding box center [439, 329] width 132 height 12
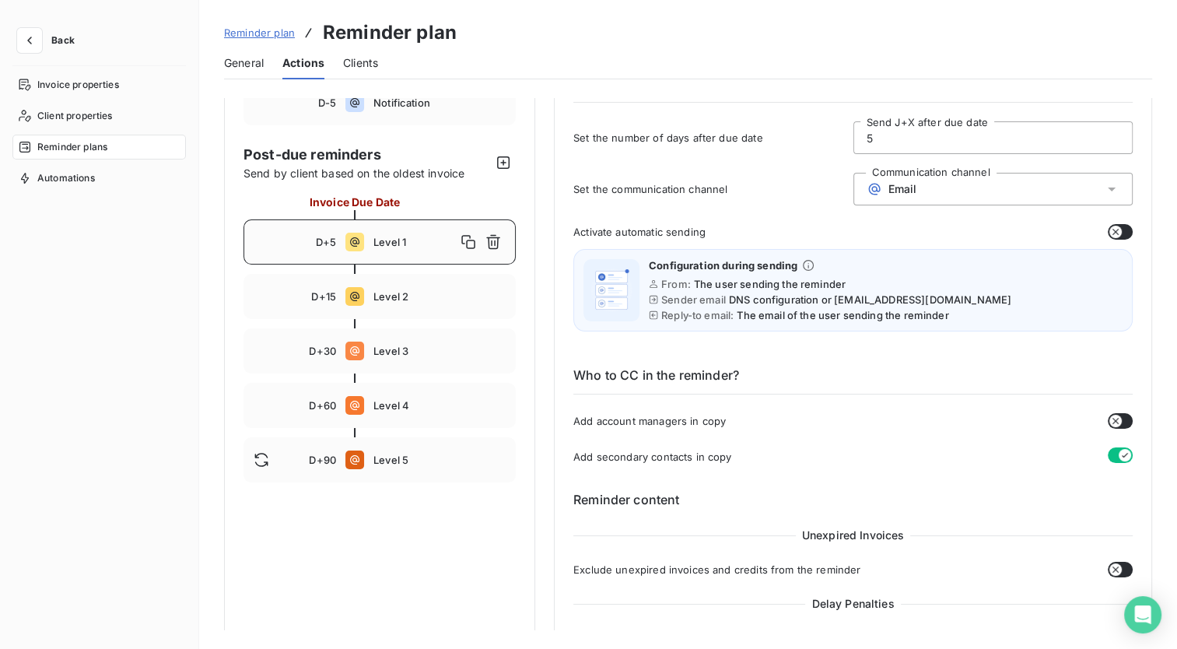
scroll to position [65, 0]
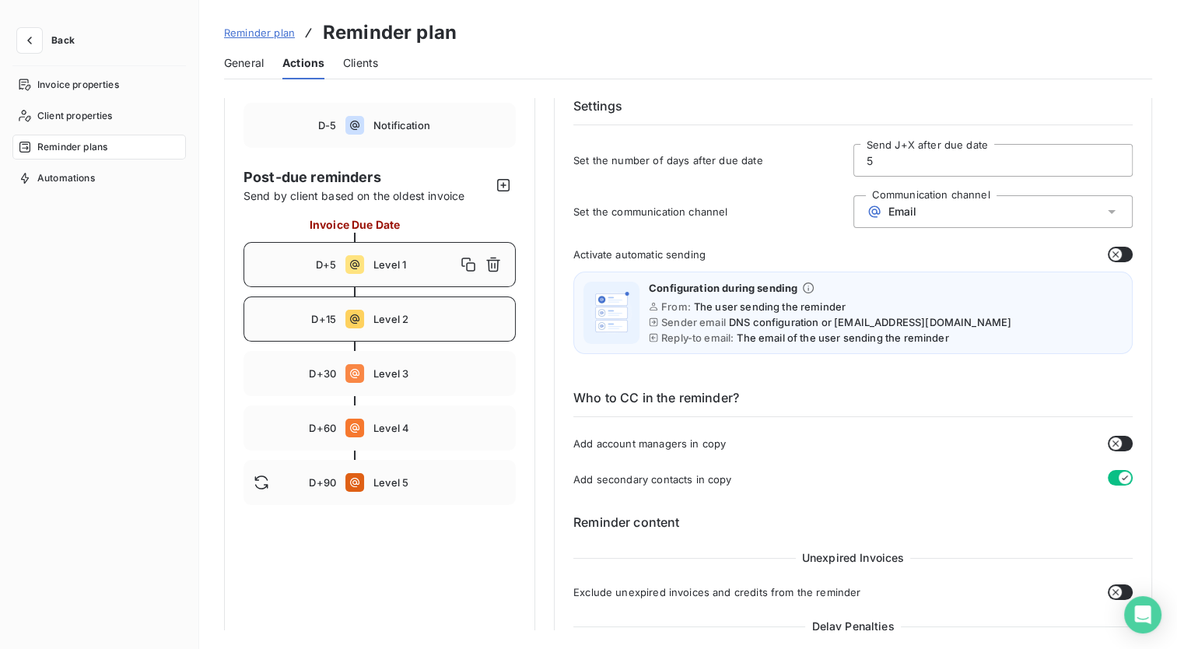
click at [445, 313] on span "Level 2" at bounding box center [439, 319] width 132 height 12
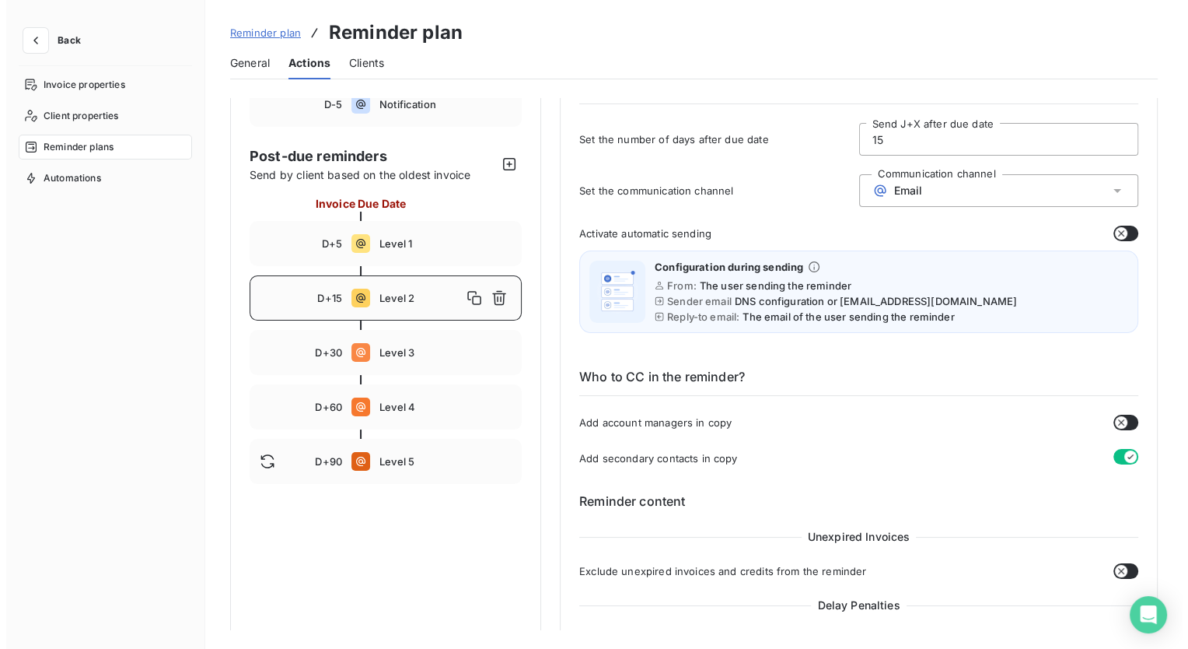
scroll to position [0, 0]
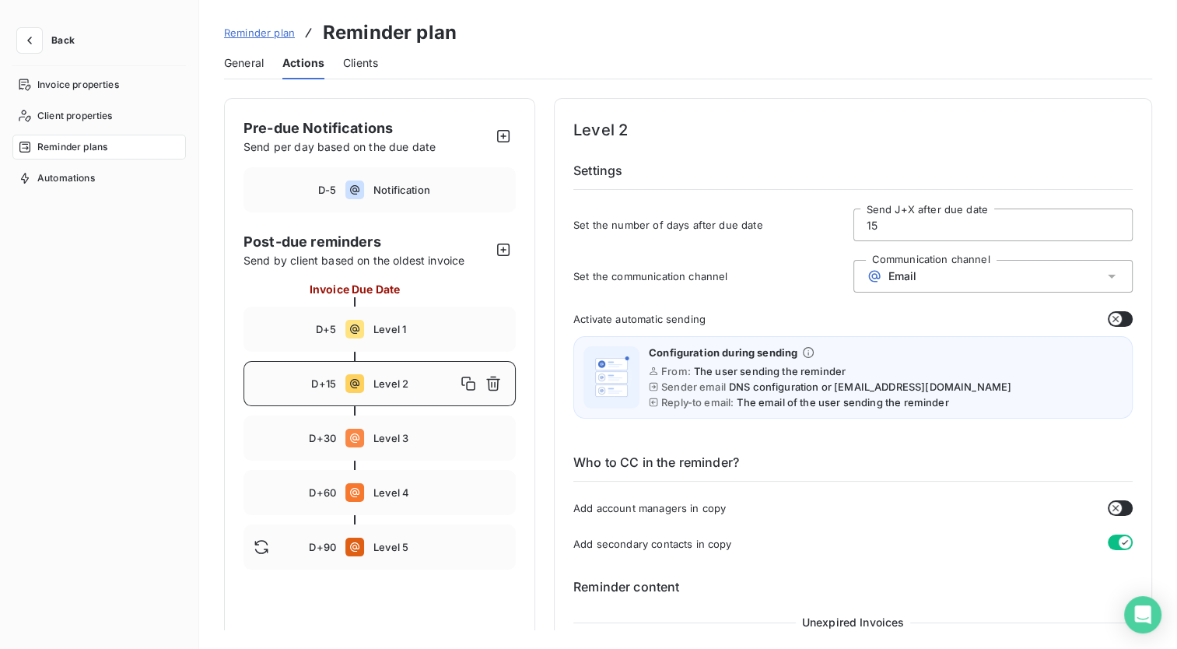
click at [182, 311] on div "Invoice properties Client properties Reminder plans Automations" at bounding box center [98, 346] width 173 height 548
click at [415, 192] on span "Notification" at bounding box center [439, 190] width 132 height 12
type input "-5"
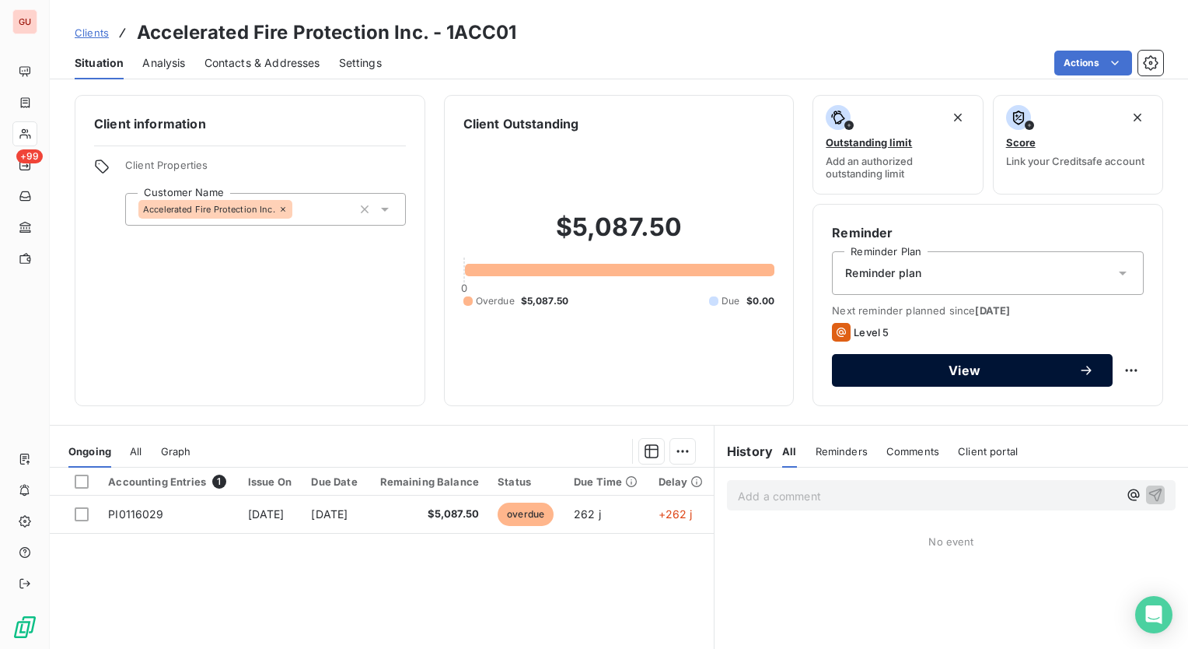
click at [940, 378] on button "View" at bounding box center [972, 370] width 281 height 33
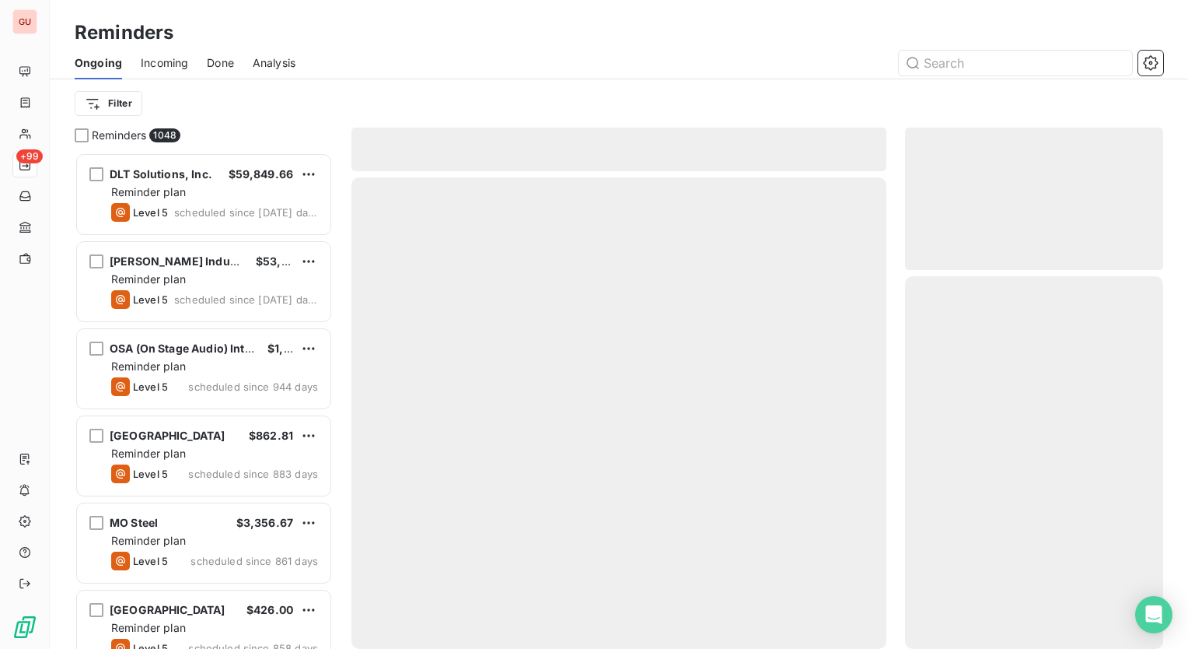
scroll to position [484, 246]
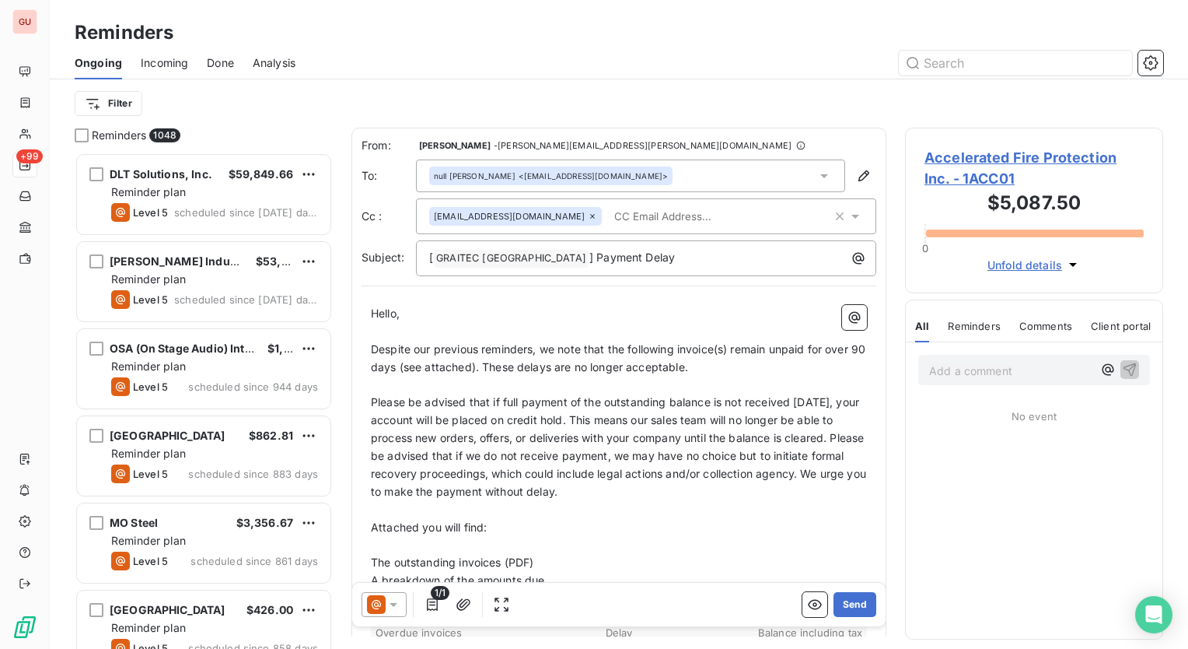
click at [393, 607] on icon at bounding box center [394, 604] width 16 height 16
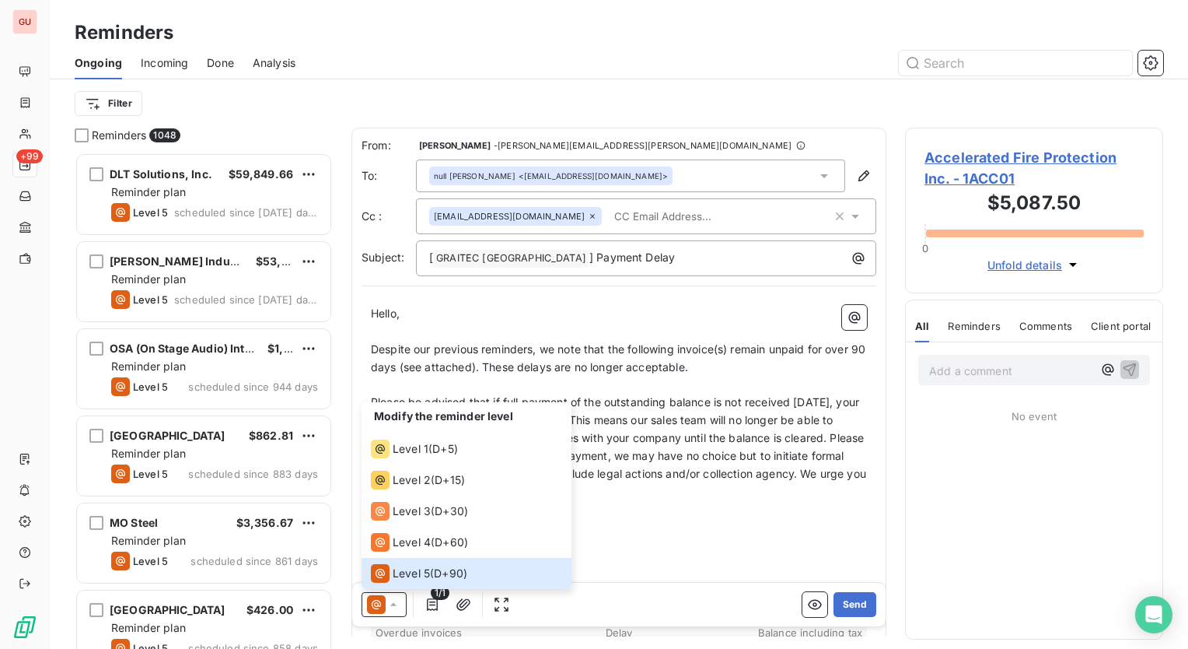
click at [670, 524] on p "Attached you will find:" at bounding box center [619, 528] width 496 height 18
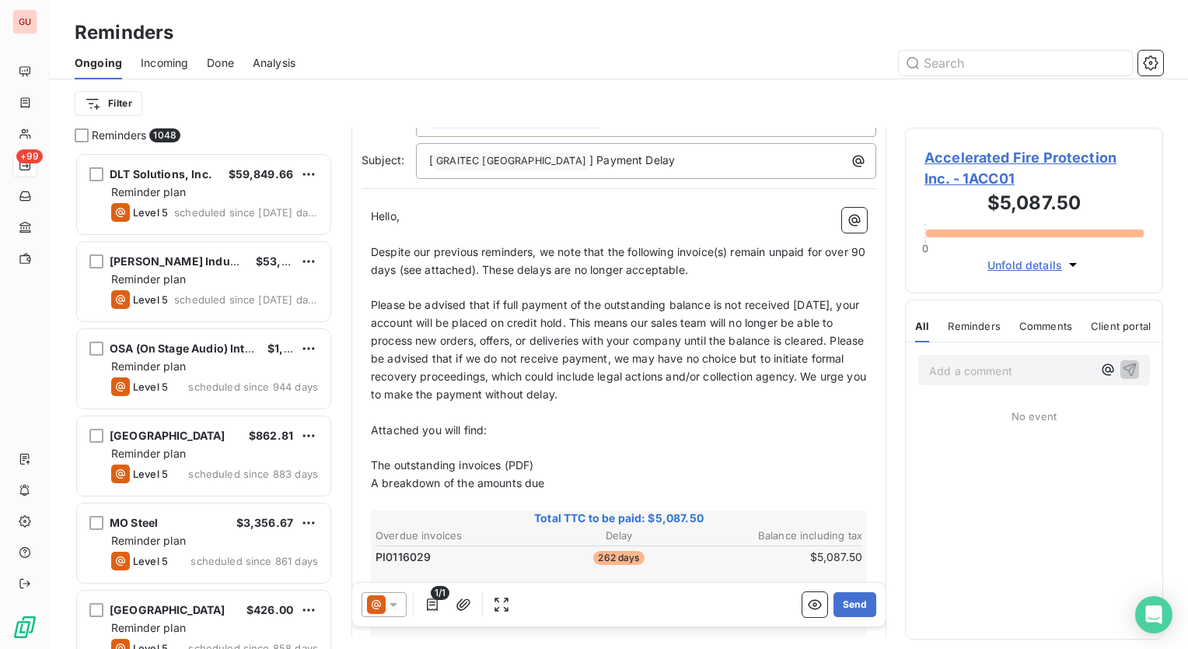
scroll to position [0, 0]
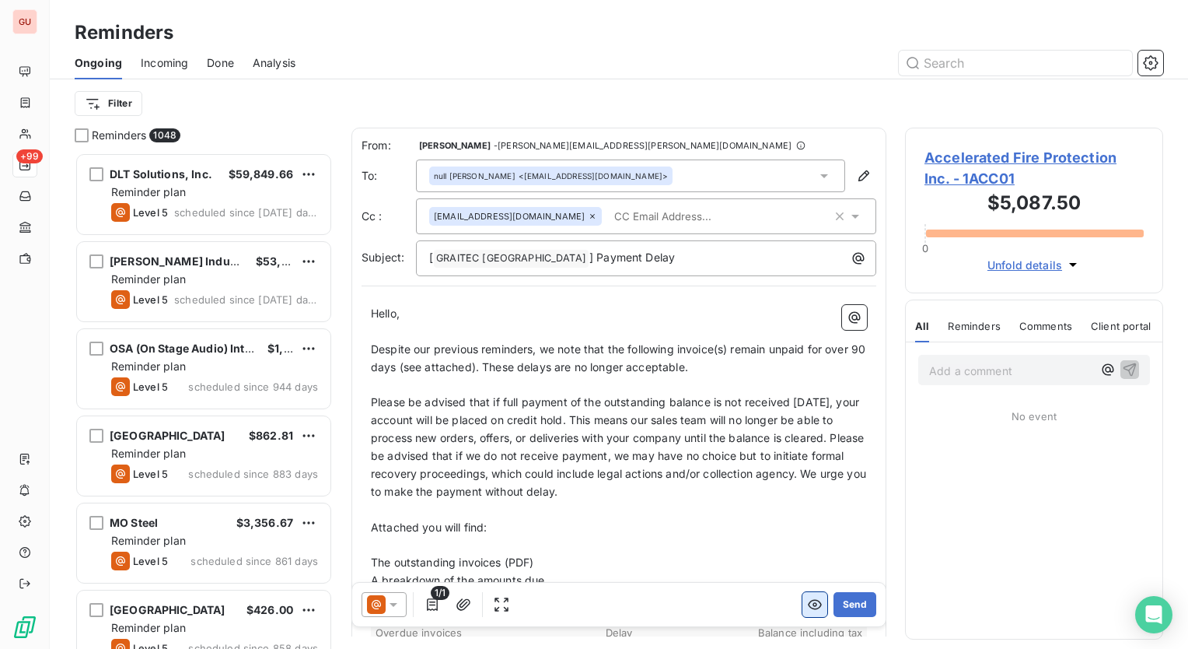
click at [807, 607] on icon "button" at bounding box center [815, 604] width 16 height 16
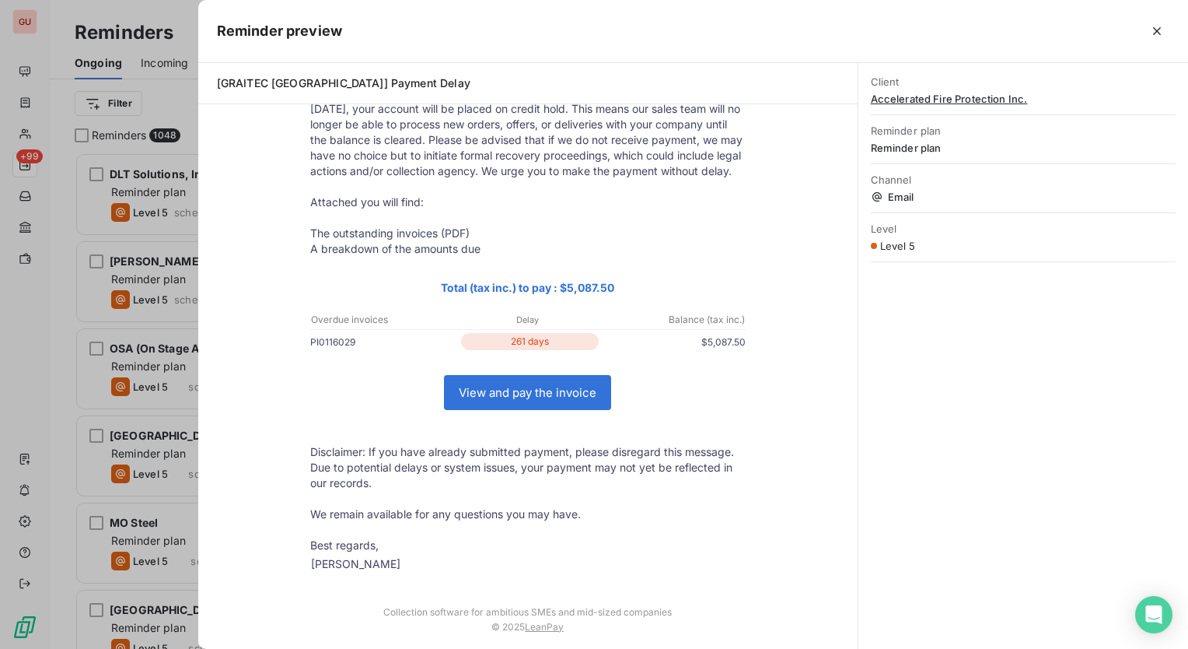
scroll to position [229, 0]
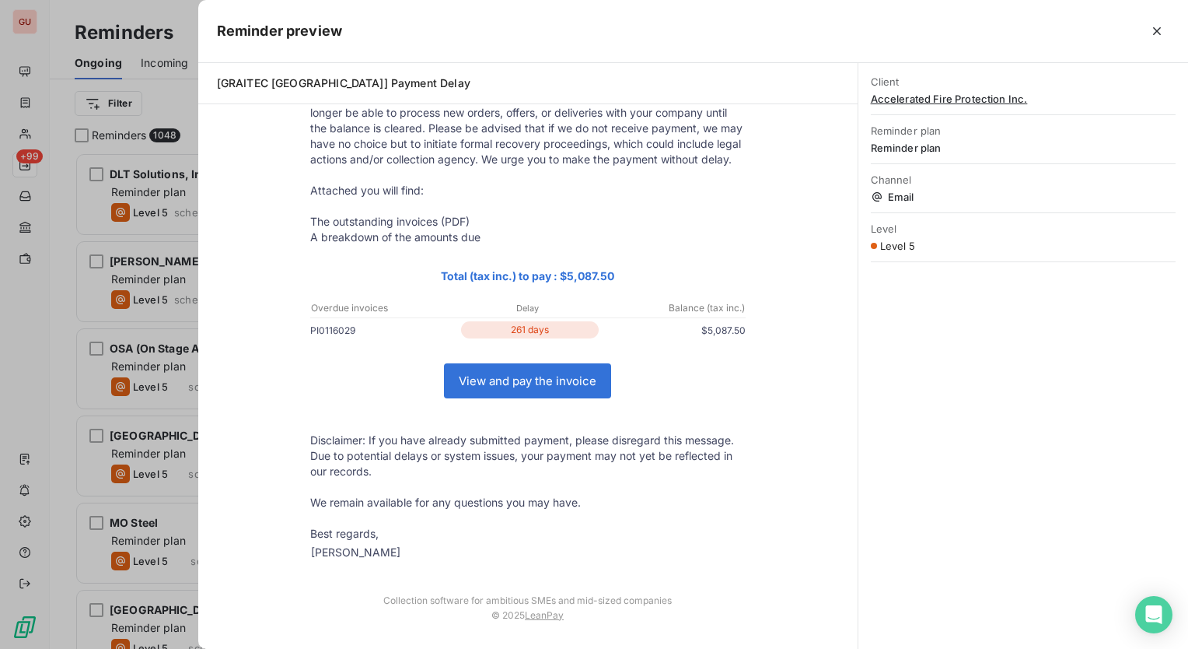
click at [523, 387] on link "View and pay the invoice" at bounding box center [528, 380] width 166 height 33
click at [1160, 30] on icon "button" at bounding box center [1157, 31] width 16 height 16
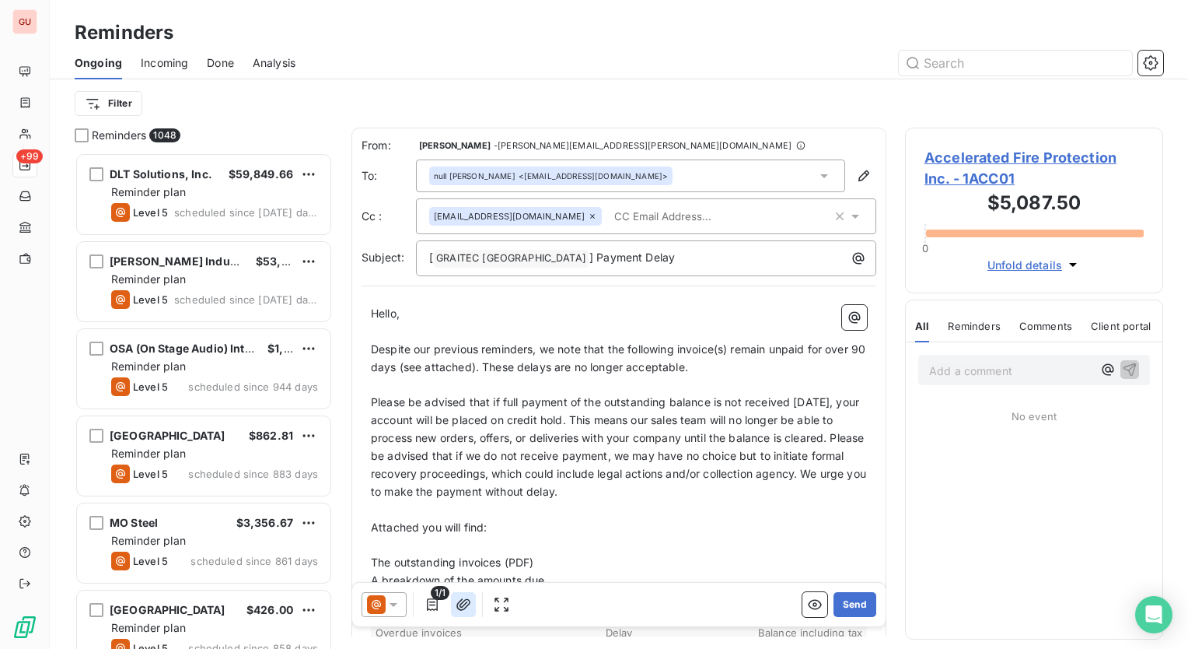
click at [464, 607] on icon "button" at bounding box center [464, 604] width 16 height 16
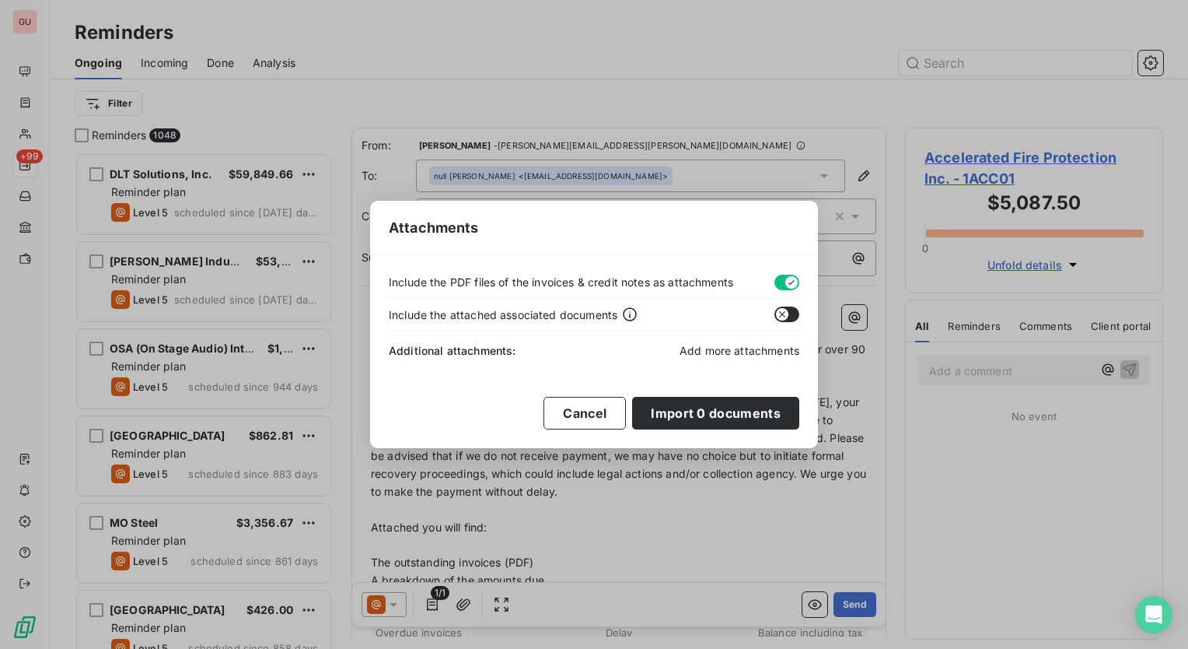
click at [747, 348] on span "Add more attachments" at bounding box center [740, 350] width 120 height 13
click at [595, 414] on button "Cancel" at bounding box center [585, 413] width 82 height 33
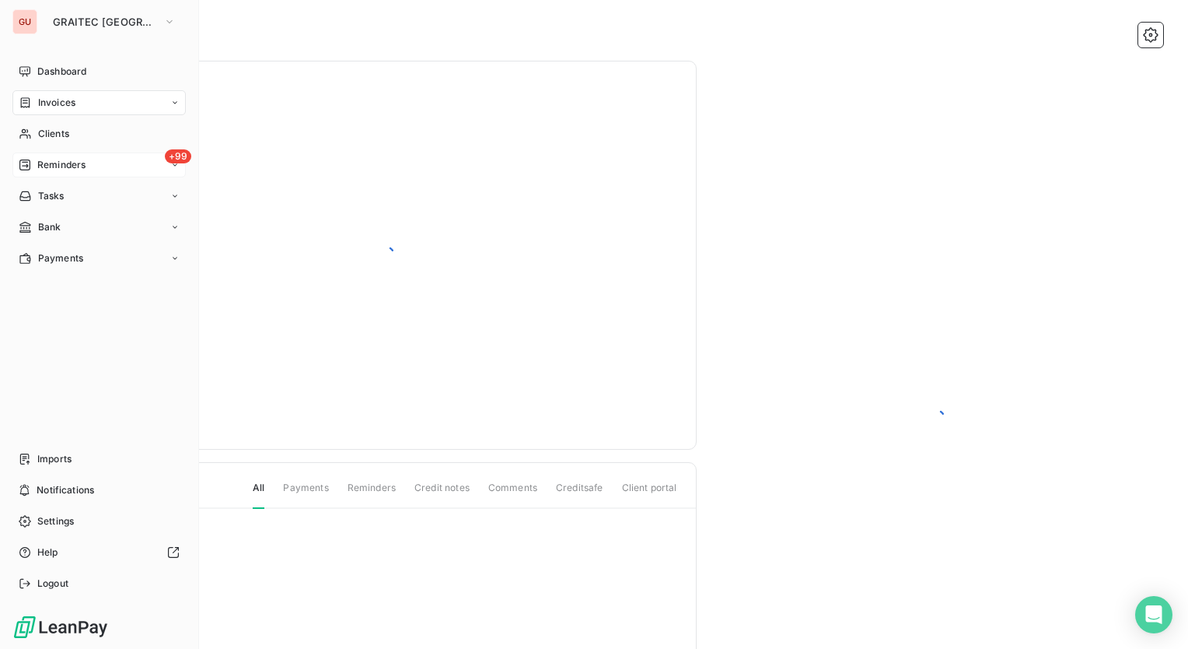
click at [109, 176] on div "+99 Reminders" at bounding box center [98, 164] width 173 height 25
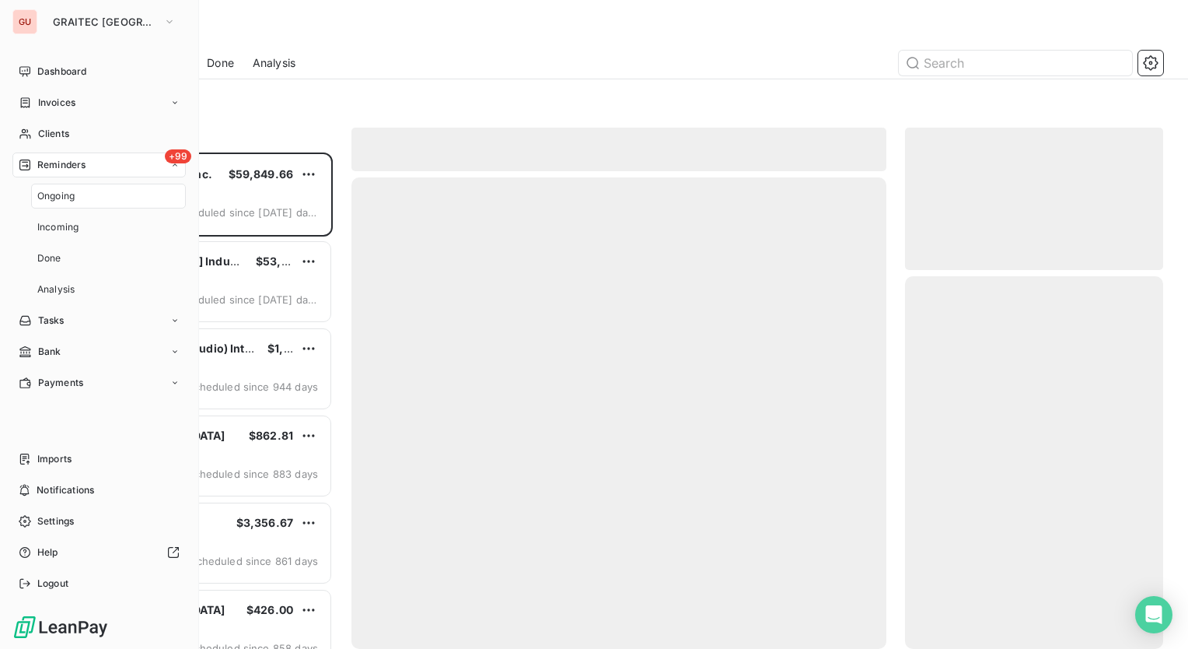
scroll to position [484, 246]
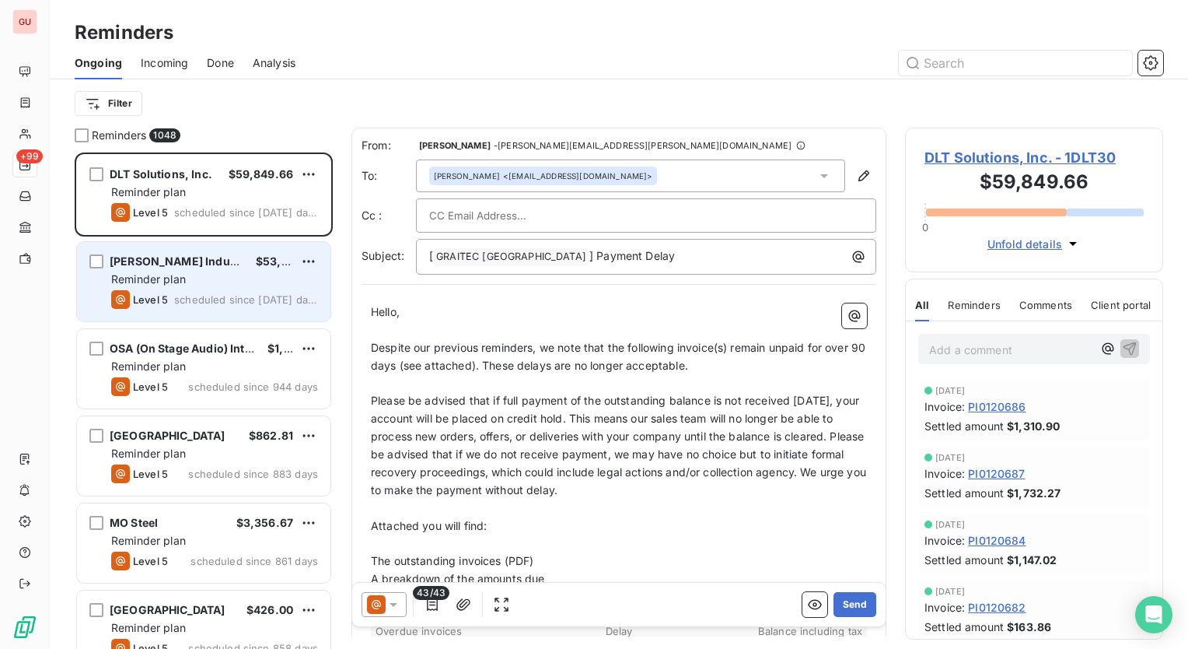
click at [194, 262] on span "[PERSON_NAME] Industries Group, Inc." at bounding box center [217, 260] width 215 height 13
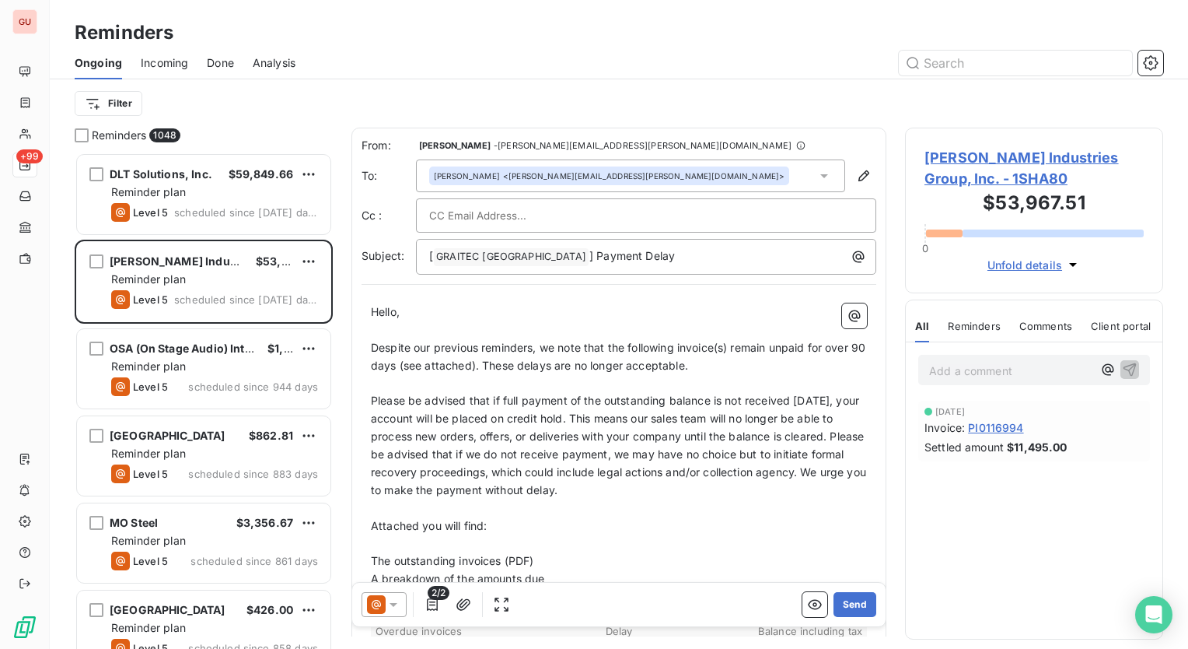
click at [392, 607] on icon at bounding box center [394, 604] width 16 height 16
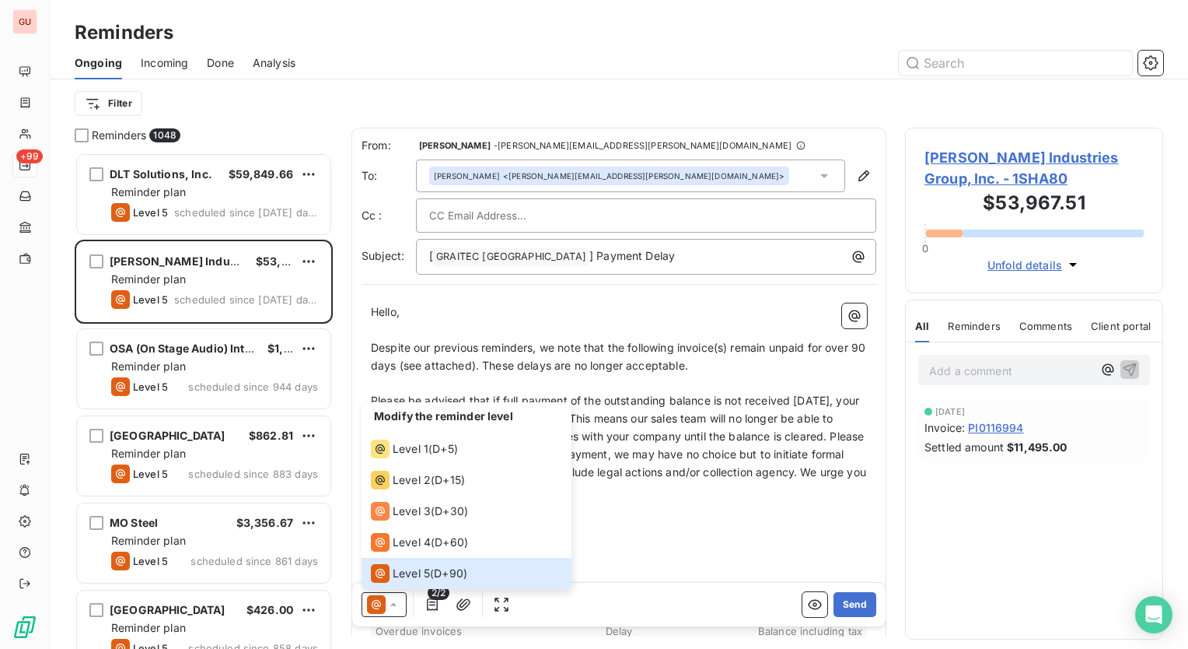
click at [767, 376] on p "﻿" at bounding box center [619, 384] width 496 height 18
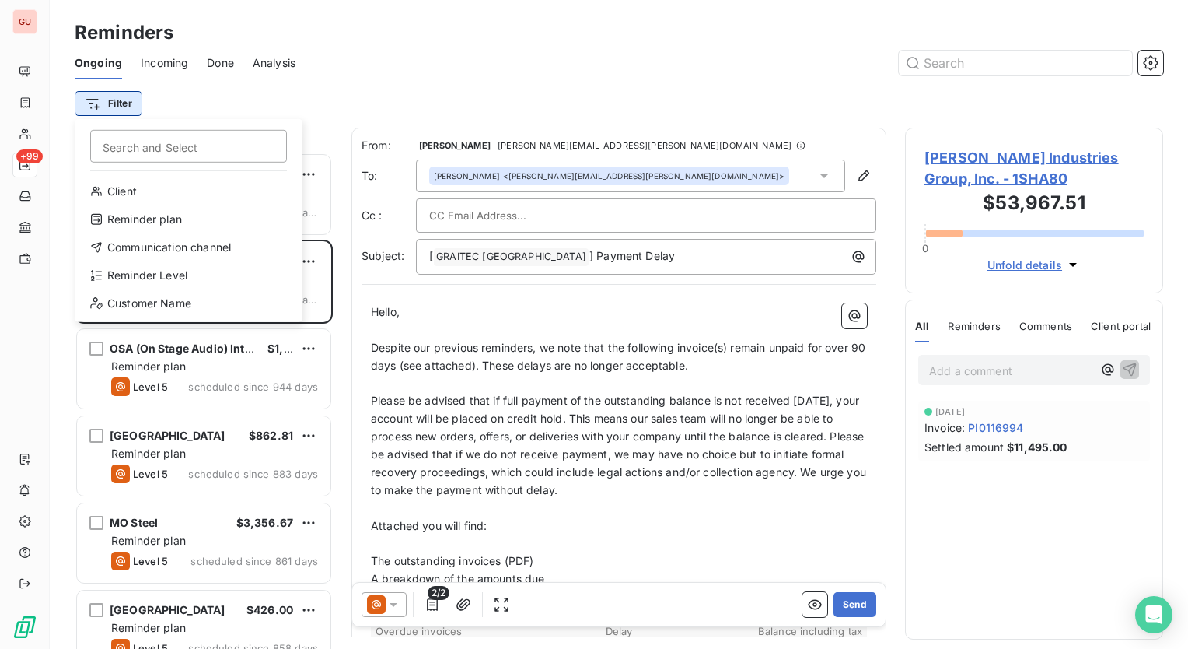
click at [117, 109] on html "GU +99 Reminders Ongoing Incoming Done Analysis Filter Search and Select Client…" at bounding box center [594, 324] width 1188 height 649
click at [553, 86] on html "GU +99 Reminders Ongoing Incoming Done Analysis Filter Search and Select Client…" at bounding box center [594, 324] width 1188 height 649
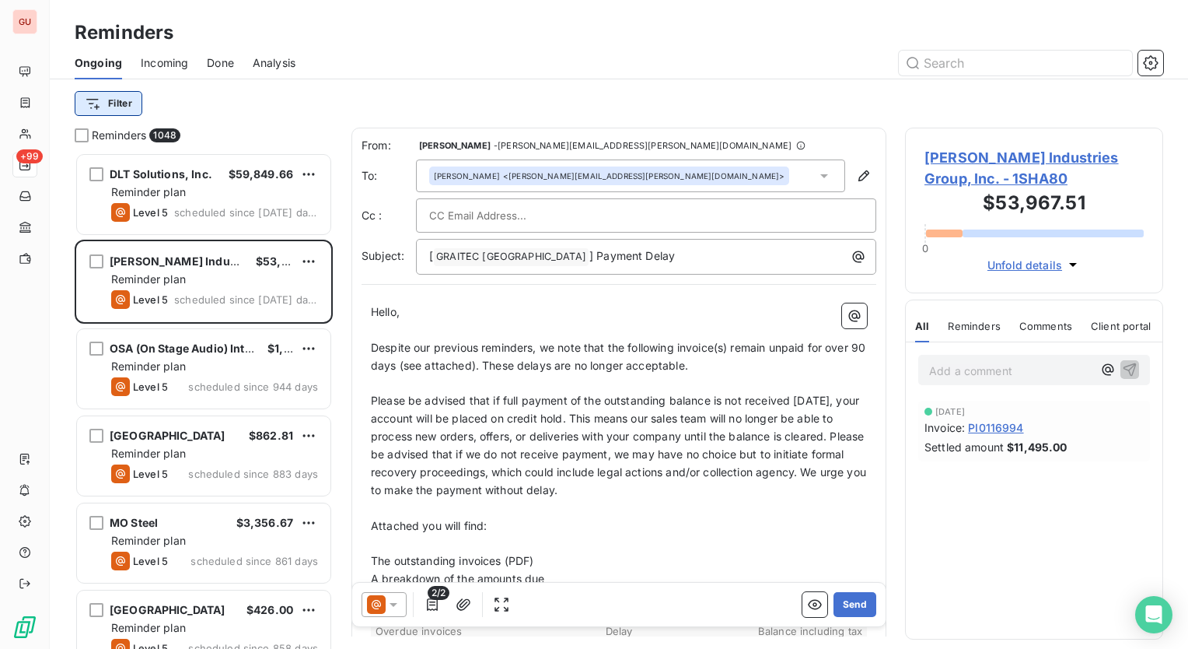
click at [117, 103] on html "GU +99 Reminders Ongoing Incoming Done Analysis Filter Reminders 1048 DLT Solut…" at bounding box center [594, 324] width 1188 height 649
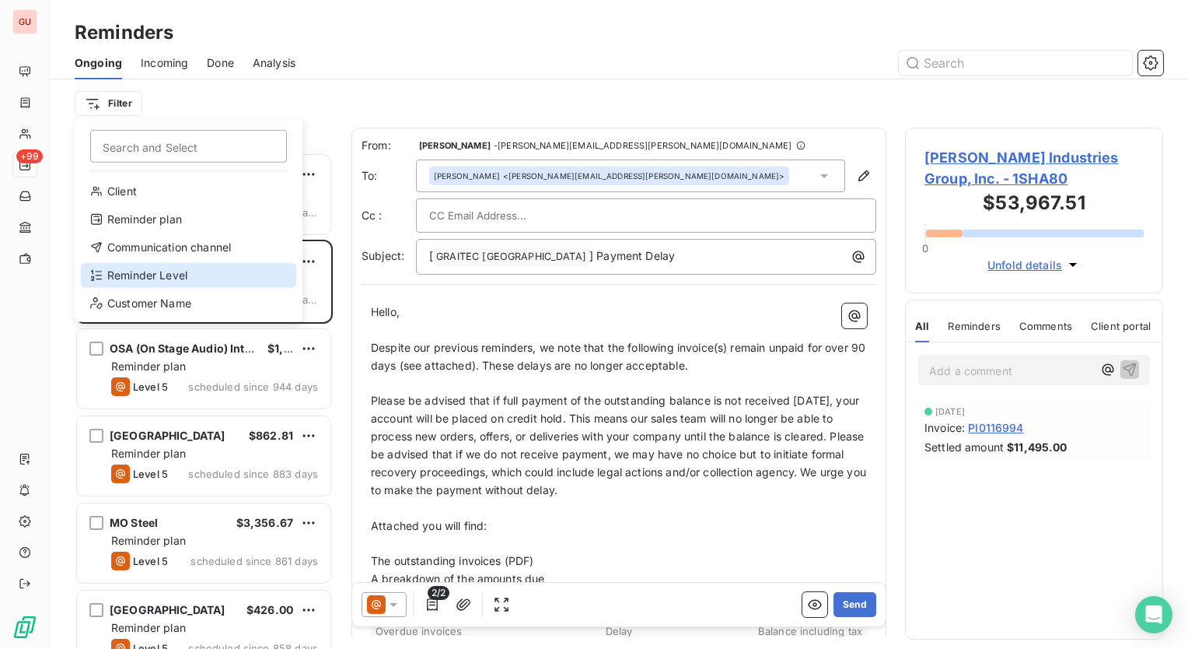
click at [160, 275] on div "Reminder Level" at bounding box center [188, 275] width 215 height 25
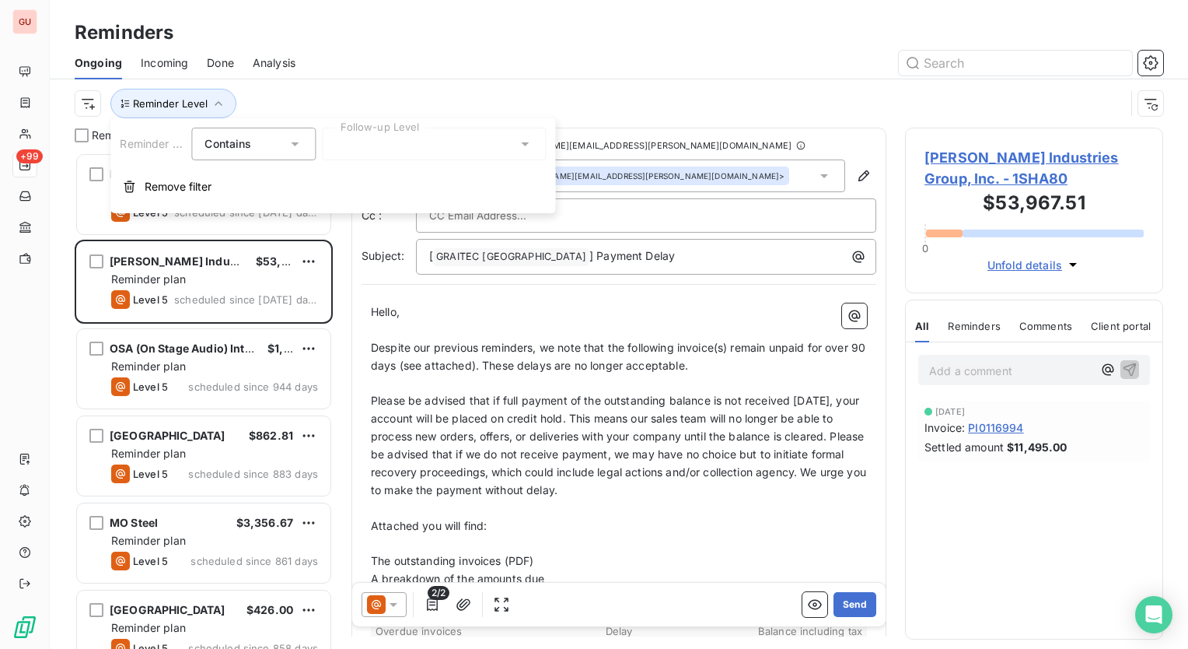
click at [296, 145] on icon at bounding box center [295, 144] width 8 height 4
click at [296, 145] on icon at bounding box center [295, 143] width 6 height 3
click at [463, 138] on div at bounding box center [434, 144] width 224 height 33
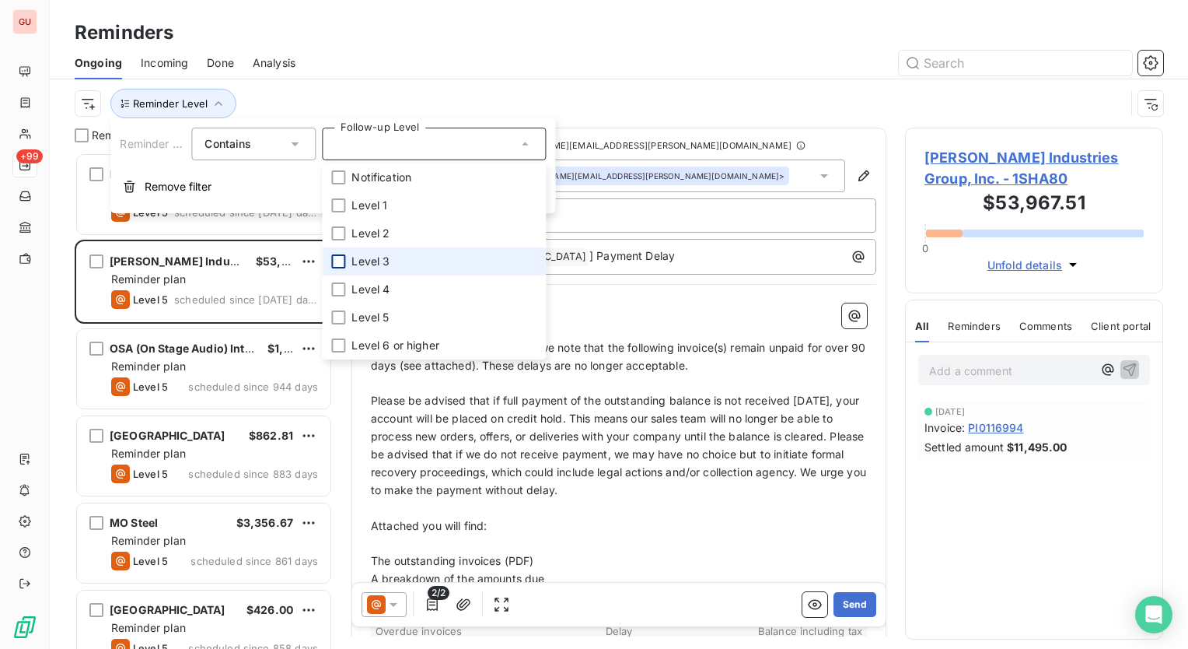
click at [339, 257] on div at bounding box center [338, 261] width 14 height 14
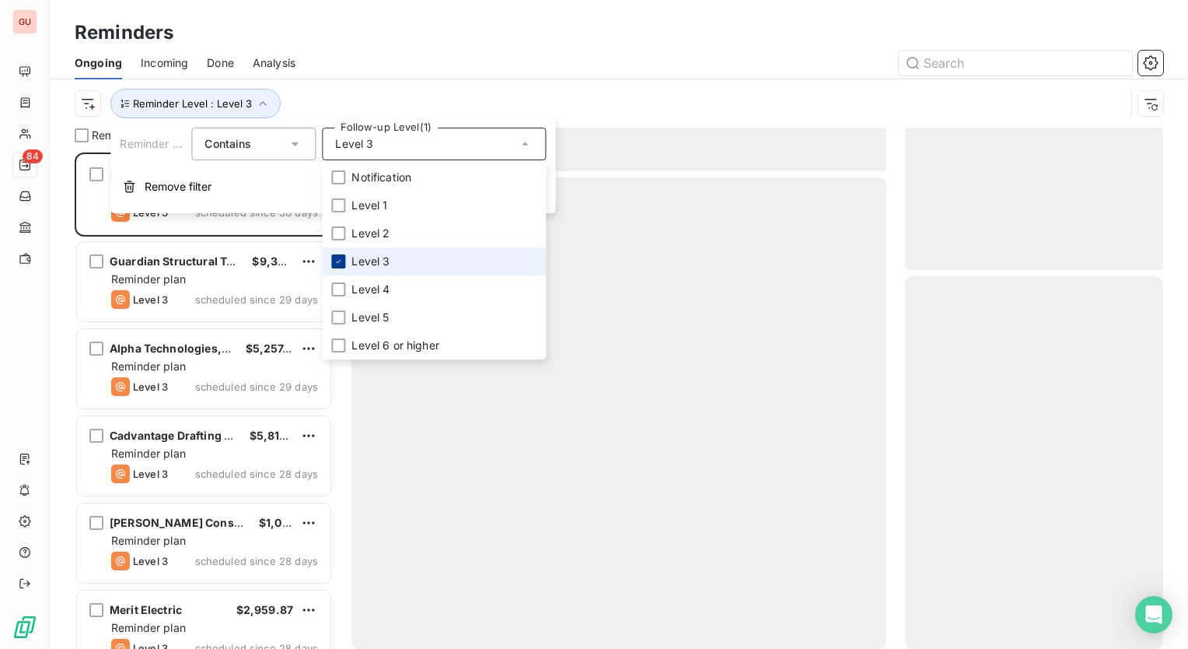
scroll to position [484, 246]
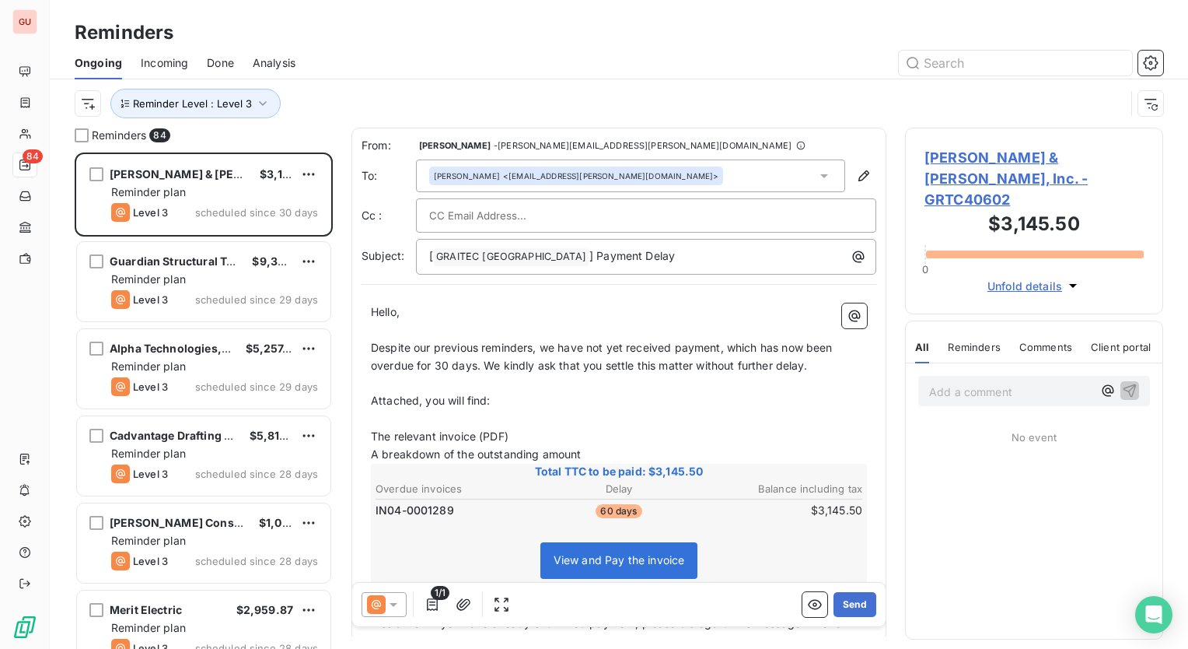
click at [390, 75] on div at bounding box center [738, 63] width 849 height 25
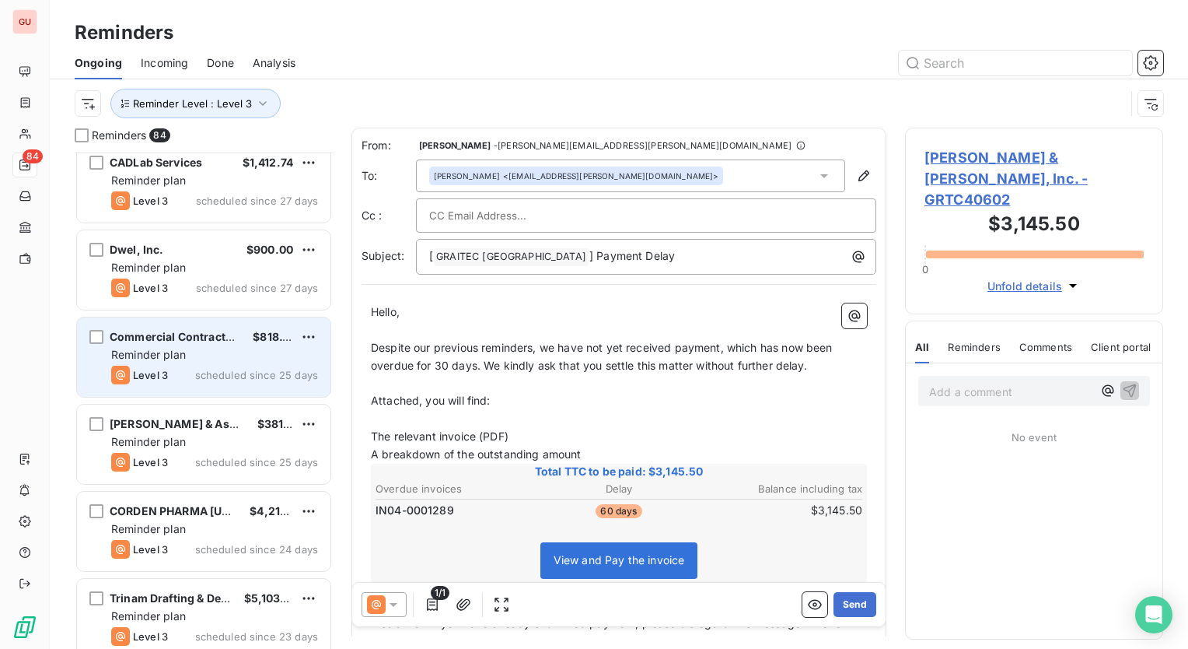
scroll to position [233, 0]
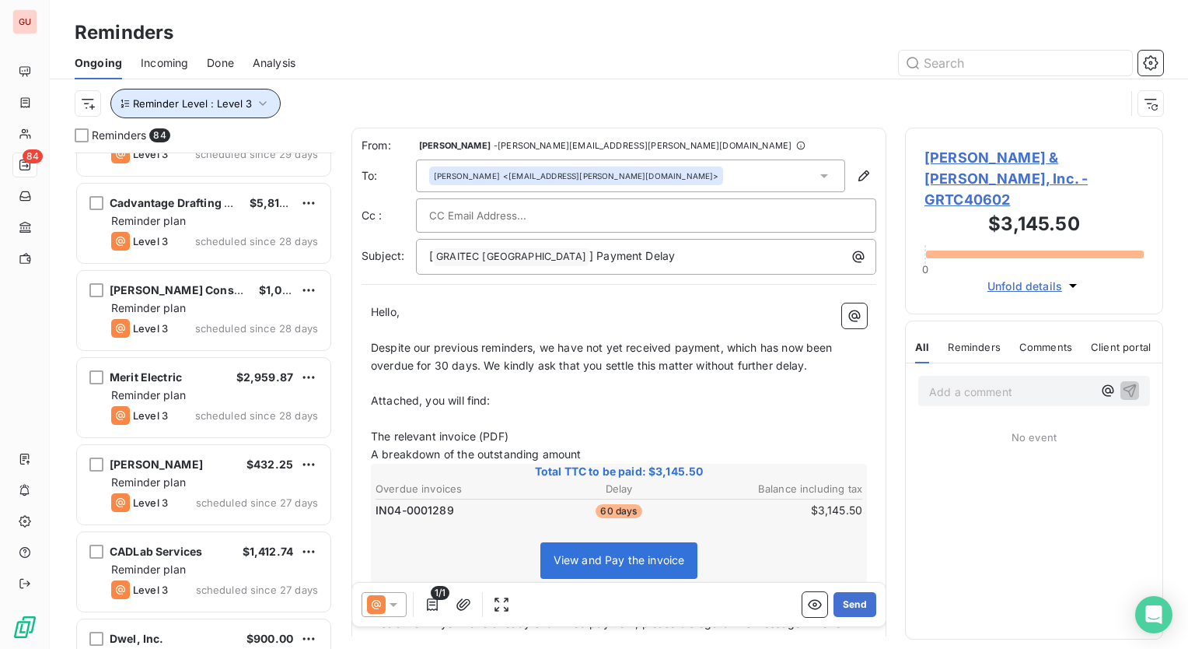
click at [264, 107] on icon "button" at bounding box center [263, 104] width 16 height 16
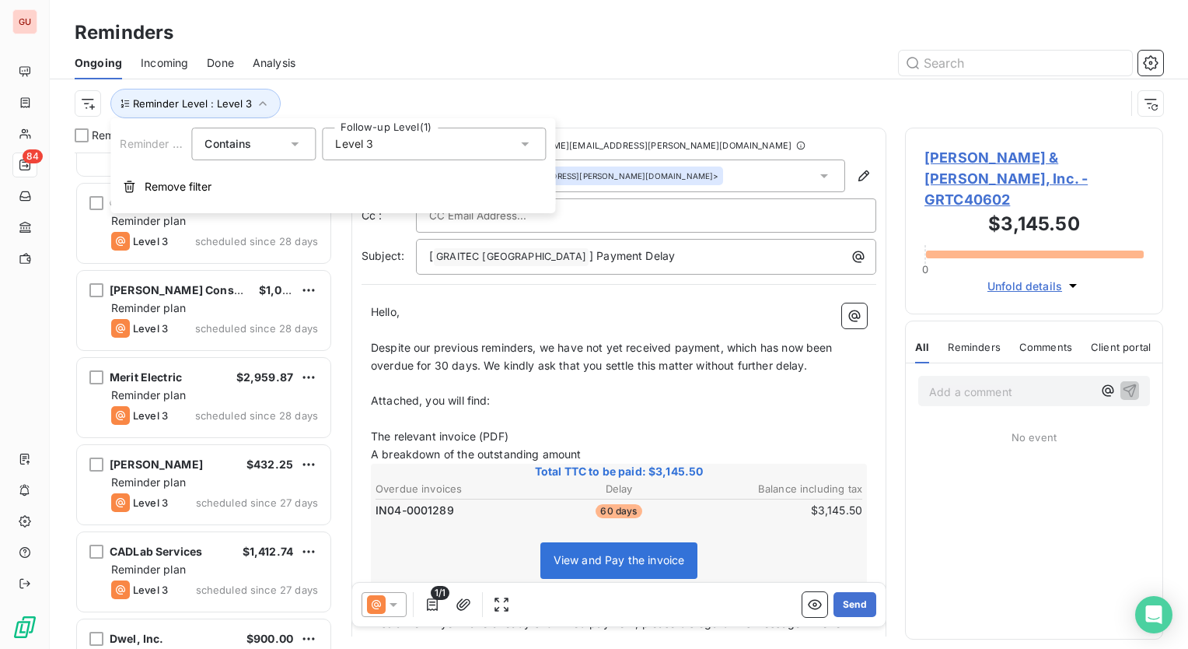
click at [515, 145] on div "Level 3" at bounding box center [434, 144] width 224 height 33
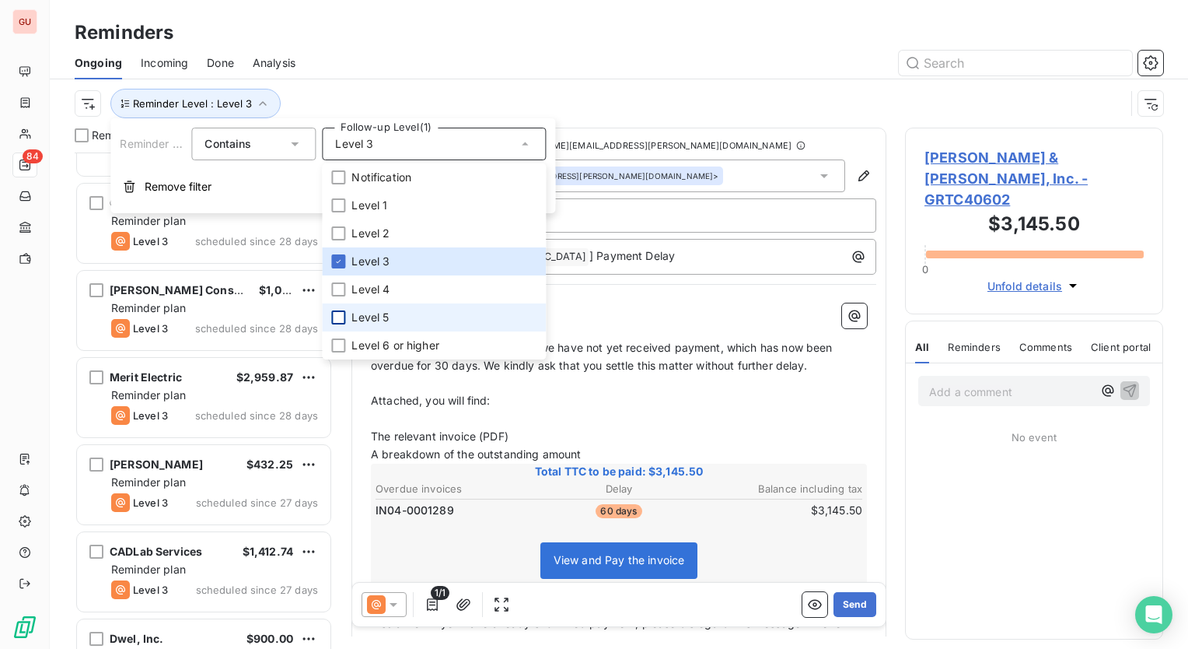
click at [339, 310] on div at bounding box center [338, 317] width 14 height 14
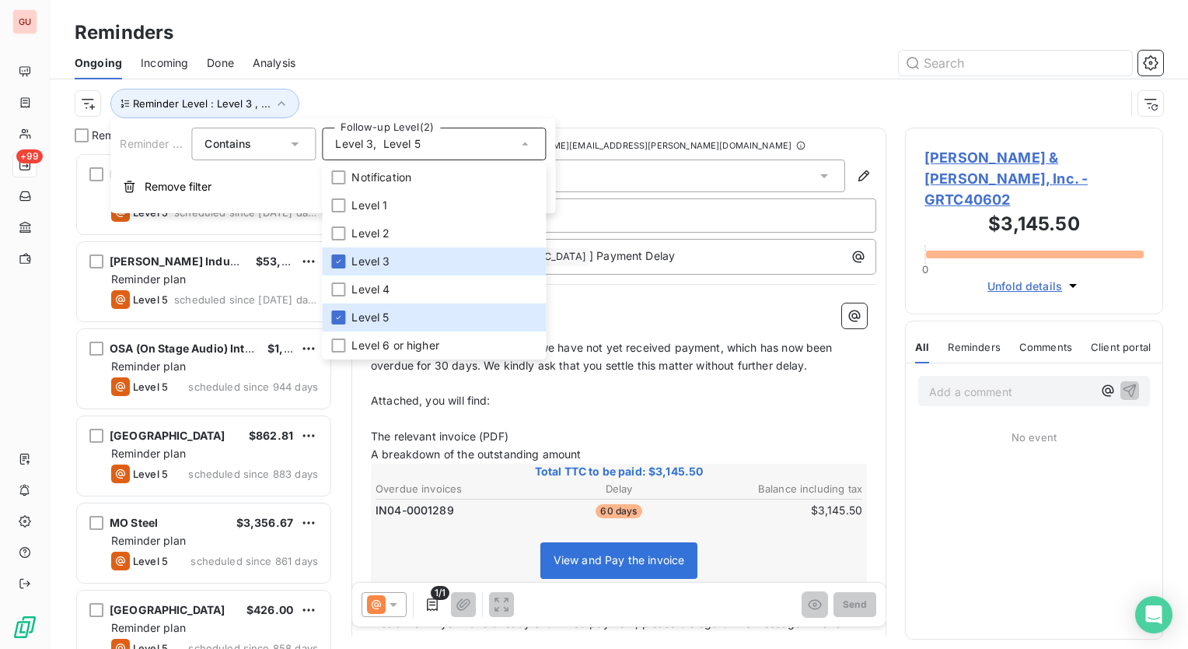
scroll to position [484, 246]
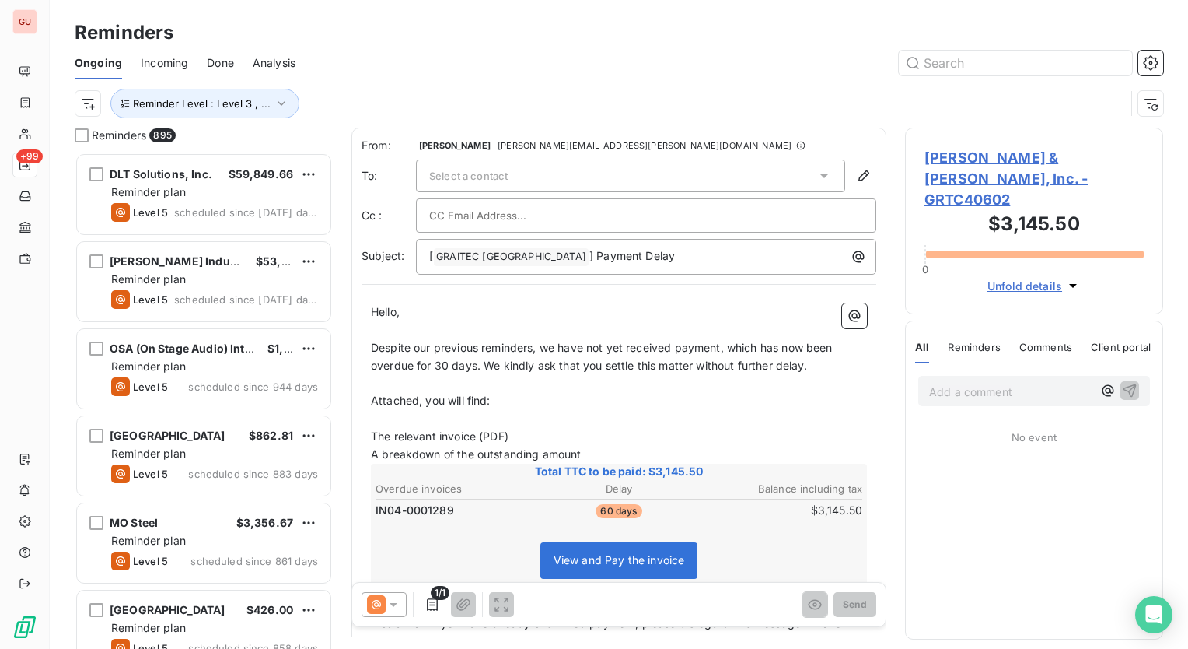
click at [331, 82] on div "Reminder Level : Level 3 , ..." at bounding box center [619, 103] width 1089 height 48
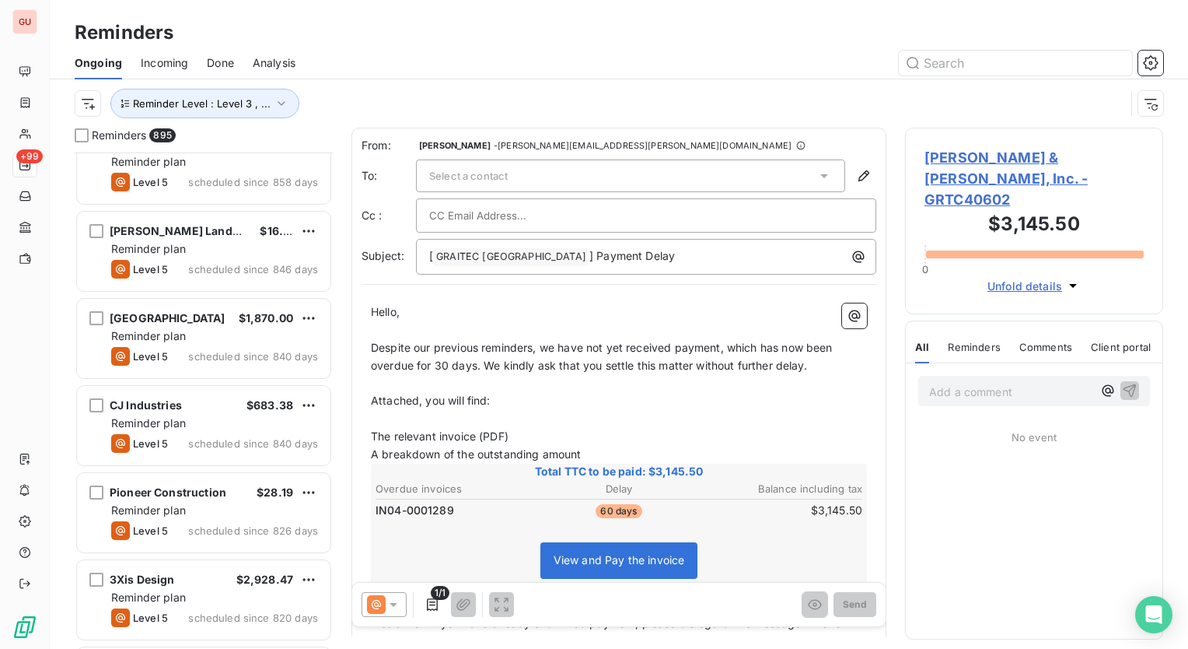
scroll to position [0, 0]
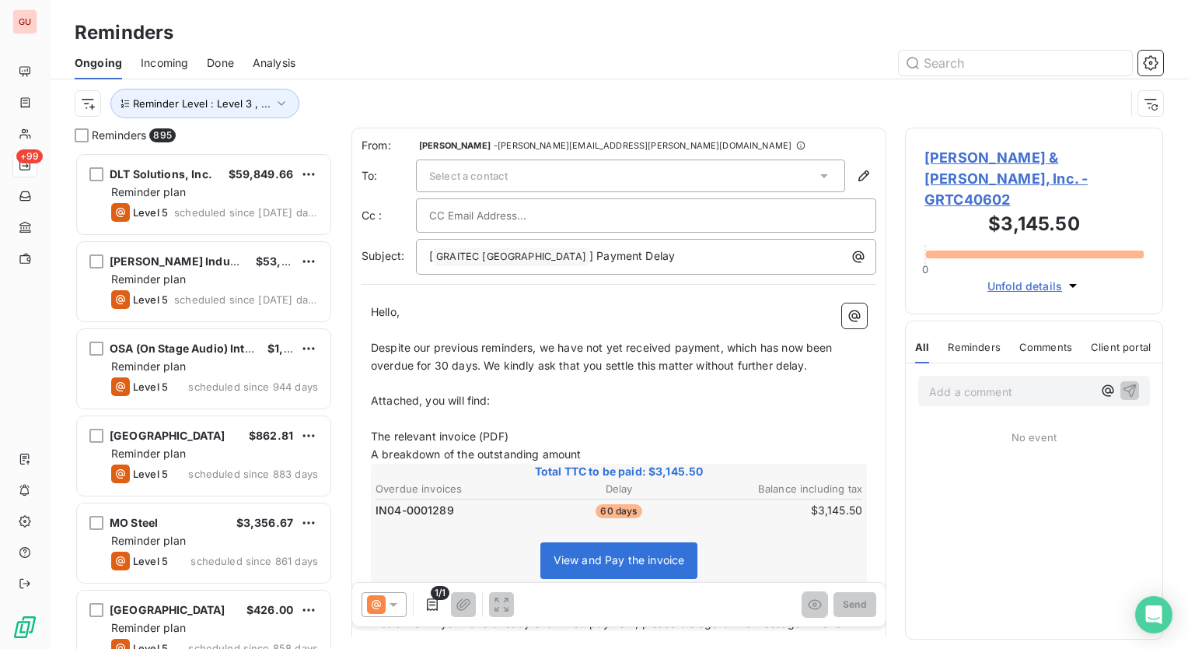
drag, startPoint x: 369, startPoint y: 345, endPoint x: 540, endPoint y: 352, distance: 171.2
click at [540, 352] on div "Hello, ﻿ Despite our previous reminders, we have not yet received payment, whic…" at bounding box center [619, 520] width 515 height 453
drag, startPoint x: 539, startPoint y: 345, endPoint x: 367, endPoint y: 356, distance: 172.3
click at [367, 356] on div "Hello, ﻿ Despite our previous reminders, we have not yet received payment, whic…" at bounding box center [619, 520] width 515 height 453
click at [282, 100] on icon "button" at bounding box center [282, 104] width 16 height 16
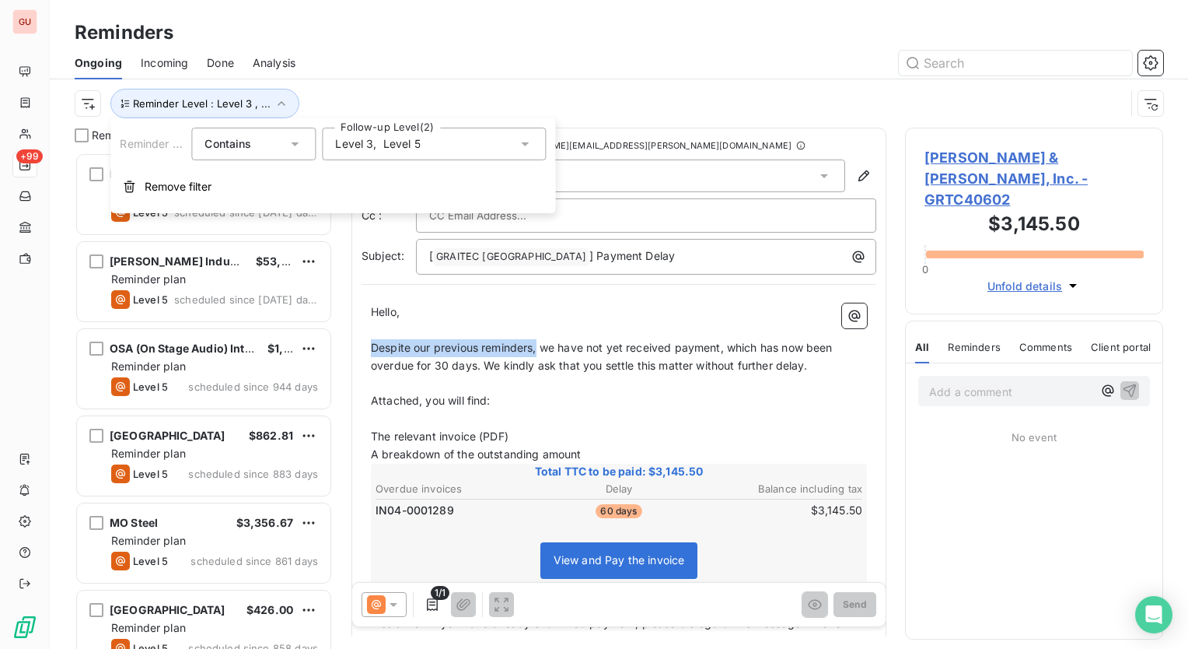
click at [486, 142] on div "Level 3 , Level 5" at bounding box center [434, 144] width 224 height 33
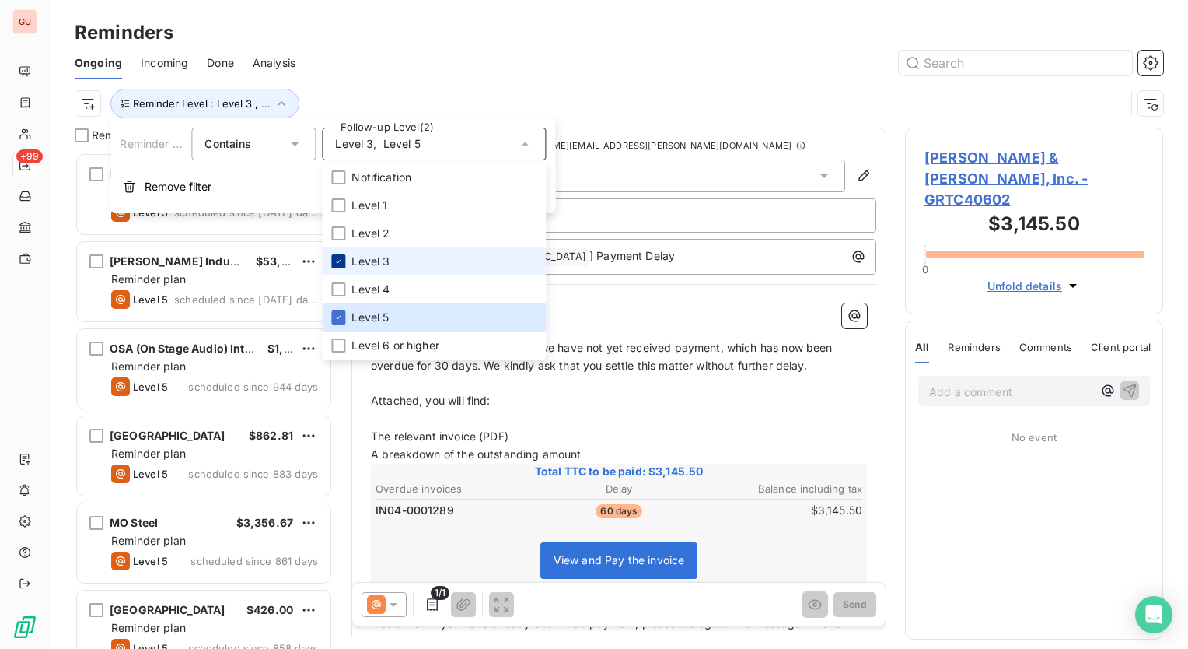
click at [340, 258] on icon at bounding box center [338, 261] width 9 height 9
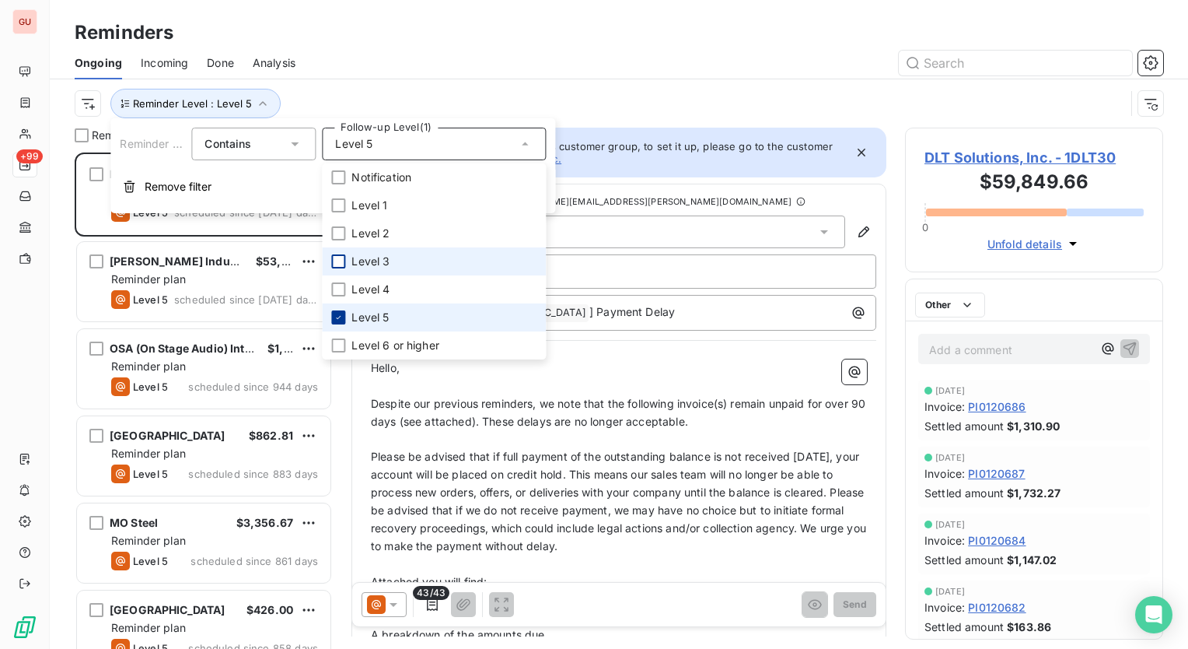
click at [338, 316] on icon at bounding box center [338, 317] width 9 height 9
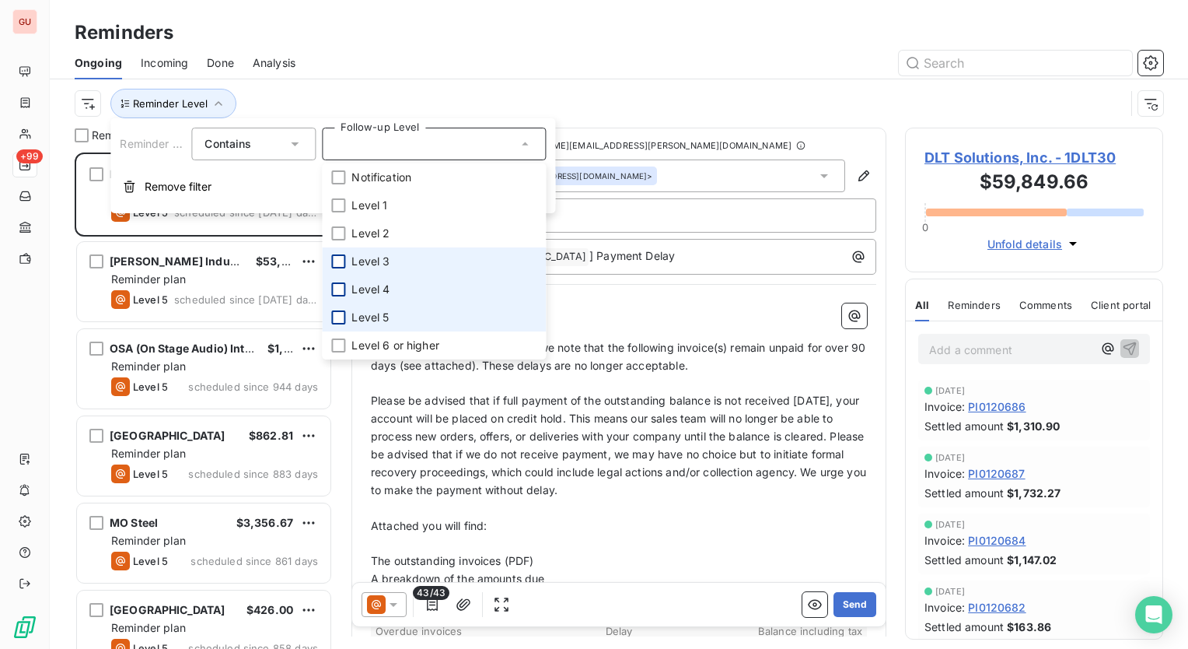
scroll to position [484, 246]
click at [338, 289] on div at bounding box center [338, 289] width 14 height 14
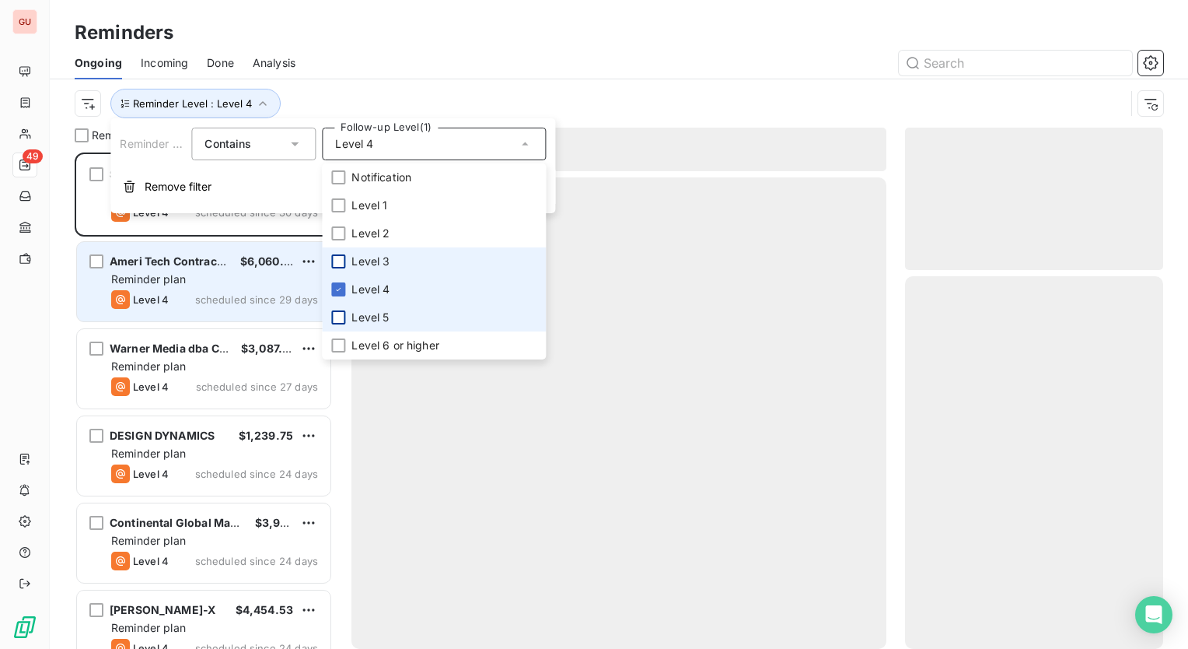
scroll to position [484, 246]
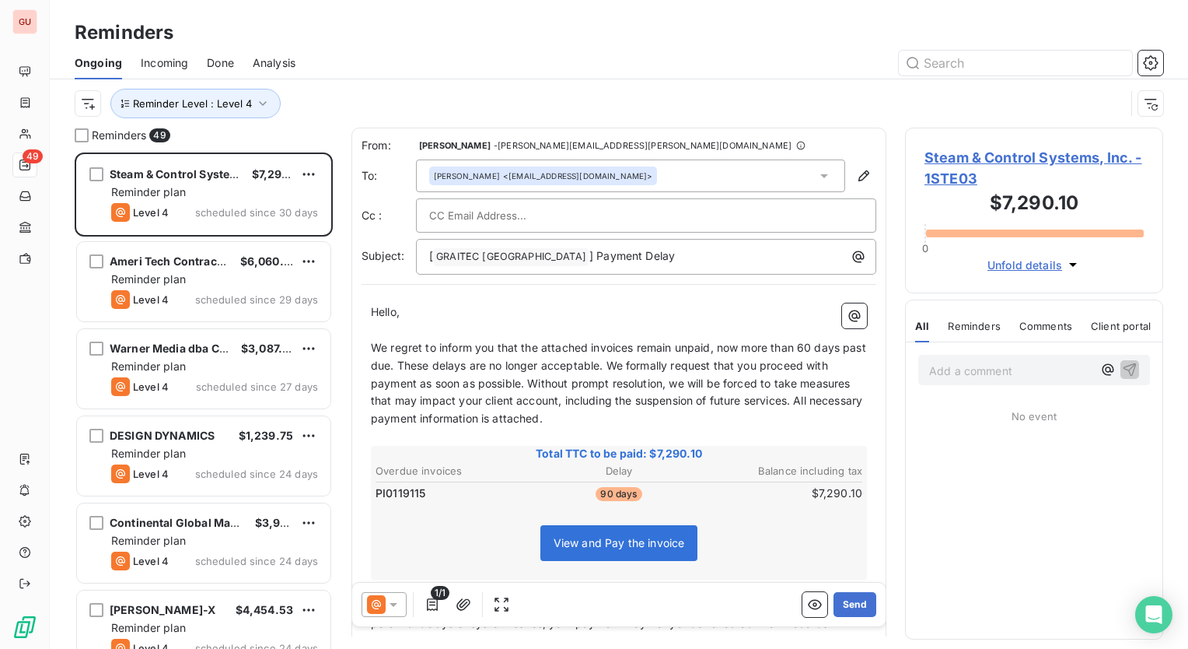
click at [407, 24] on div "Reminders" at bounding box center [619, 33] width 1138 height 28
click at [1002, 160] on span "Steam & Control Systems, Inc. - 1STE03" at bounding box center [1034, 168] width 219 height 42
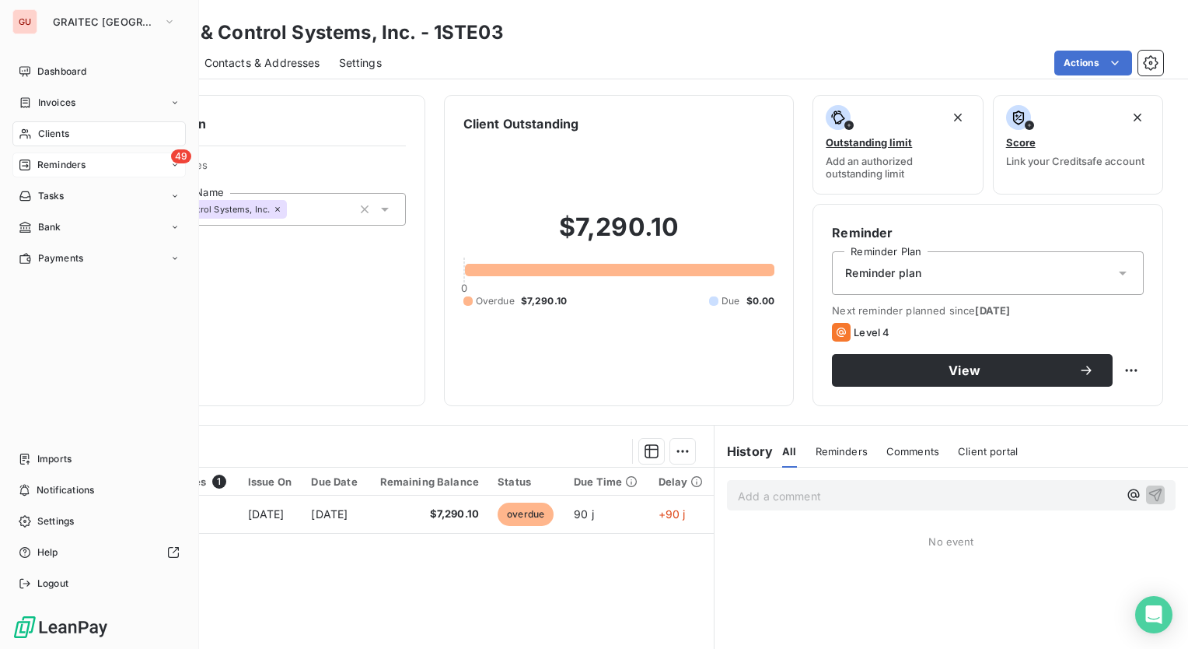
click at [106, 166] on div "49 Reminders" at bounding box center [98, 164] width 173 height 25
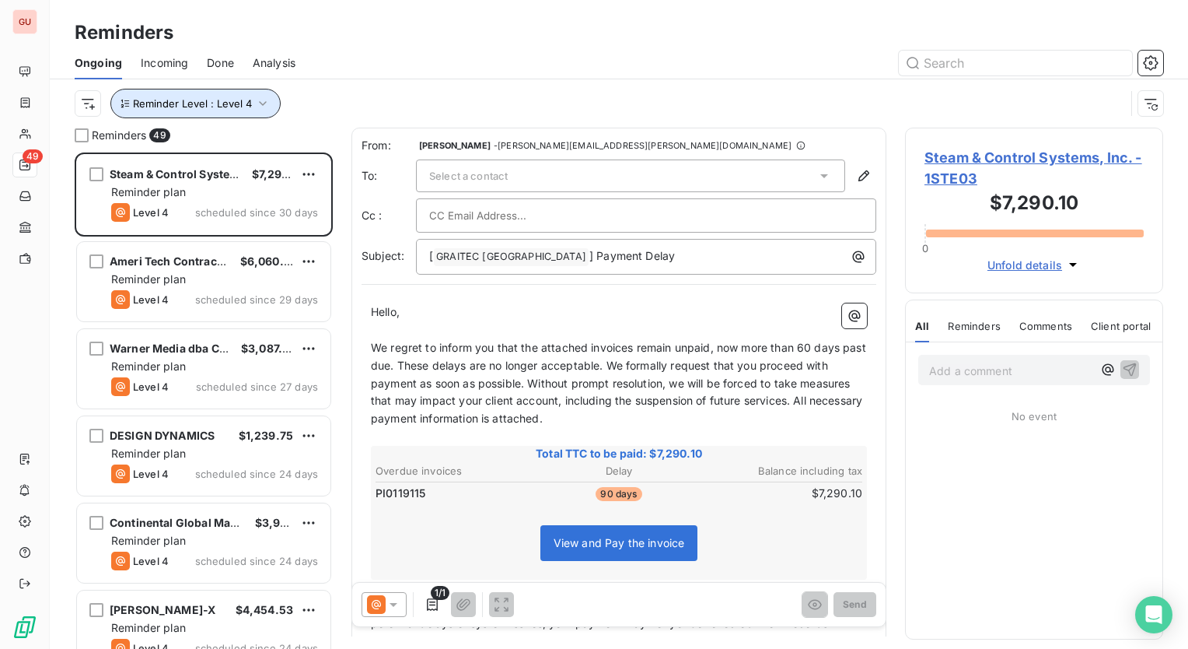
click at [258, 98] on icon "button" at bounding box center [263, 104] width 16 height 16
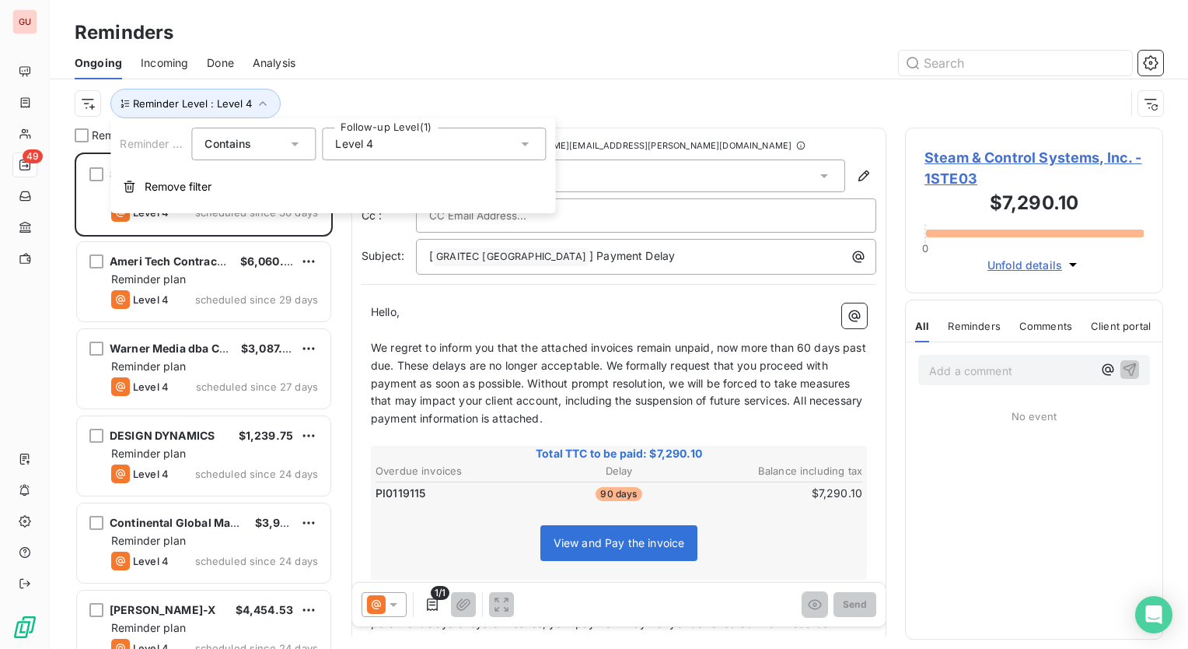
click at [516, 145] on div "Level 4" at bounding box center [434, 144] width 224 height 33
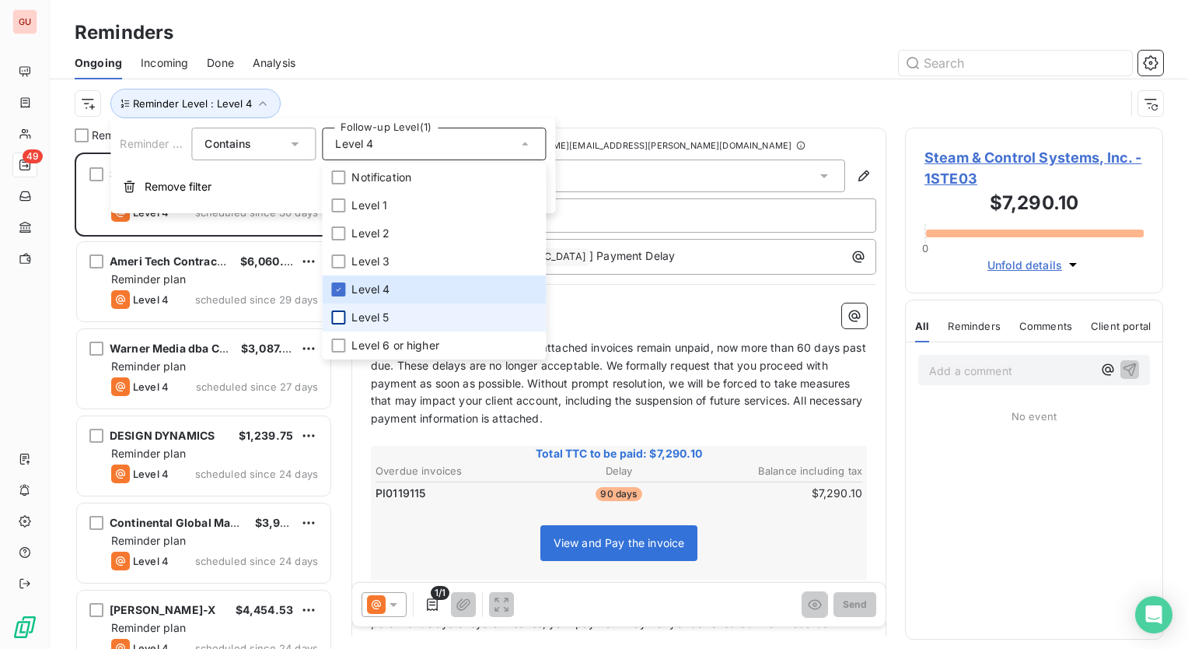
click at [339, 317] on div at bounding box center [338, 317] width 14 height 14
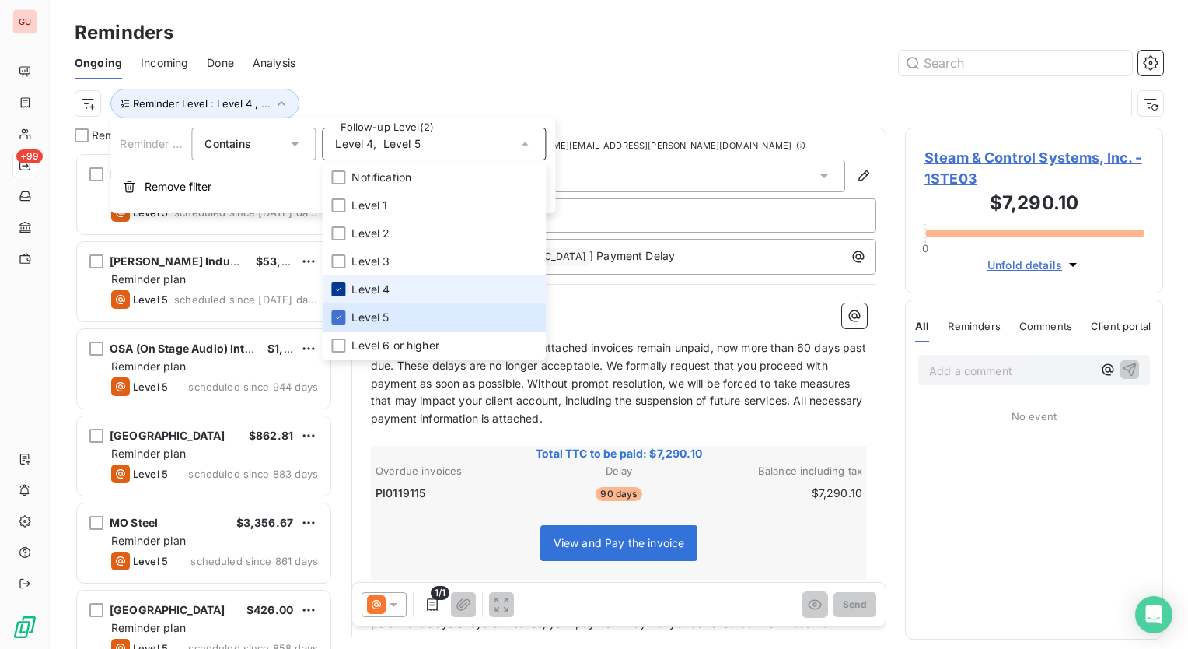
scroll to position [484, 246]
click at [341, 286] on icon at bounding box center [338, 289] width 9 height 9
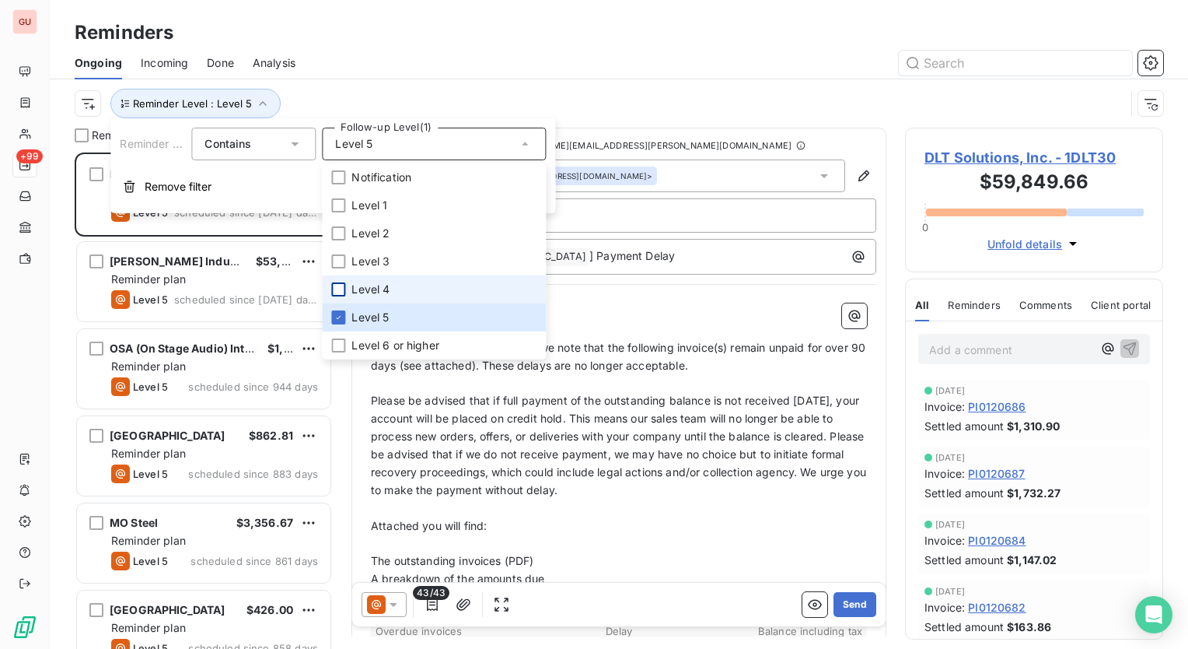
click at [434, 86] on div "Reminder Level : Level 5" at bounding box center [619, 103] width 1089 height 48
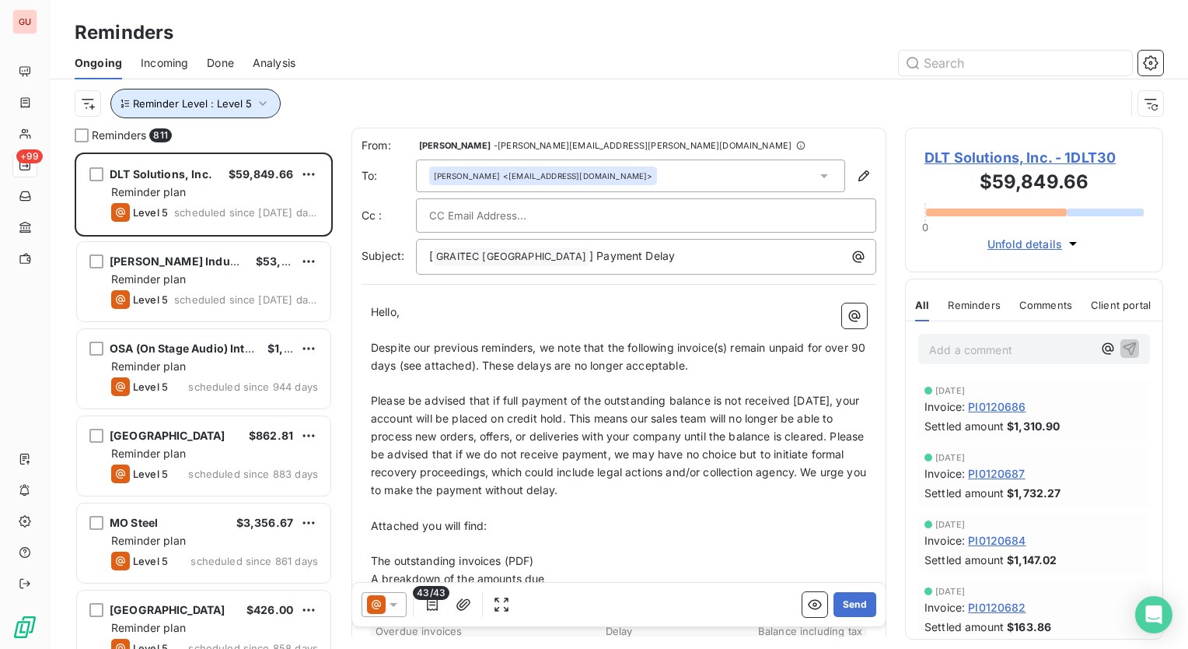
click at [258, 100] on icon "button" at bounding box center [263, 104] width 16 height 16
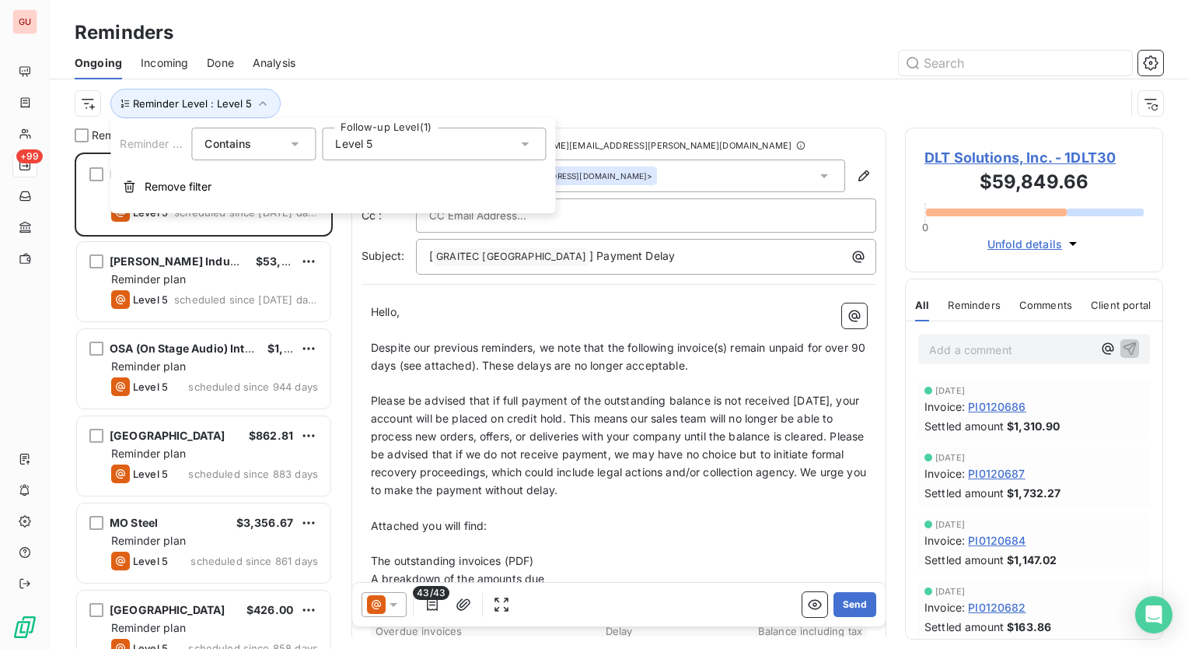
click at [362, 139] on span "Level 5" at bounding box center [353, 144] width 37 height 16
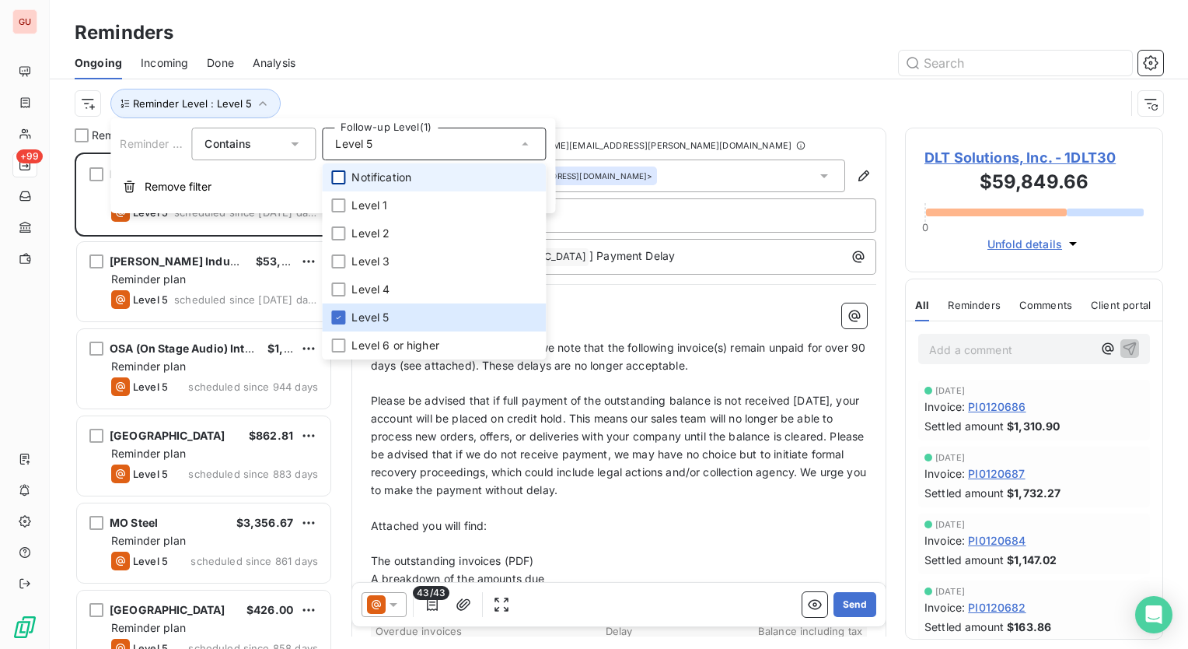
click at [343, 175] on div at bounding box center [338, 177] width 14 height 14
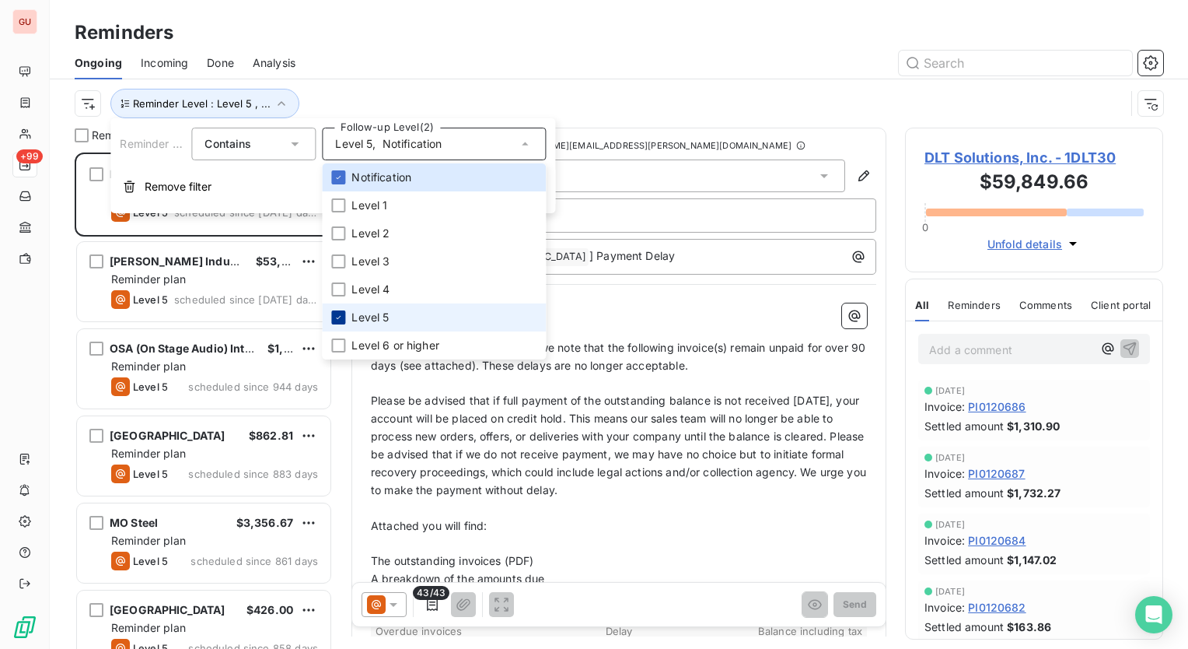
scroll to position [484, 246]
click at [342, 316] on icon at bounding box center [338, 317] width 9 height 9
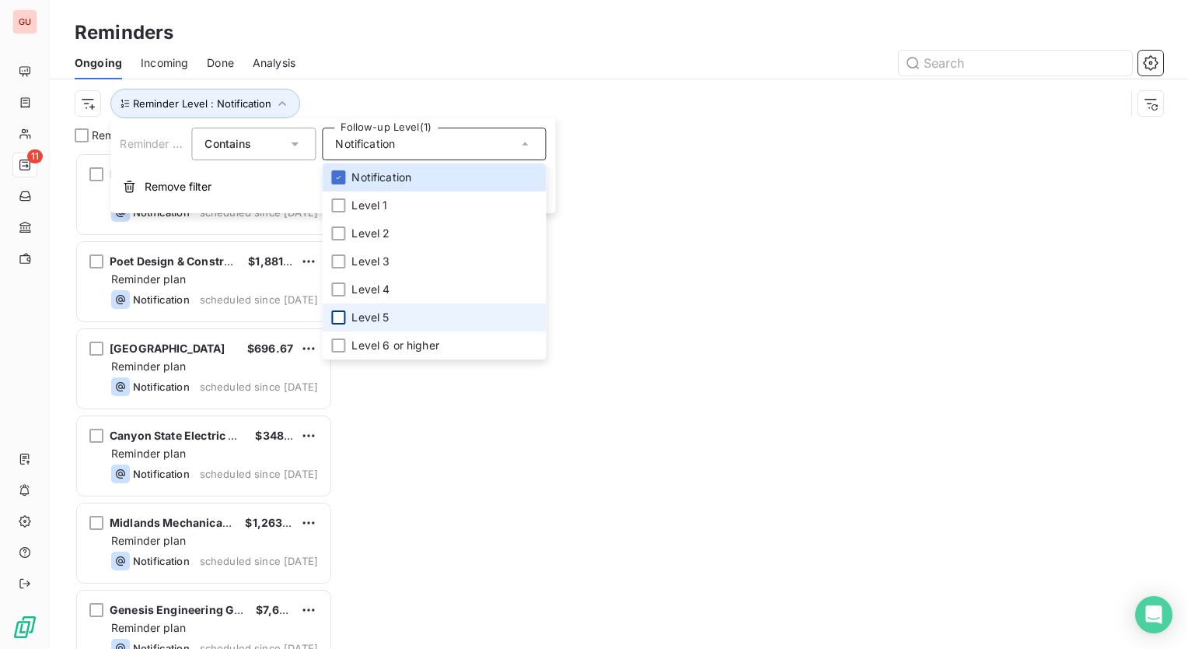
scroll to position [484, 246]
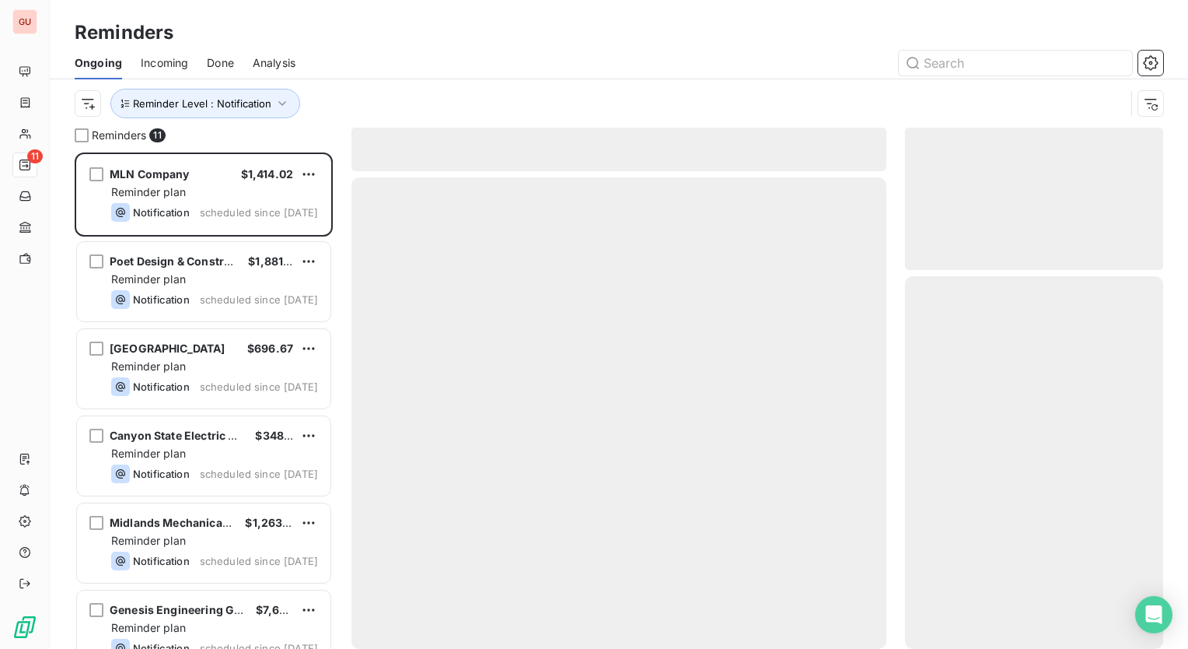
click at [329, 38] on div "Reminders" at bounding box center [619, 33] width 1138 height 28
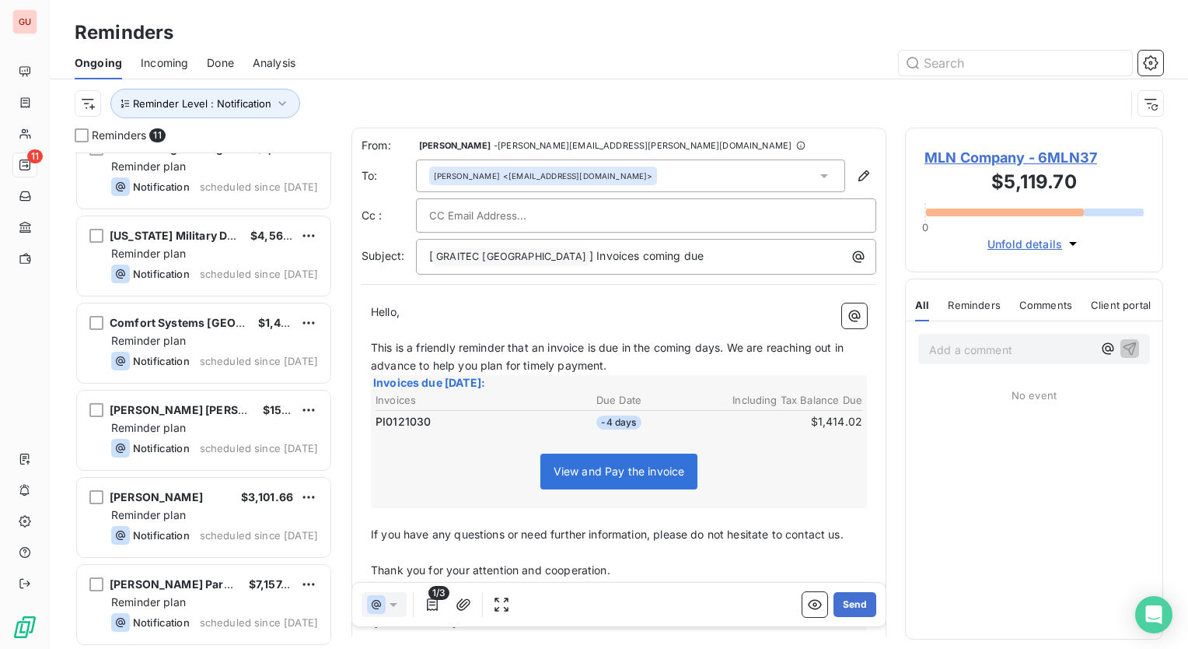
scroll to position [0, 0]
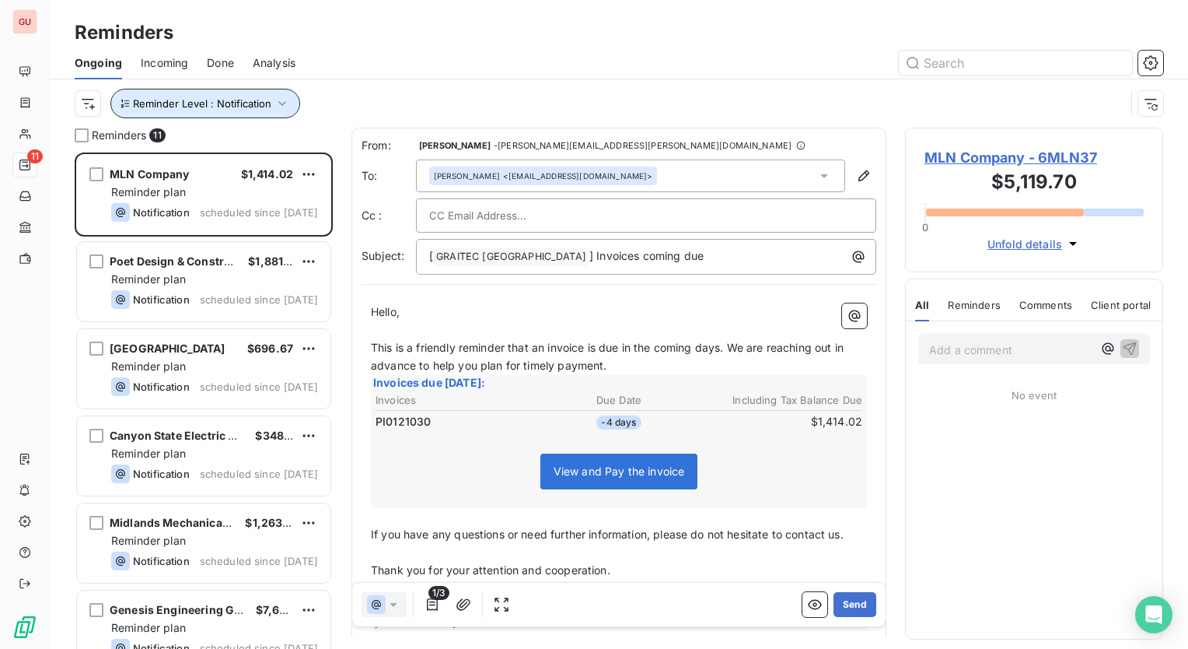
click at [289, 105] on button "Reminder Level : Notification" at bounding box center [205, 104] width 190 height 30
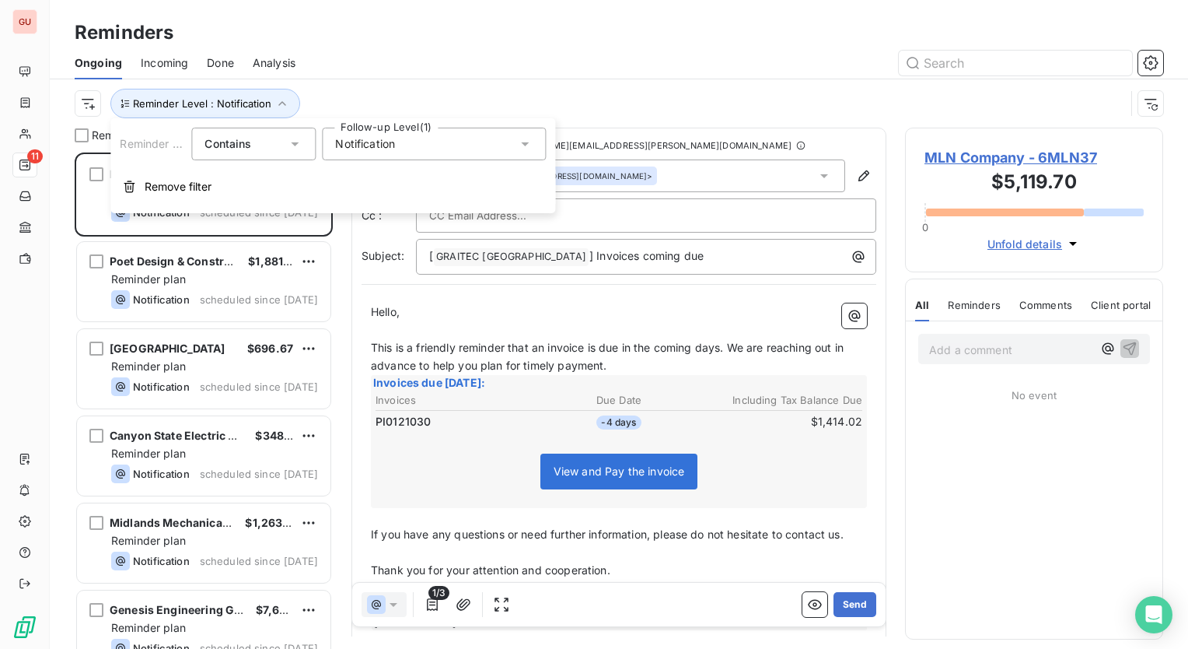
click at [456, 142] on div "Notification" at bounding box center [434, 144] width 224 height 33
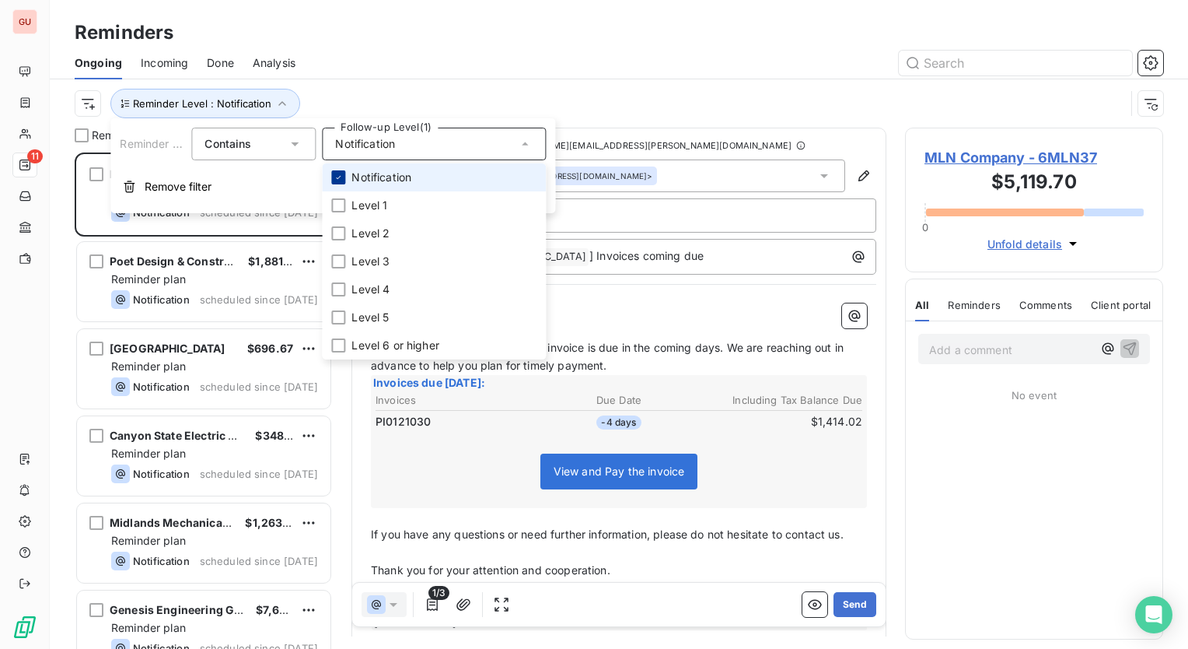
click at [339, 178] on icon at bounding box center [338, 177] width 9 height 9
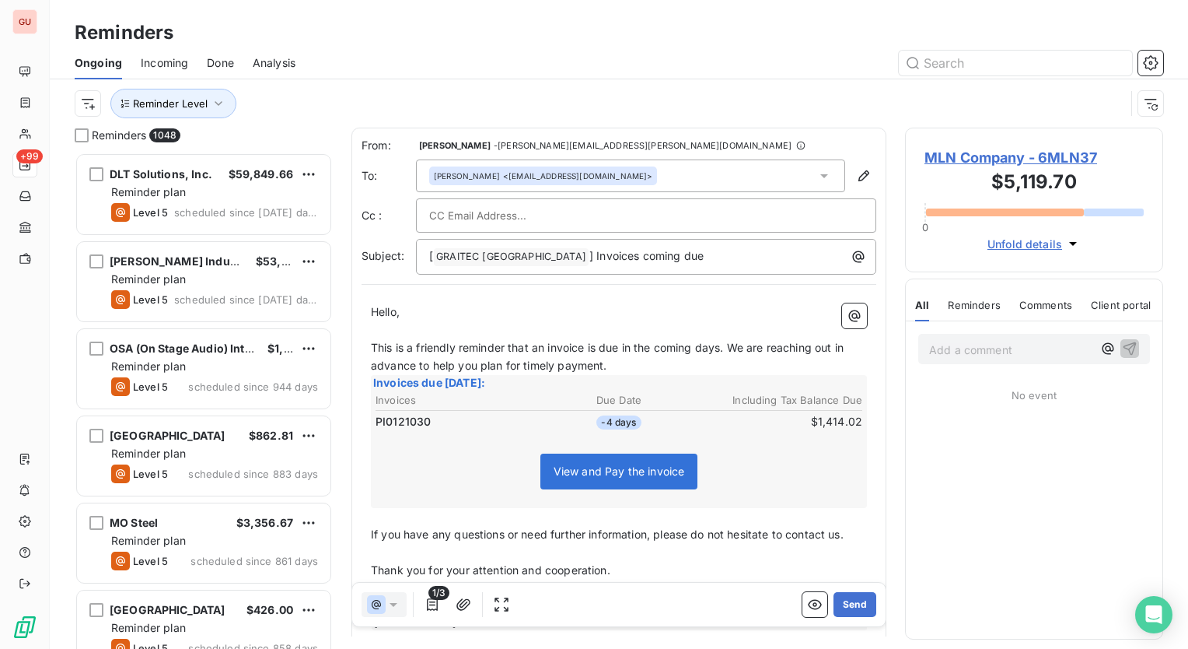
click at [334, 86] on div "Reminder Level" at bounding box center [619, 103] width 1089 height 48
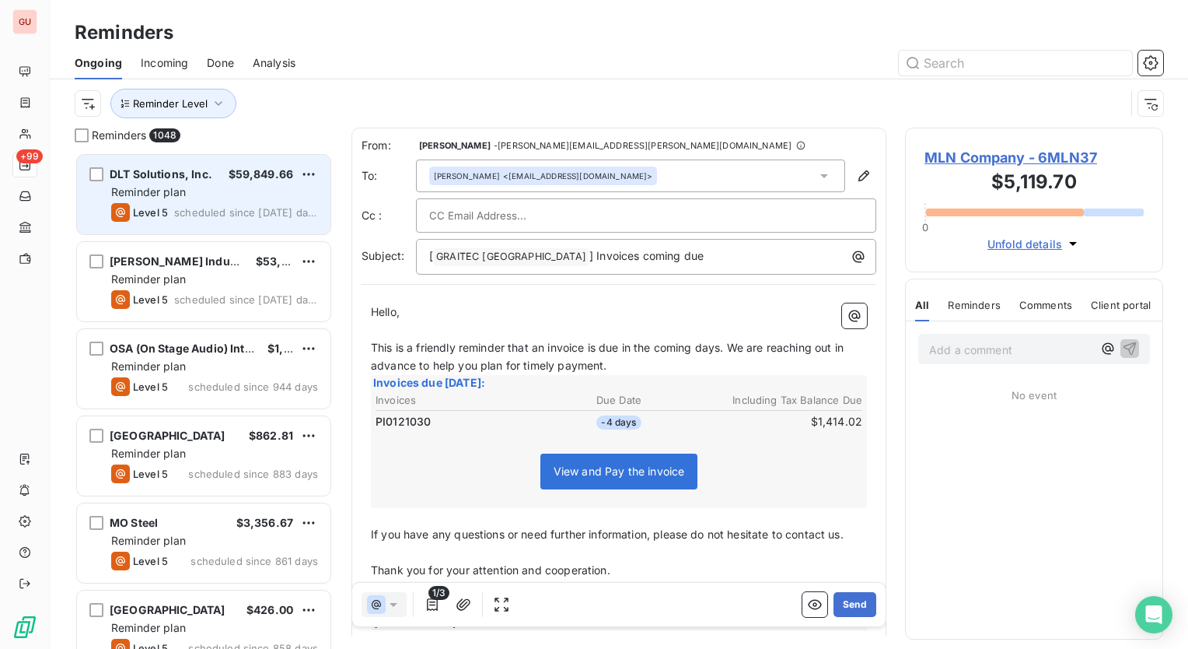
click at [194, 170] on span "DLT Solutions, Inc." at bounding box center [161, 173] width 103 height 13
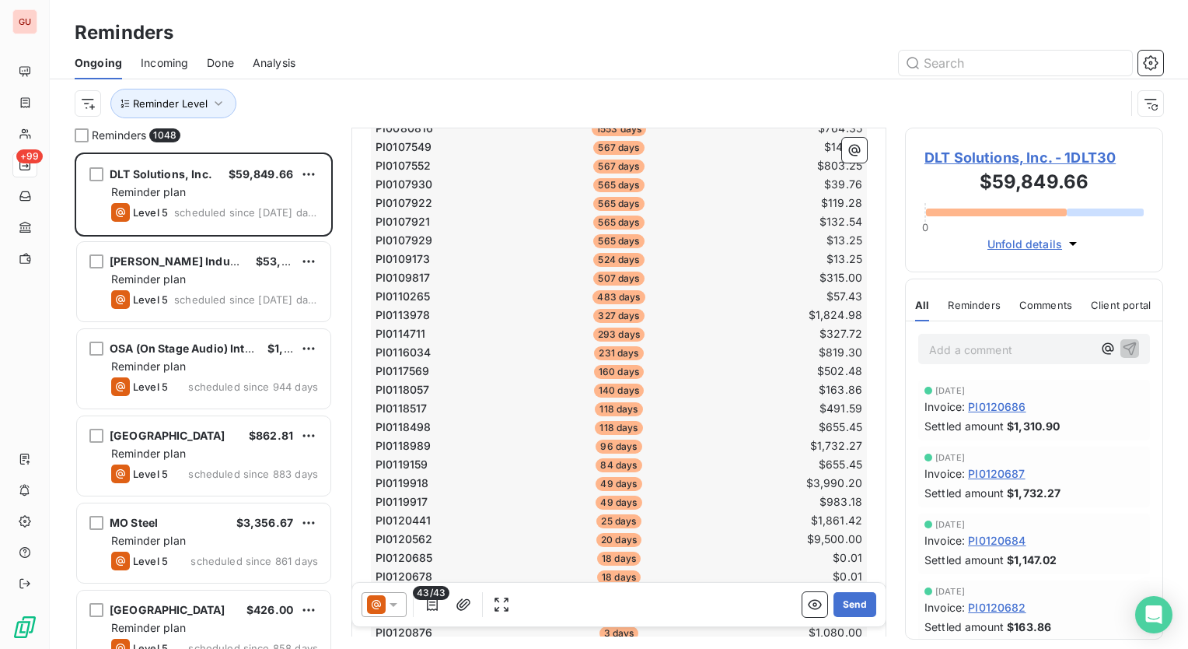
scroll to position [544, 0]
click at [1075, 154] on span "DLT Solutions, Inc. - 1DLT30" at bounding box center [1034, 157] width 219 height 21
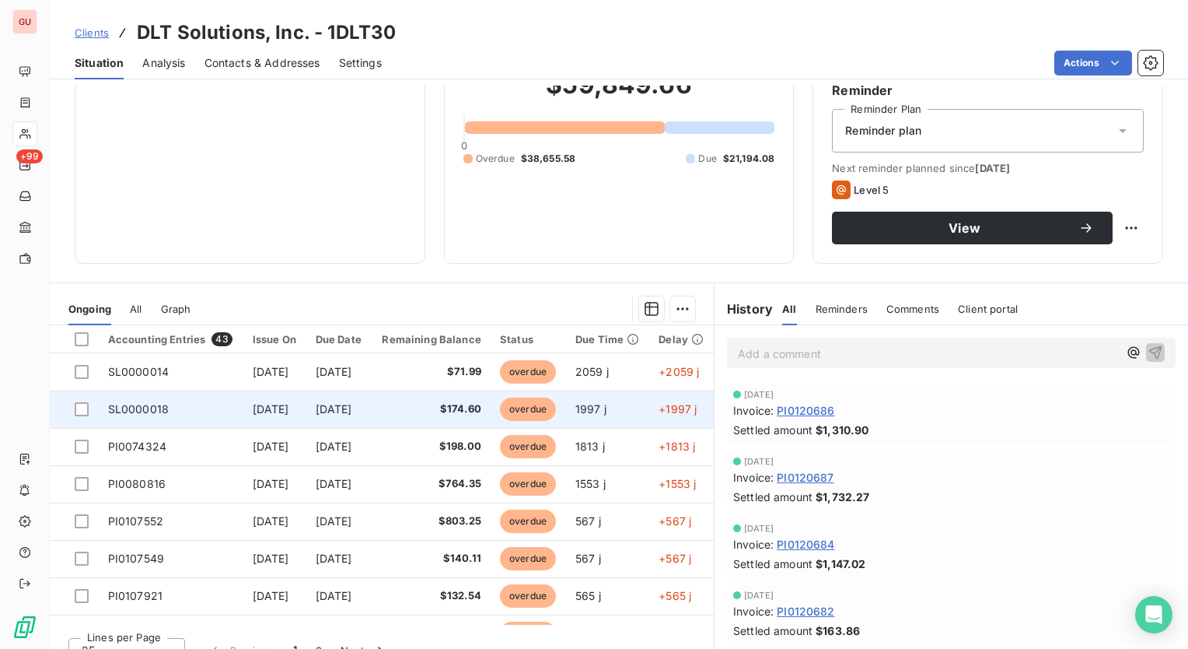
scroll to position [156, 0]
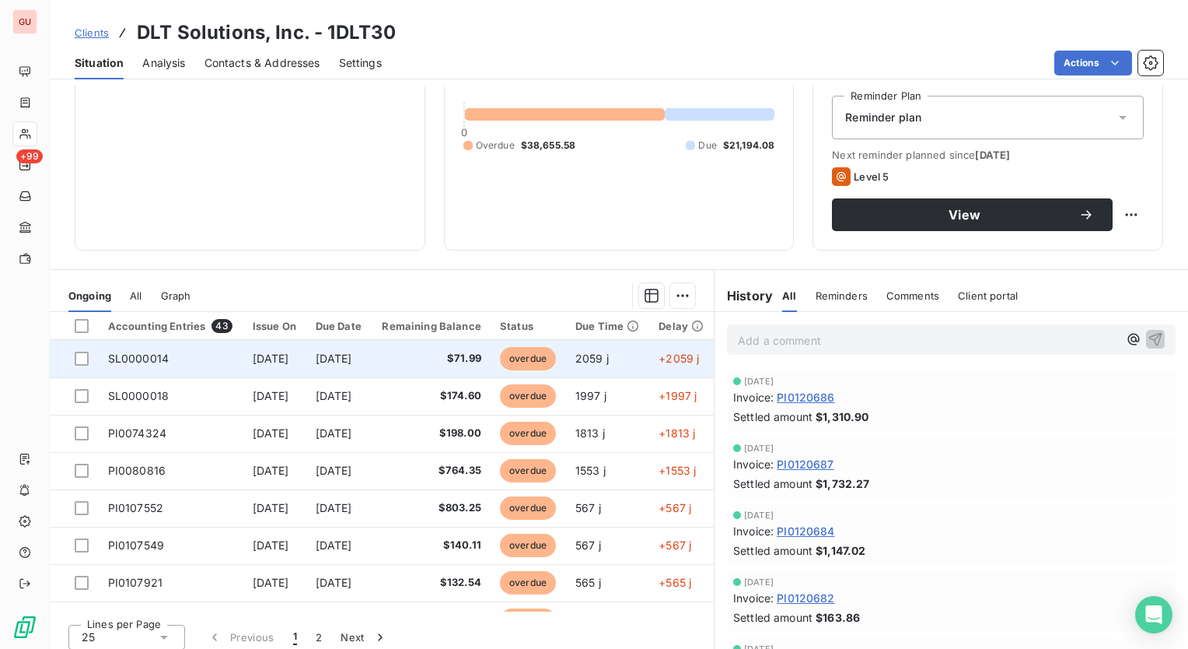
click at [289, 355] on span "Jan 27, 2020" at bounding box center [271, 358] width 37 height 13
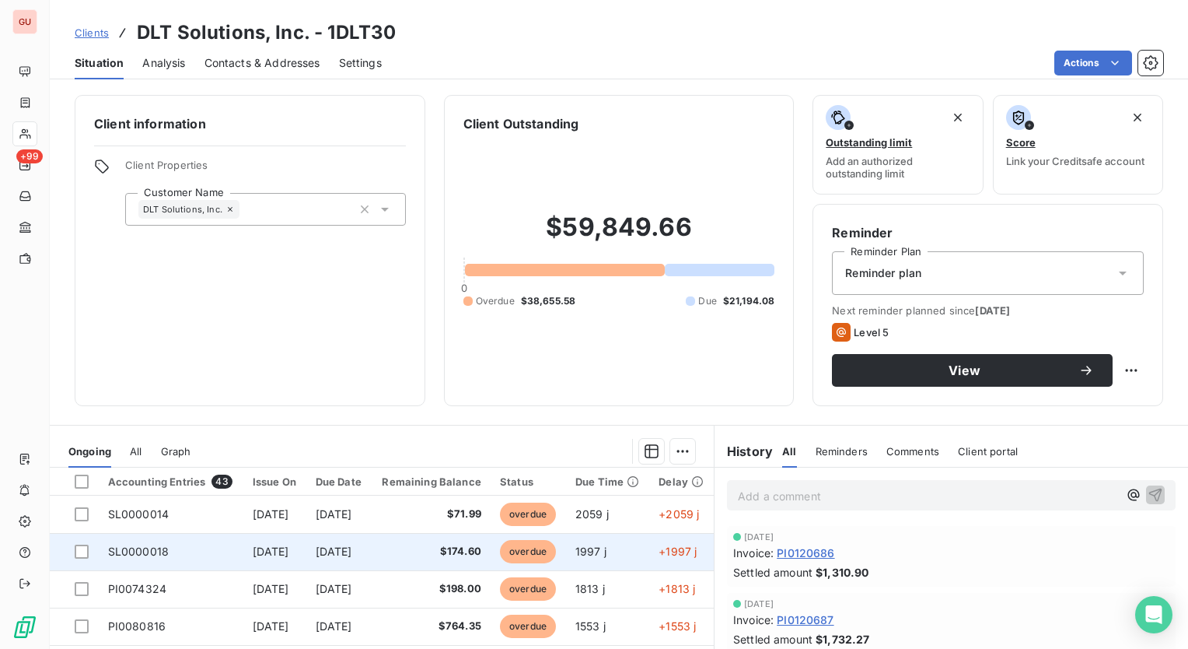
click at [289, 555] on span "Mar 29, 2020" at bounding box center [271, 550] width 37 height 13
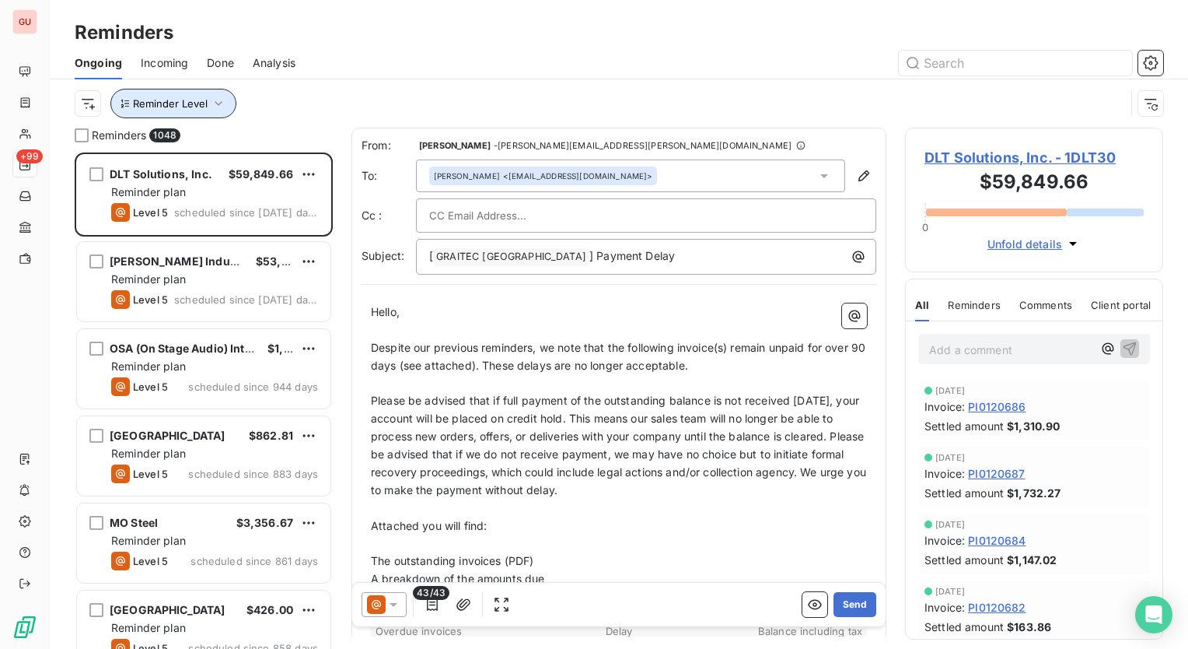
click at [213, 97] on icon "button" at bounding box center [219, 104] width 16 height 16
click at [326, 80] on div "Reminder Level" at bounding box center [619, 103] width 1089 height 48
click at [374, 61] on div at bounding box center [738, 63] width 849 height 25
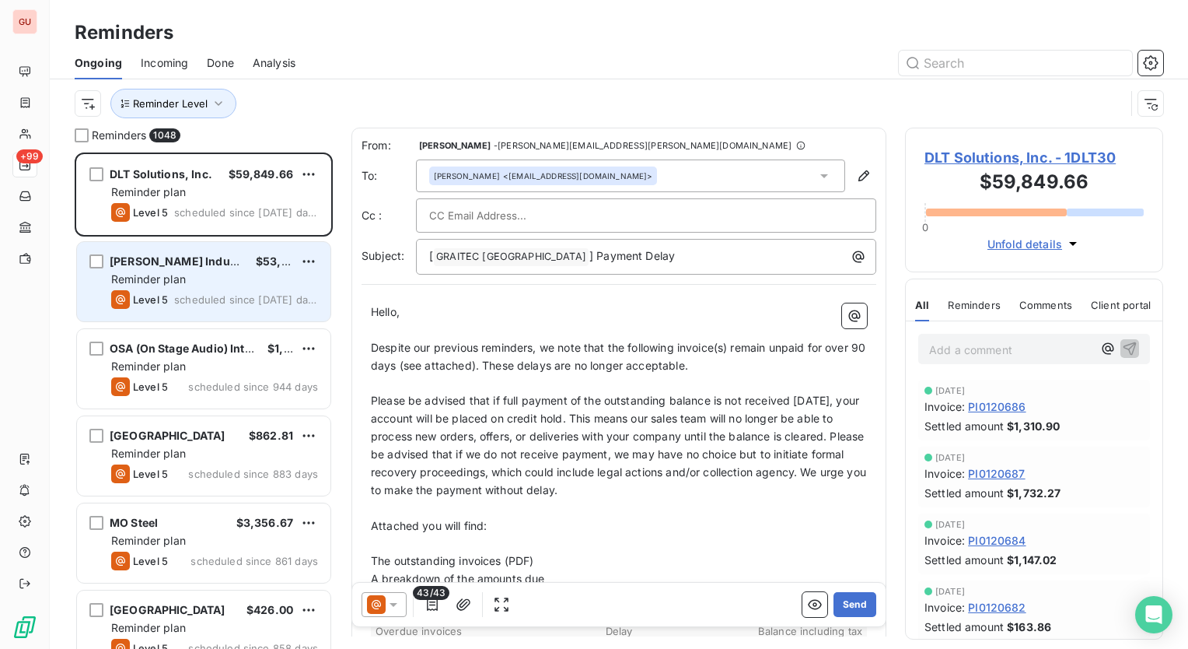
click at [214, 290] on div "Level 5 scheduled since 1575 days" at bounding box center [214, 299] width 207 height 19
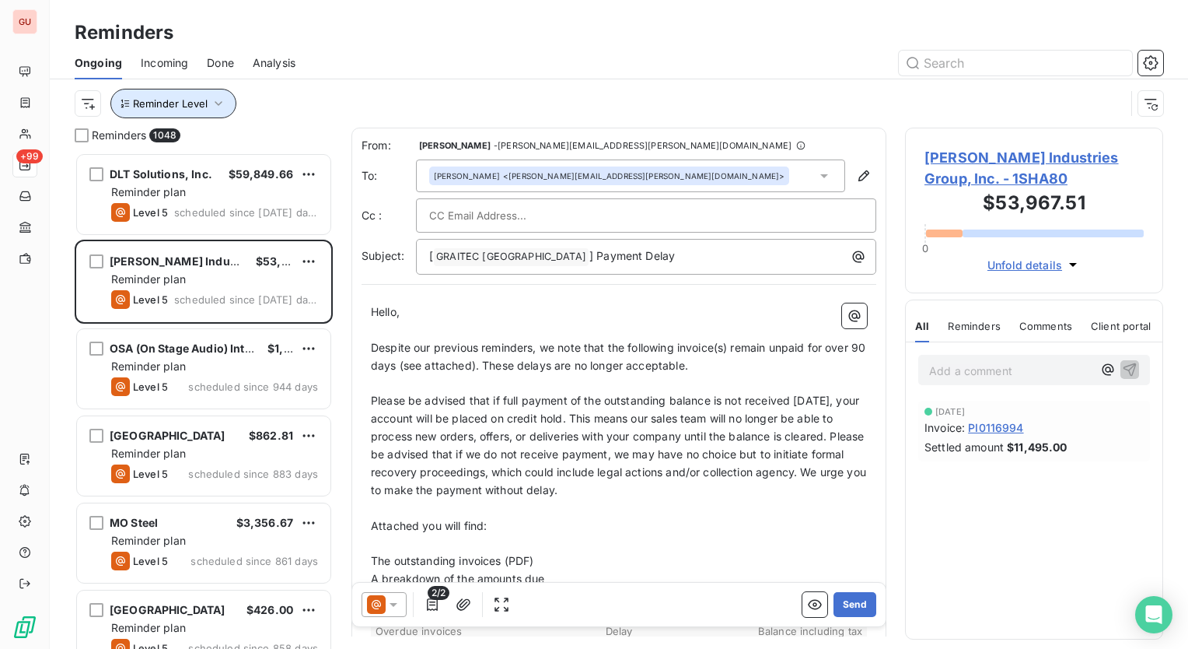
click at [227, 104] on button "Reminder Level" at bounding box center [173, 104] width 126 height 30
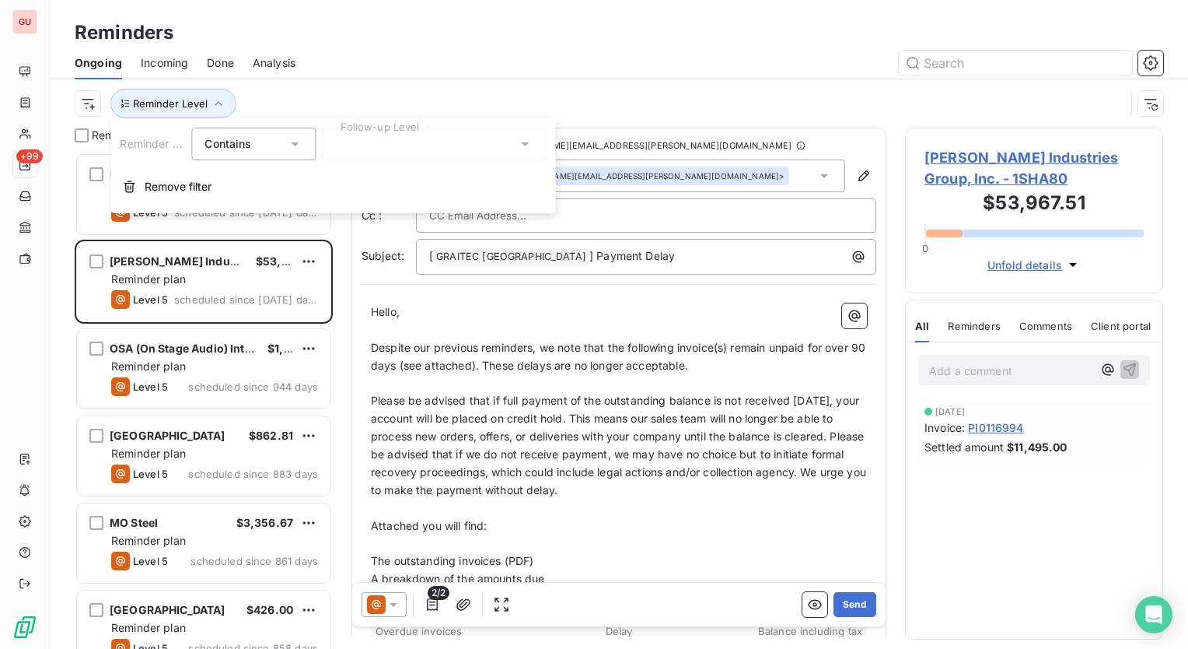
click at [387, 152] on div at bounding box center [434, 144] width 224 height 33
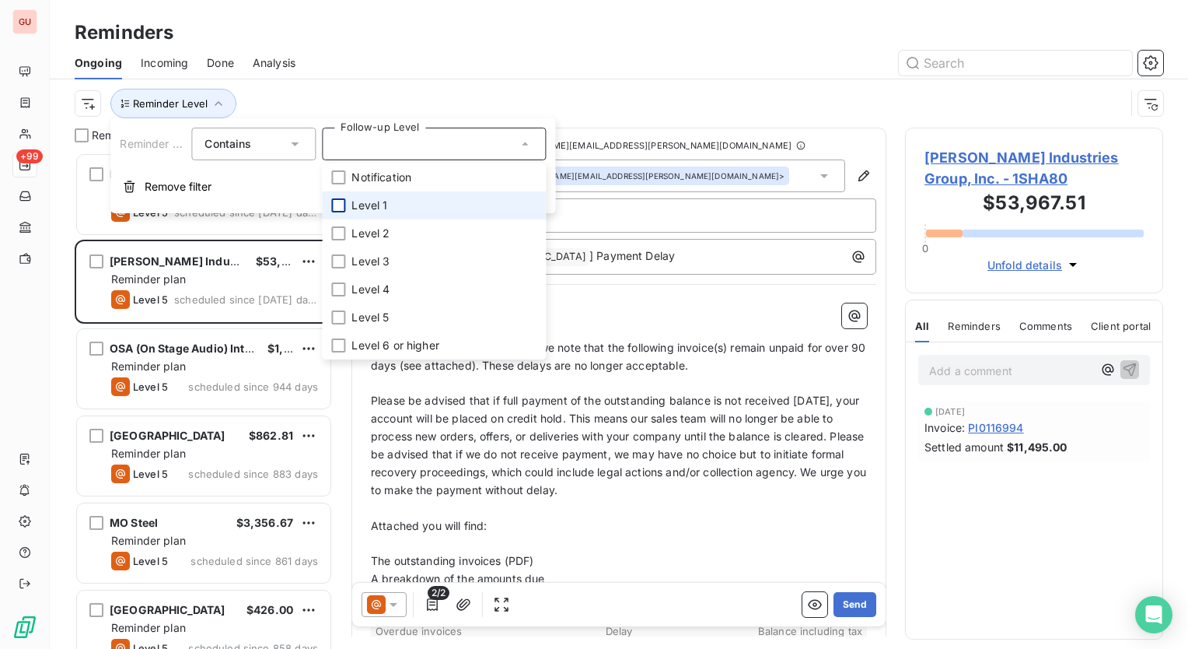
click at [339, 208] on div at bounding box center [338, 205] width 14 height 14
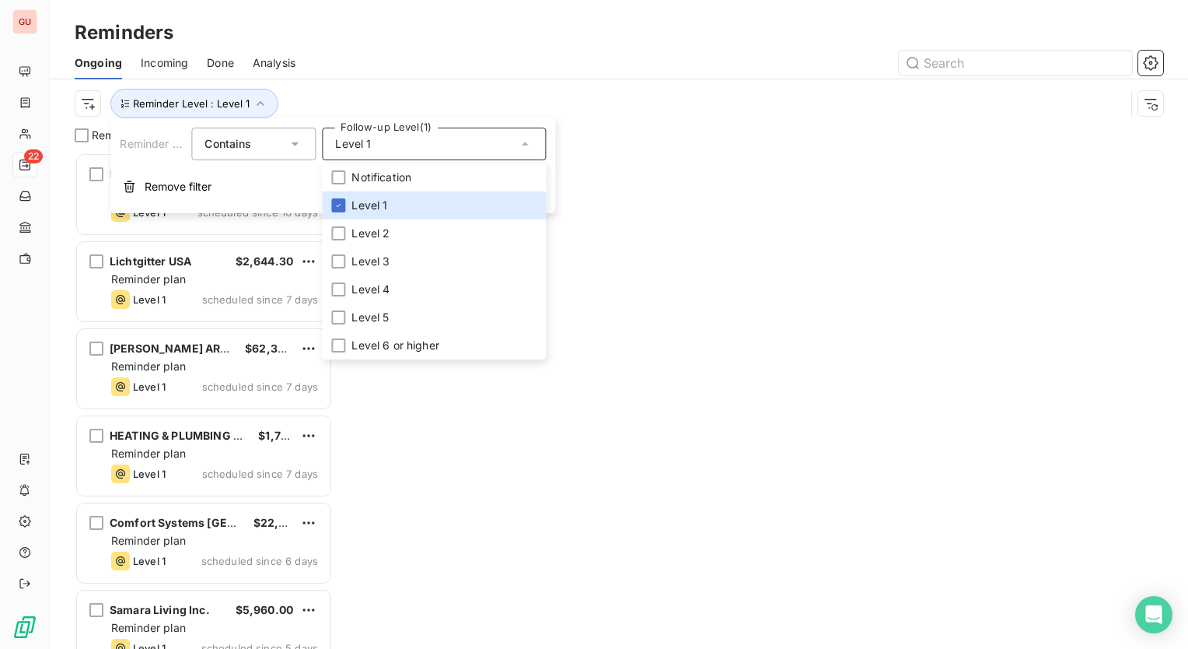
scroll to position [484, 246]
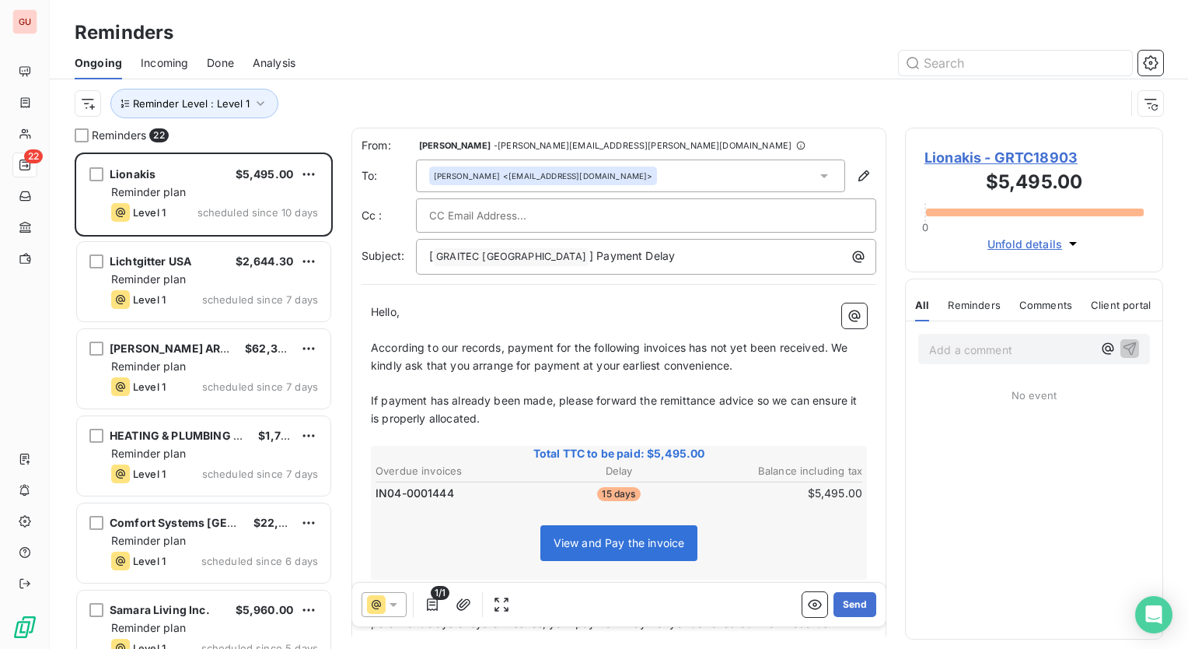
click at [688, 68] on div at bounding box center [738, 63] width 849 height 25
click at [259, 102] on icon "button" at bounding box center [261, 104] width 16 height 16
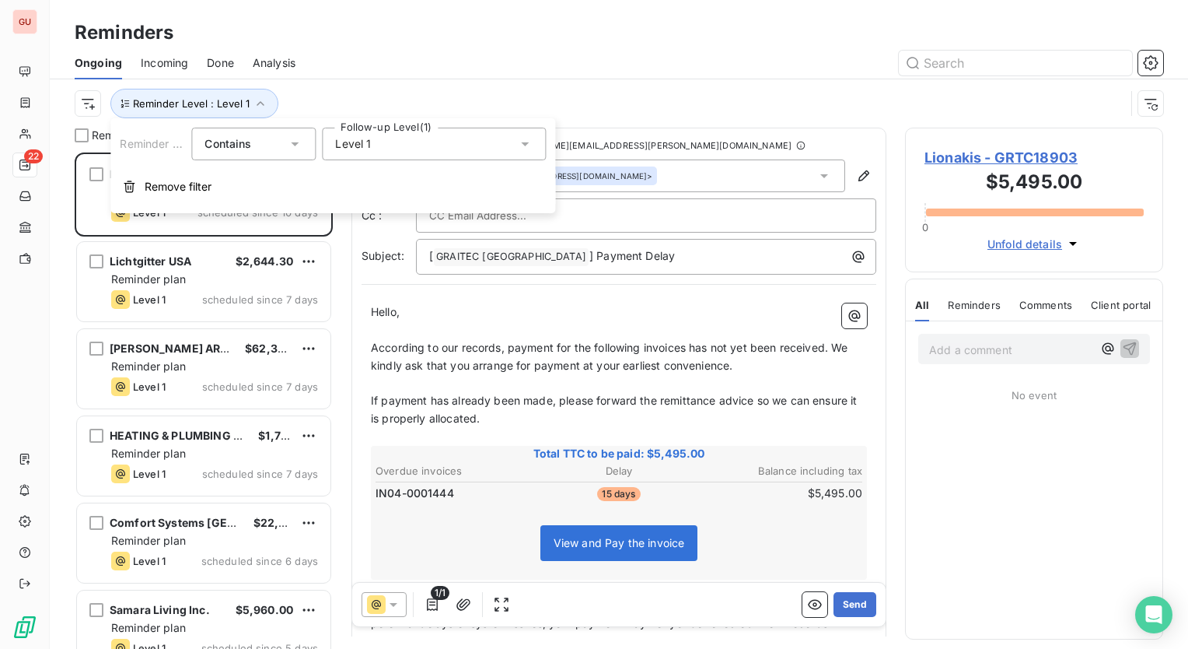
click at [523, 148] on icon at bounding box center [525, 144] width 16 height 16
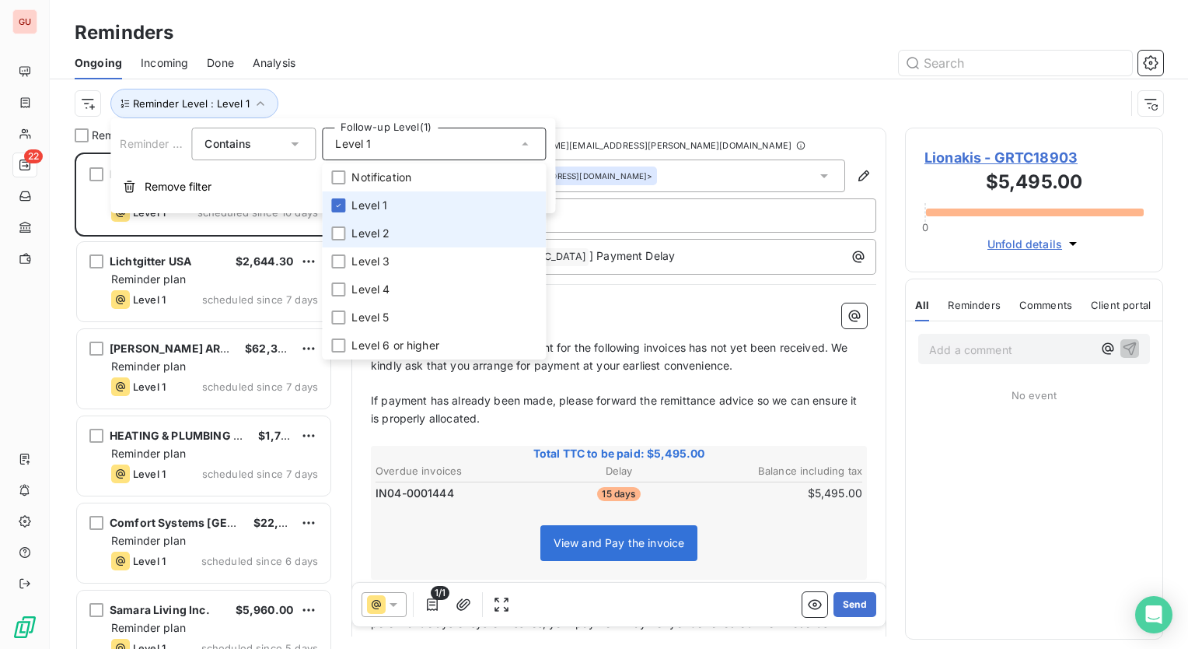
drag, startPoint x: 339, startPoint y: 238, endPoint x: 343, endPoint y: 217, distance: 21.4
click at [339, 236] on div at bounding box center [338, 233] width 14 height 14
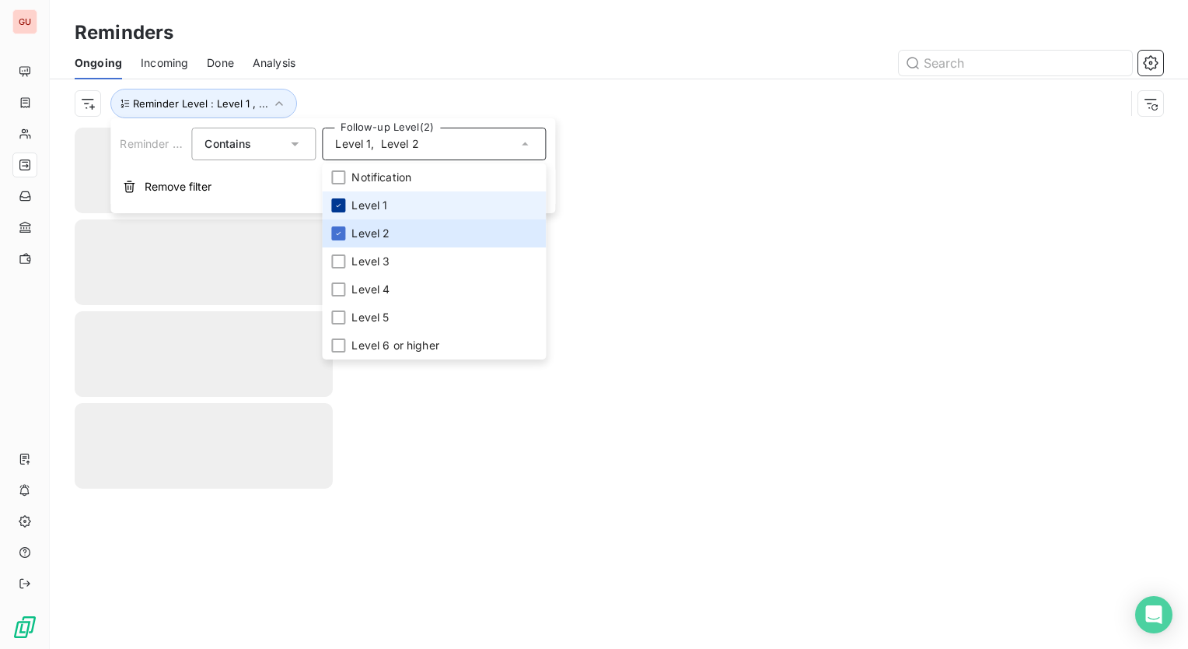
click at [340, 201] on icon at bounding box center [338, 205] width 9 height 9
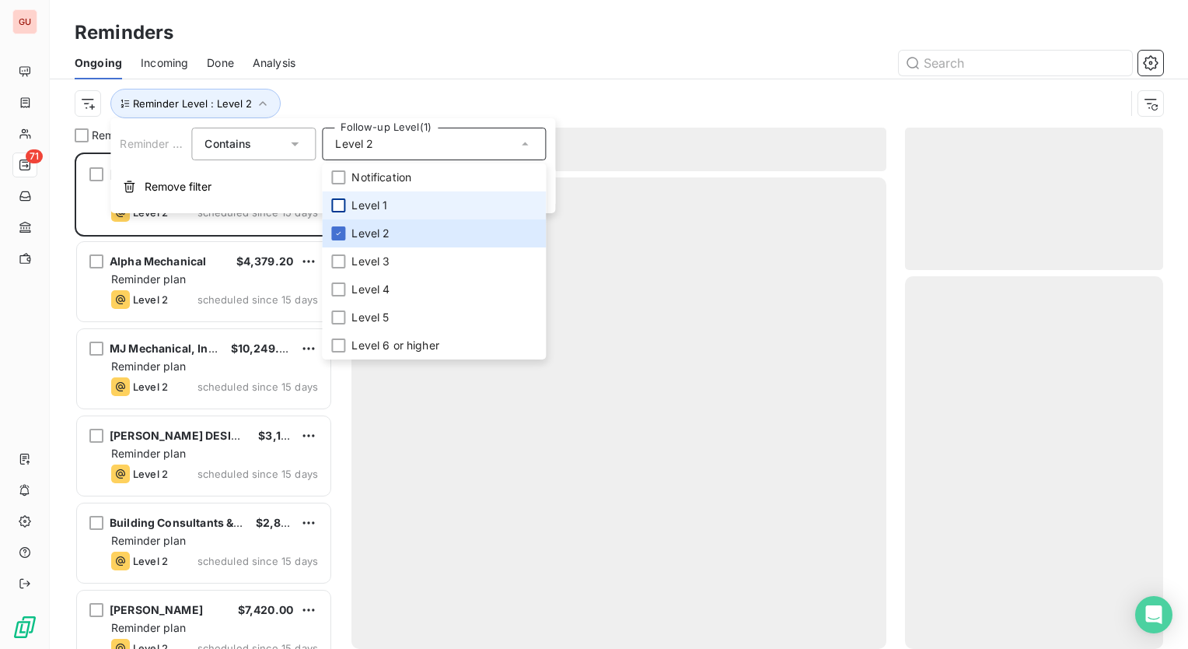
scroll to position [484, 246]
click at [411, 40] on div "Reminders" at bounding box center [619, 33] width 1138 height 28
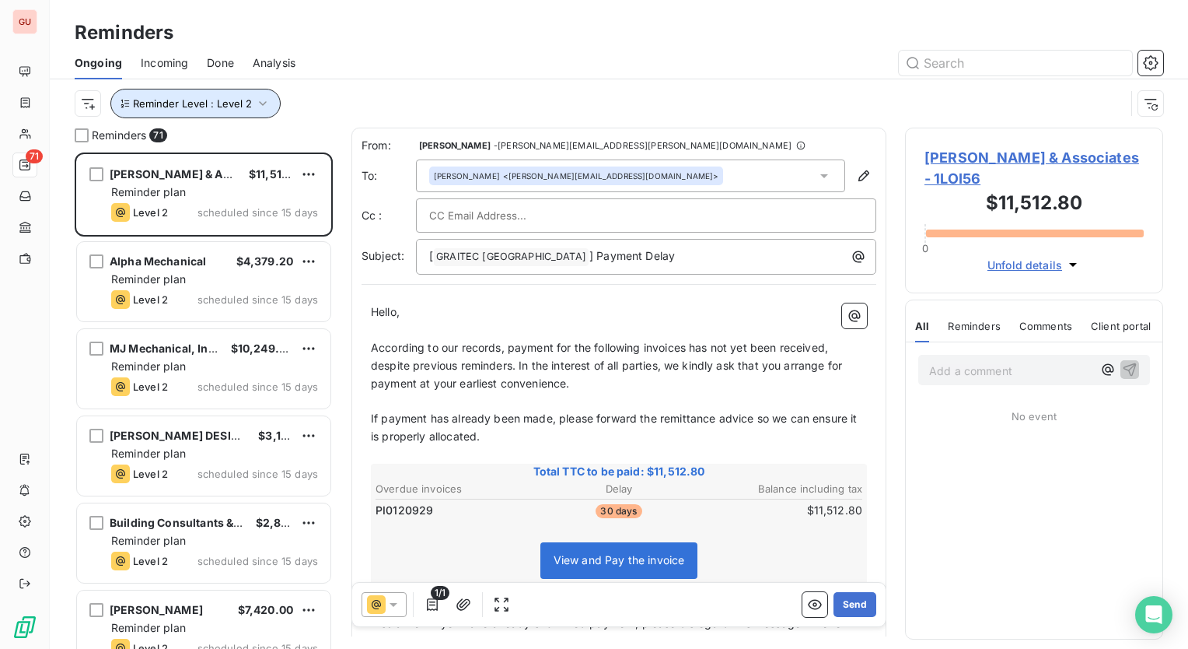
click at [250, 104] on button "Reminder Level : Level 2" at bounding box center [195, 104] width 170 height 30
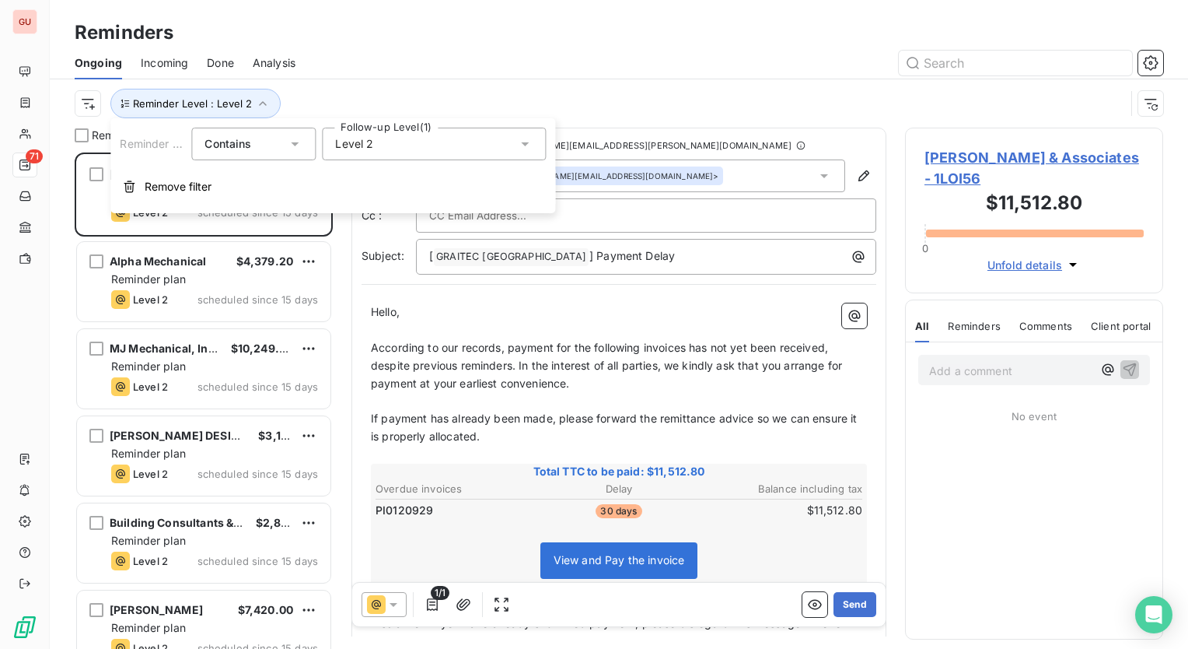
click at [491, 146] on div "Level 2" at bounding box center [434, 144] width 224 height 33
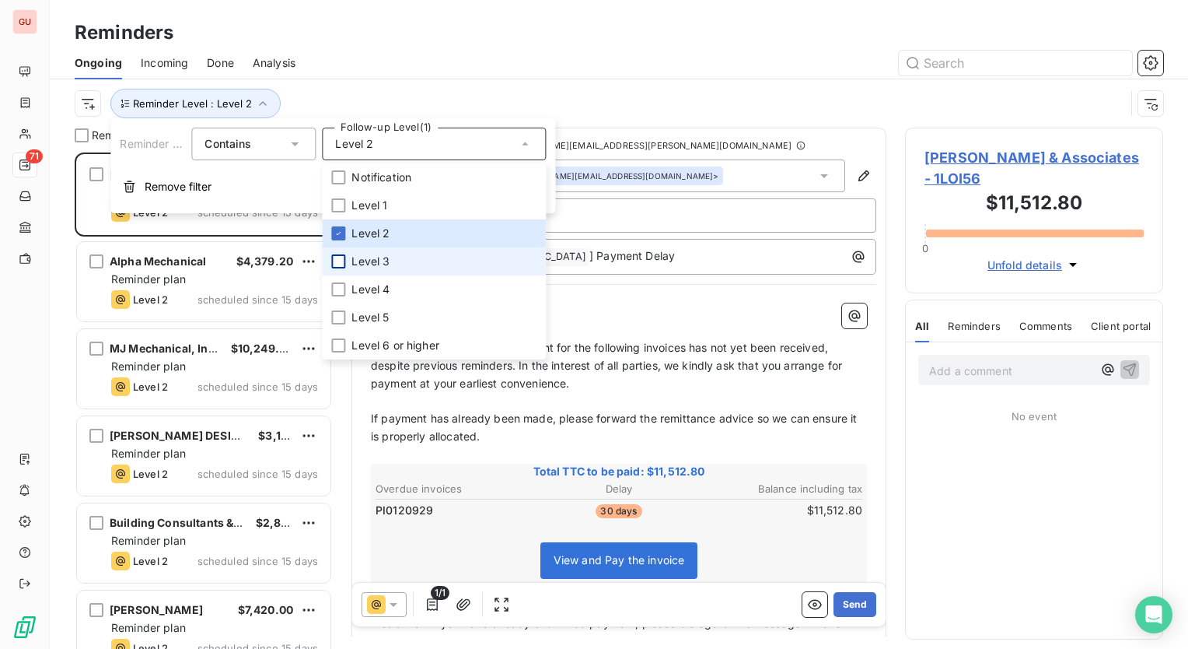
click at [336, 260] on div at bounding box center [338, 261] width 14 height 14
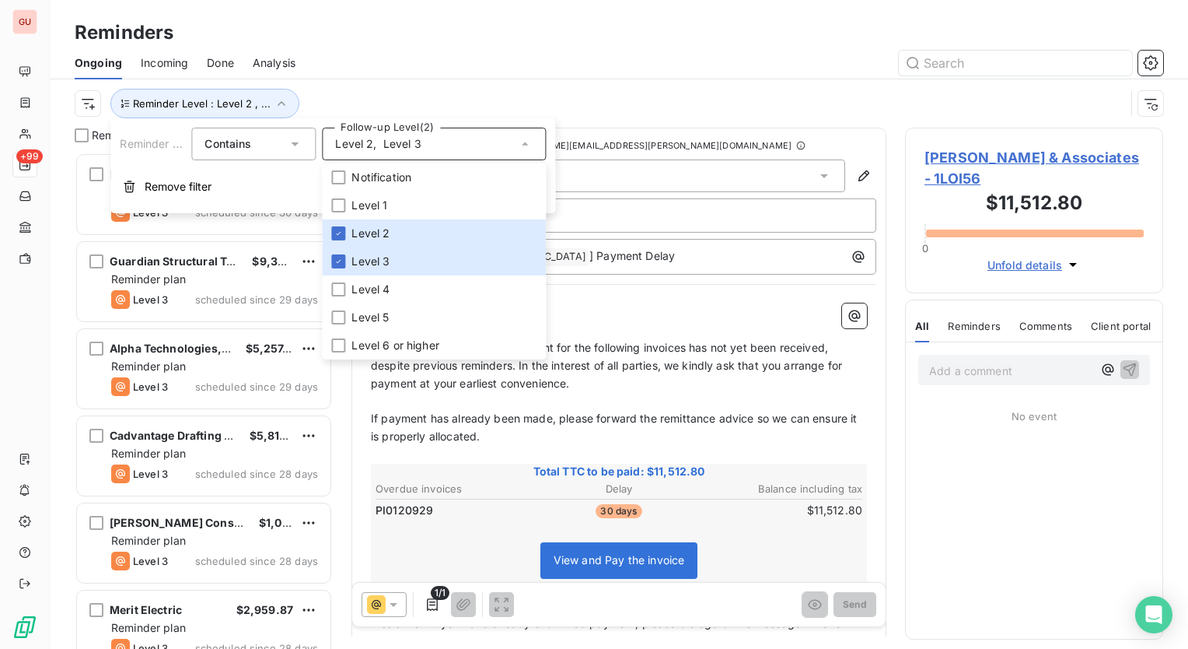
click at [372, 67] on div at bounding box center [738, 63] width 849 height 25
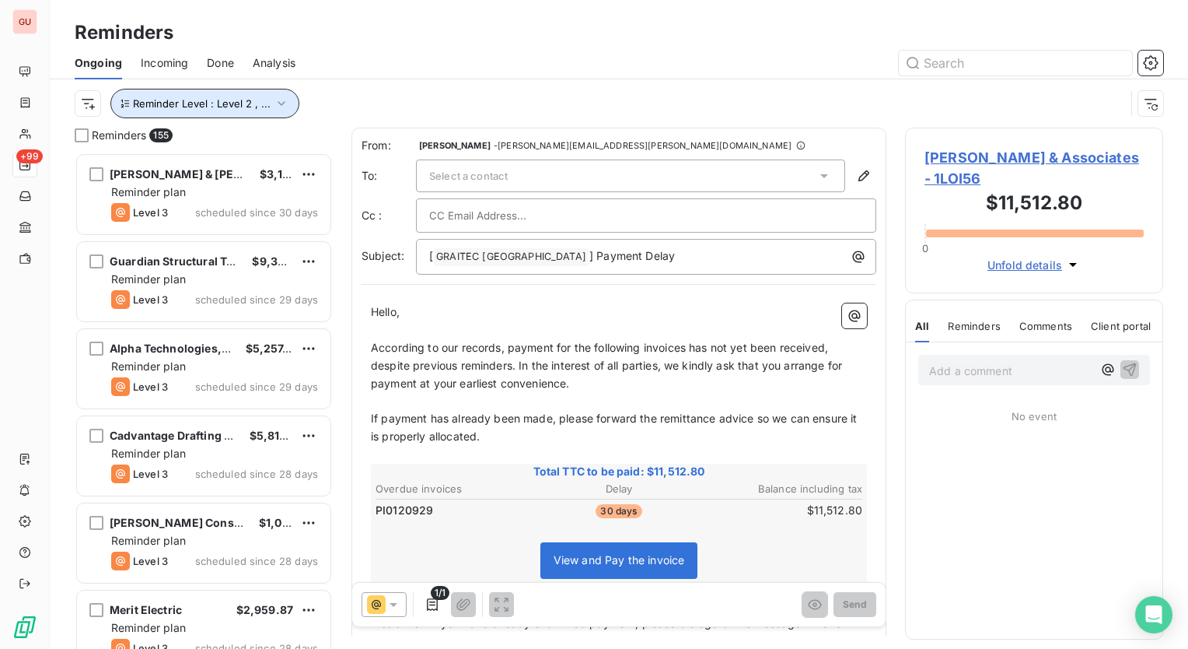
click at [274, 96] on icon "button" at bounding box center [282, 104] width 16 height 16
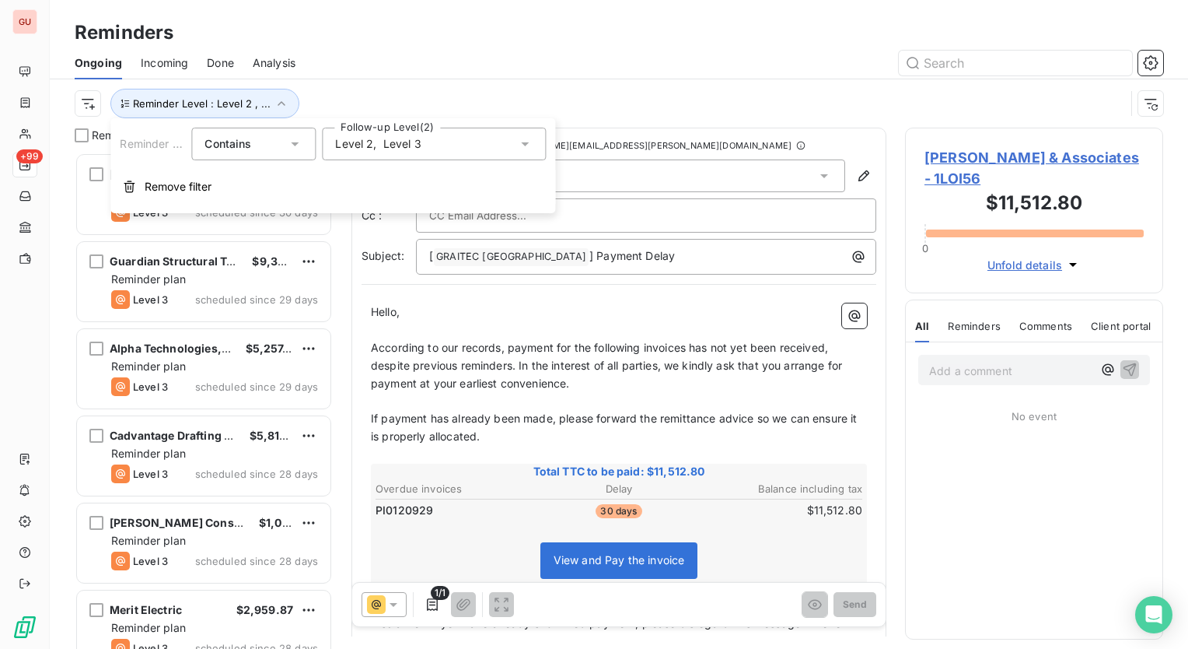
click at [416, 141] on span "Level 3" at bounding box center [402, 144] width 38 height 16
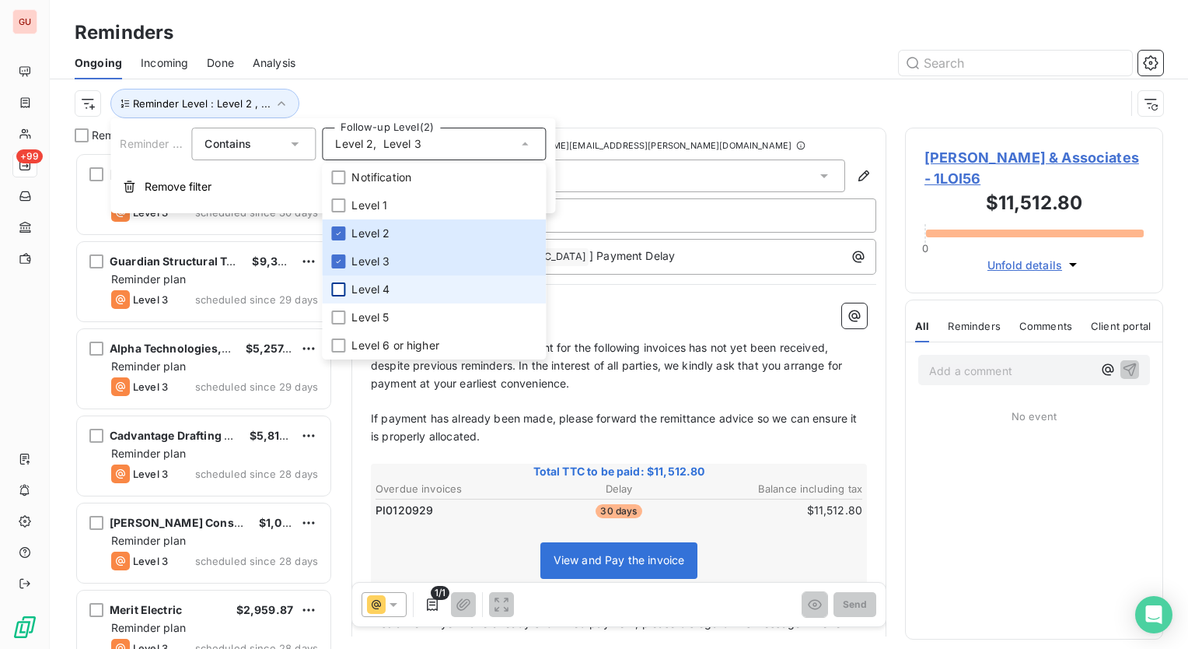
click at [344, 289] on div at bounding box center [338, 289] width 14 height 14
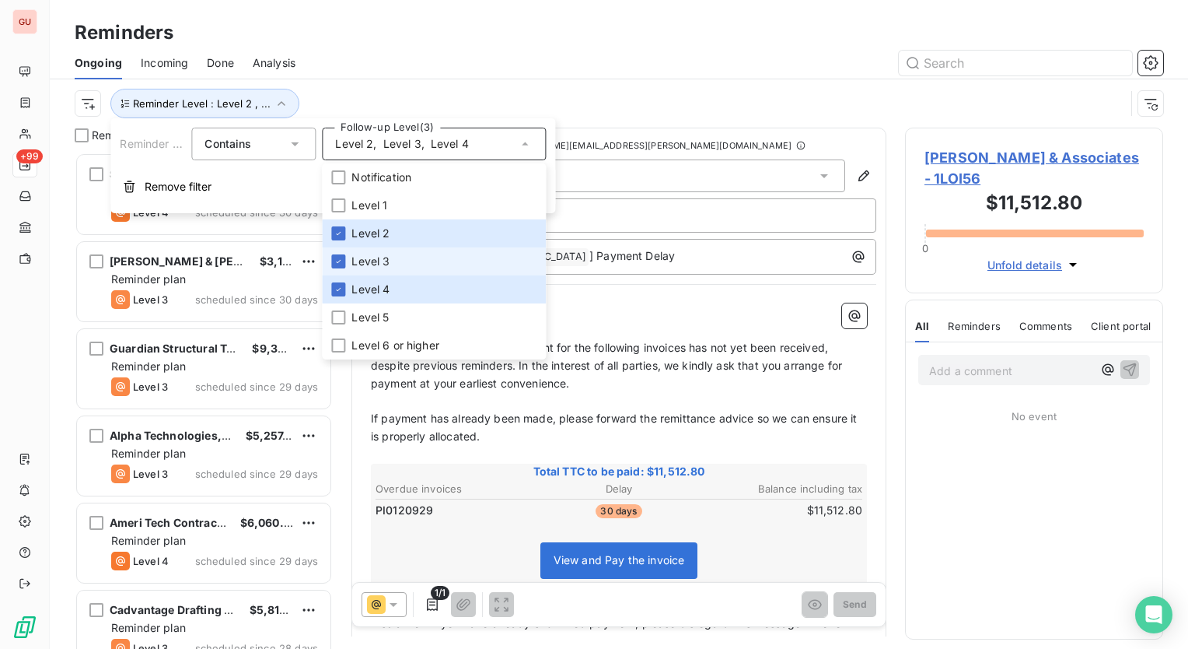
click at [335, 252] on li "Level 3" at bounding box center [434, 261] width 224 height 28
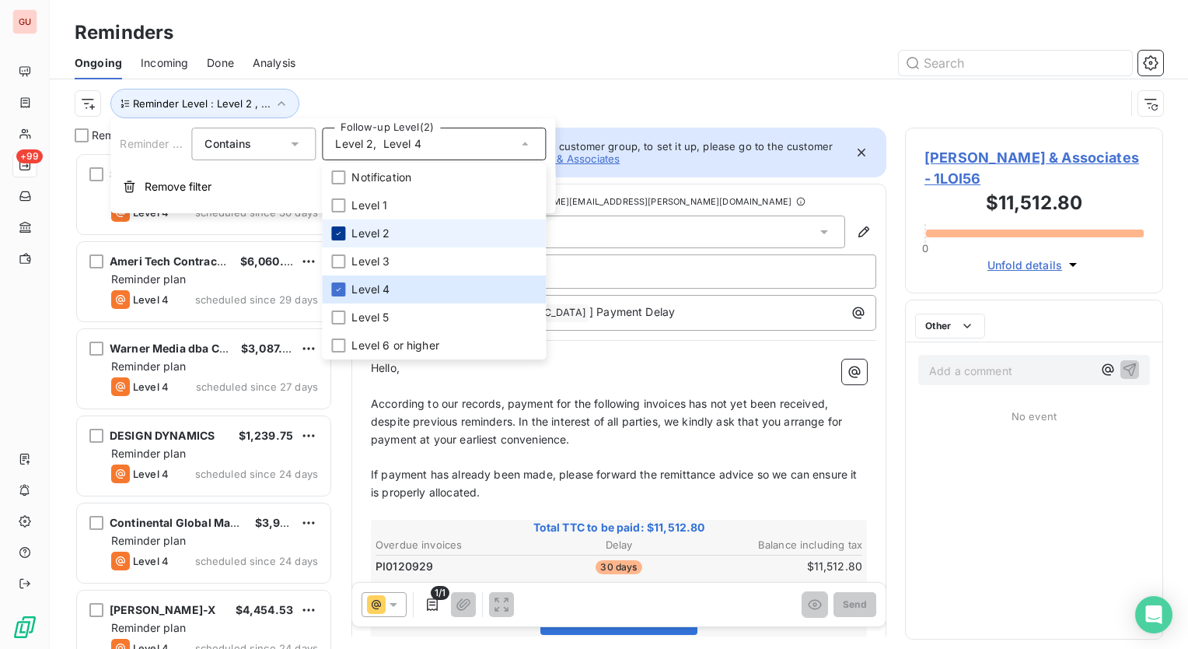
click at [337, 232] on icon at bounding box center [338, 233] width 9 height 9
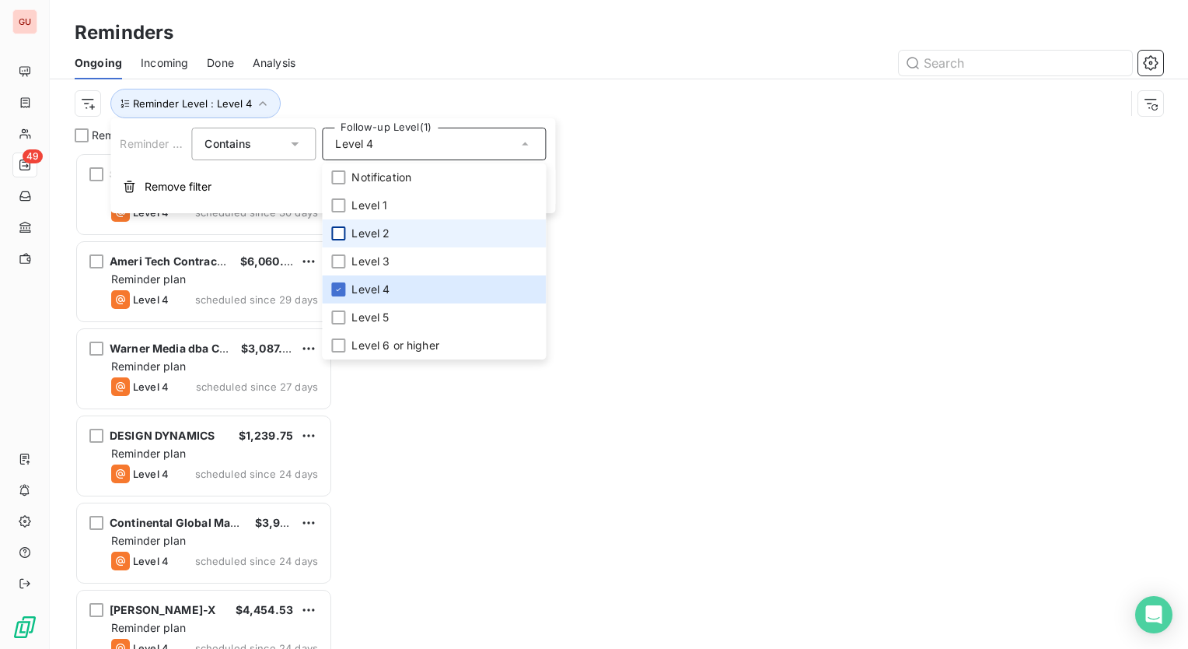
scroll to position [484, 246]
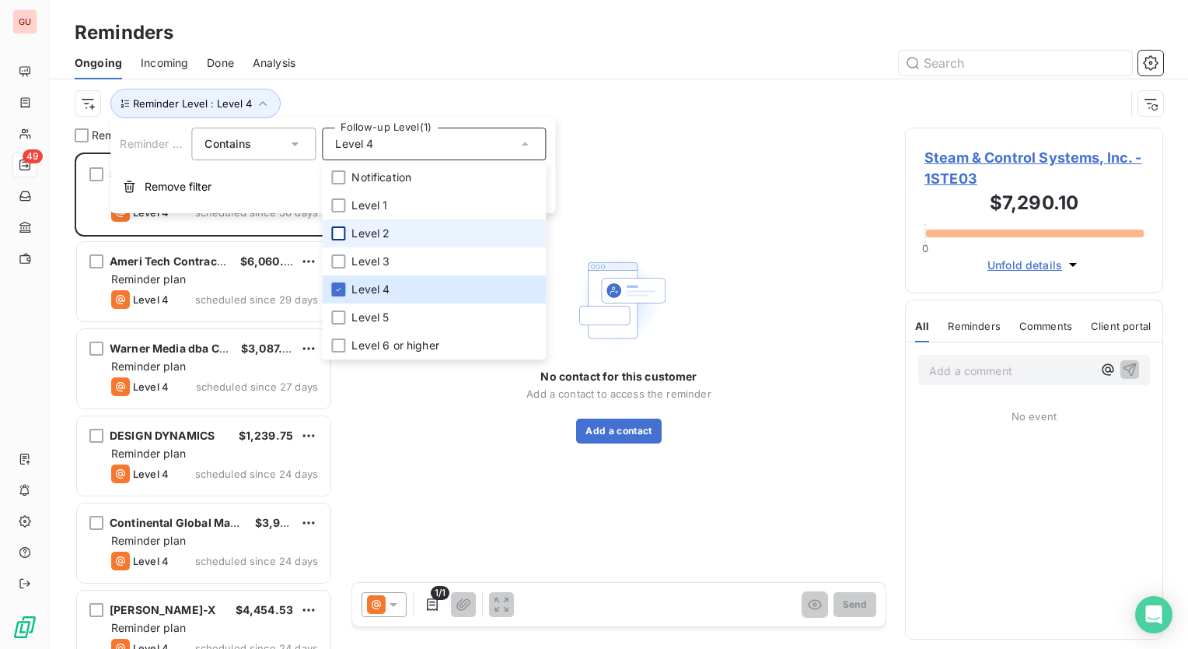
click at [356, 76] on div "Ongoing Incoming Done Analysis" at bounding box center [619, 63] width 1138 height 33
